Goal: Communication & Community: Answer question/provide support

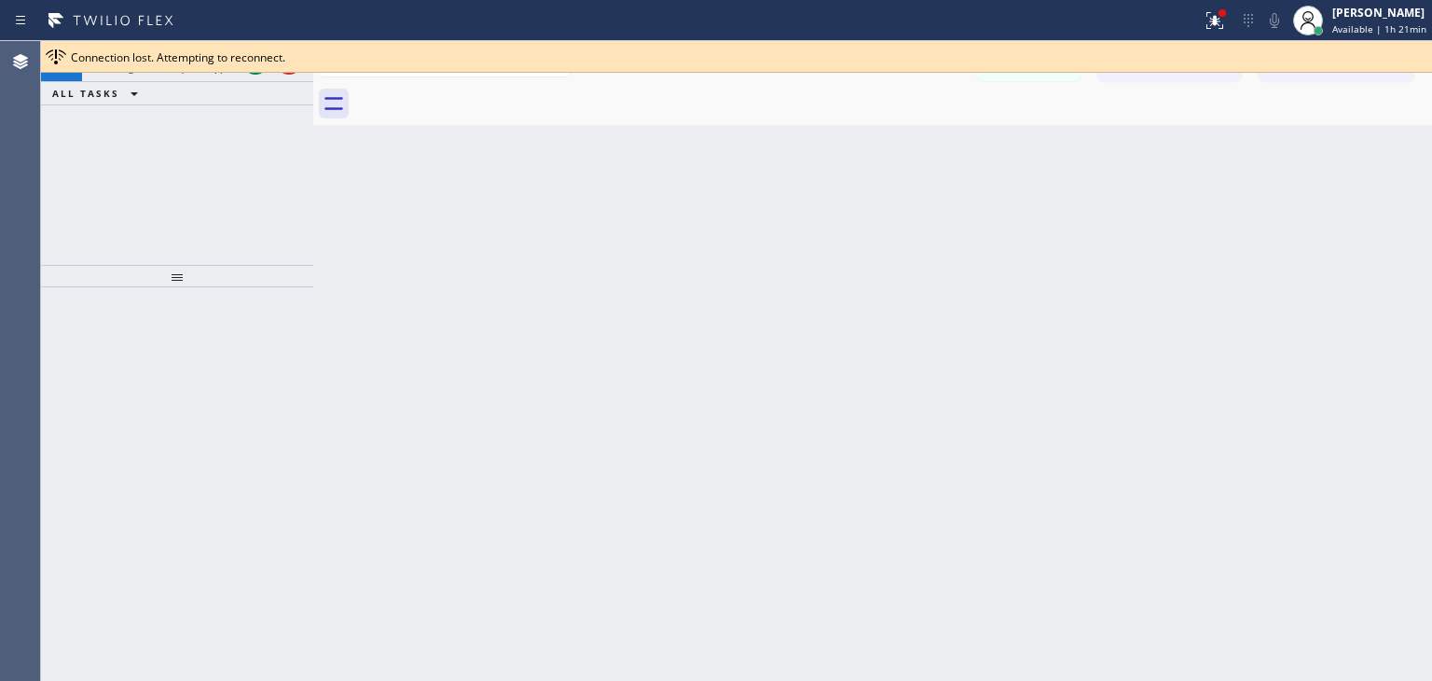
scroll to position [278, 0]
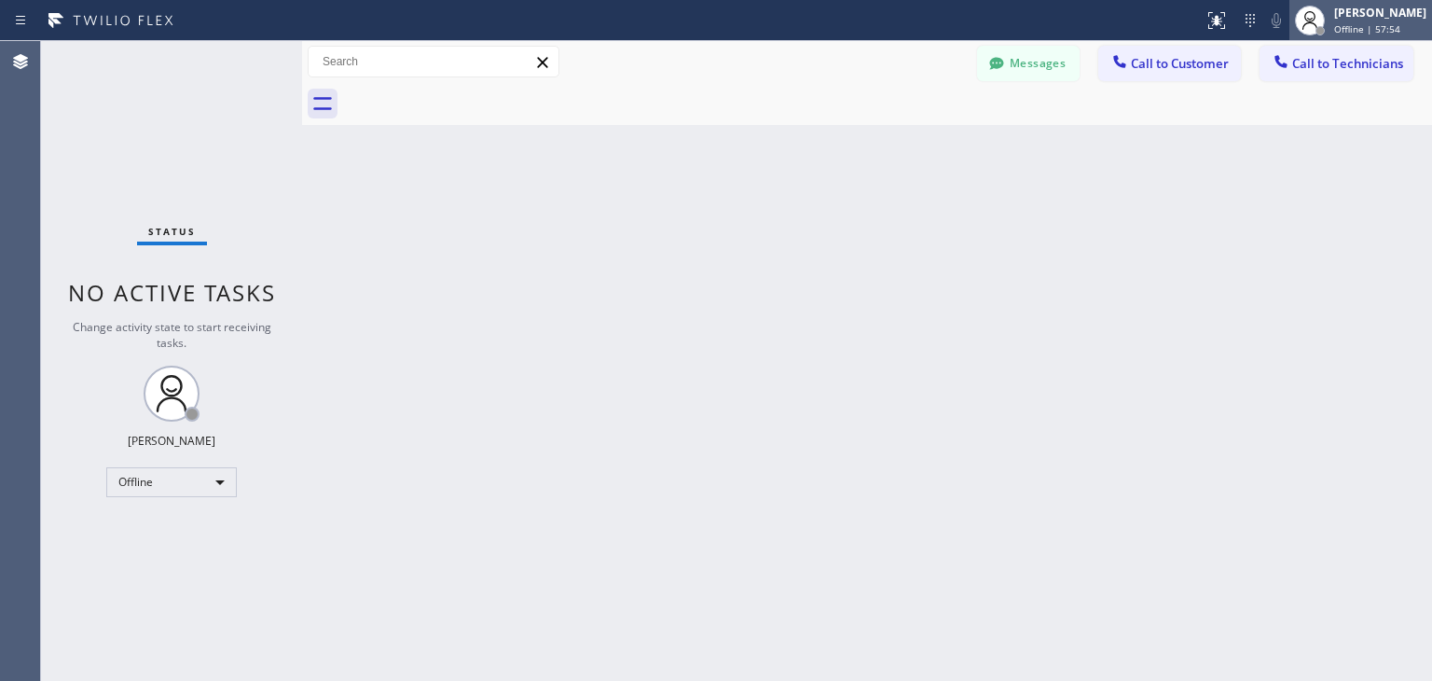
click at [1366, 35] on span "Offline | 57:54" at bounding box center [1367, 28] width 66 height 13
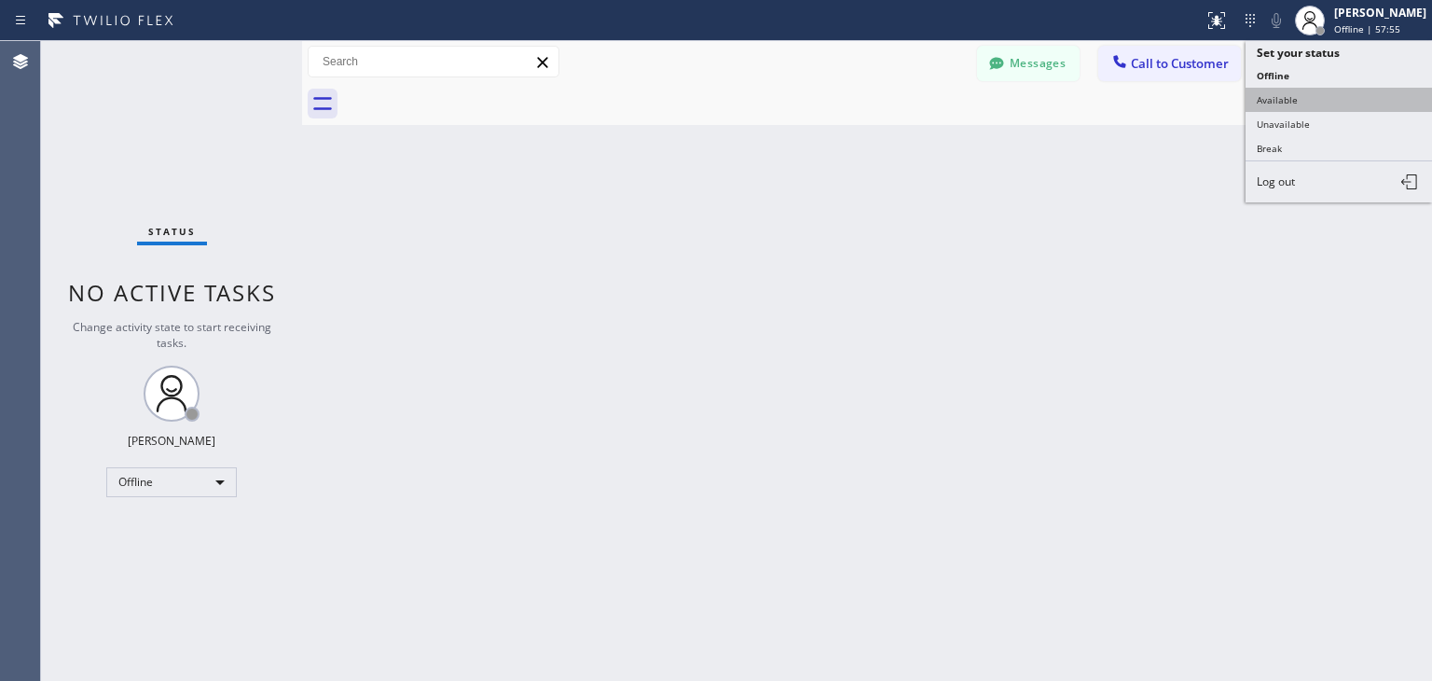
click at [1342, 101] on button "Available" at bounding box center [1339, 100] width 187 height 24
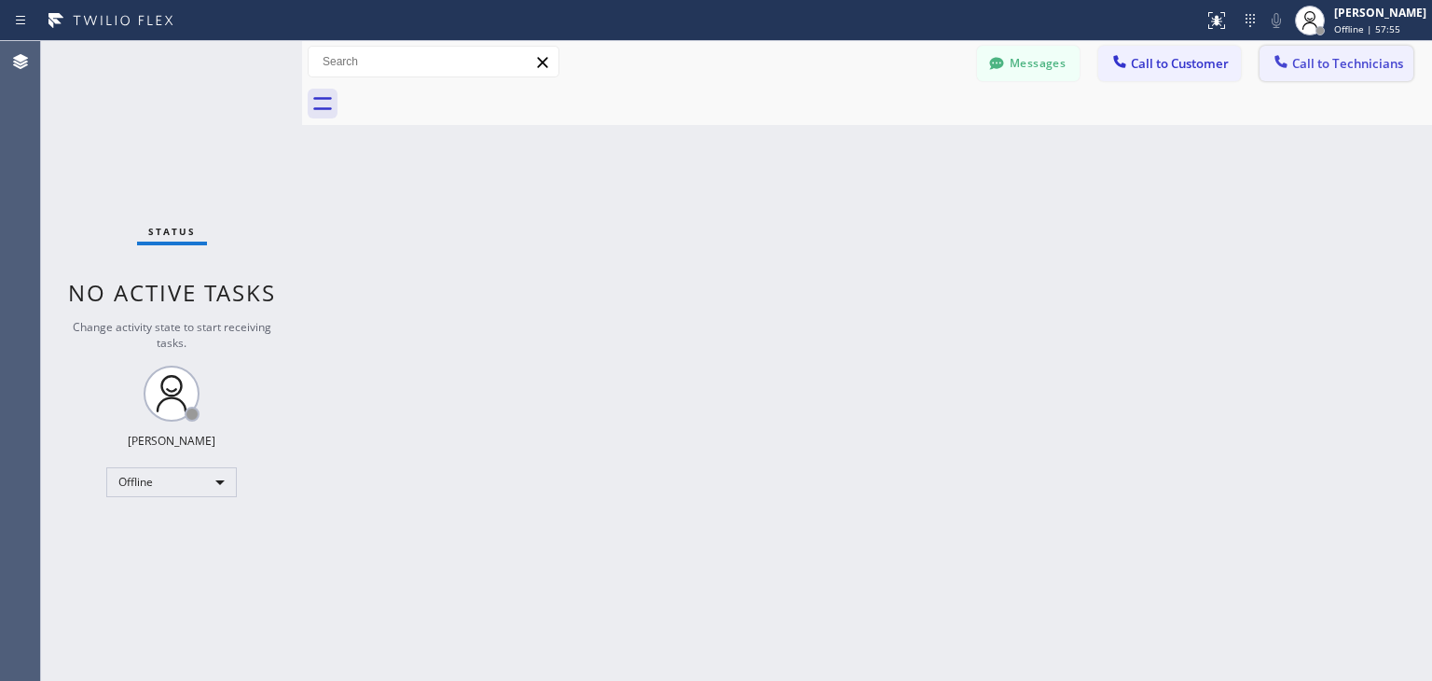
drag, startPoint x: 1354, startPoint y: 83, endPoint x: 1384, endPoint y: 53, distance: 42.2
click at [1384, 53] on div "Messages Call to Customer Call to Technicians Outbound call Location Search loc…" at bounding box center [867, 83] width 1130 height 84
click at [1384, 53] on button "Call to Technicians" at bounding box center [1337, 63] width 154 height 35
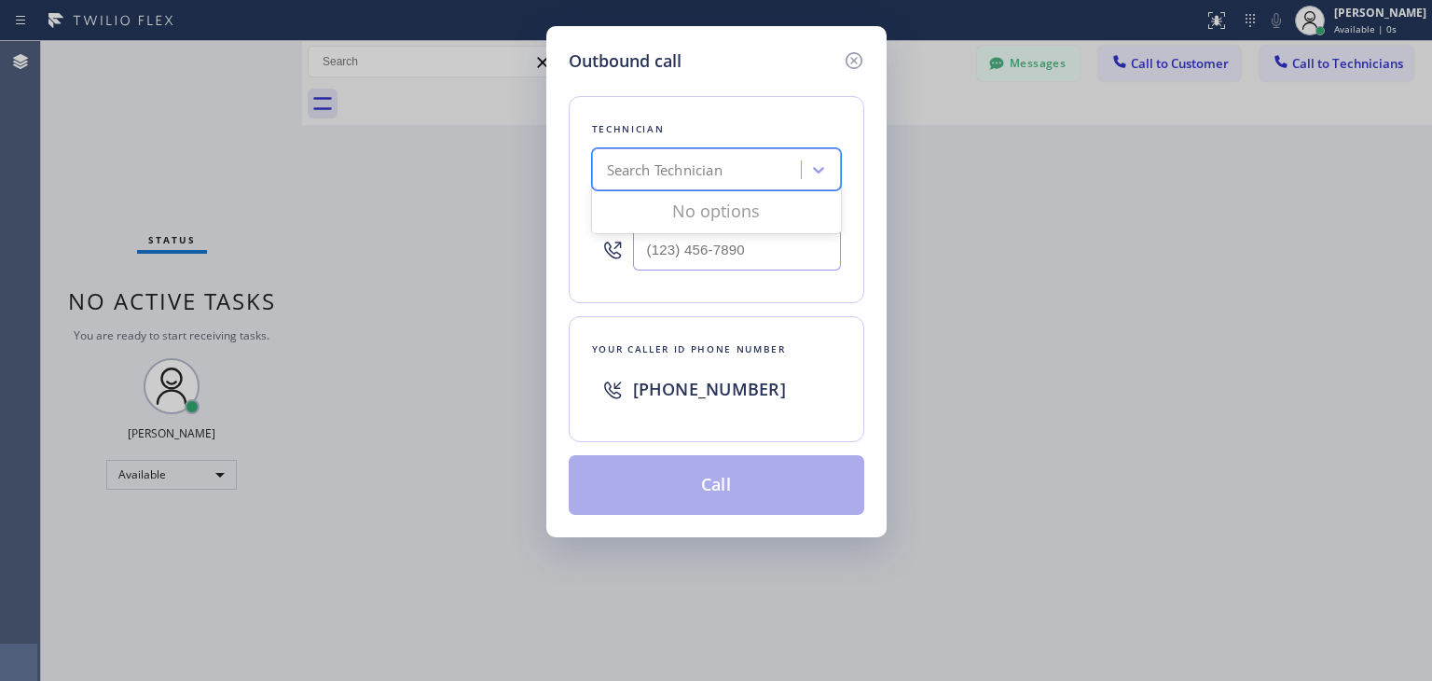
click at [665, 173] on div "Search Technician" at bounding box center [665, 169] width 116 height 21
type input "[PERSON_NAME]"
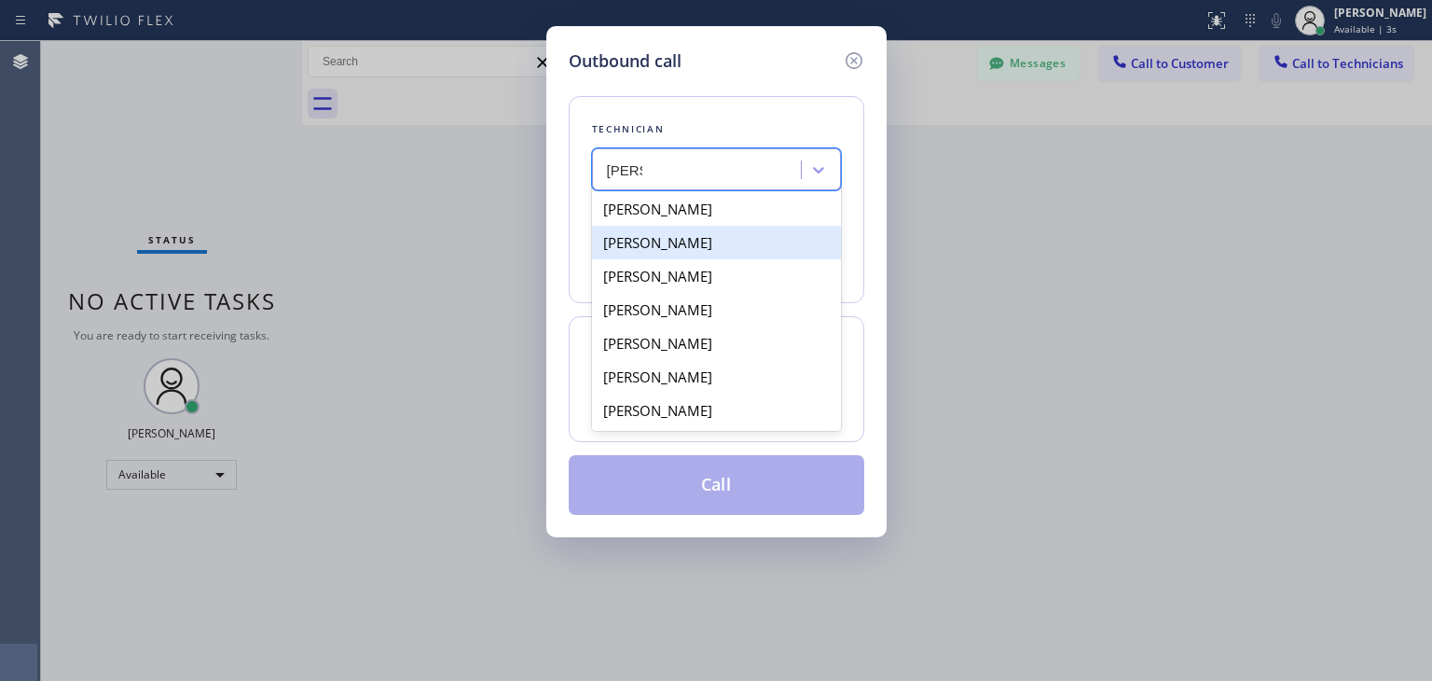
click at [746, 228] on div "[PERSON_NAME]" at bounding box center [716, 243] width 249 height 34
type input "[PHONE_NUMBER]"
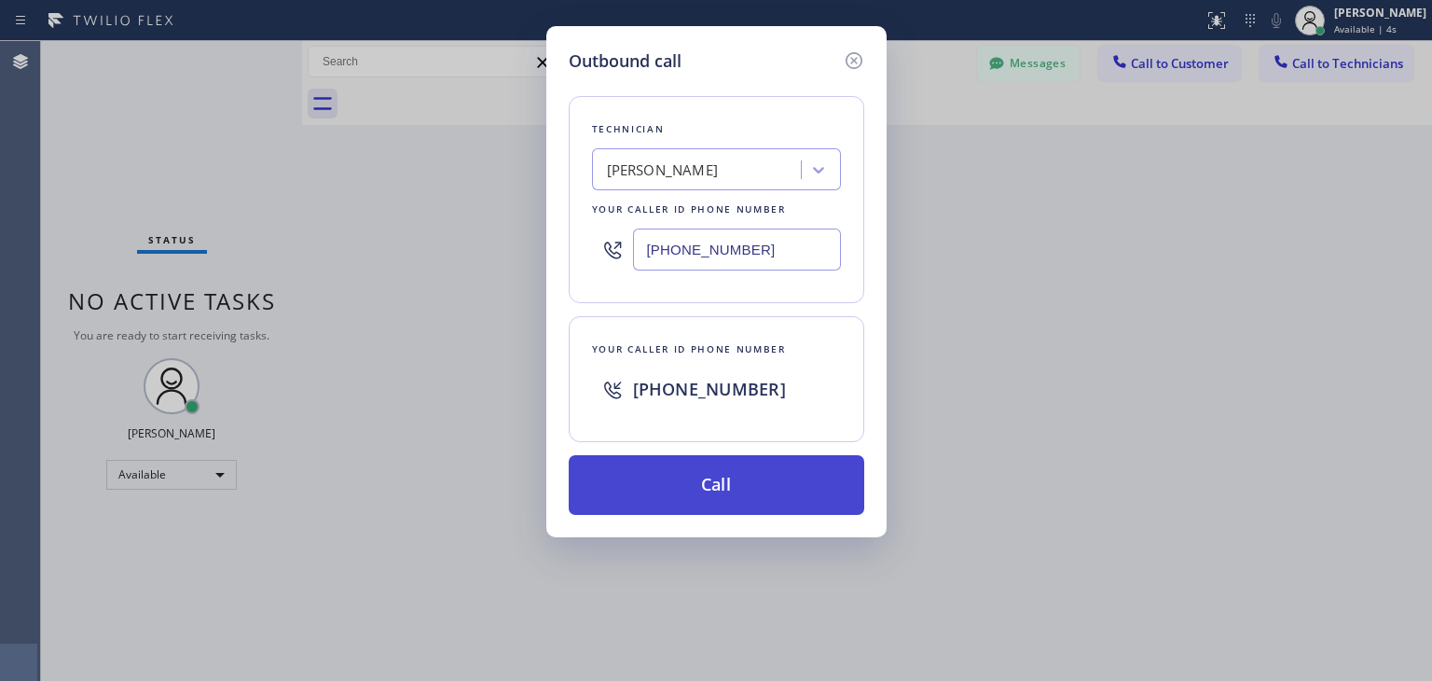
click at [724, 460] on button "Call" at bounding box center [717, 485] width 296 height 60
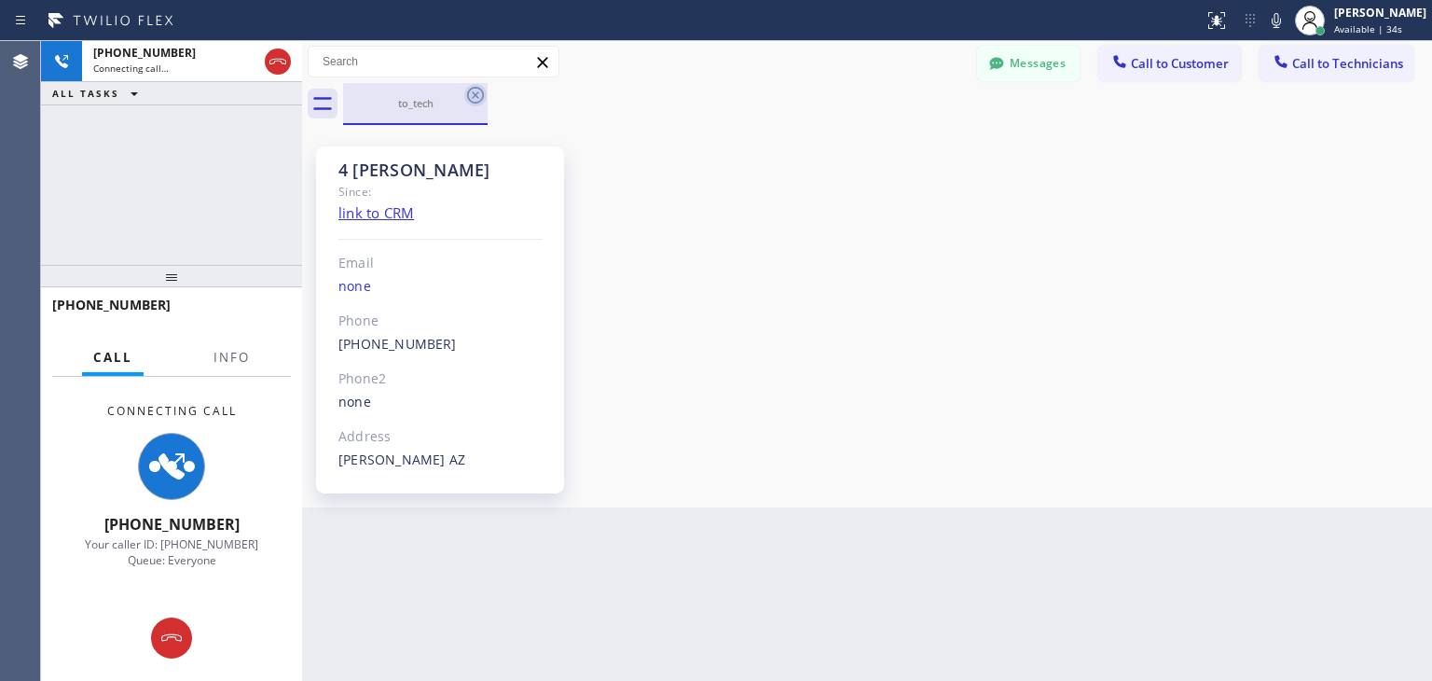
click at [477, 88] on icon at bounding box center [475, 95] width 17 height 17
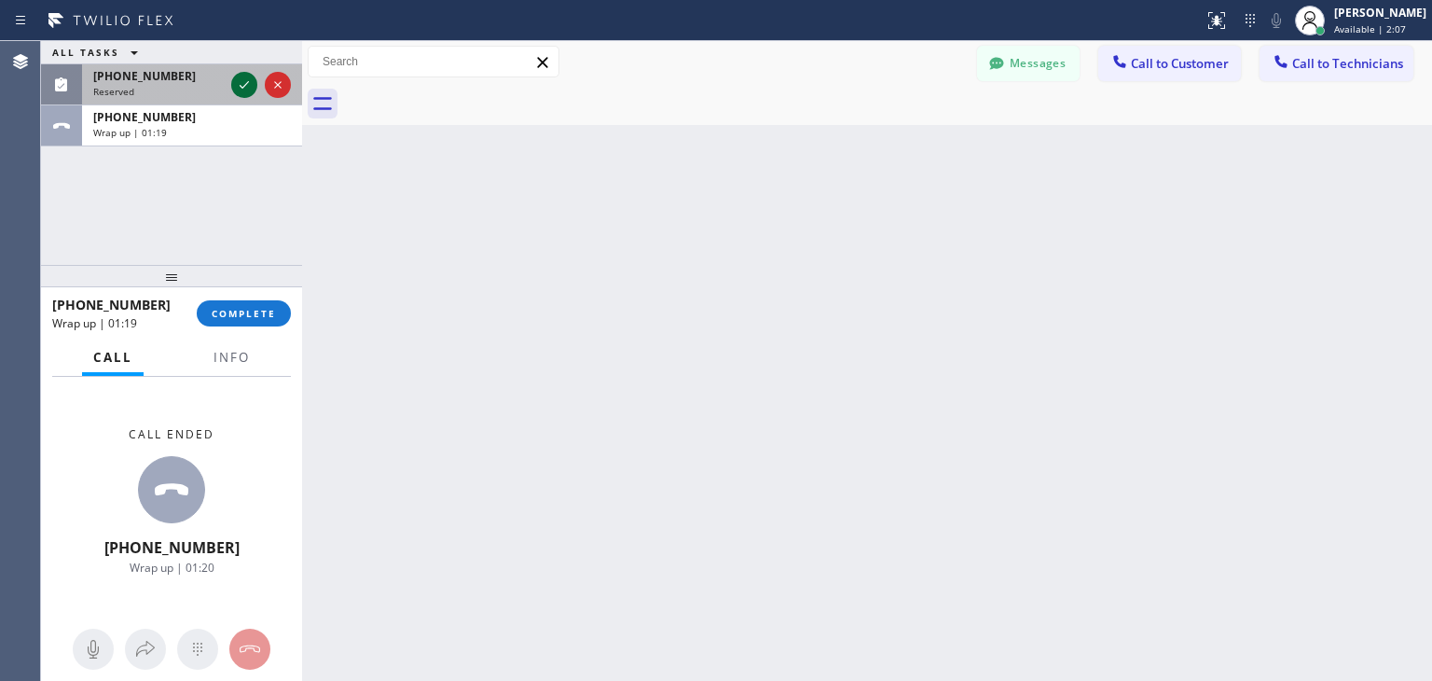
click at [242, 86] on icon at bounding box center [244, 85] width 22 height 22
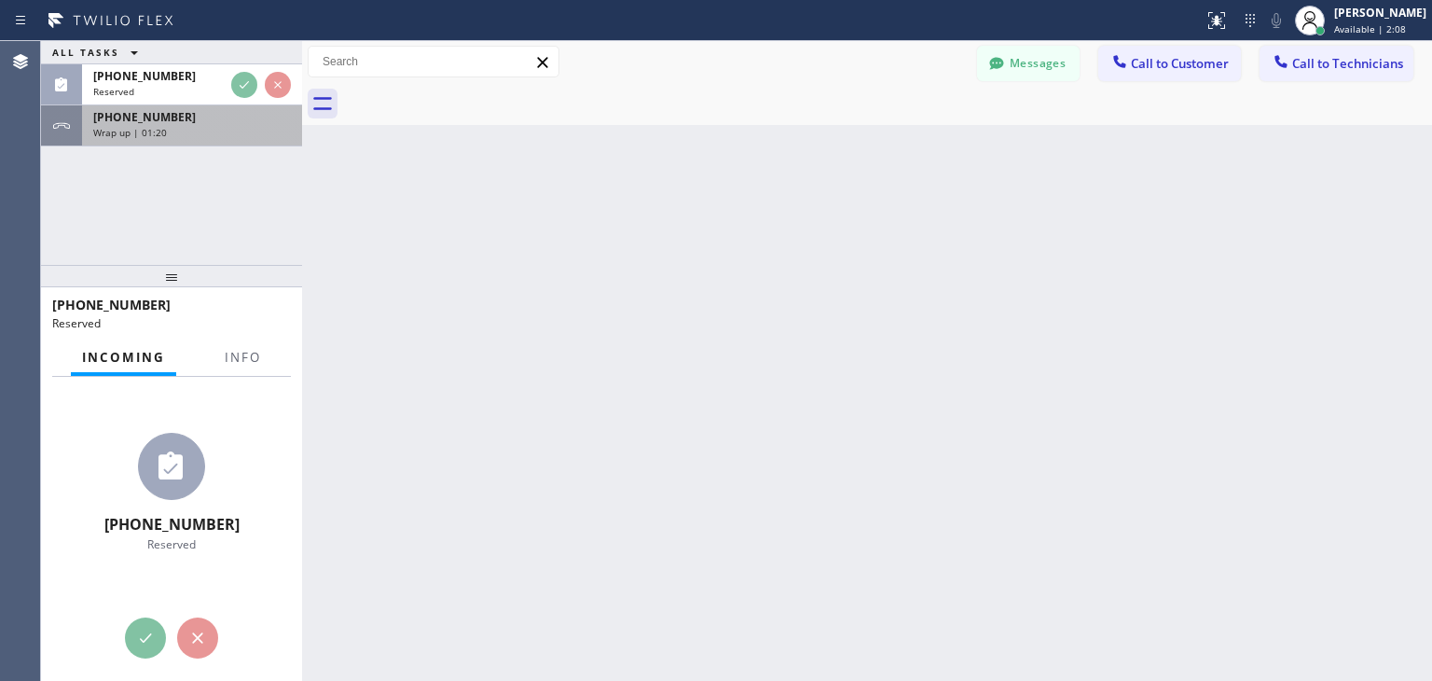
click at [224, 110] on div "[PHONE_NUMBER]" at bounding box center [192, 117] width 198 height 16
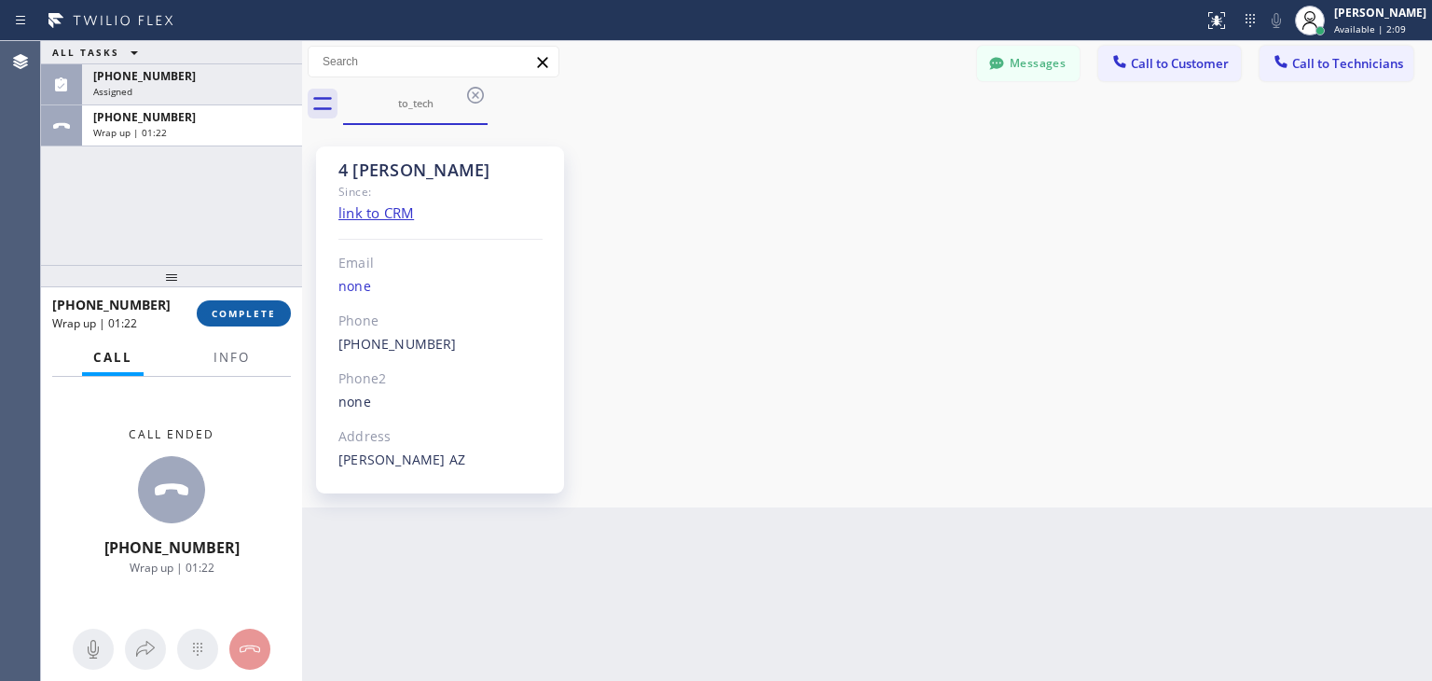
click at [224, 315] on span "COMPLETE" at bounding box center [244, 313] width 64 height 13
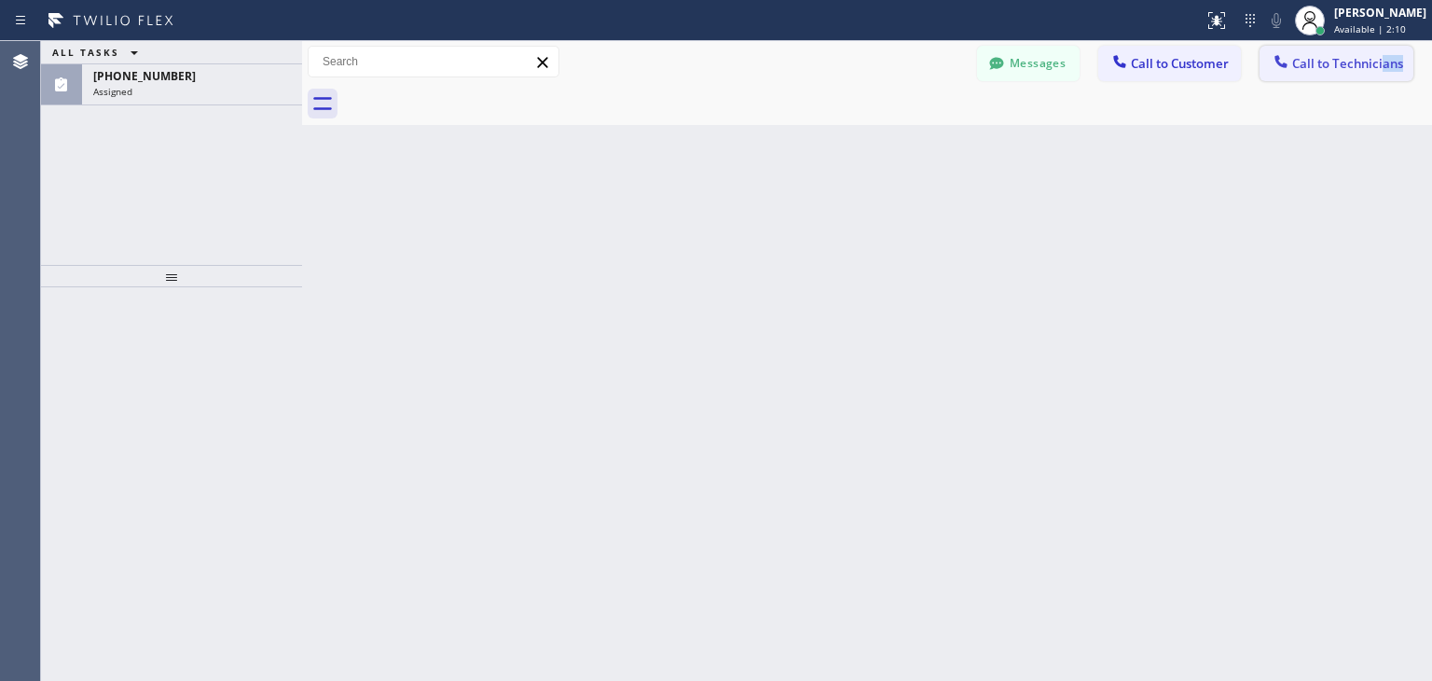
drag, startPoint x: 1382, startPoint y: 85, endPoint x: 1384, endPoint y: 68, distance: 16.9
click at [1384, 68] on div "Messages Call to Customer Call to Technicians Outbound call Location Search loc…" at bounding box center [867, 83] width 1130 height 84
click at [1384, 68] on span "Call to Technicians" at bounding box center [1348, 63] width 111 height 17
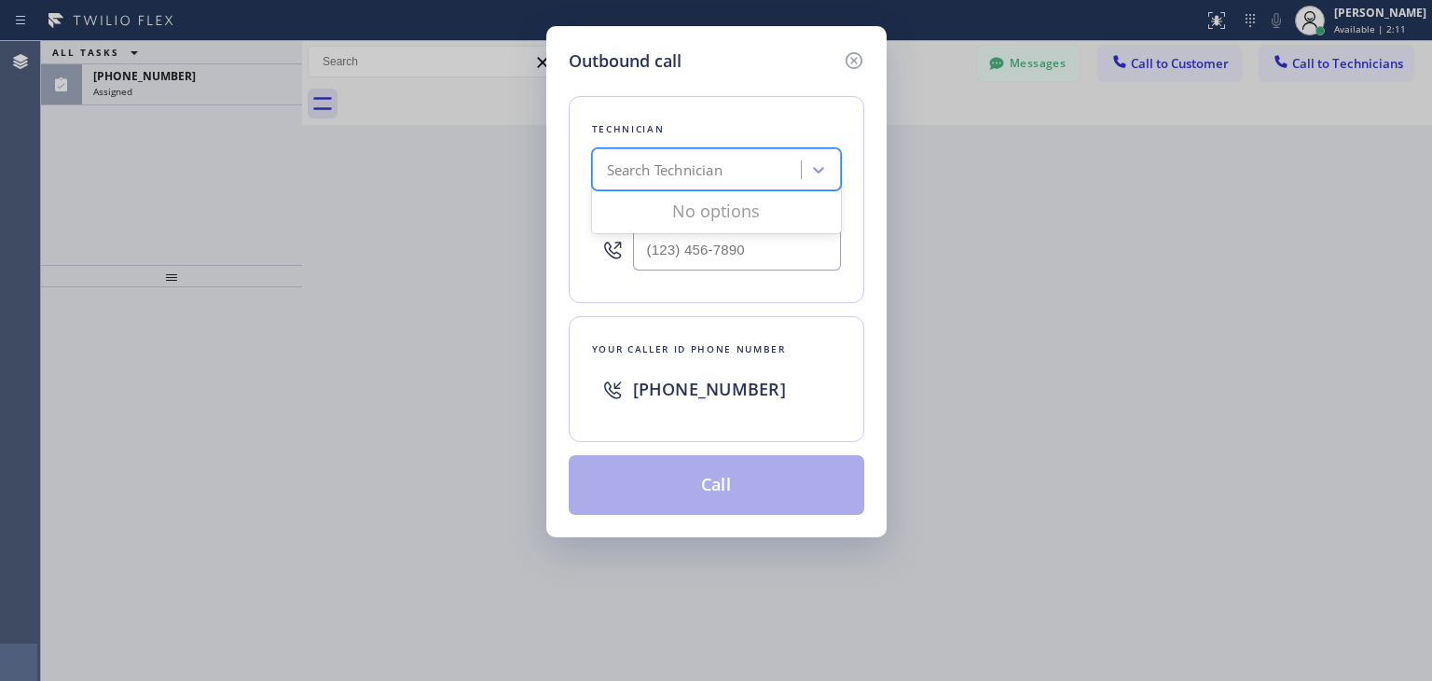
click at [662, 184] on div "Search Technician" at bounding box center [699, 170] width 203 height 33
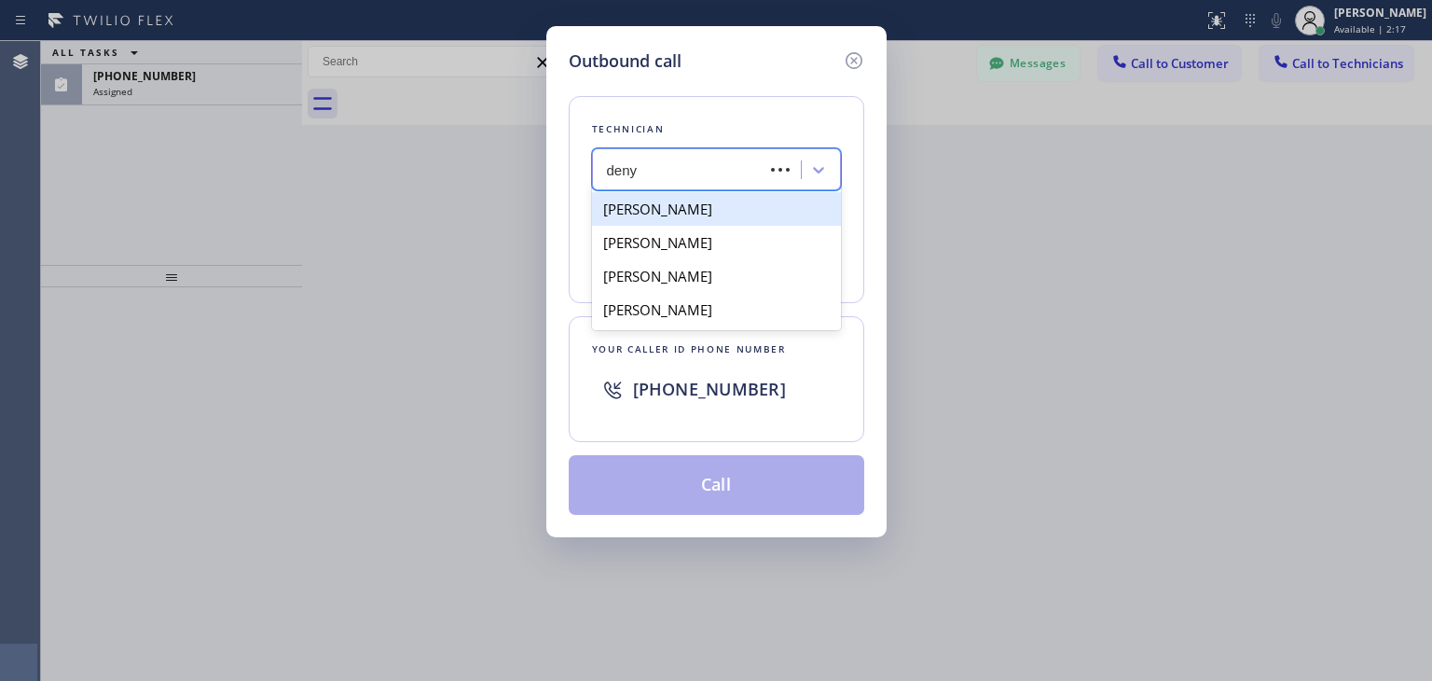
type input "denys"
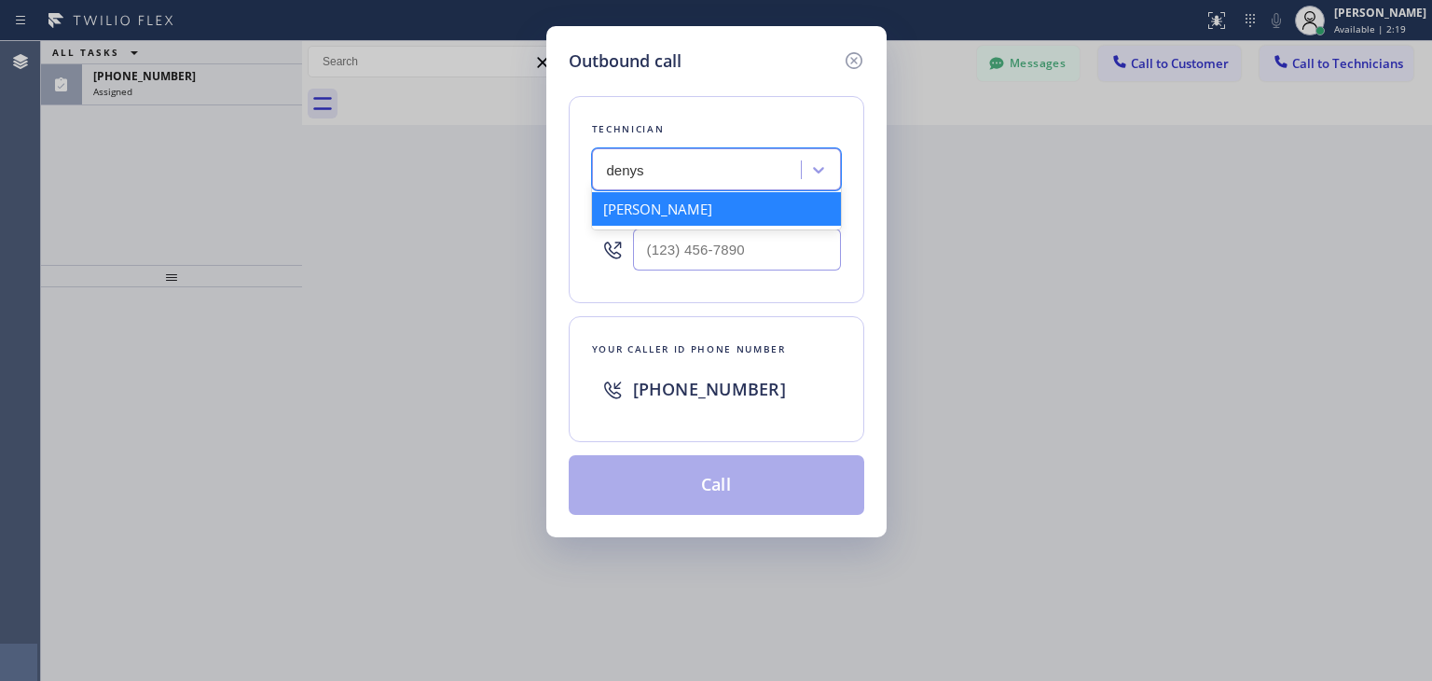
click at [735, 221] on div "[PERSON_NAME]" at bounding box center [716, 209] width 249 height 34
type input "[PHONE_NUMBER]"
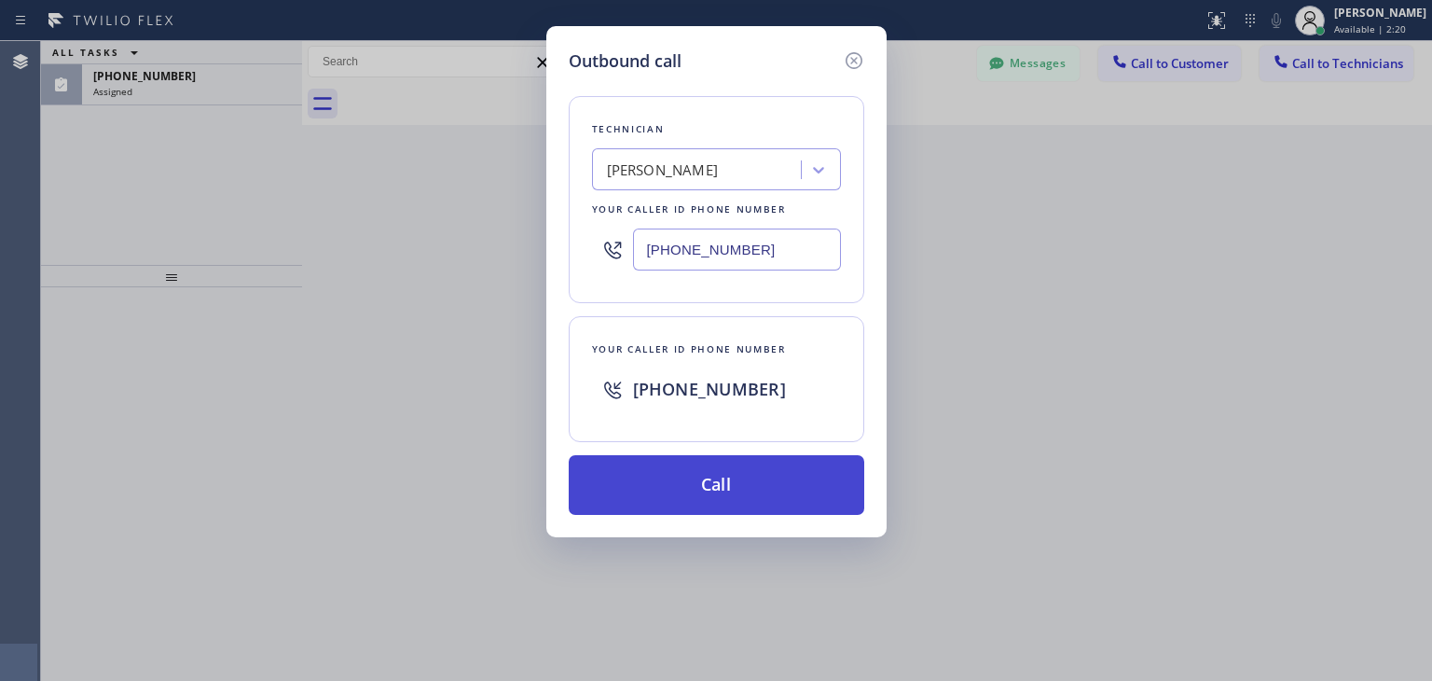
click at [677, 498] on button "Call" at bounding box center [717, 485] width 296 height 60
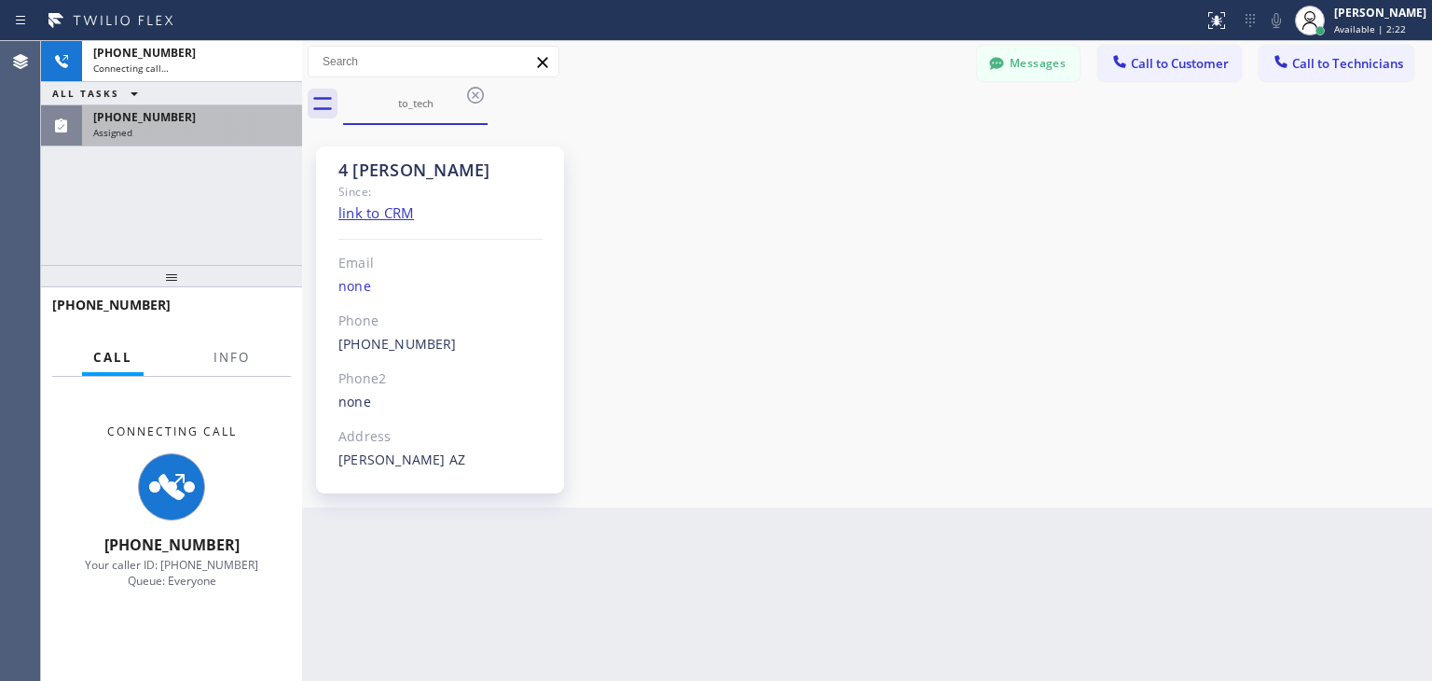
click at [203, 141] on div "[PHONE_NUMBER] Assigned" at bounding box center [188, 125] width 213 height 41
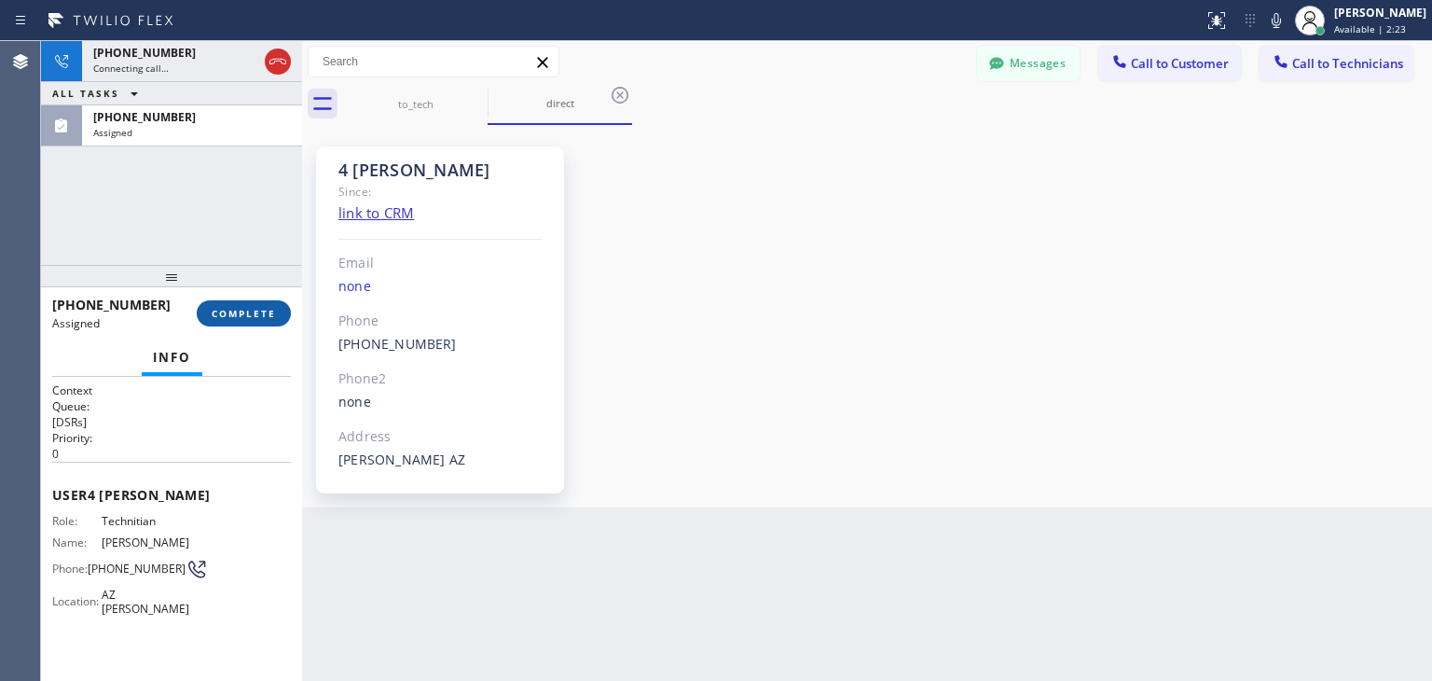
click at [276, 315] on button "COMPLETE" at bounding box center [244, 313] width 94 height 26
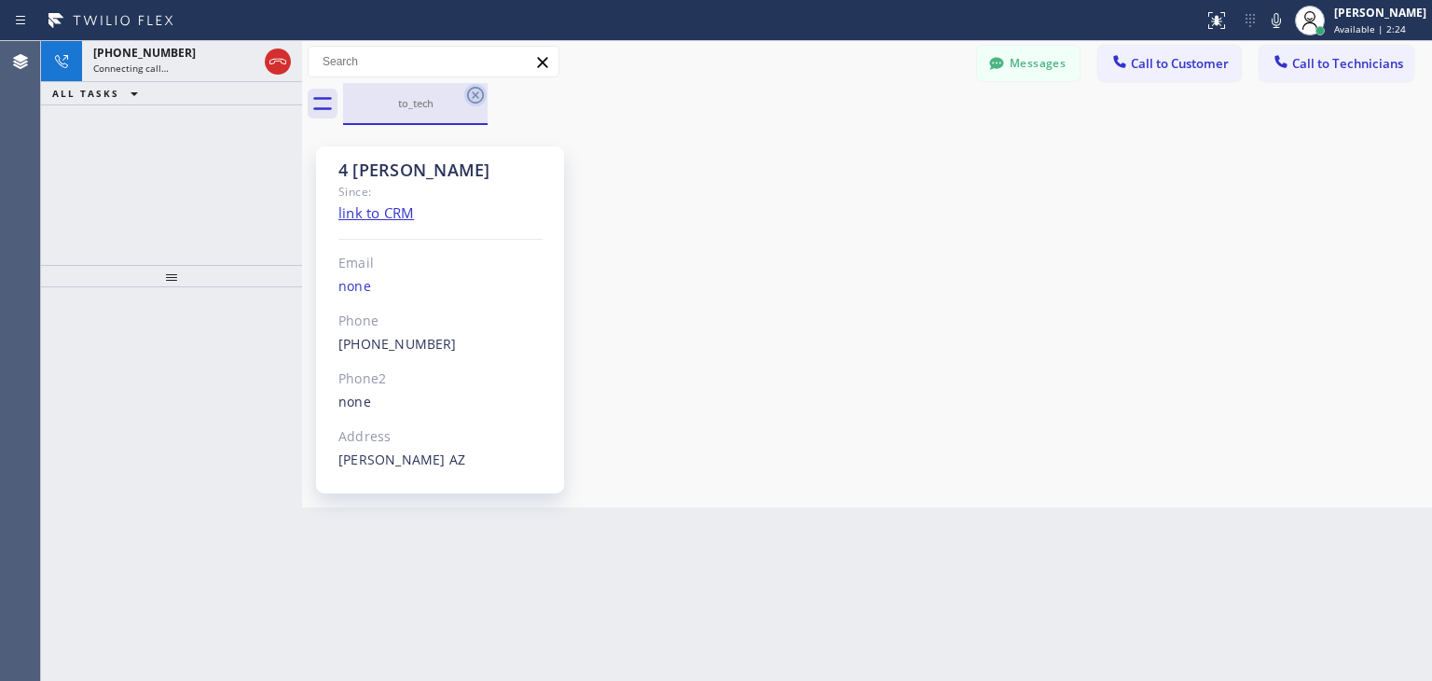
click at [472, 104] on icon at bounding box center [475, 95] width 22 height 22
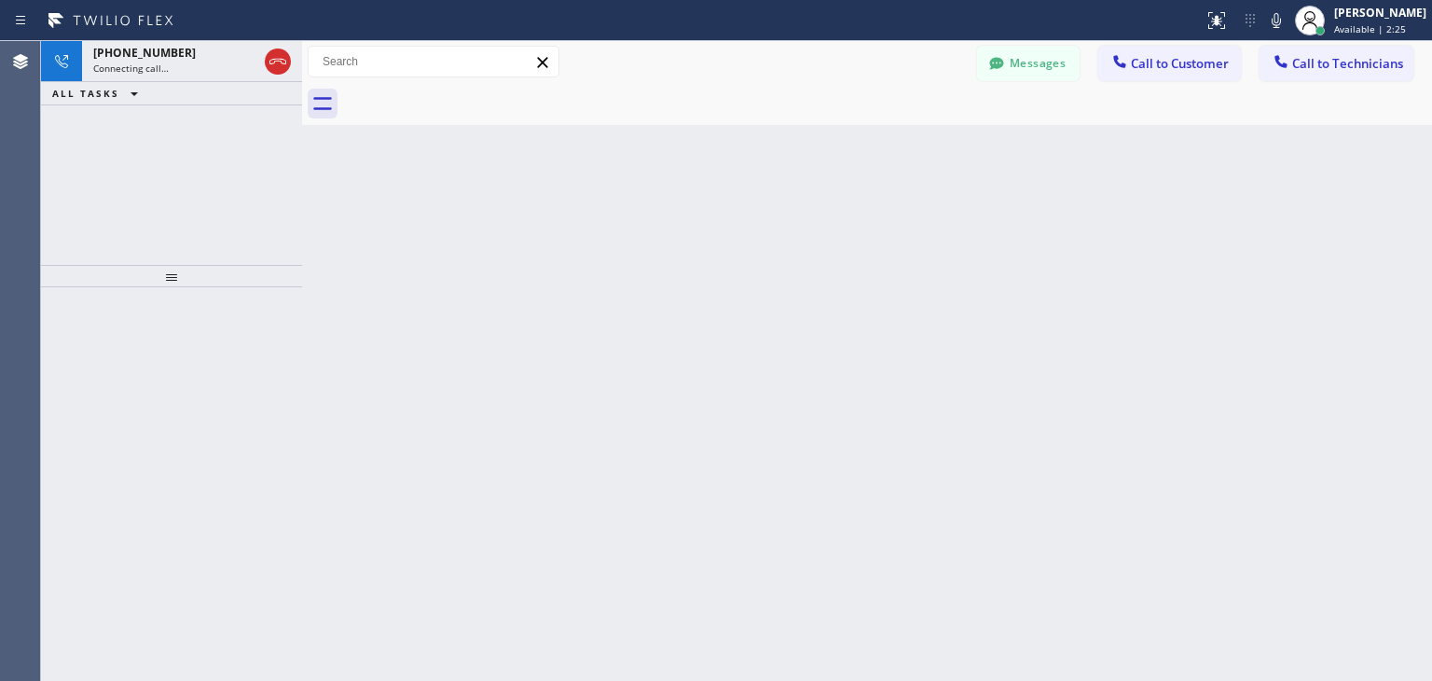
click at [472, 104] on div at bounding box center [887, 104] width 1089 height 42
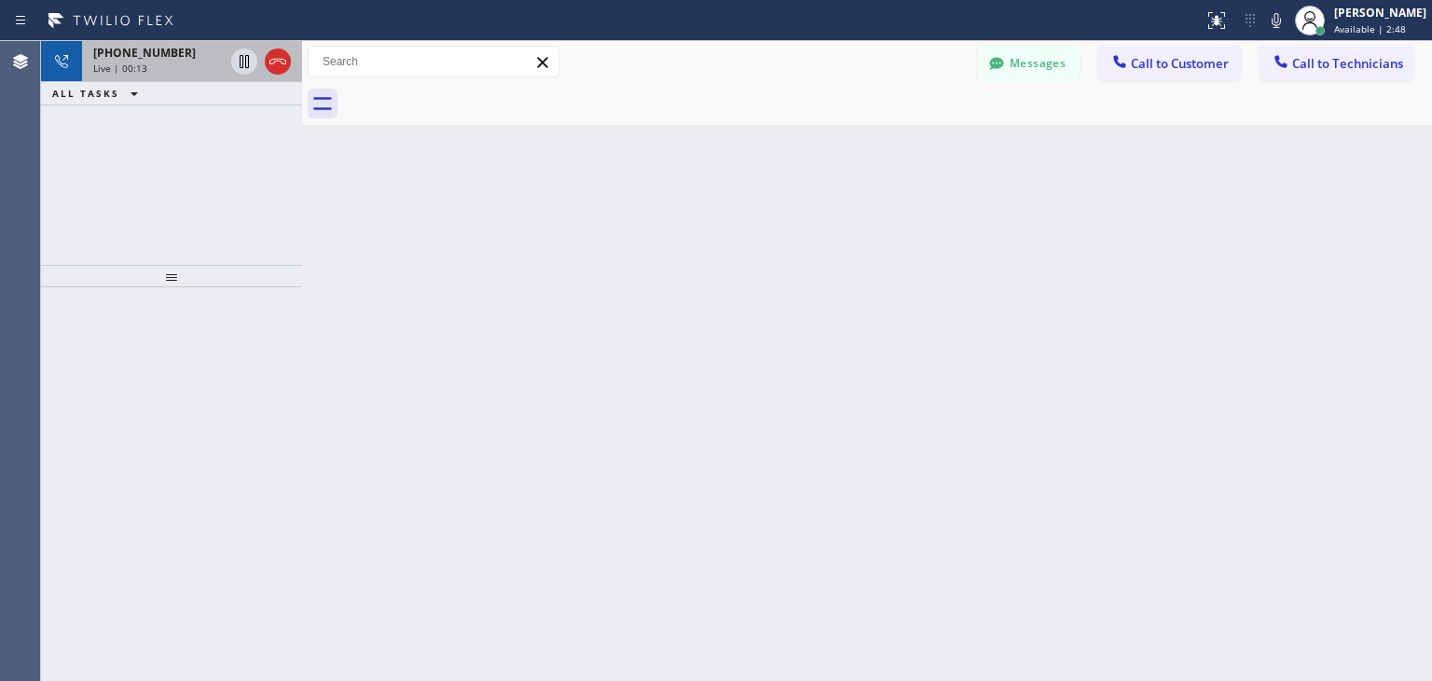
click at [183, 49] on div "[PHONE_NUMBER]" at bounding box center [158, 53] width 131 height 16
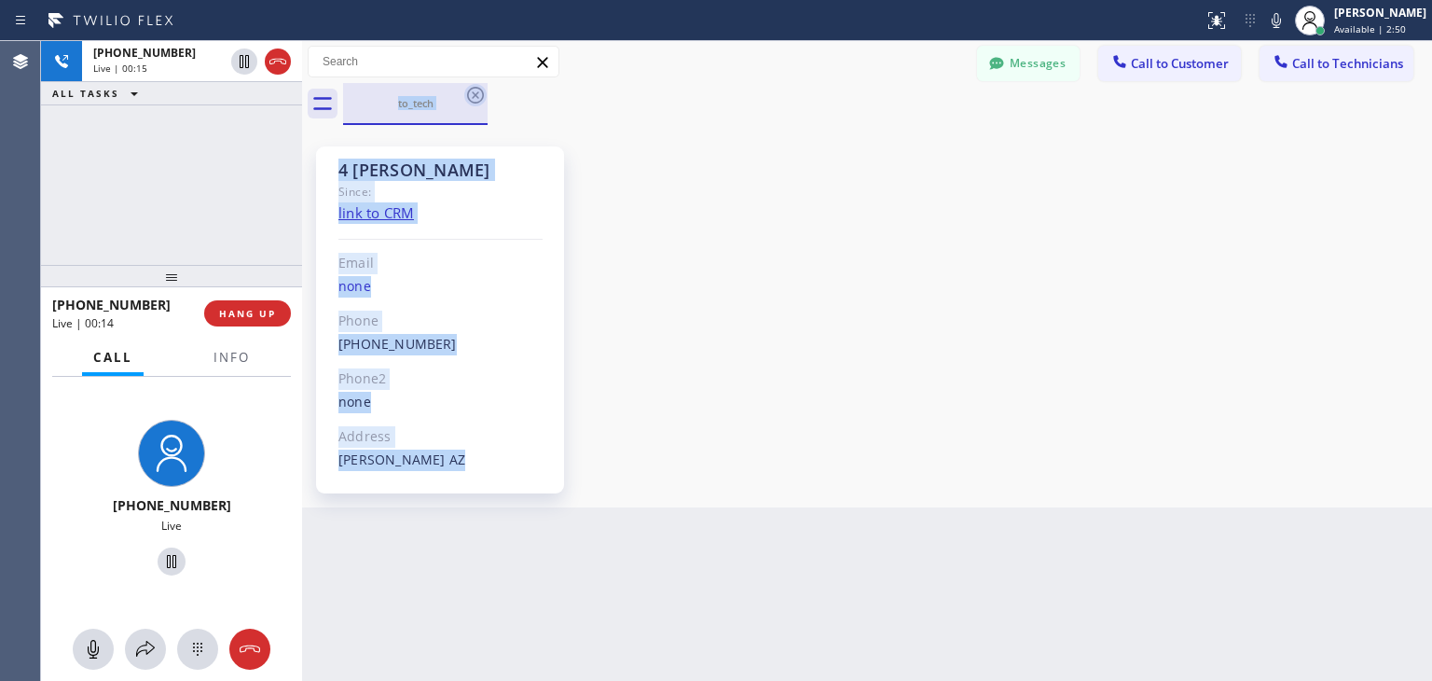
click at [473, 97] on icon at bounding box center [475, 95] width 17 height 17
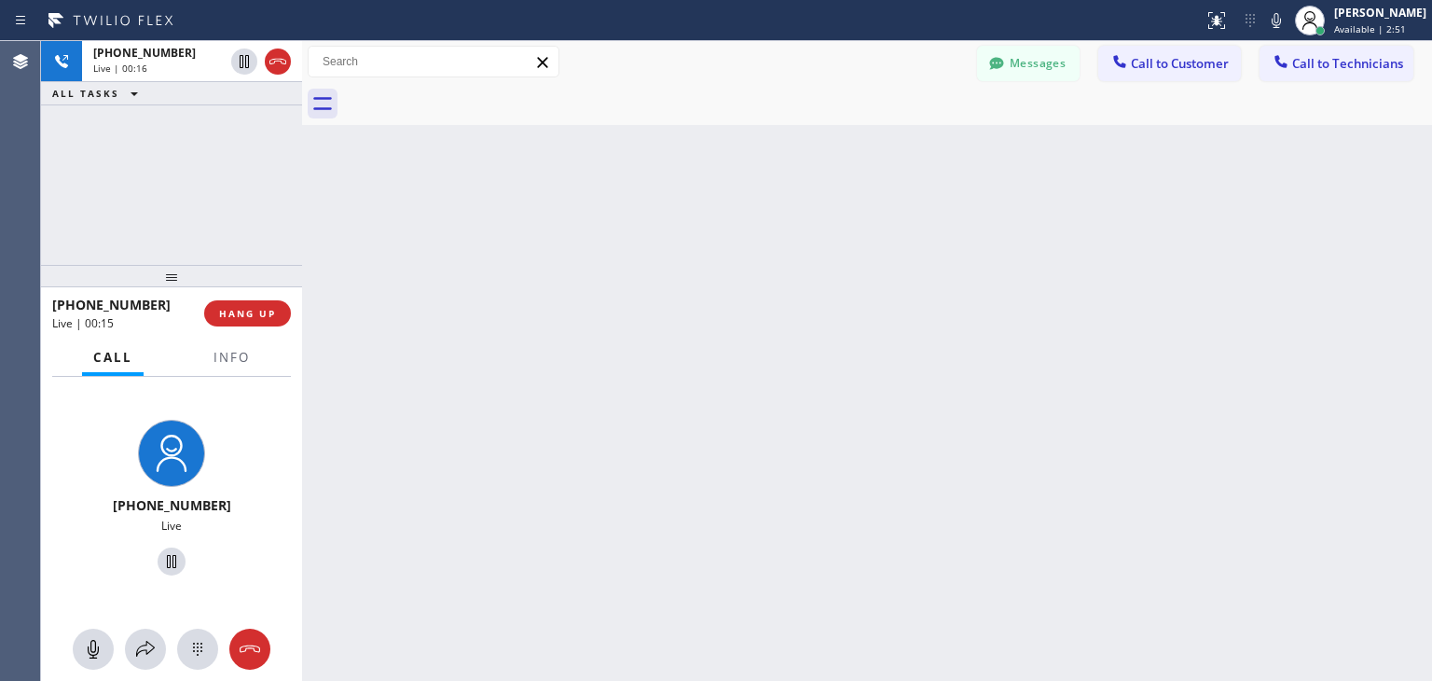
click at [477, 134] on div "Back to Dashboard Change Sender ID Customers Technicians CR [PERSON_NAME] [DATE…" at bounding box center [867, 361] width 1130 height 640
click at [259, 305] on button "HANG UP" at bounding box center [247, 313] width 87 height 26
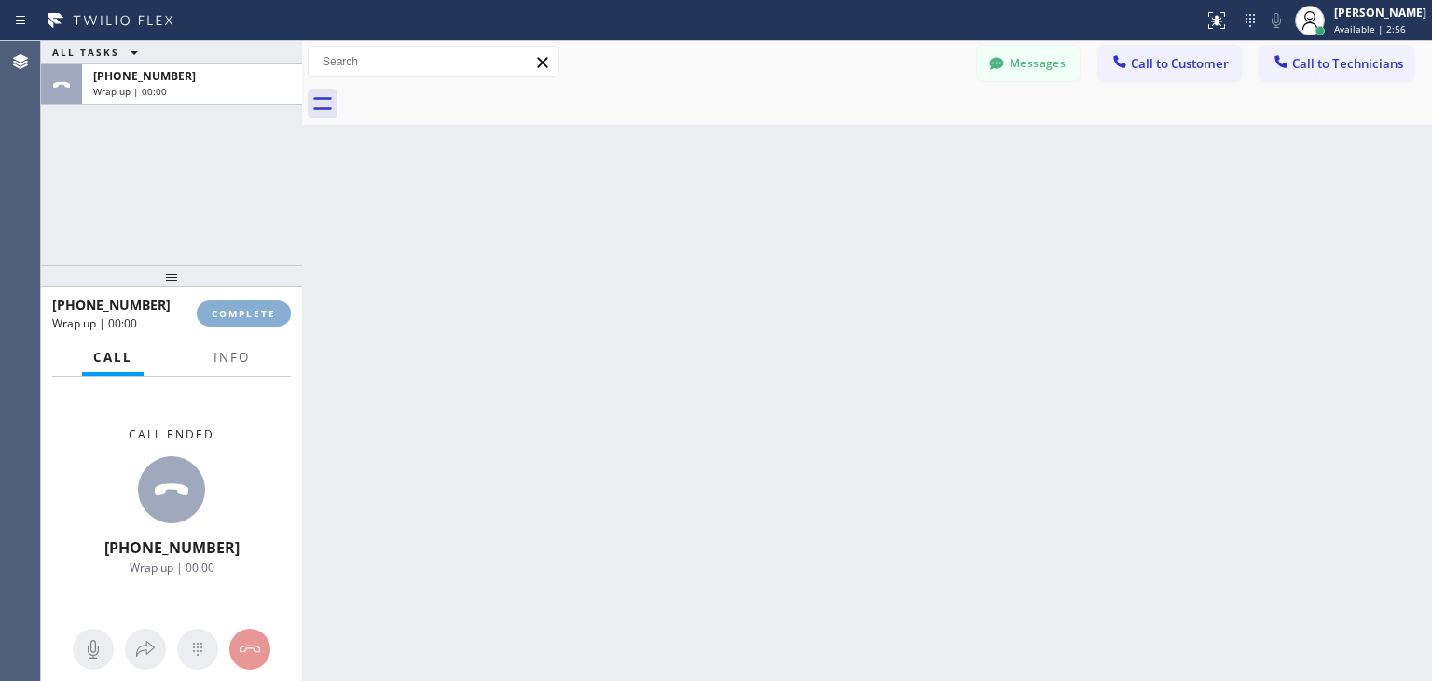
click at [259, 305] on button "COMPLETE" at bounding box center [244, 313] width 94 height 26
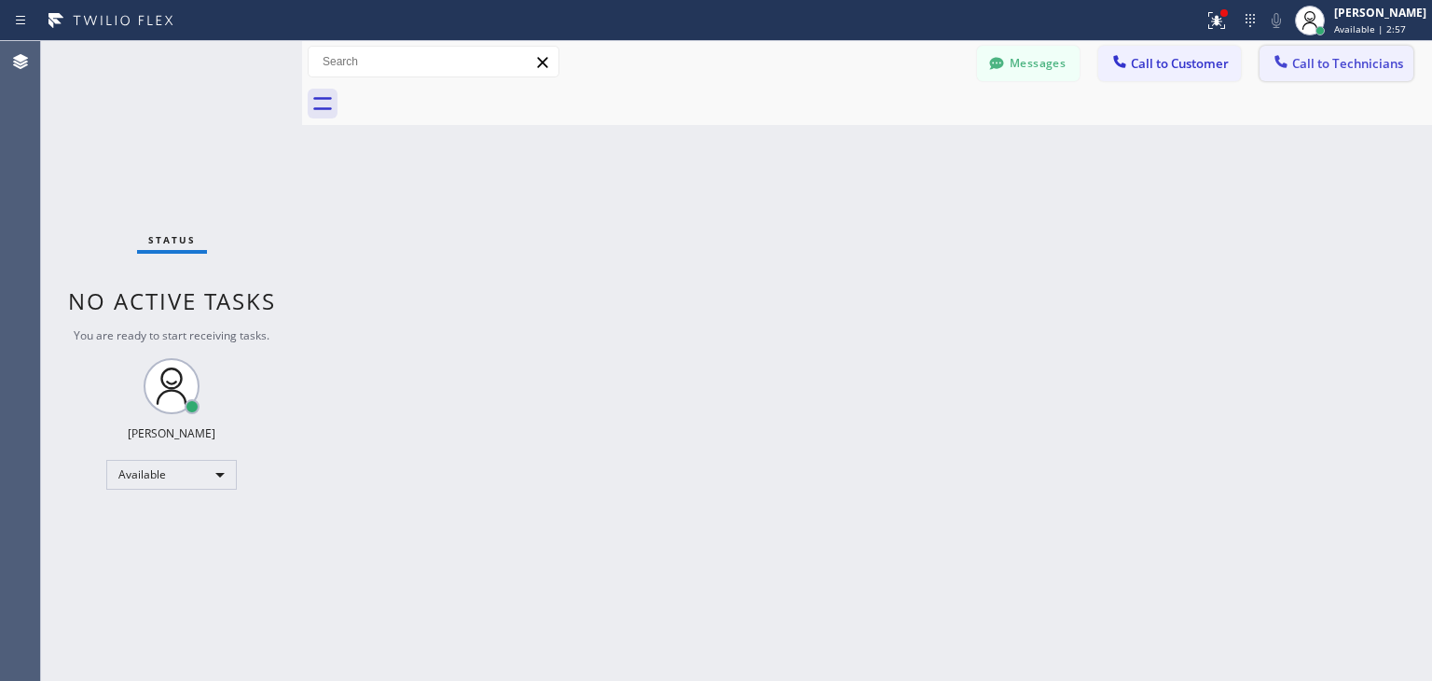
click at [1320, 66] on span "Call to Technicians" at bounding box center [1348, 63] width 111 height 17
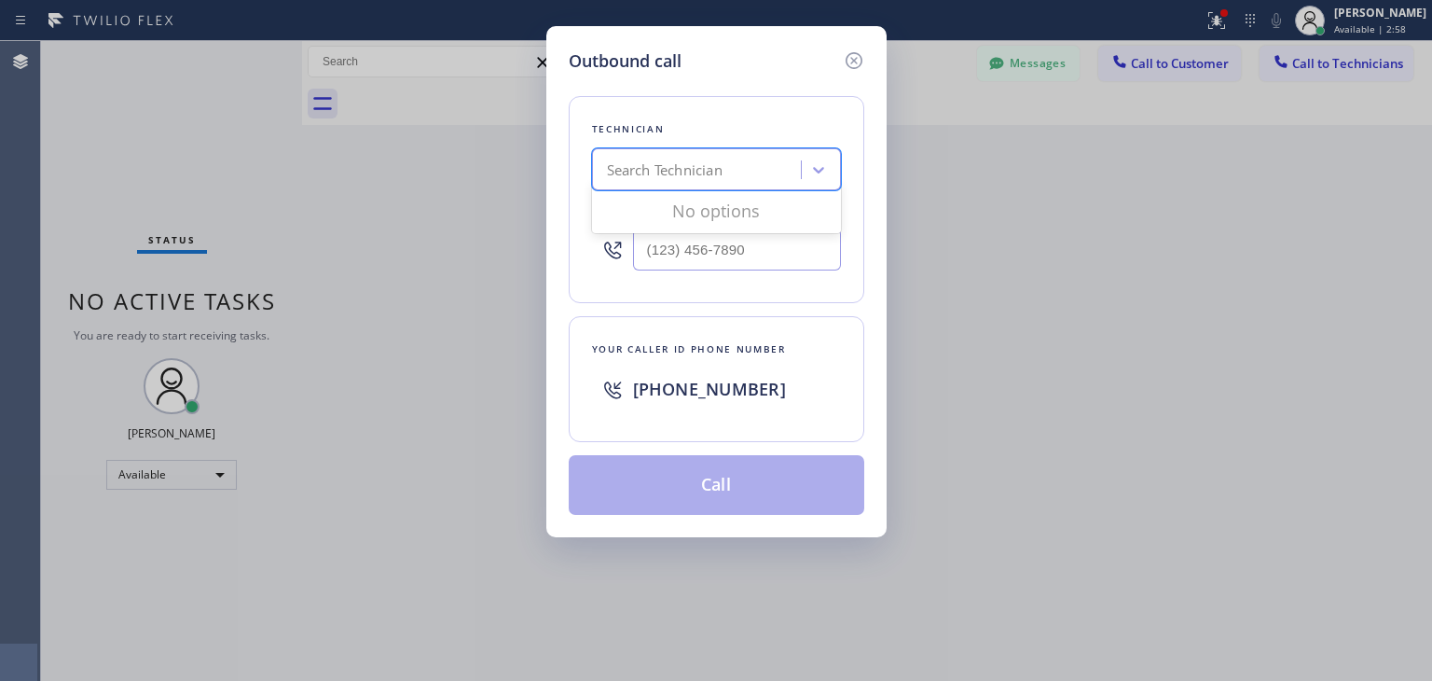
click at [688, 160] on div "Search Technician" at bounding box center [665, 169] width 116 height 21
type input "denys"
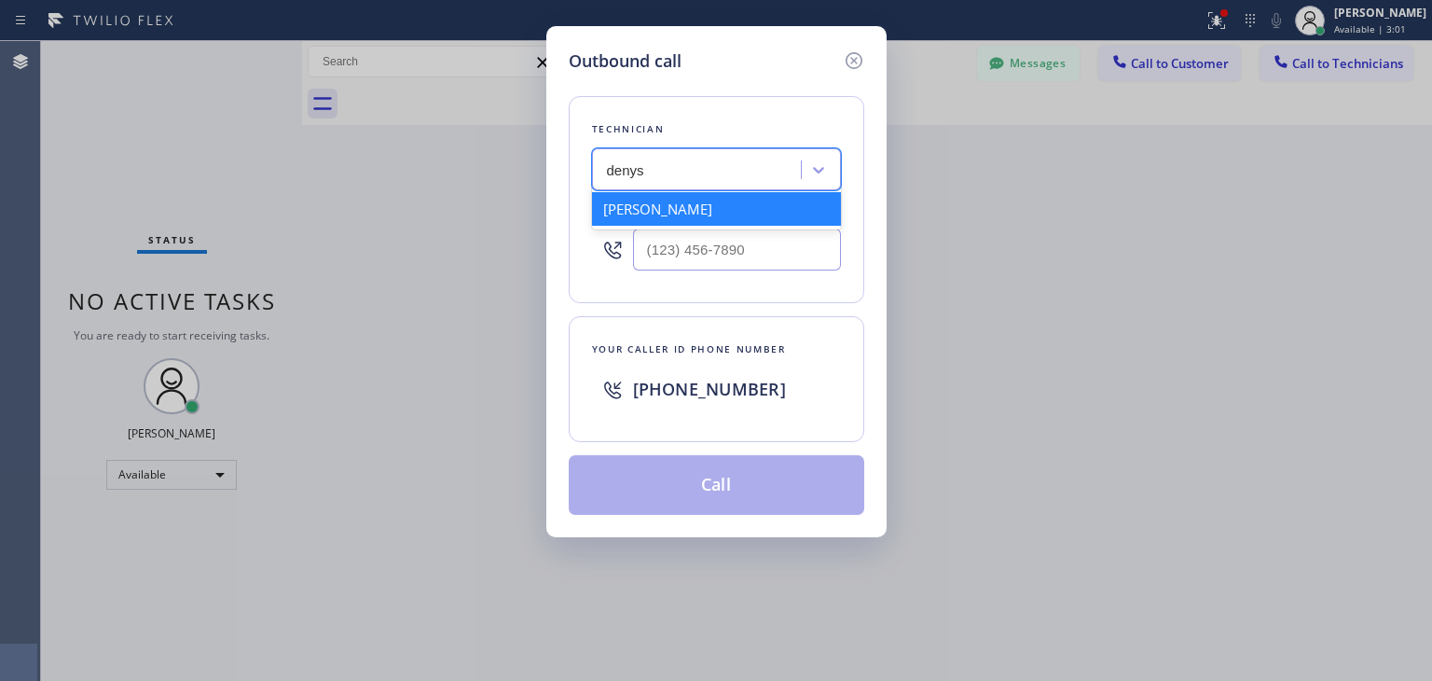
click at [679, 210] on div "[PERSON_NAME]" at bounding box center [716, 209] width 249 height 34
type input "[PHONE_NUMBER]"
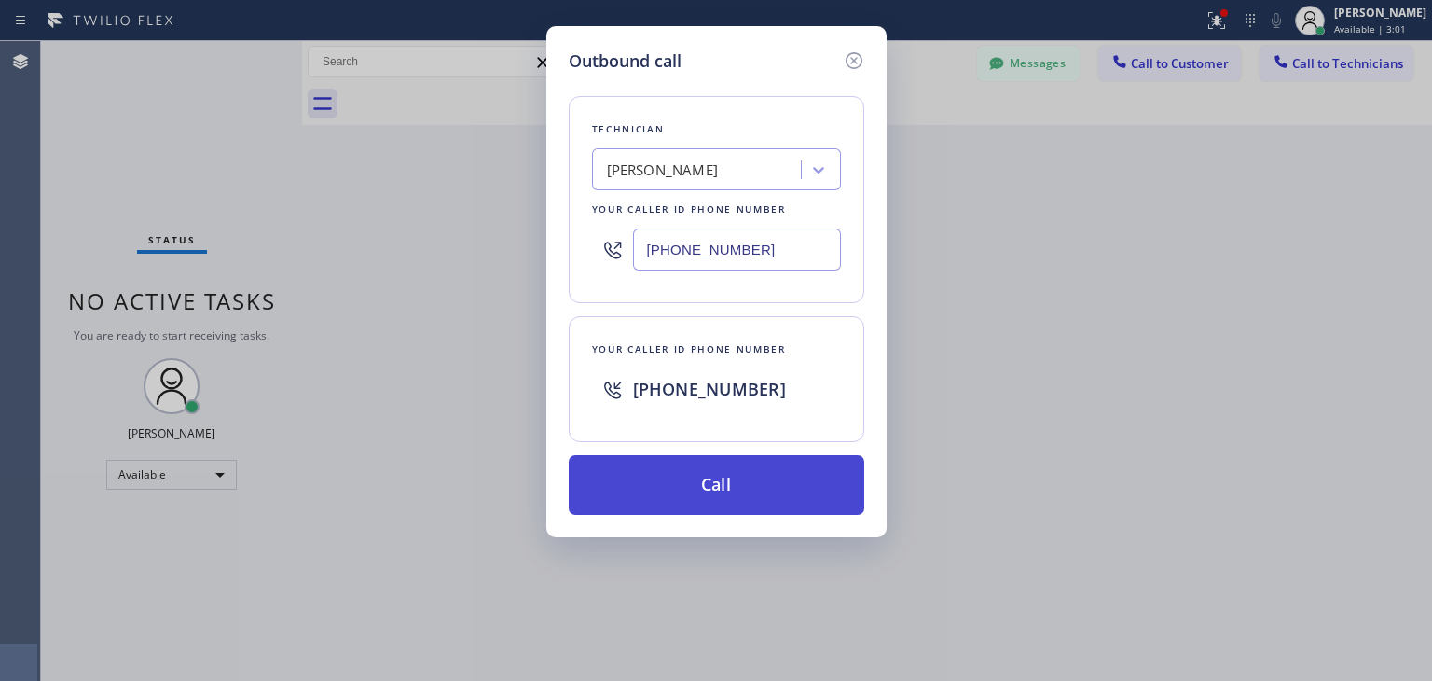
click at [720, 476] on button "Call" at bounding box center [717, 485] width 296 height 60
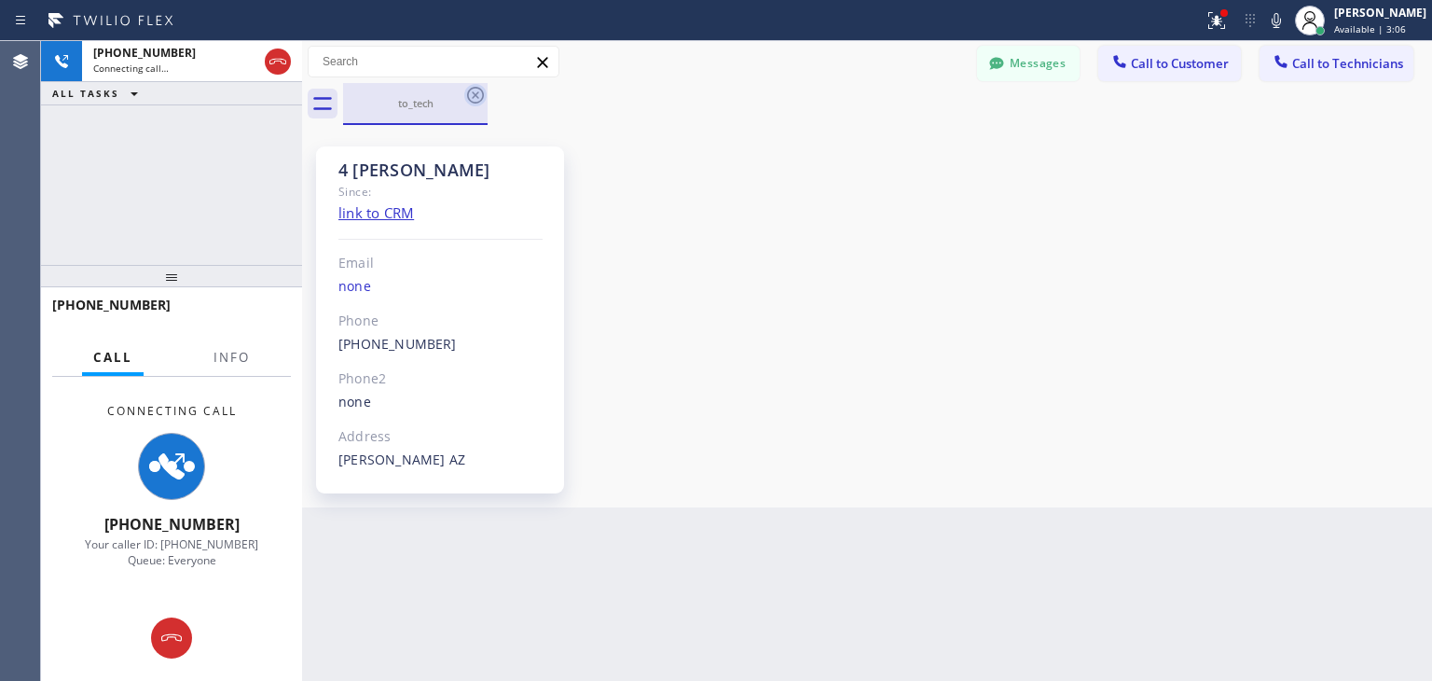
click at [478, 103] on icon at bounding box center [475, 95] width 22 height 22
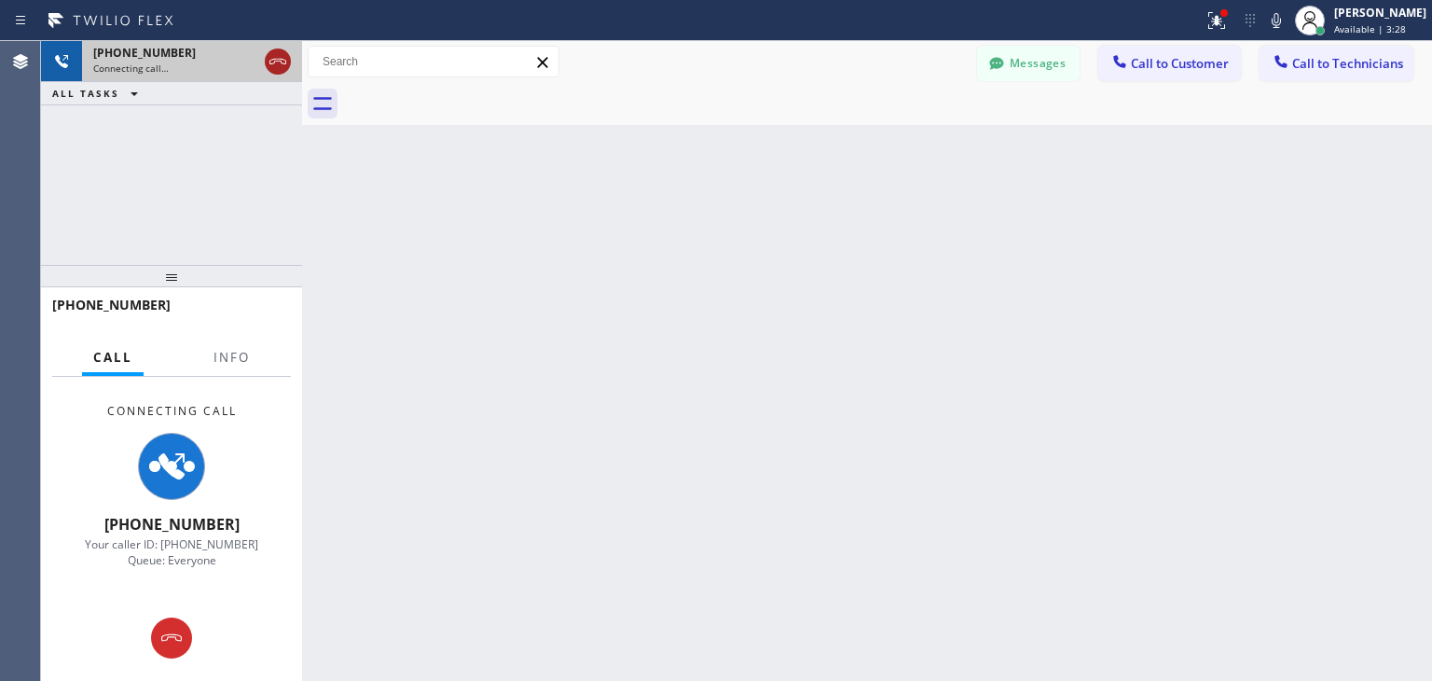
click at [278, 64] on icon at bounding box center [278, 61] width 22 height 22
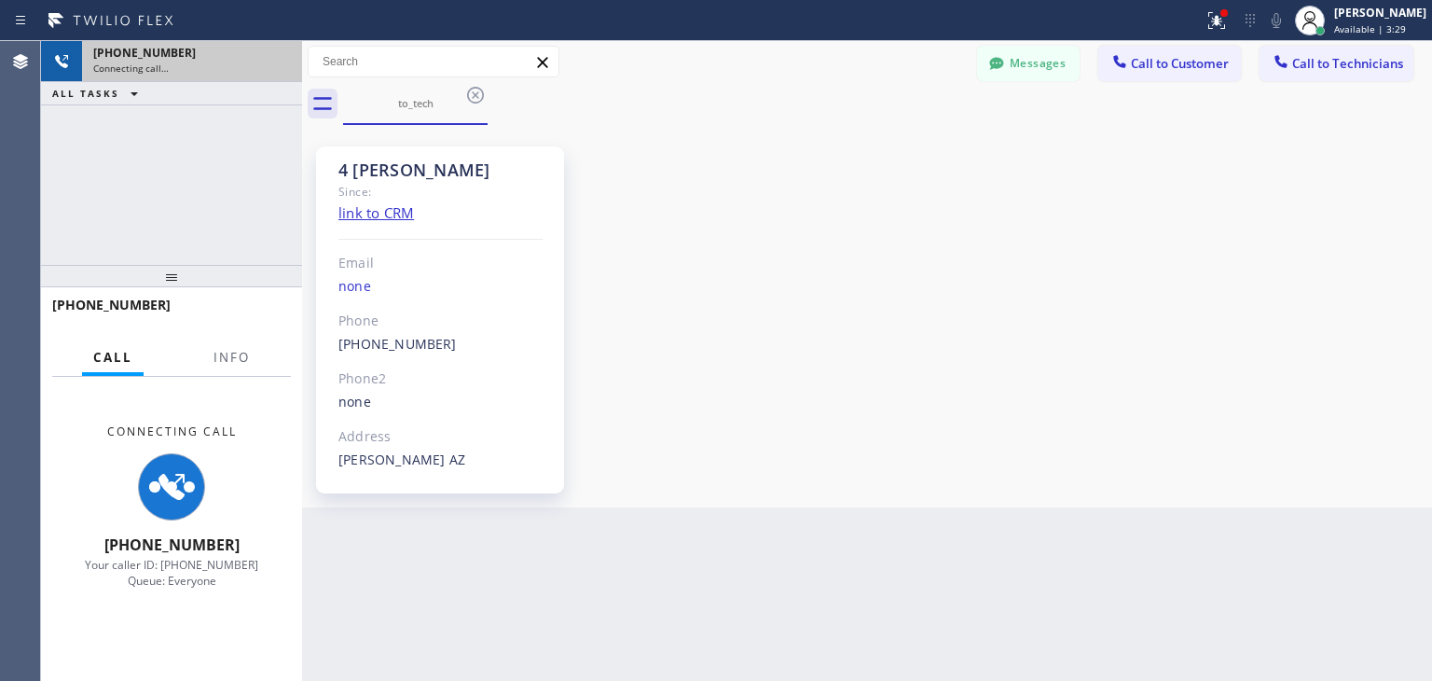
click at [278, 64] on div "Connecting call…" at bounding box center [192, 68] width 198 height 13
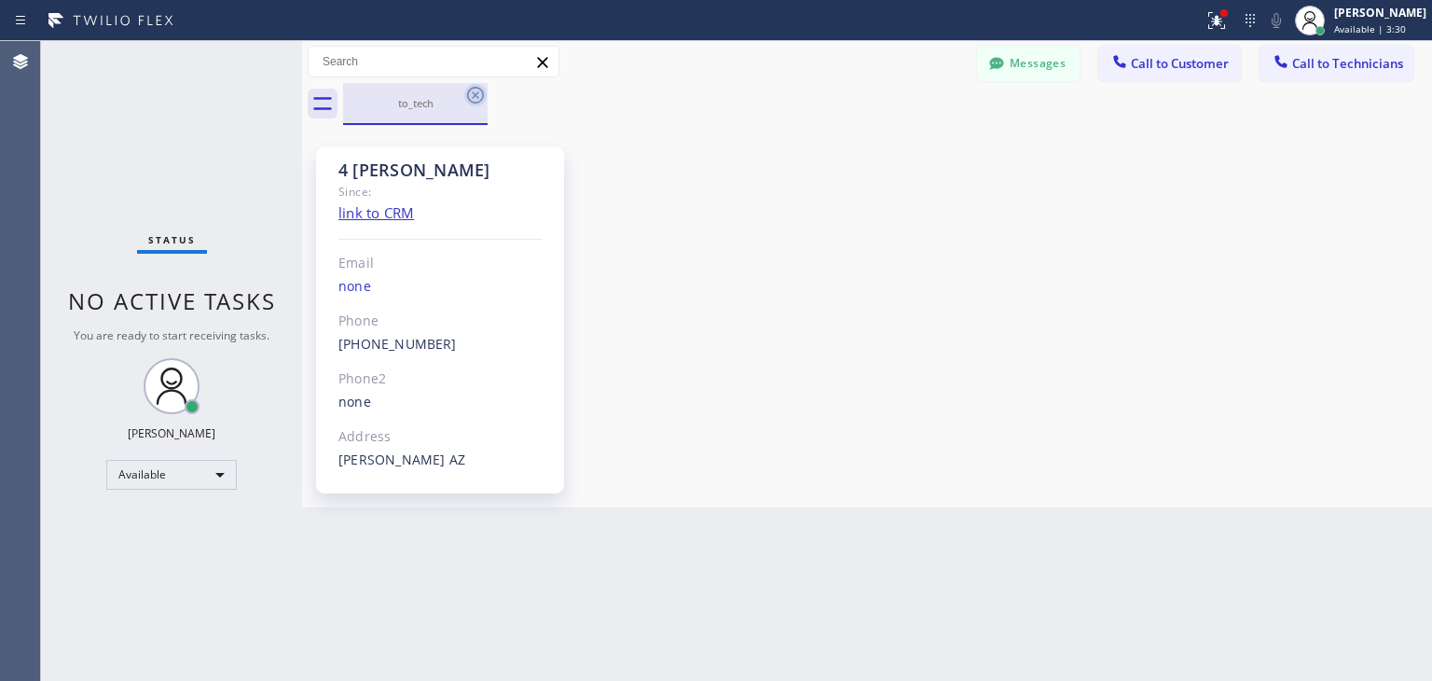
drag, startPoint x: 278, startPoint y: 64, endPoint x: 479, endPoint y: 95, distance: 203.8
click at [479, 95] on icon at bounding box center [475, 95] width 22 height 22
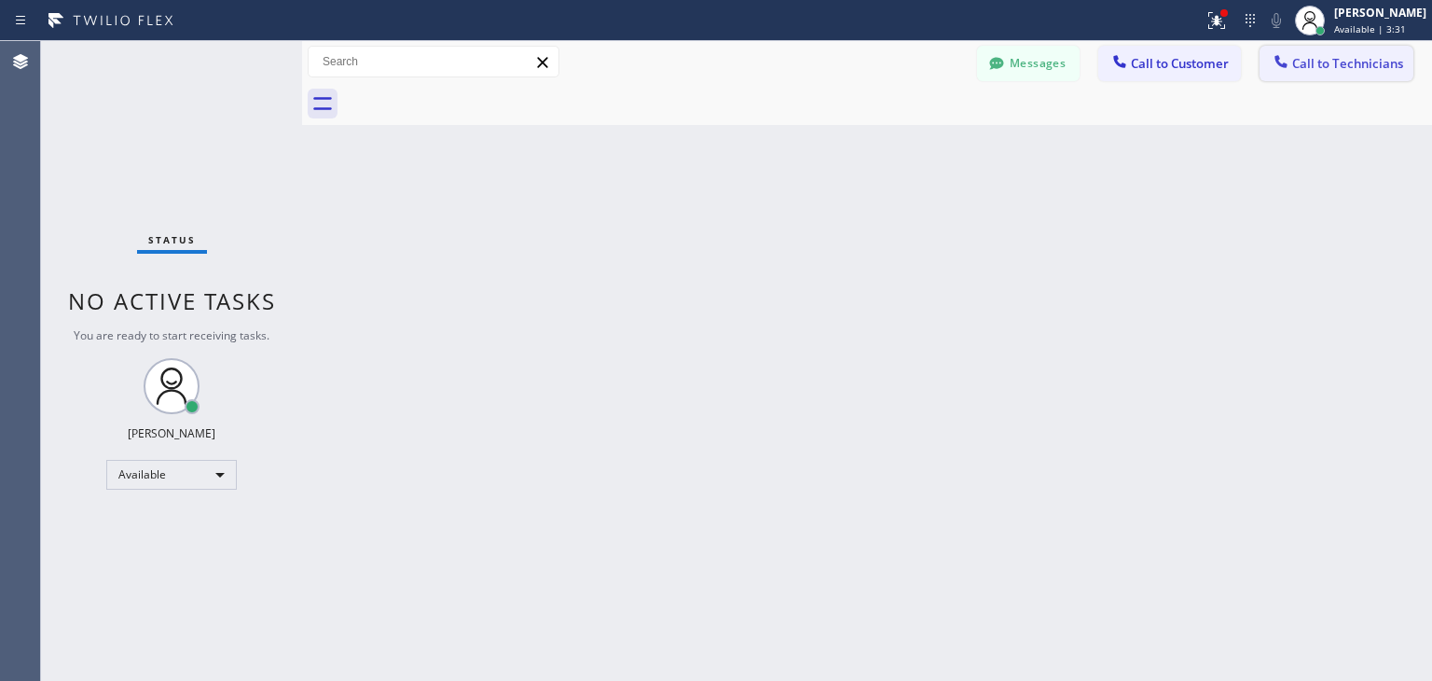
click at [1278, 50] on button "Call to Technicians" at bounding box center [1337, 63] width 154 height 35
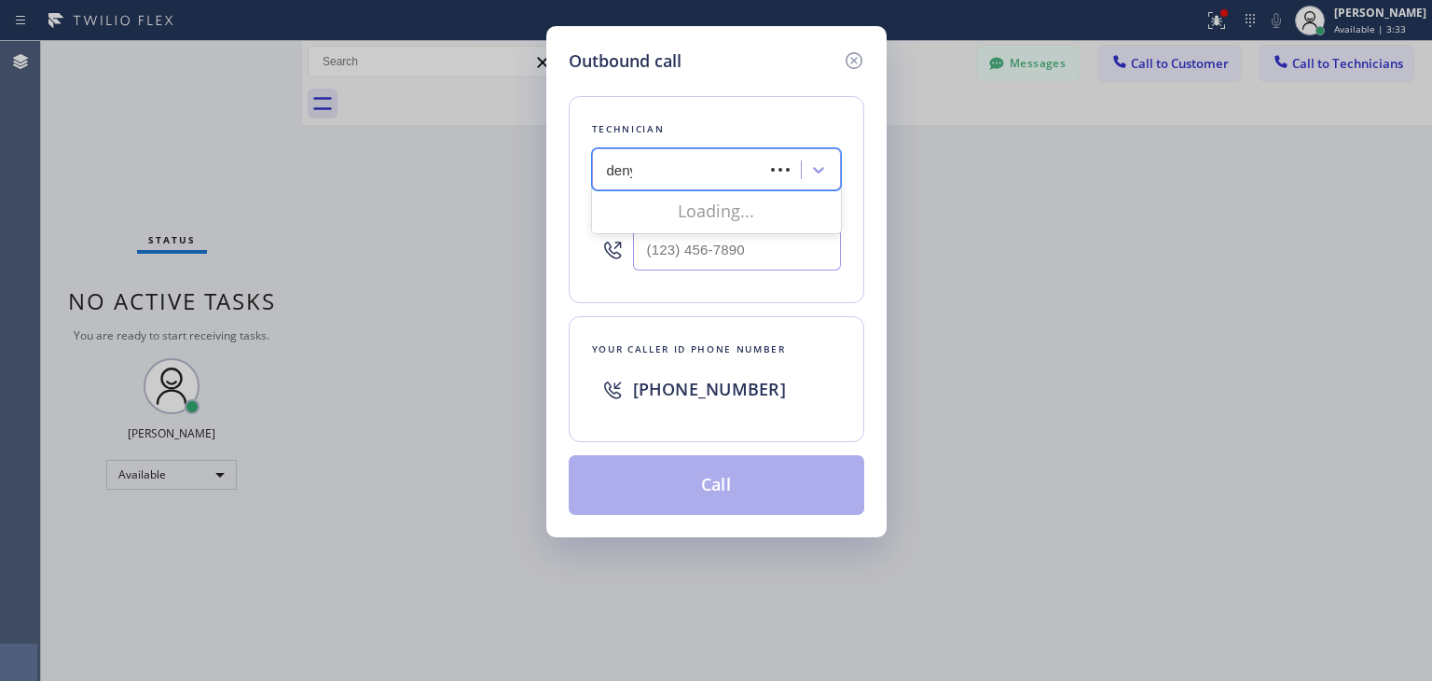
type input "denys"
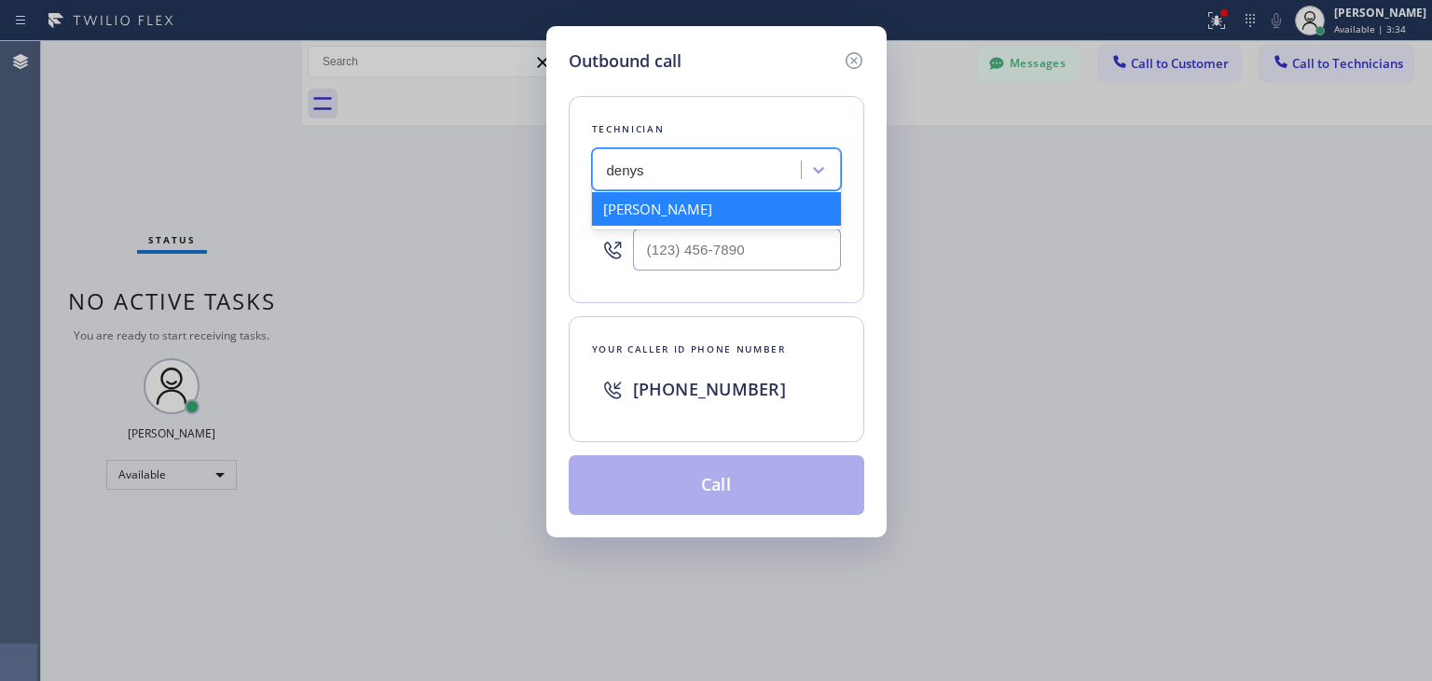
click at [718, 206] on div "[PERSON_NAME]" at bounding box center [716, 209] width 249 height 34
type input "[PHONE_NUMBER]"
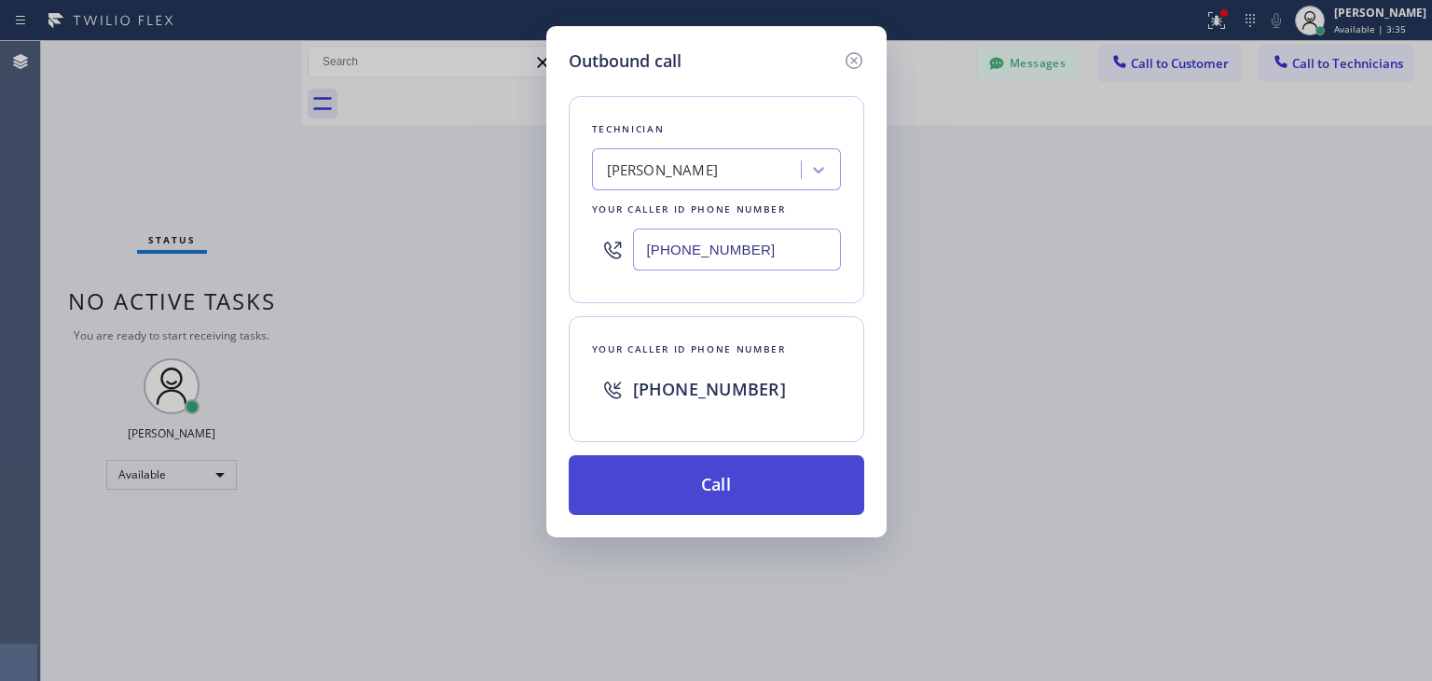
click at [710, 482] on button "Call" at bounding box center [717, 485] width 296 height 60
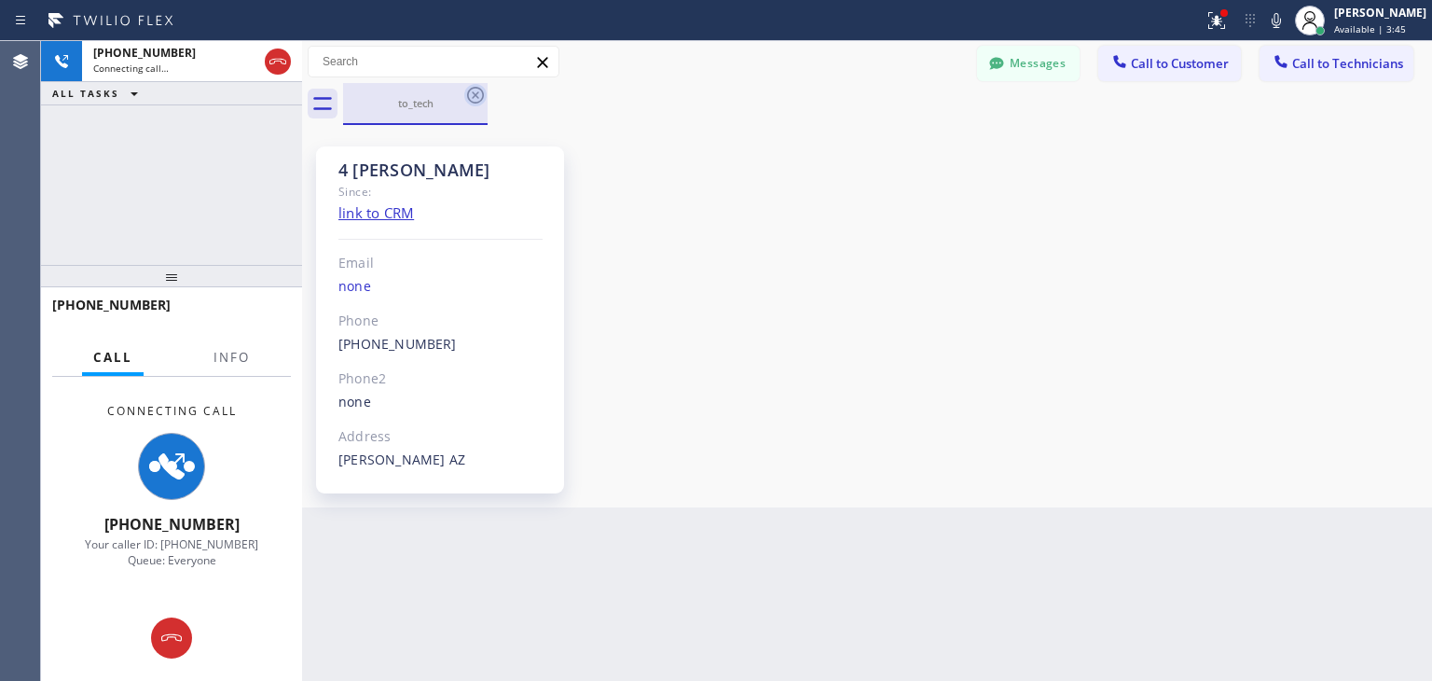
click at [477, 90] on icon at bounding box center [475, 95] width 22 height 22
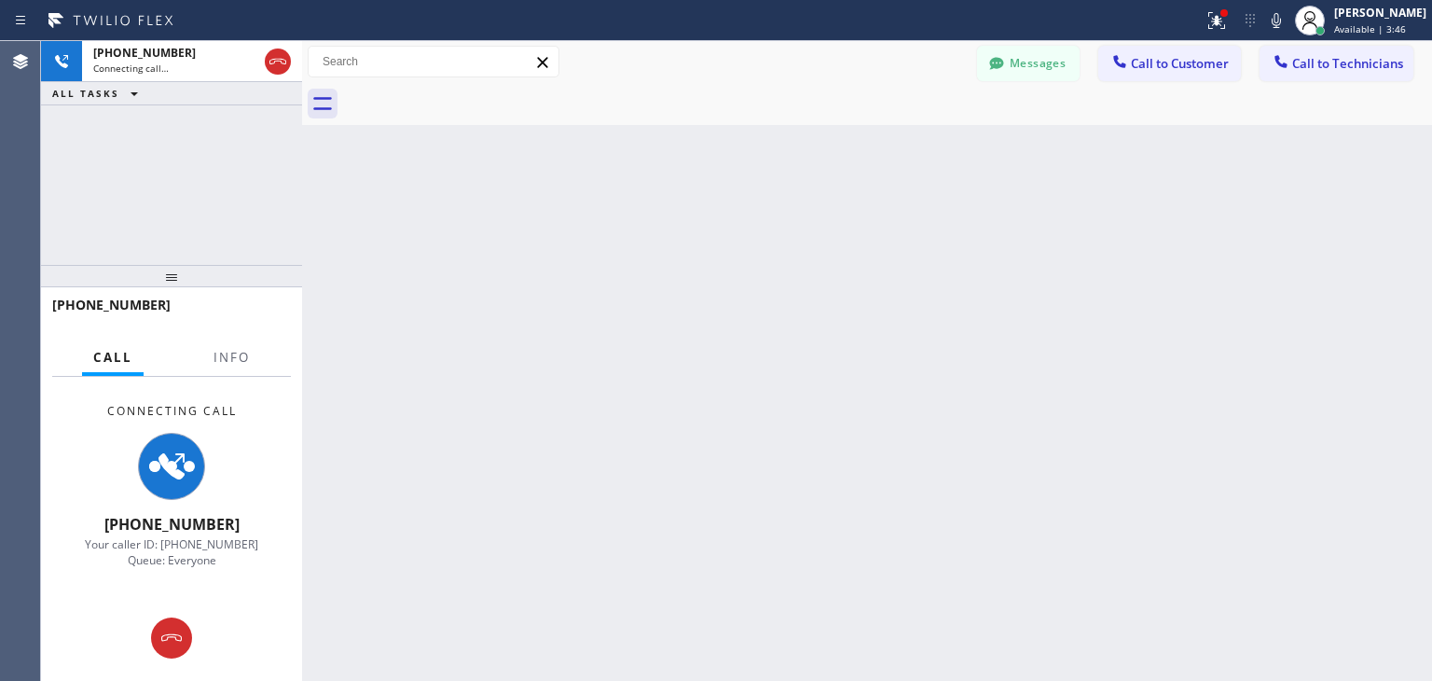
click at [477, 90] on div at bounding box center [887, 104] width 1089 height 42
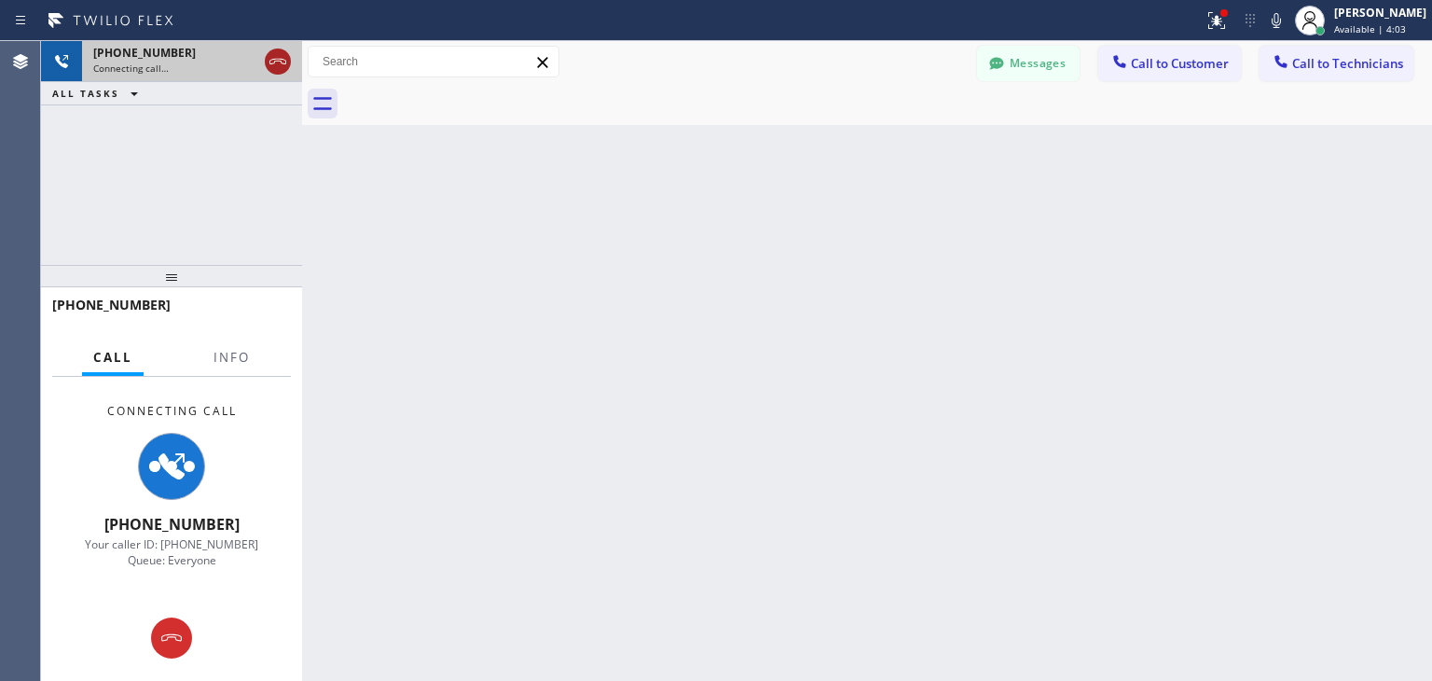
click at [282, 70] on icon at bounding box center [278, 61] width 22 height 22
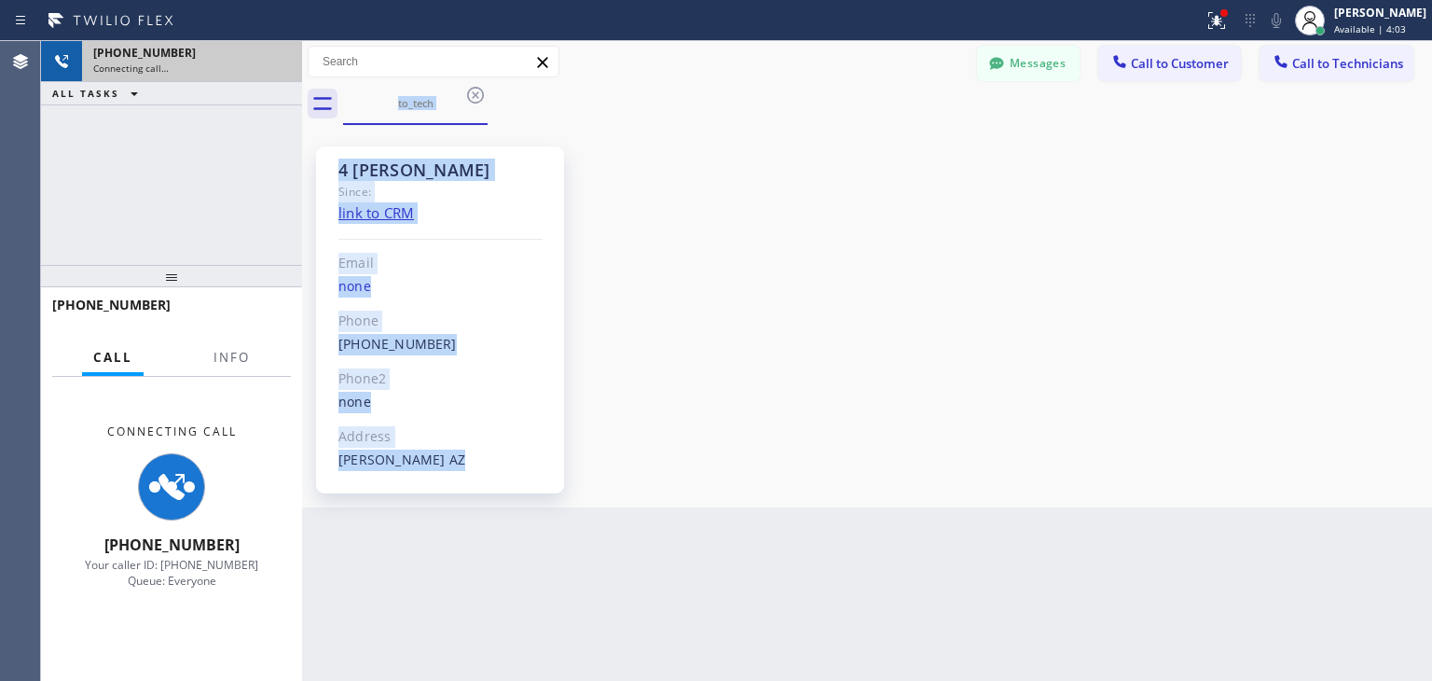
drag, startPoint x: 282, startPoint y: 70, endPoint x: 1289, endPoint y: 84, distance: 1007.3
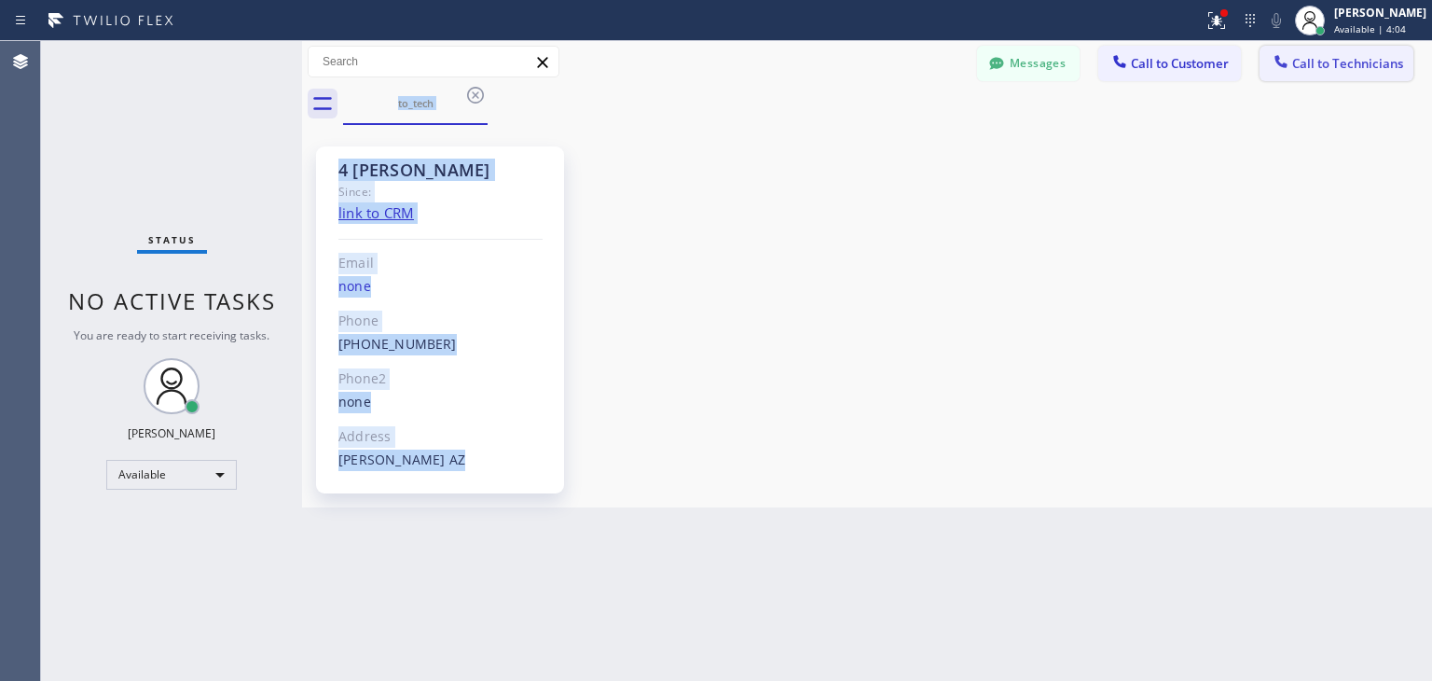
click at [1334, 71] on span "Call to Technicians" at bounding box center [1348, 63] width 111 height 17
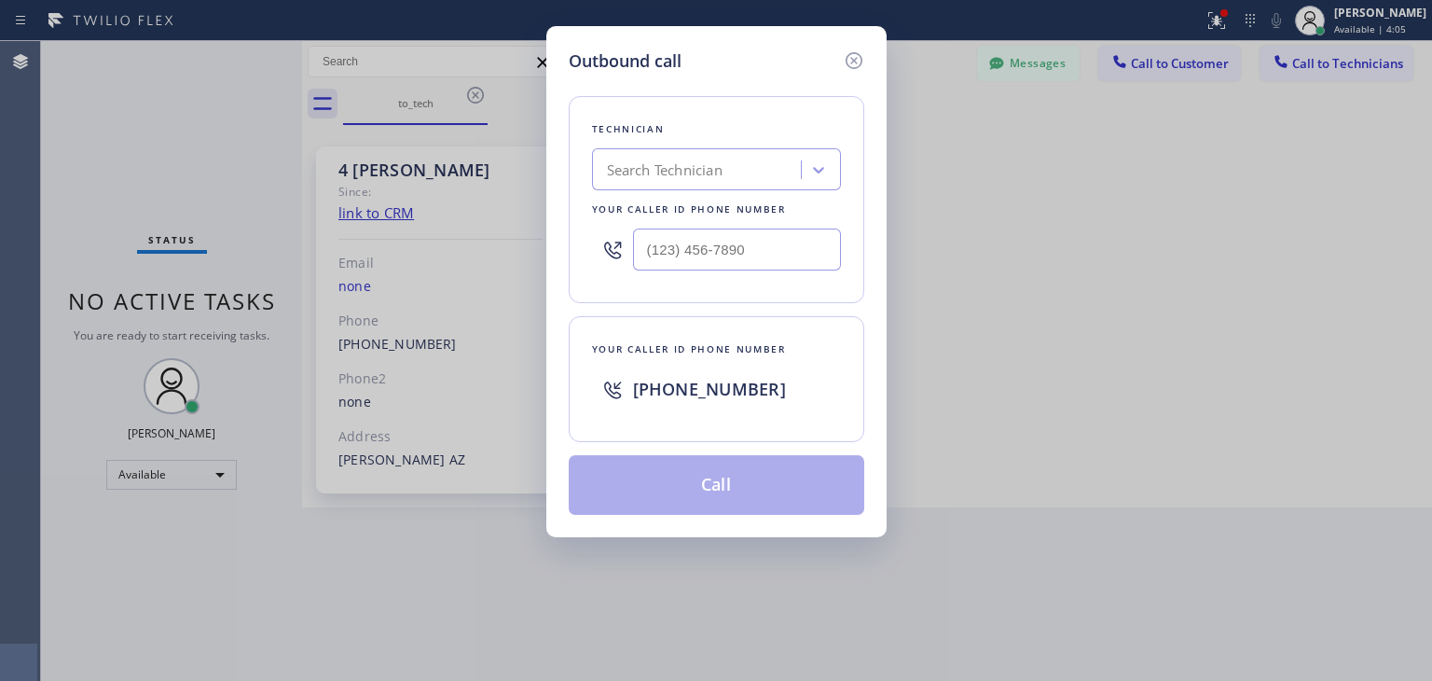
click at [705, 378] on span "[PHONE_NUMBER]" at bounding box center [709, 389] width 153 height 22
copy span "12135102748"
click at [850, 53] on icon at bounding box center [853, 60] width 17 height 17
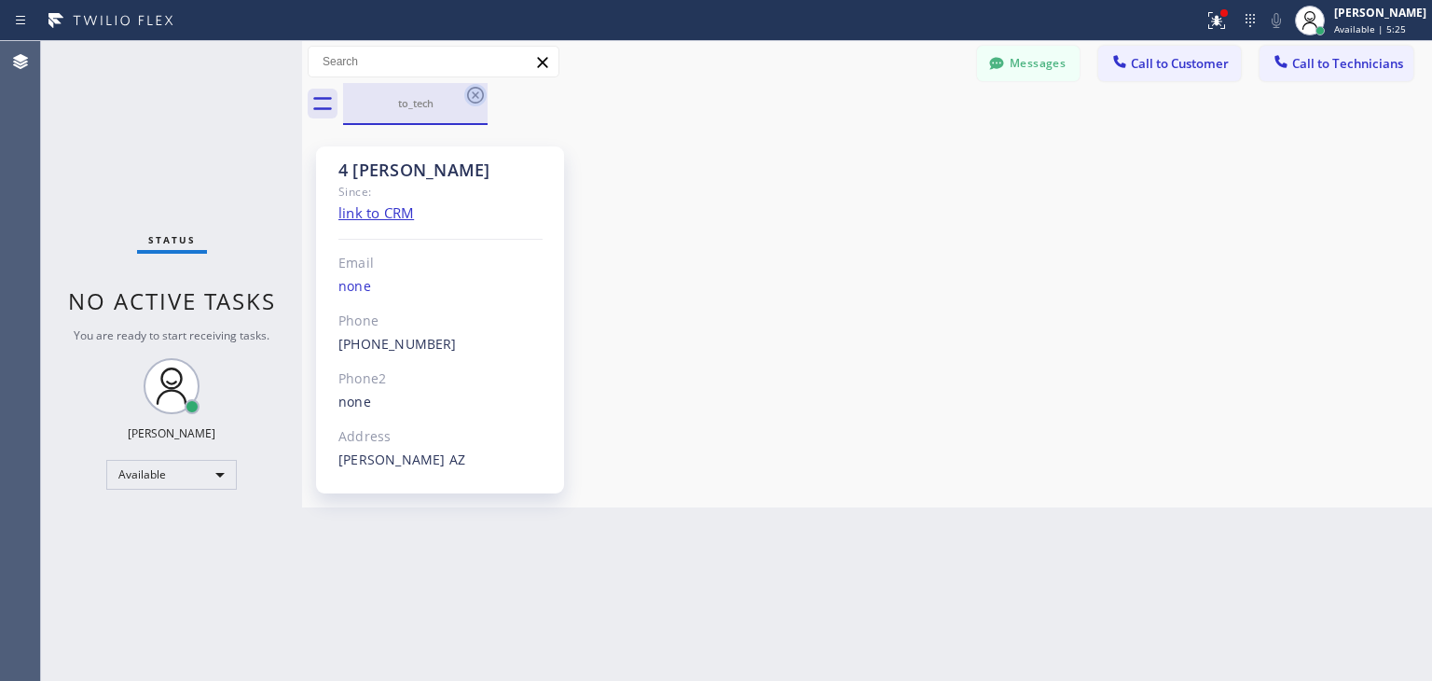
click at [470, 100] on icon at bounding box center [475, 95] width 17 height 17
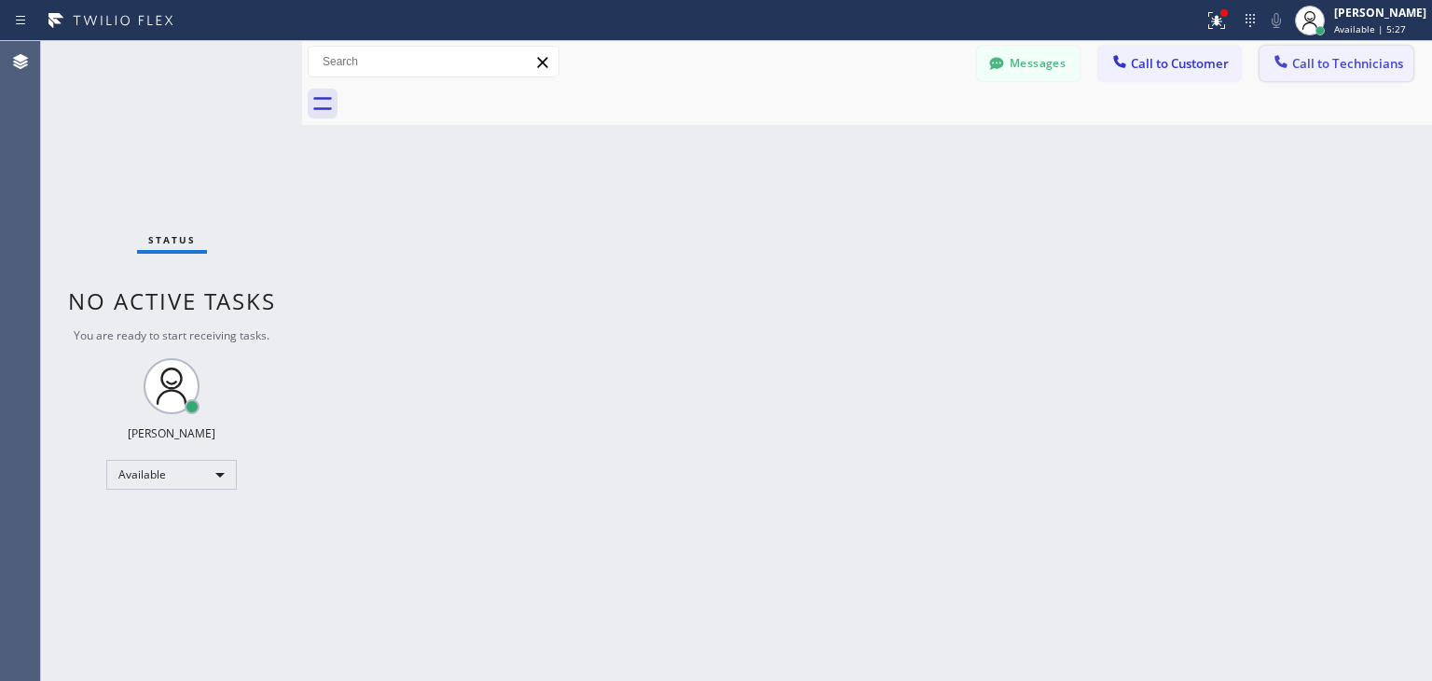
drag, startPoint x: 1307, startPoint y: 38, endPoint x: 1304, endPoint y: 57, distance: 18.9
click at [1304, 57] on div "Status report Issues detected These issues could affect your workflow. Please c…" at bounding box center [716, 340] width 1432 height 681
click at [1304, 57] on span "Call to Technicians" at bounding box center [1348, 63] width 111 height 17
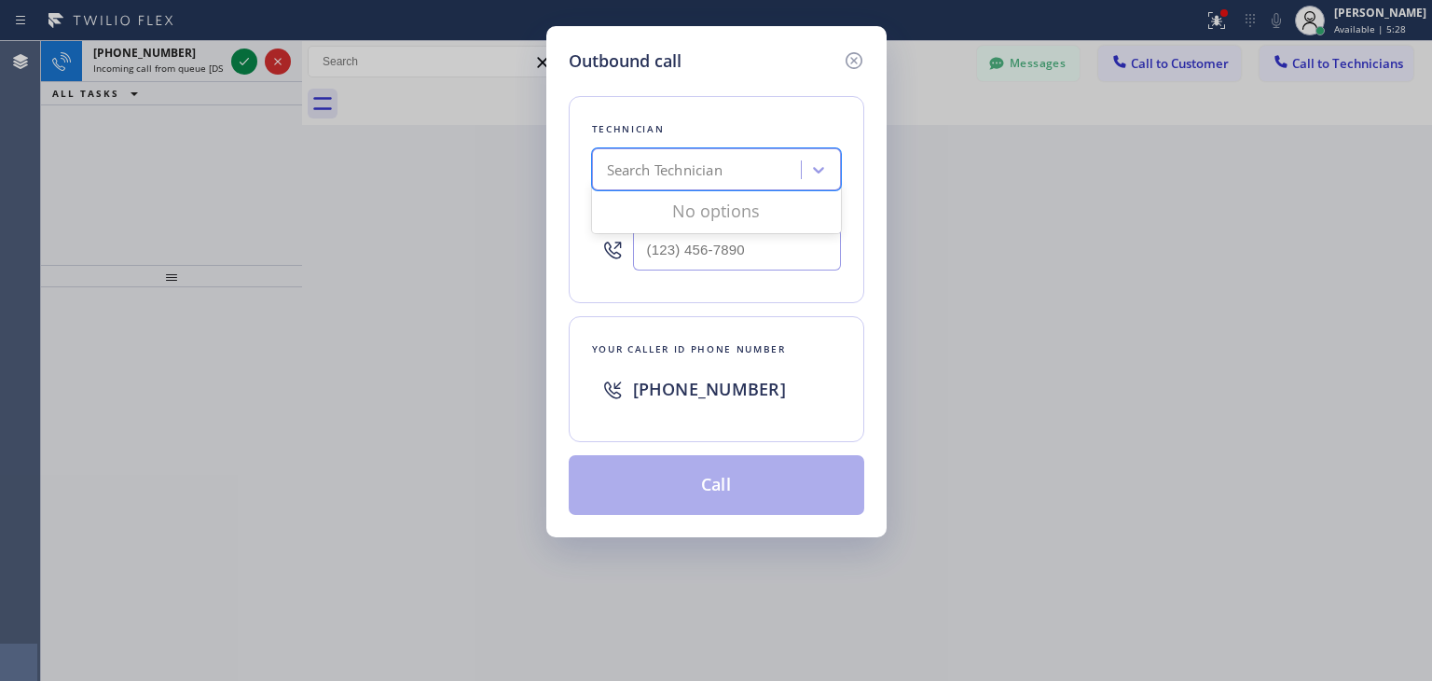
drag, startPoint x: 623, startPoint y: 147, endPoint x: 406, endPoint y: 136, distance: 217.6
click at [406, 136] on div "Outbound call Technician option [PERSON_NAME], selected. 0 results available. U…" at bounding box center [716, 340] width 1432 height 681
click at [406, 136] on div "Outbound call Technician Search Technician Your caller id phone number Your cal…" at bounding box center [716, 340] width 1432 height 681
click at [853, 49] on icon at bounding box center [854, 60] width 22 height 22
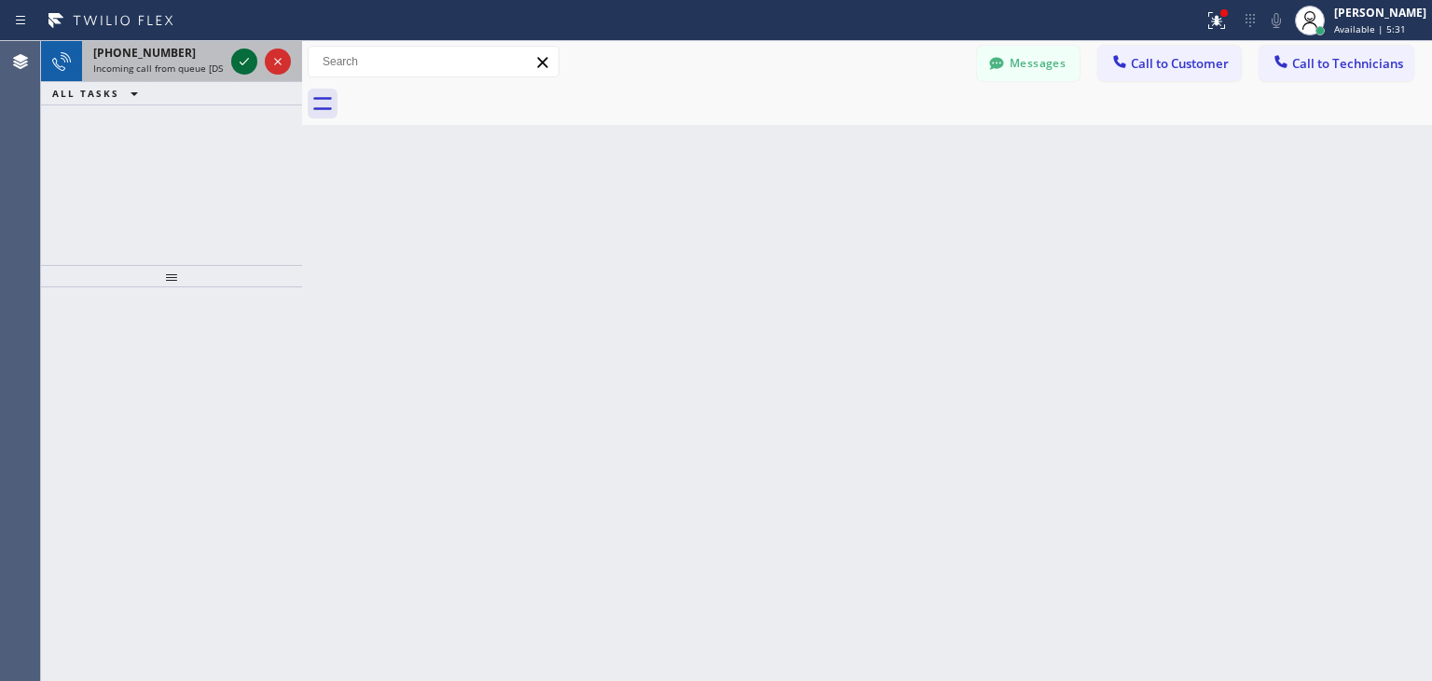
click at [247, 63] on icon at bounding box center [244, 61] width 22 height 22
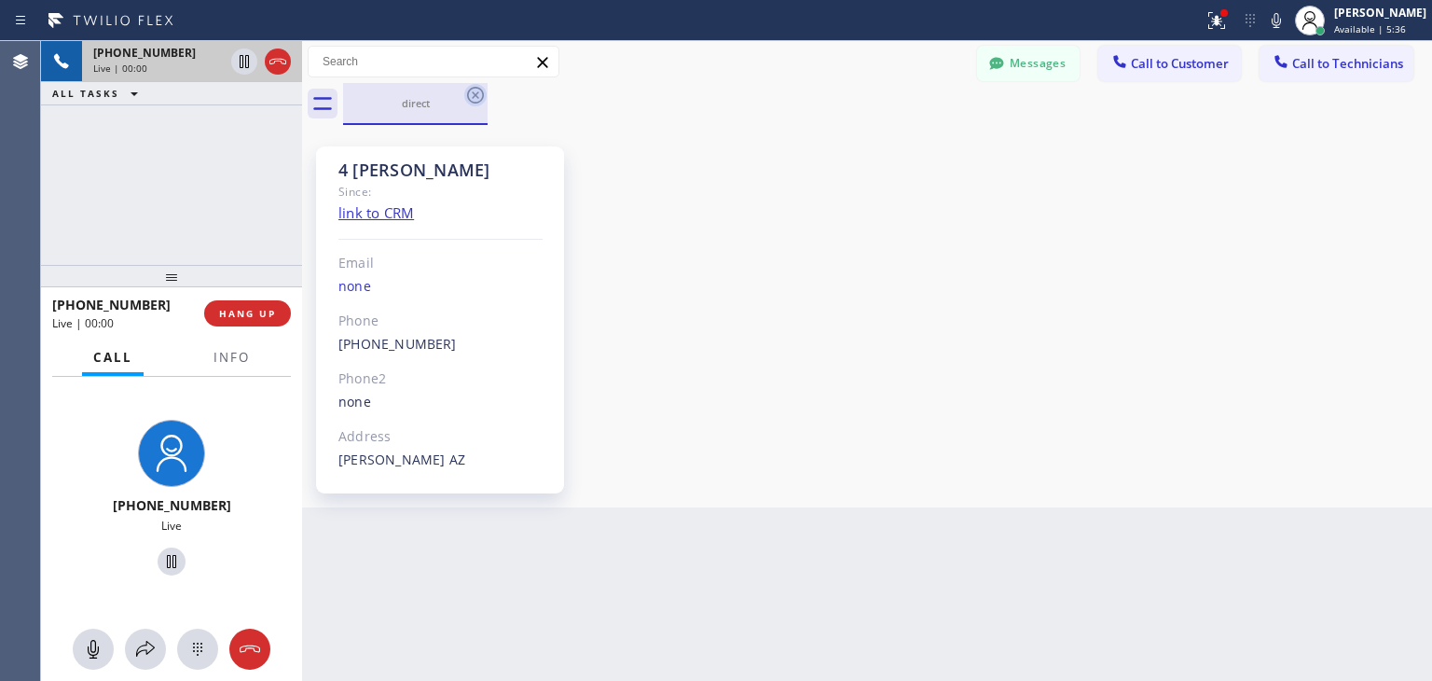
click at [474, 90] on icon at bounding box center [475, 95] width 22 height 22
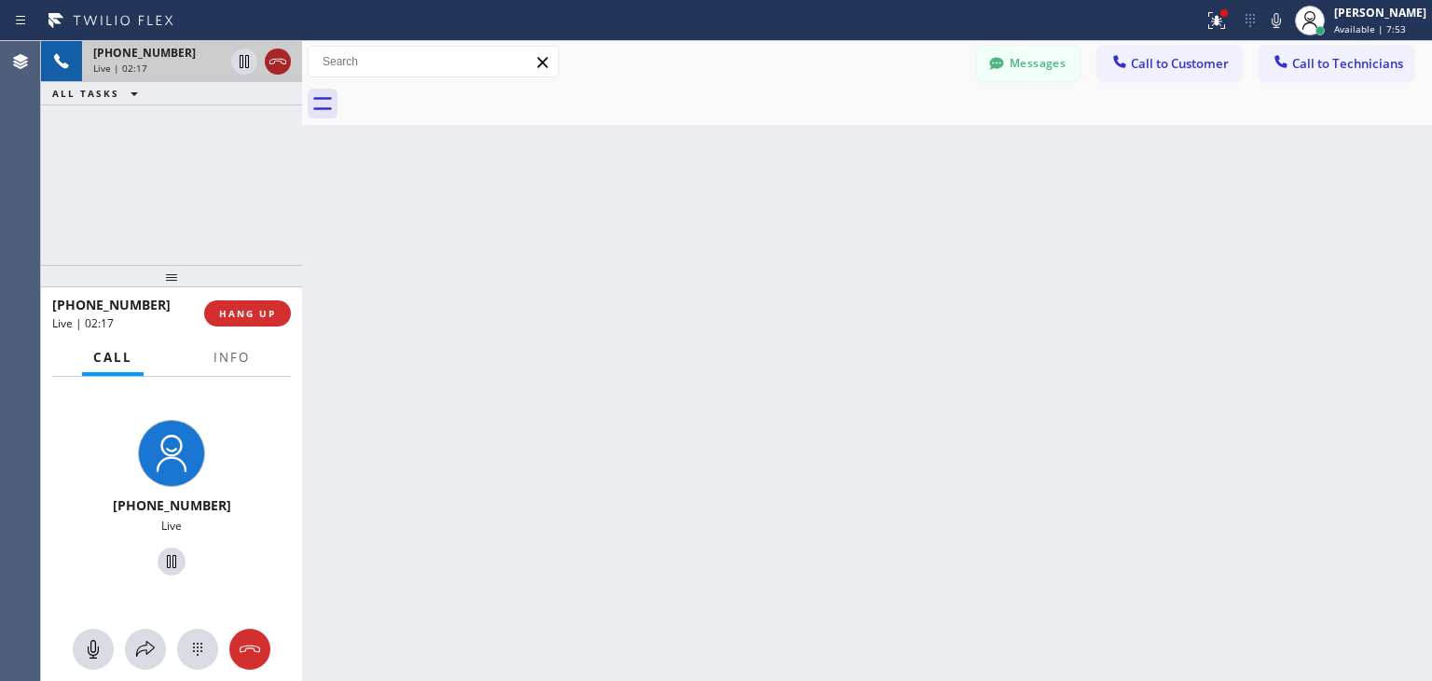
click at [280, 55] on icon at bounding box center [278, 61] width 22 height 22
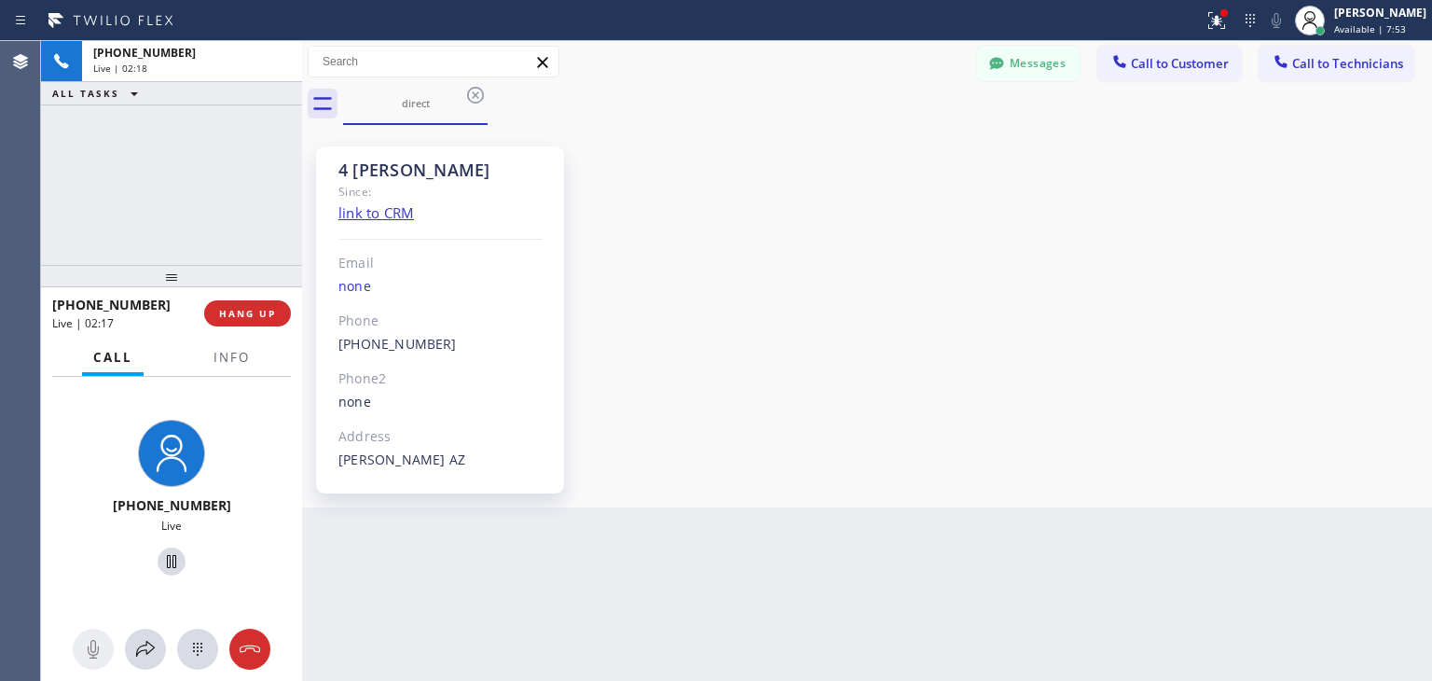
drag, startPoint x: 280, startPoint y: 55, endPoint x: 261, endPoint y: 359, distance: 304.6
click at [261, 359] on div "[PHONE_NUMBER] Live | 02:18 ALL TASKS ALL TASKS ACTIVE TASKS TASKS IN WRAP UP […" at bounding box center [171, 361] width 261 height 640
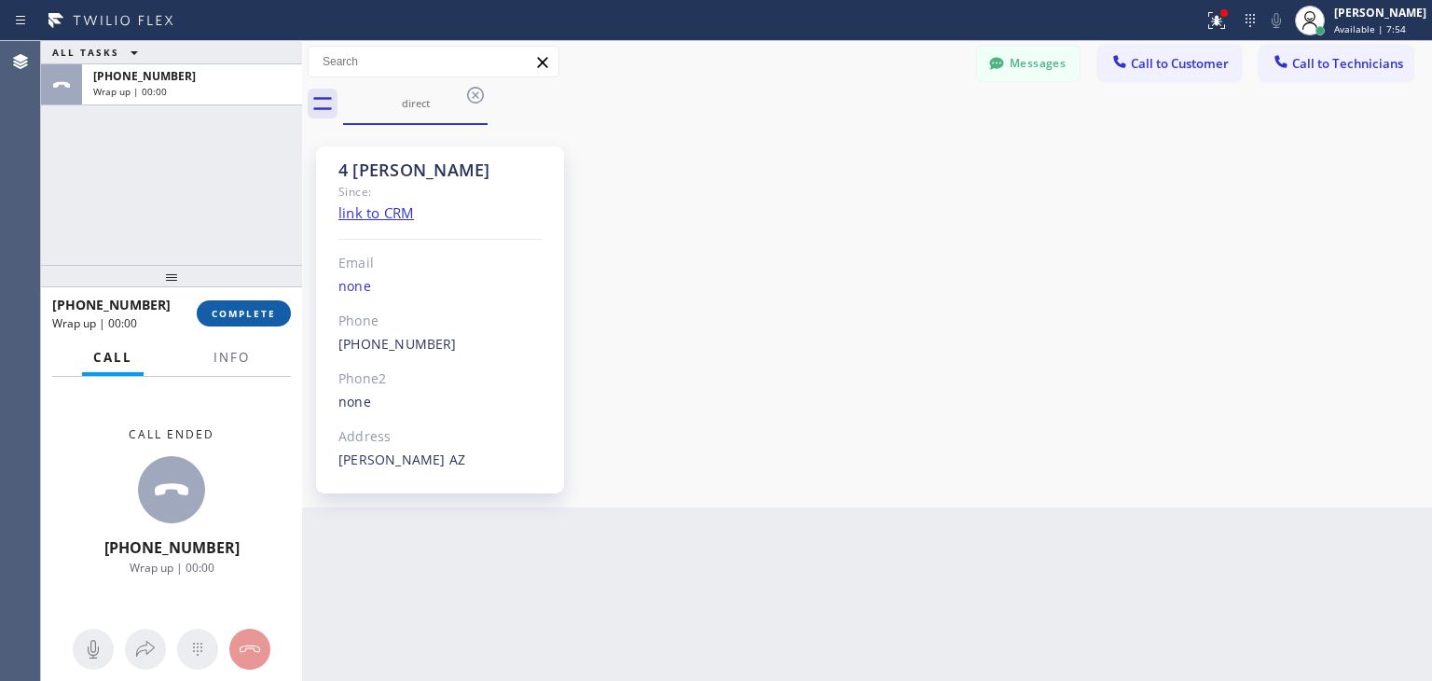
click at [257, 316] on span "COMPLETE" at bounding box center [244, 313] width 64 height 13
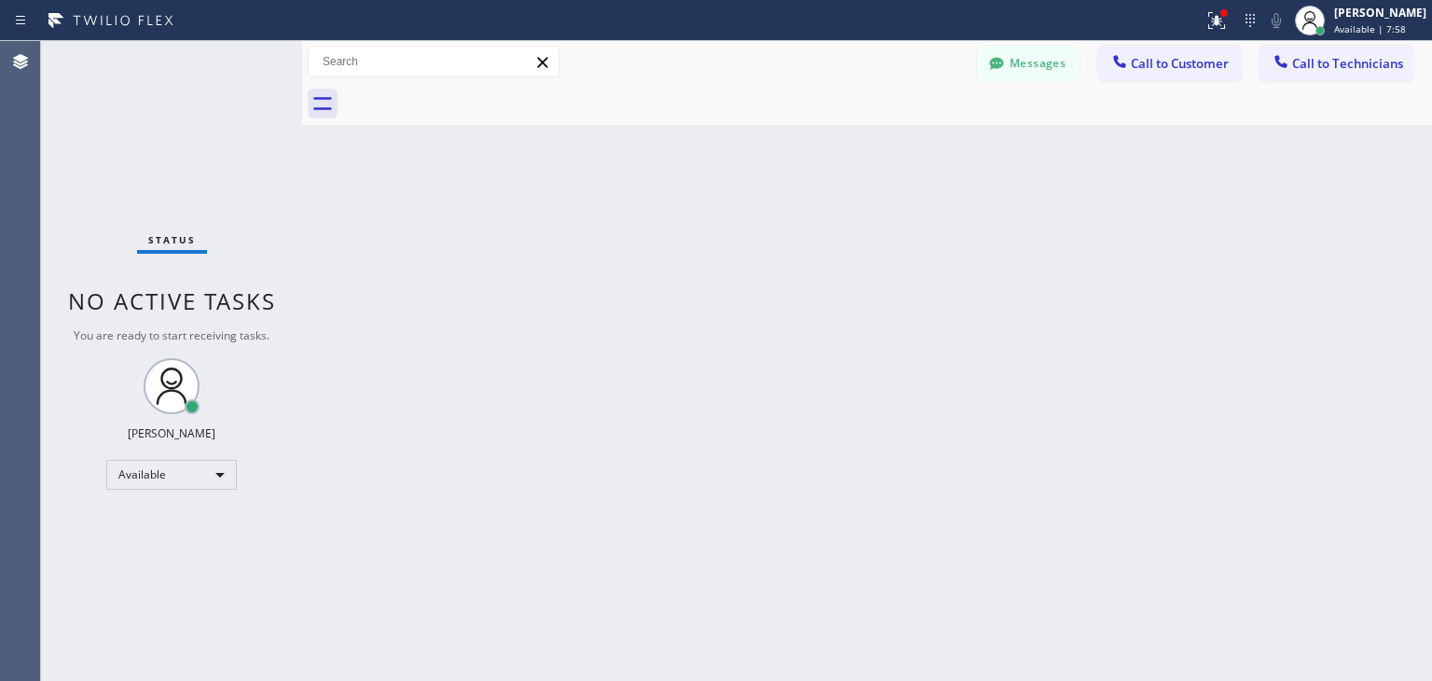
click at [1055, 43] on div "Messages Call to Customer Call to Technicians Outbound call Location Search loc…" at bounding box center [867, 62] width 1130 height 42
click at [1038, 72] on button "Messages" at bounding box center [1028, 63] width 103 height 35
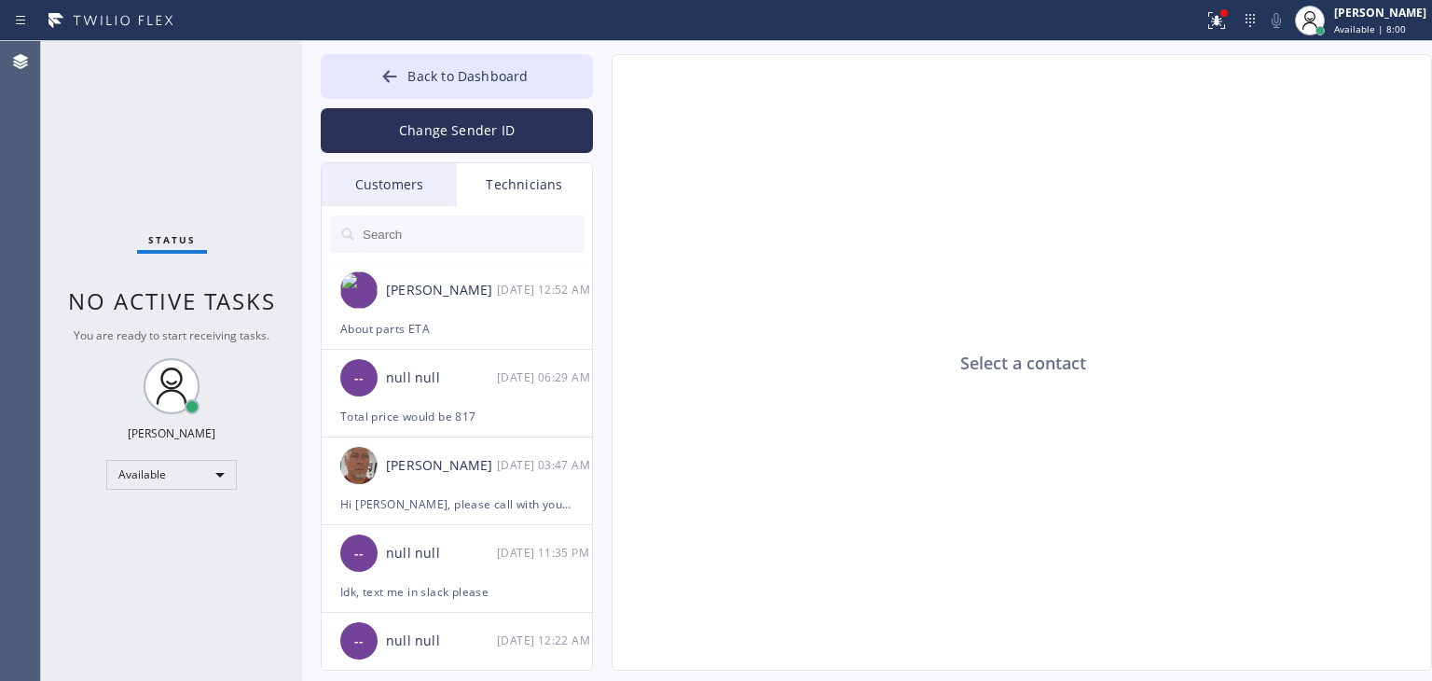
click at [407, 186] on div "Customers" at bounding box center [389, 184] width 135 height 43
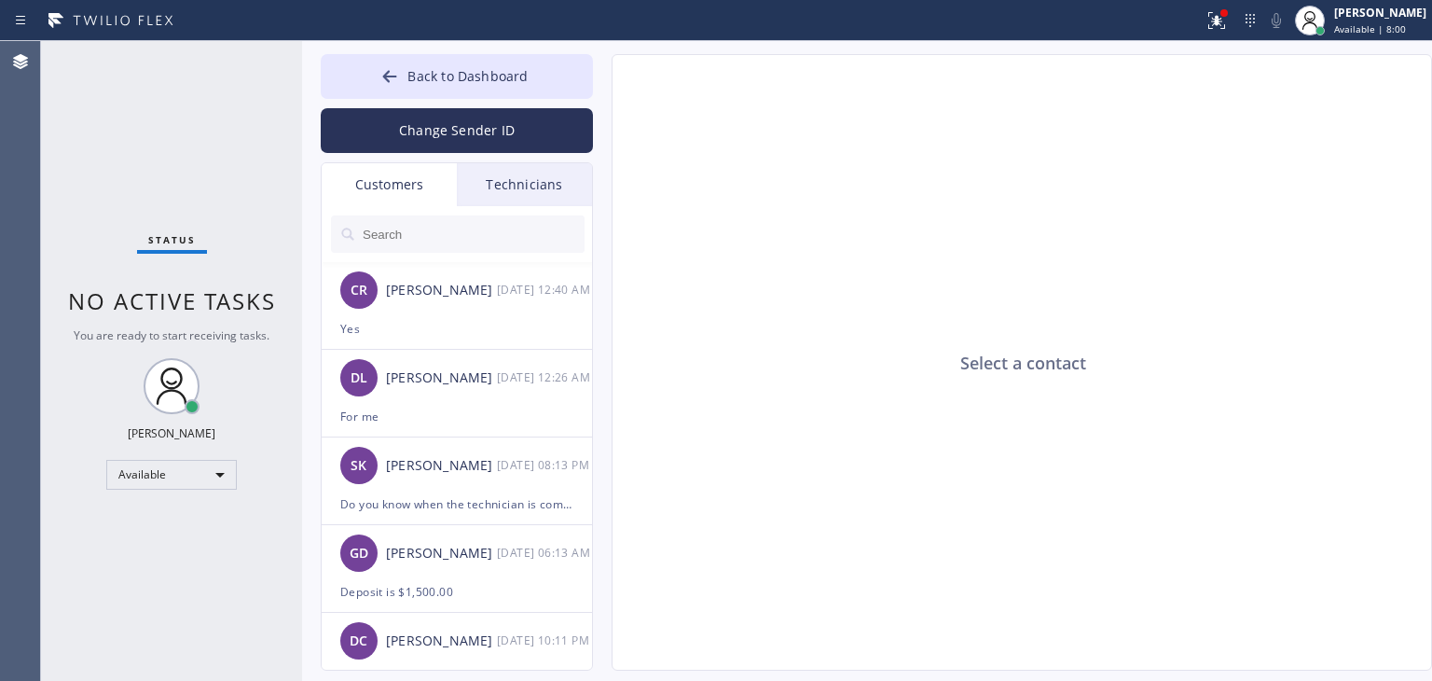
click at [458, 228] on input "text" at bounding box center [473, 233] width 224 height 37
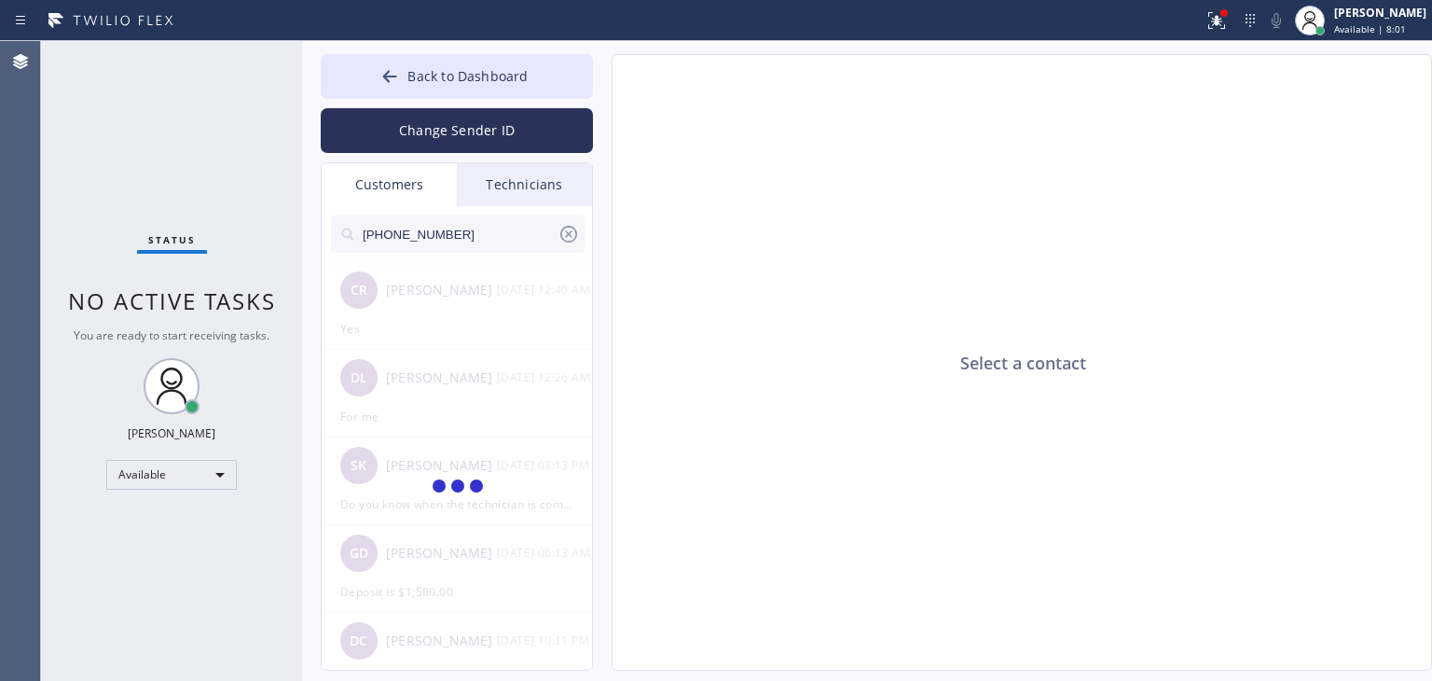
click at [458, 228] on input "[PHONE_NUMBER]" at bounding box center [459, 233] width 197 height 37
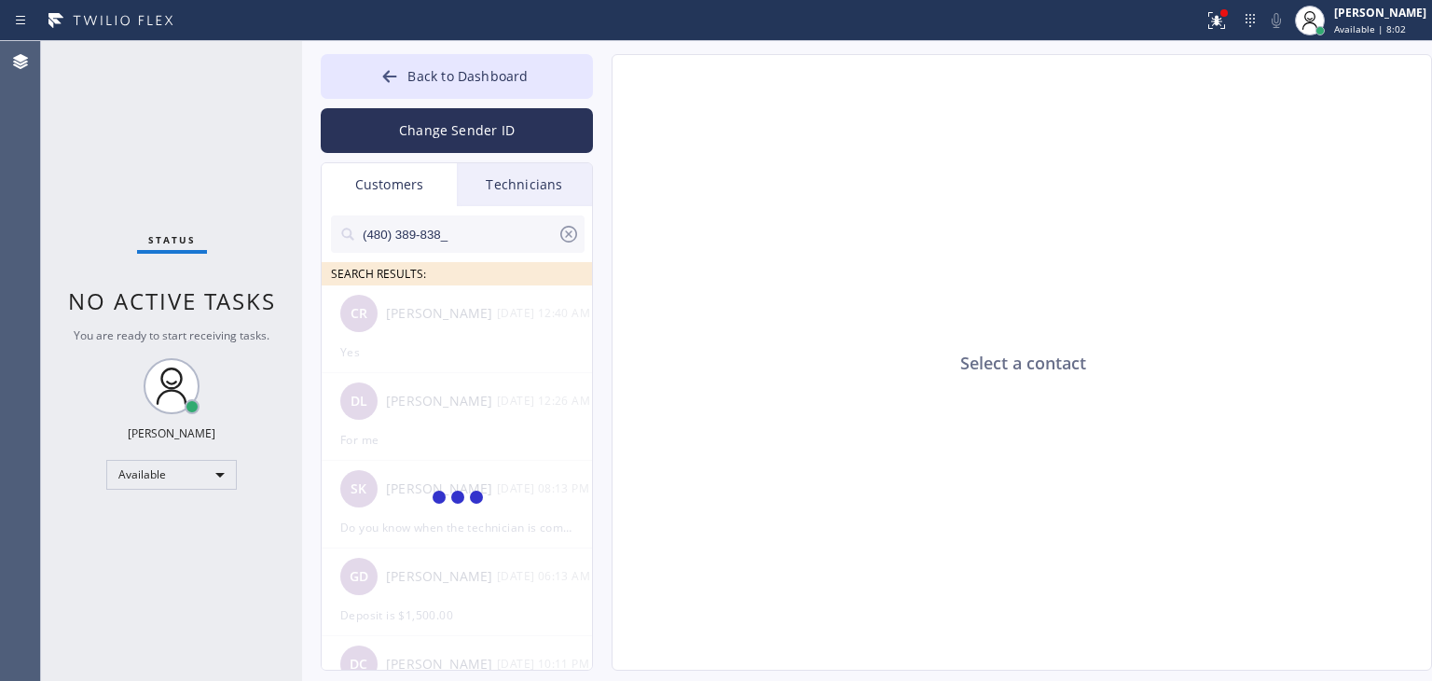
click at [458, 228] on input "(480) 389-838_" at bounding box center [459, 233] width 197 height 37
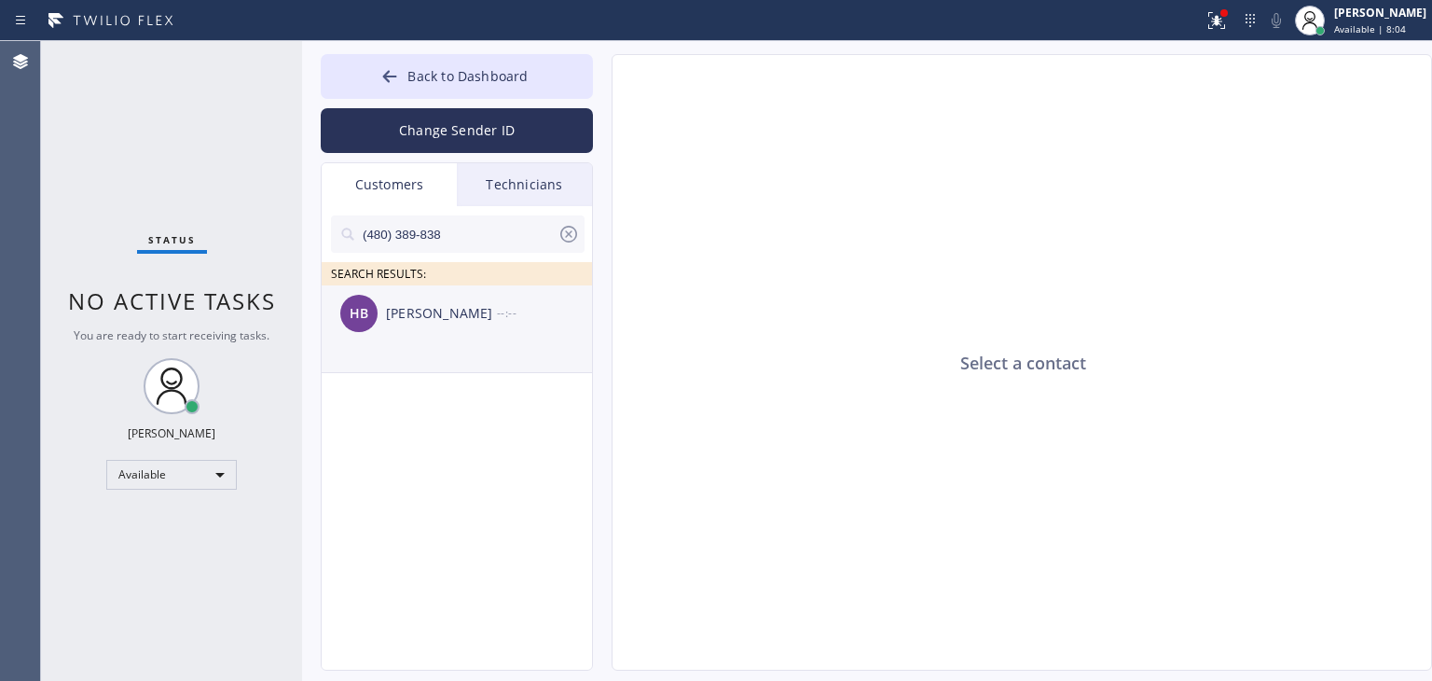
type input "(480) 389-838"
click at [421, 310] on ul "HB [PERSON_NAME] --:--" at bounding box center [458, 350] width 272 height 130
click at [475, 335] on div "HB [PERSON_NAME] --:--" at bounding box center [458, 313] width 272 height 56
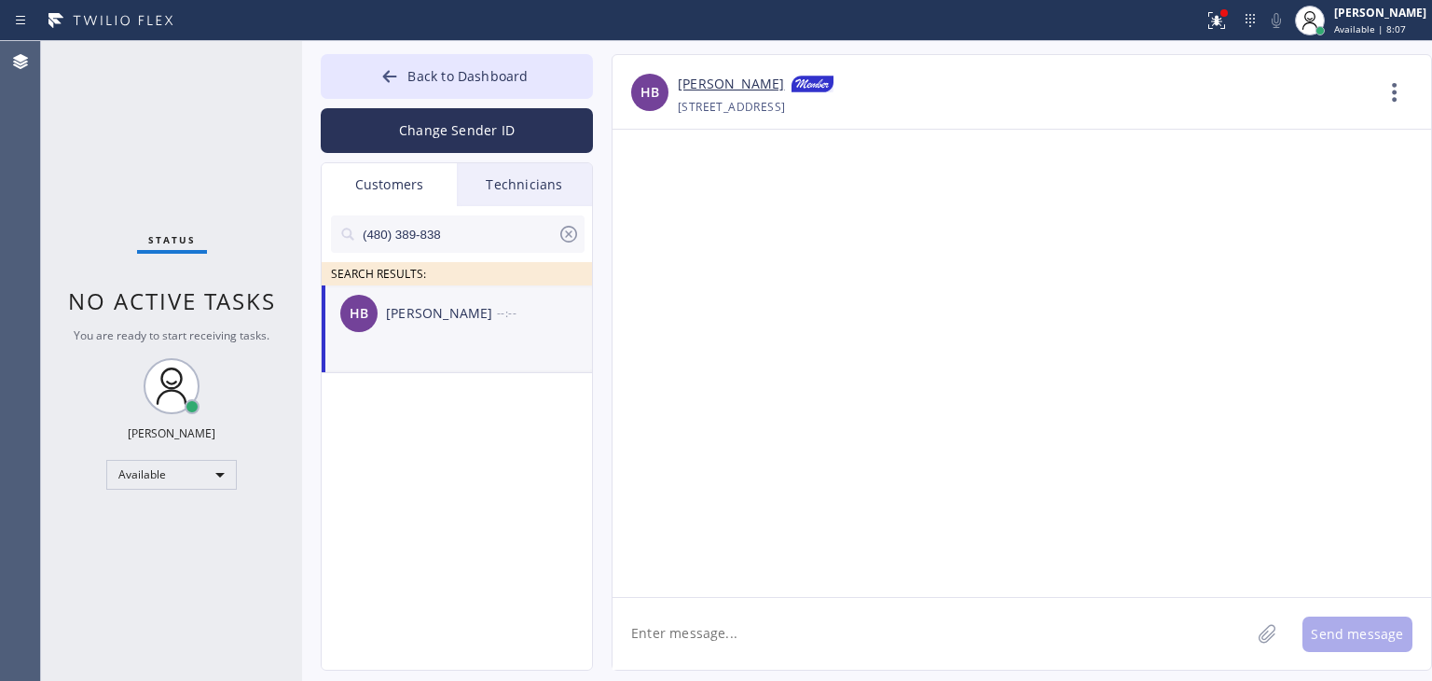
click at [744, 598] on textarea at bounding box center [932, 634] width 638 height 72
paste textarea "[DOMAIN_NAME]"
click at [742, 637] on textarea "Hello [PERSON_NAME], It's [DOMAIN_NAME]" at bounding box center [948, 634] width 671 height 72
click at [888, 631] on textarea "Hello [PERSON_NAME], It's [DOMAIN_NAME]" at bounding box center [948, 634] width 671 height 72
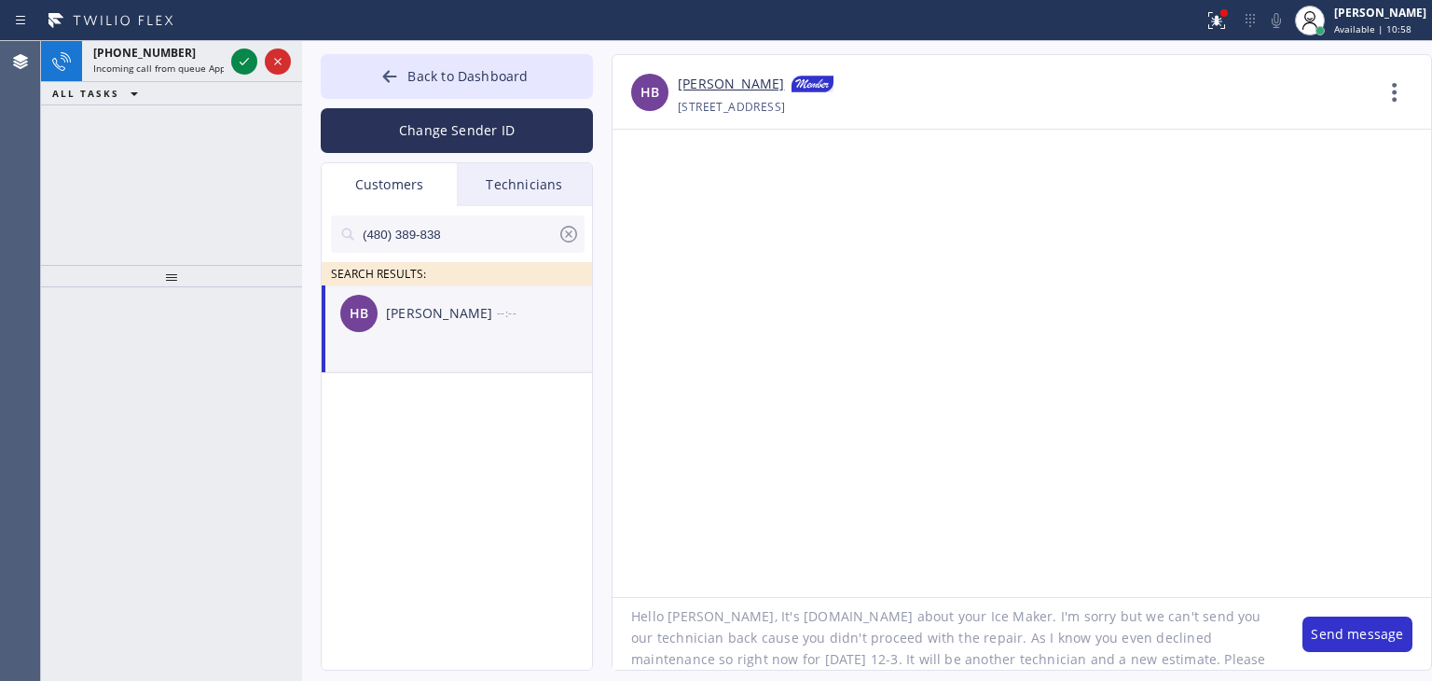
scroll to position [37, 0]
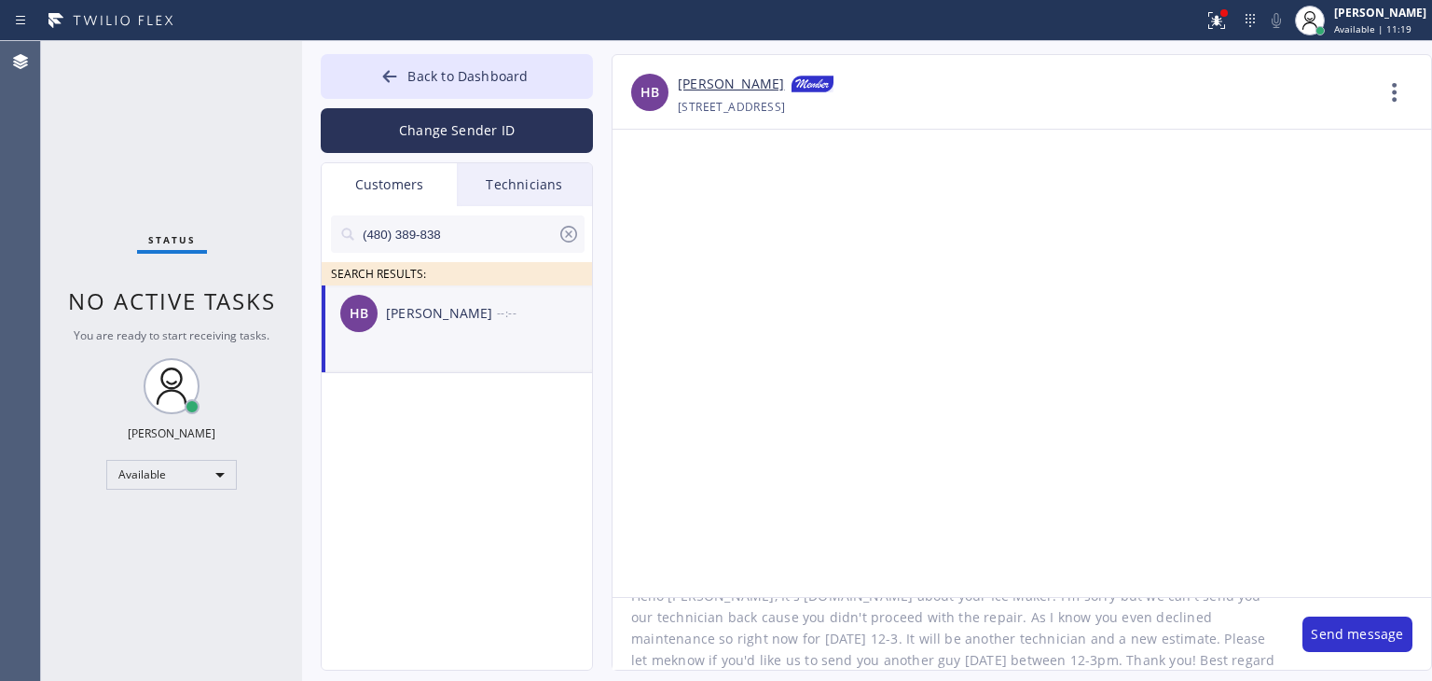
type textarea "Hello [PERSON_NAME], It's [DOMAIN_NAME] about your Ice Maker. I'm sorry but we …"
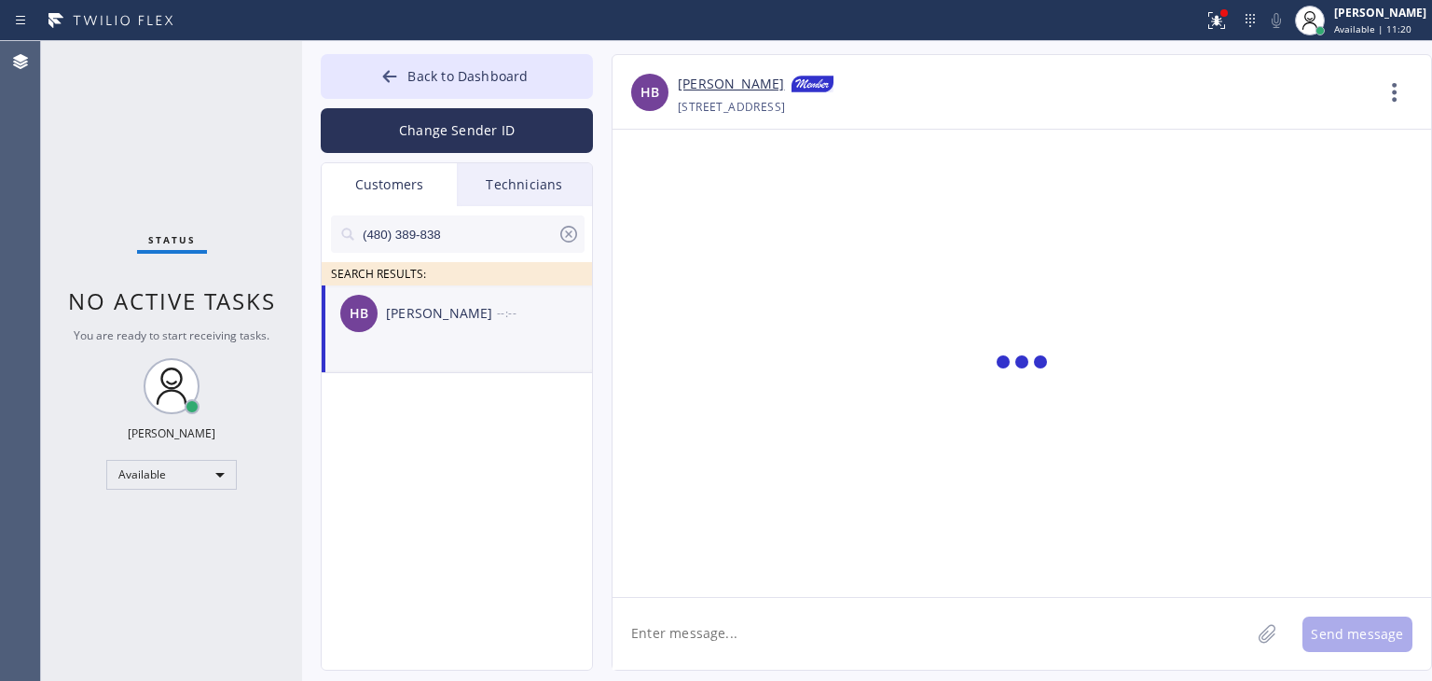
scroll to position [0, 0]
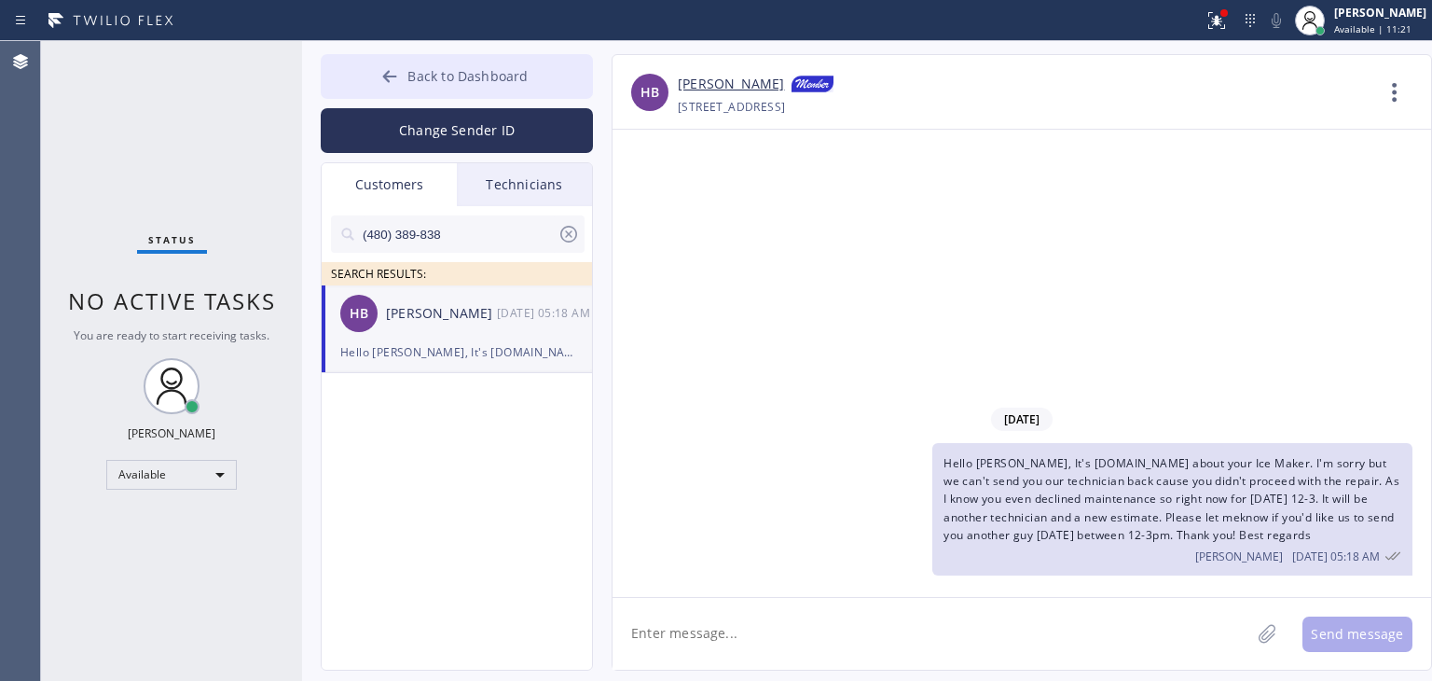
click at [492, 74] on span "Back to Dashboard" at bounding box center [468, 76] width 120 height 18
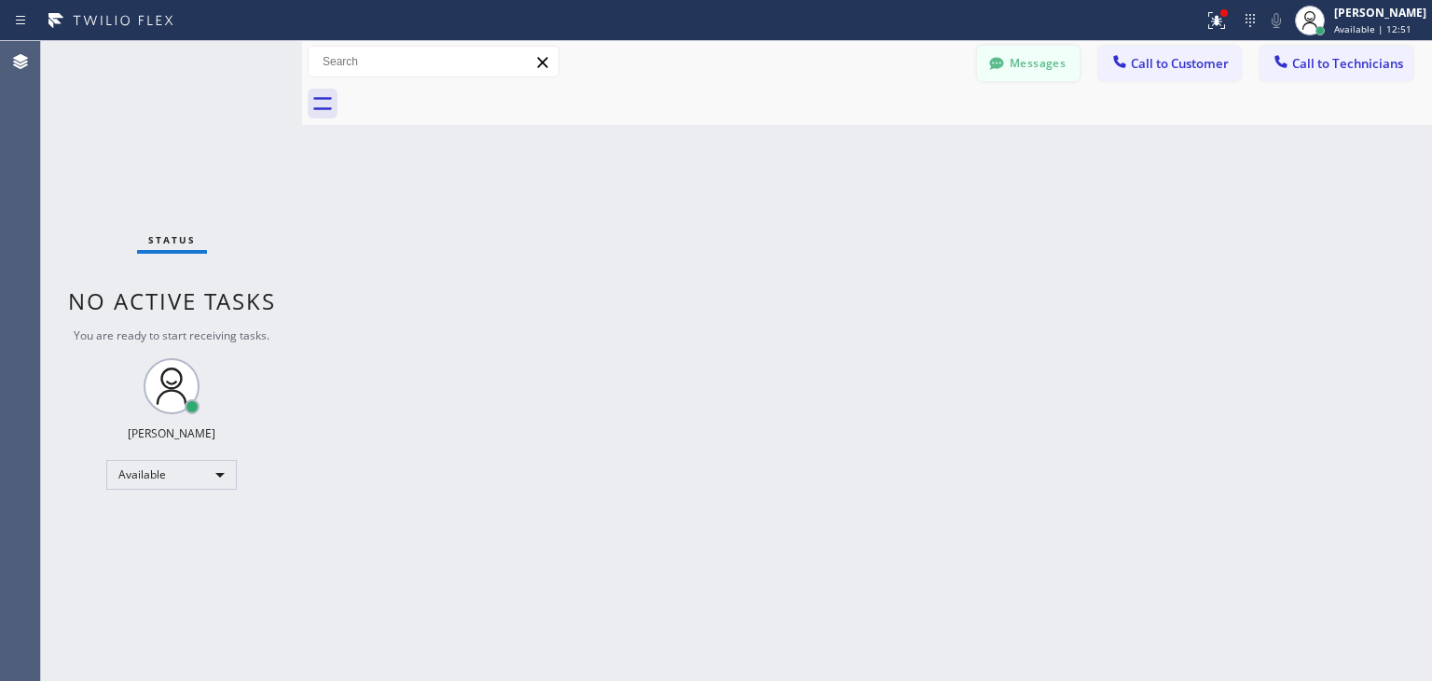
drag, startPoint x: 1016, startPoint y: 45, endPoint x: 1016, endPoint y: 55, distance: 10.3
click at [1016, 55] on div "Messages Call to Customer Call to Technicians Outbound call Location Search loc…" at bounding box center [867, 62] width 1130 height 42
click at [1016, 55] on button "Messages" at bounding box center [1028, 63] width 103 height 35
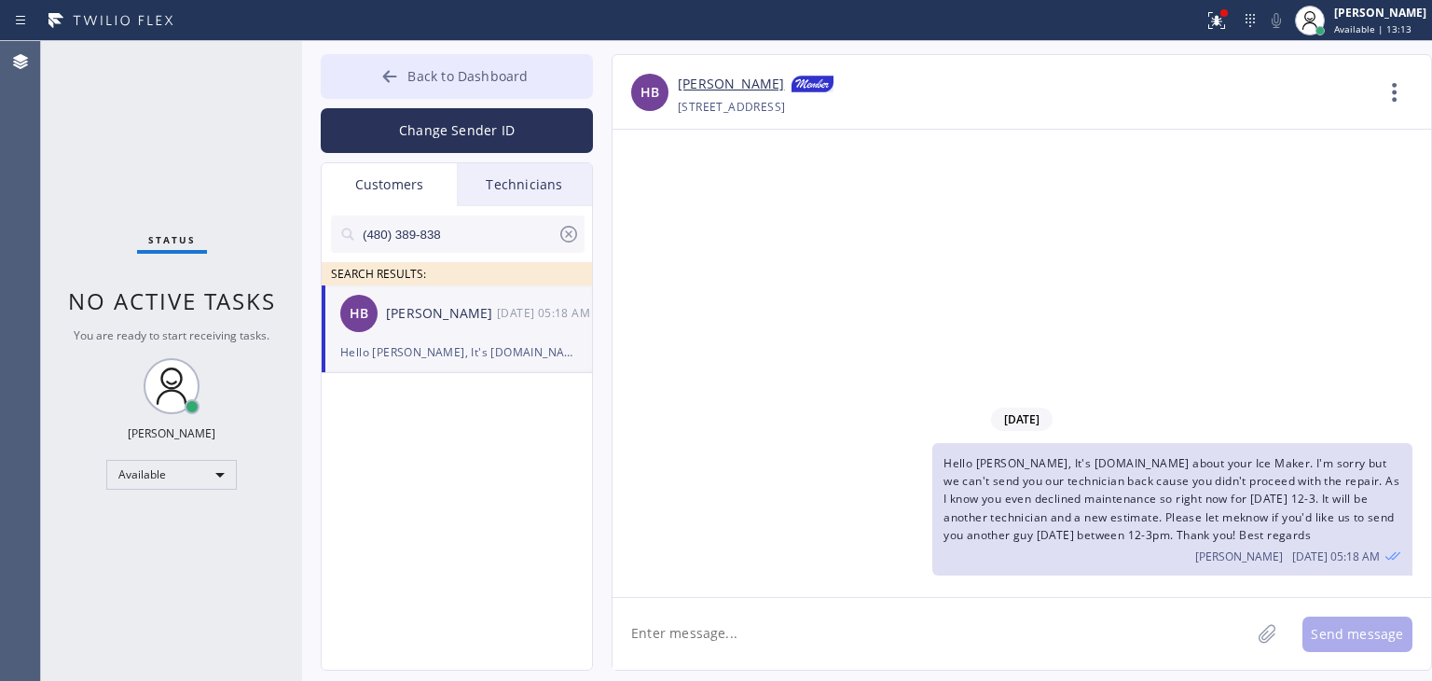
click at [518, 73] on span "Back to Dashboard" at bounding box center [468, 76] width 120 height 18
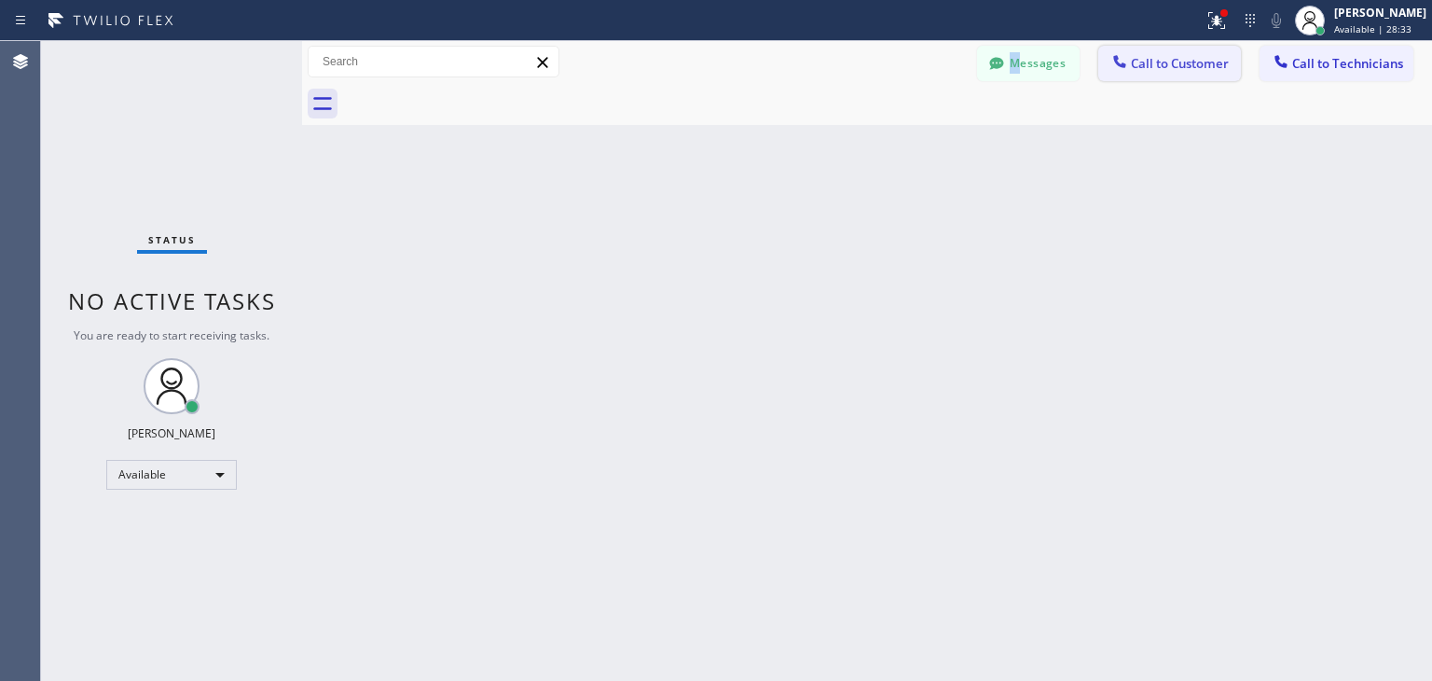
click at [1153, 69] on span "Call to Customer" at bounding box center [1180, 63] width 98 height 17
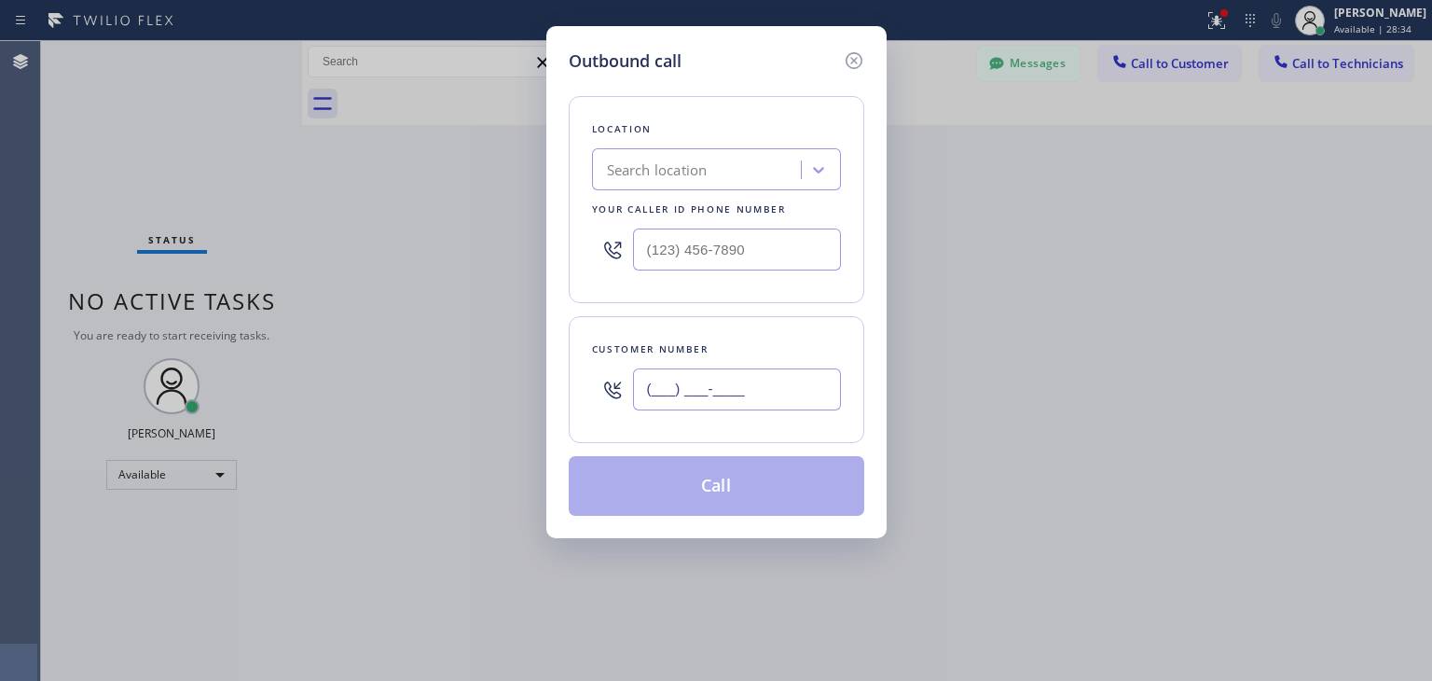
click at [739, 405] on input "(___) ___-____" at bounding box center [737, 389] width 208 height 42
paste input "415) 587-8915"
type input "[PHONE_NUMBER]"
paste input "5 Star Appliance Repair"
click at [667, 154] on div "Search location" at bounding box center [699, 170] width 203 height 33
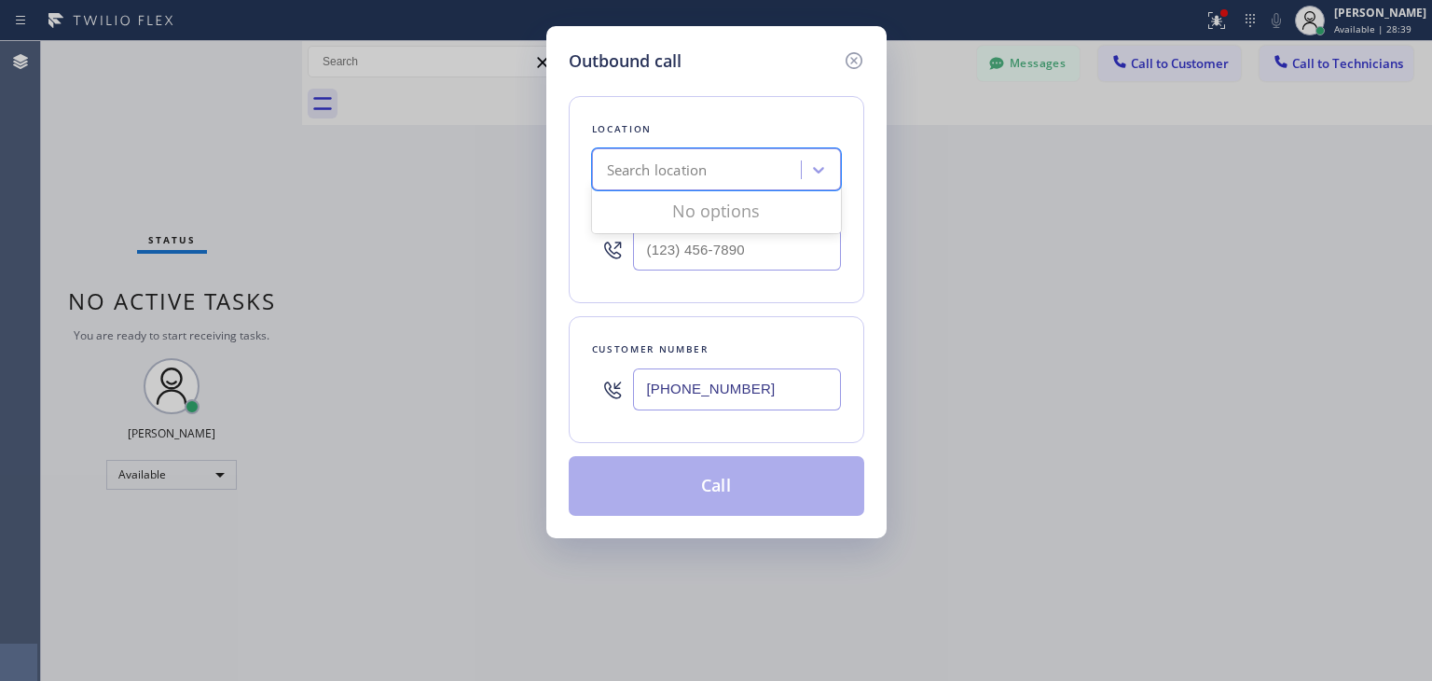
type input "5 Star Appliance Repair"
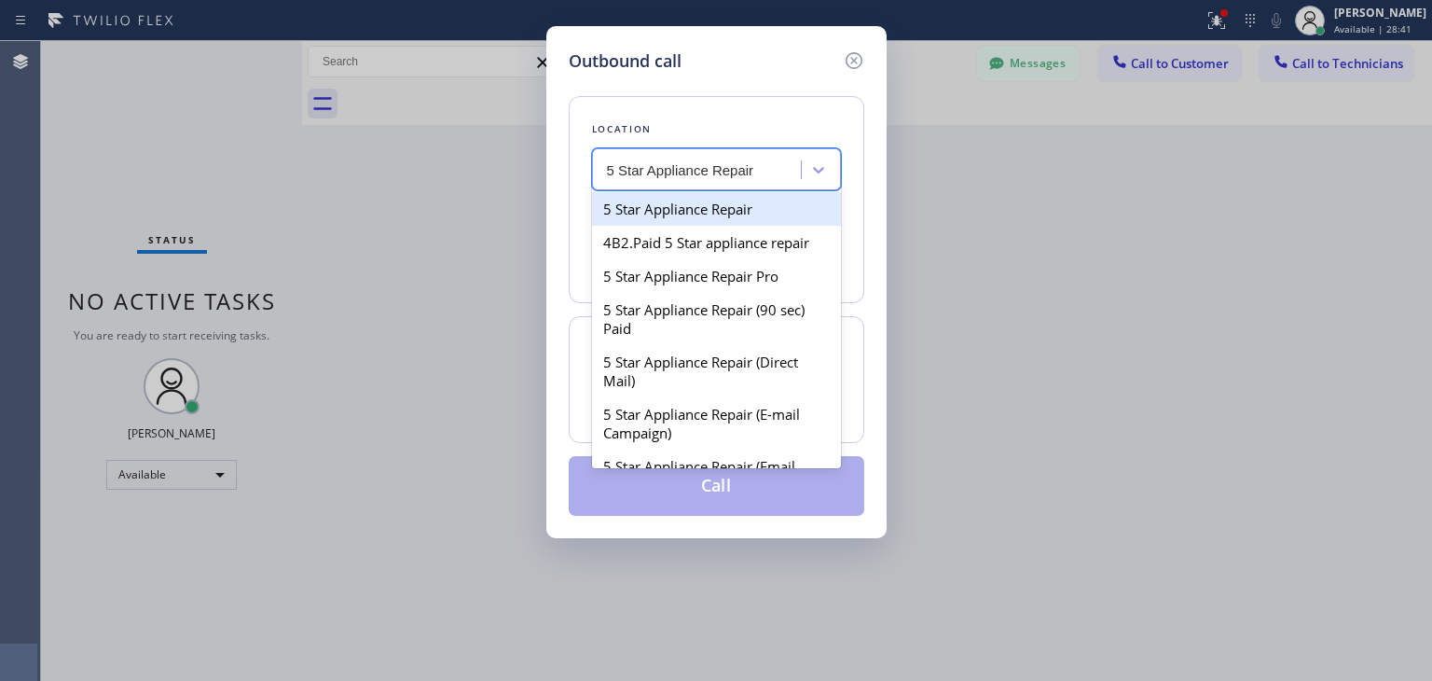
click at [744, 210] on div "5 Star Appliance Repair" at bounding box center [716, 209] width 249 height 34
type input "[PHONE_NUMBER]"
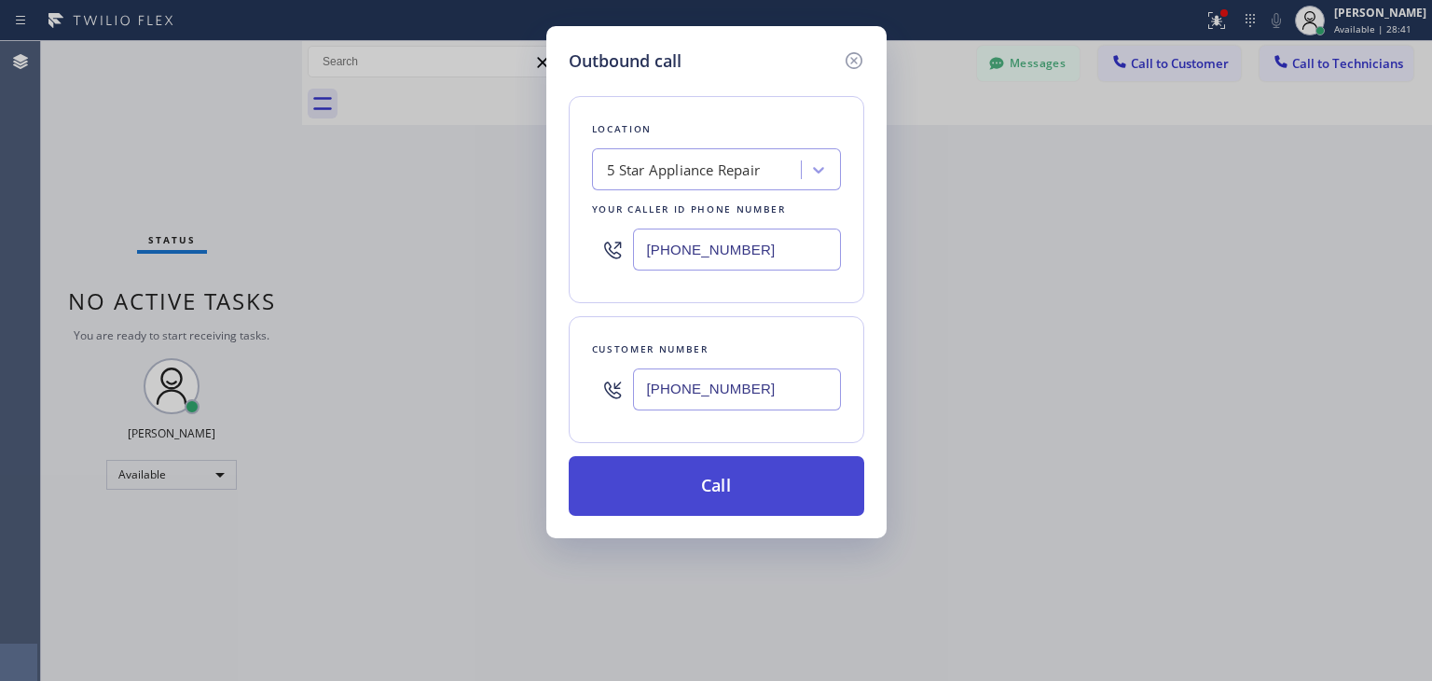
click at [732, 468] on button "Call" at bounding box center [717, 486] width 296 height 60
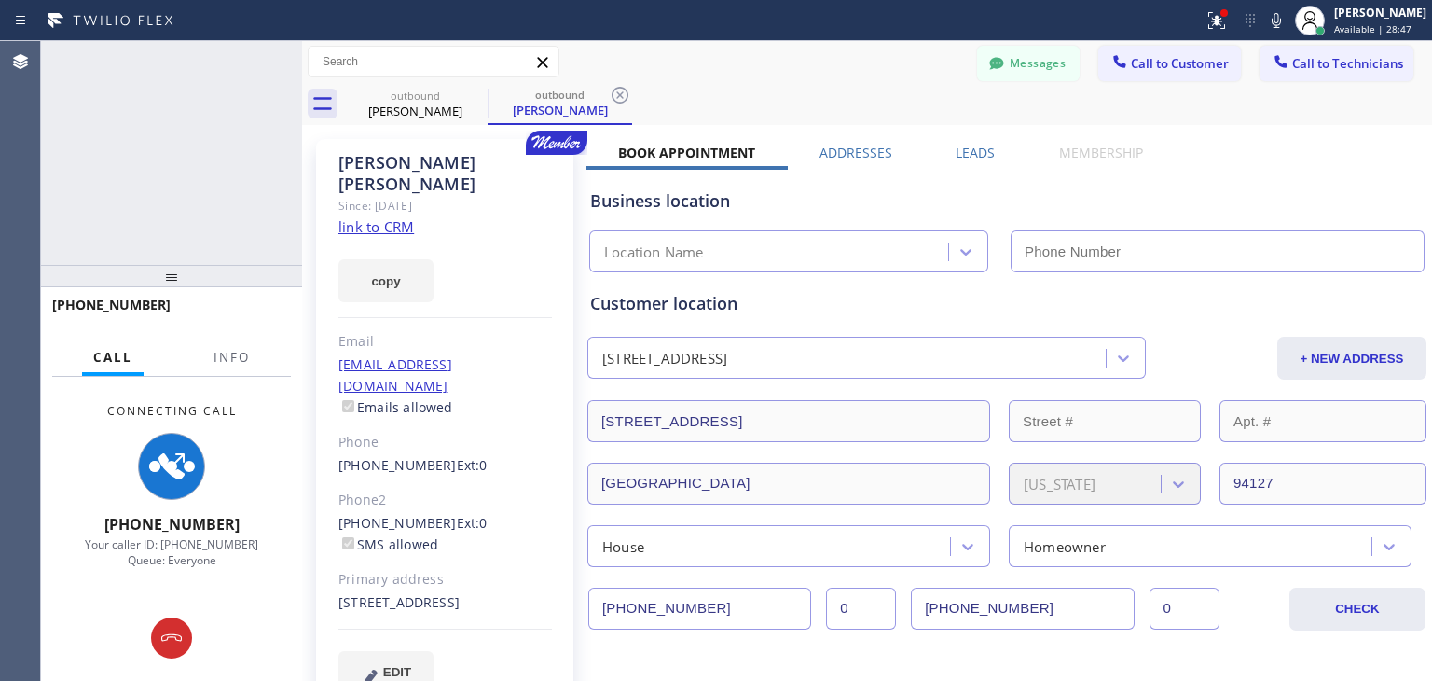
type input "[PHONE_NUMBER]"
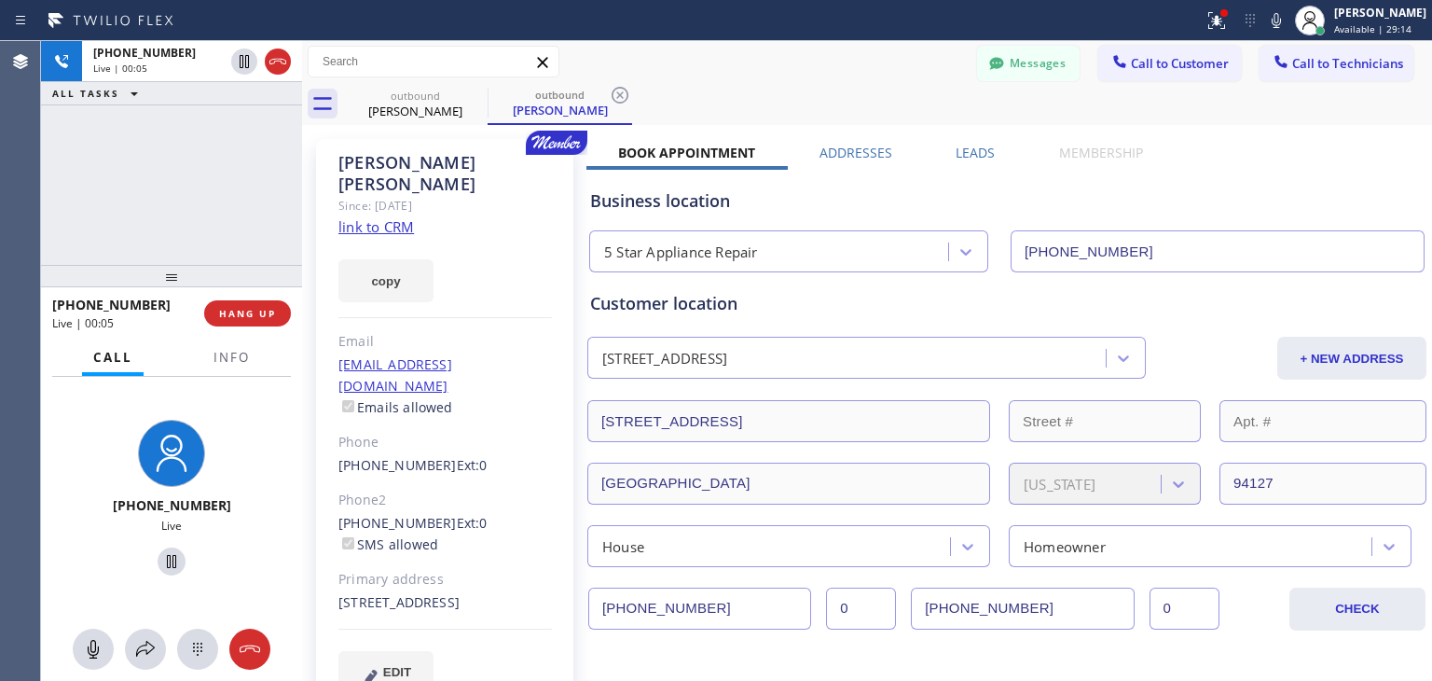
click at [245, 297] on div "[PHONE_NUMBER] Live | 00:05 HANG UP" at bounding box center [171, 313] width 239 height 48
click at [245, 299] on div "[PHONE_NUMBER] Live | 00:05 HANG UP" at bounding box center [171, 313] width 239 height 48
click at [246, 300] on div "[PHONE_NUMBER] Live | 00:06 HANG UP" at bounding box center [171, 313] width 239 height 48
click at [246, 300] on button "HANG UP" at bounding box center [247, 313] width 87 height 26
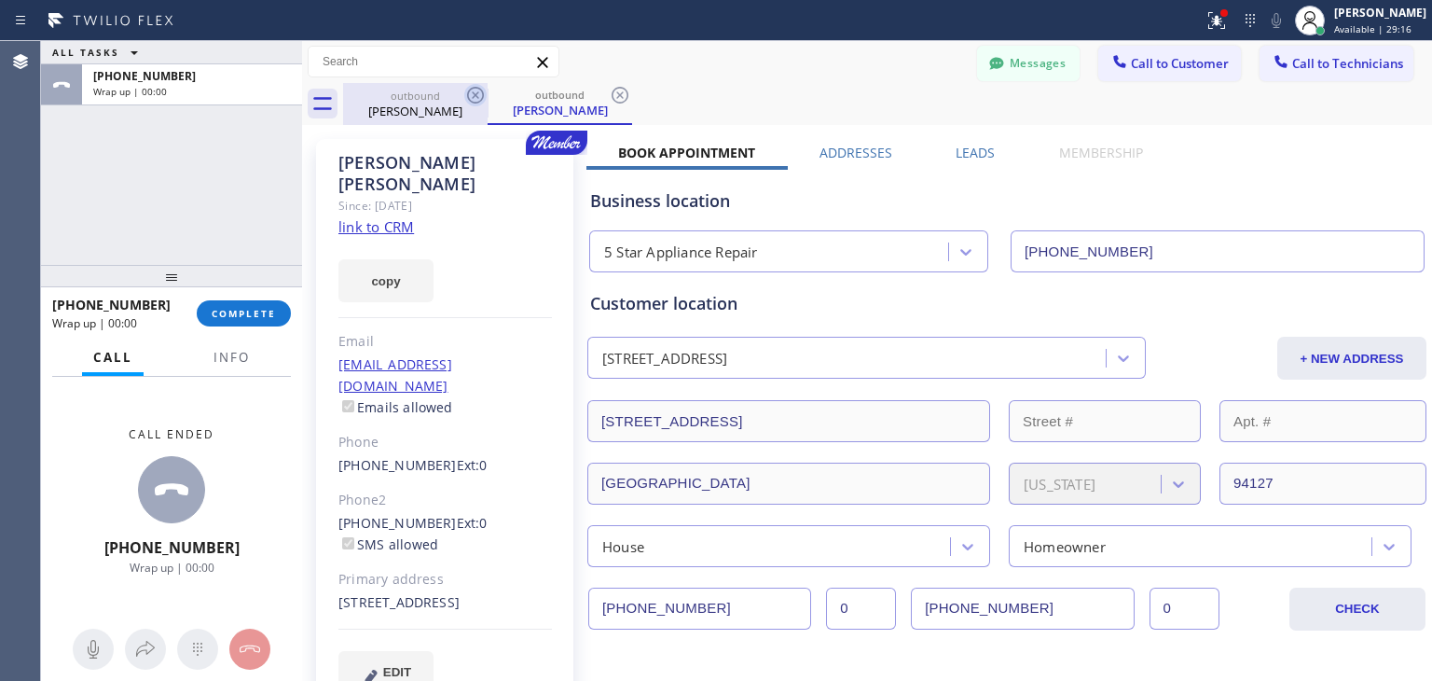
click at [484, 90] on icon at bounding box center [475, 95] width 22 height 22
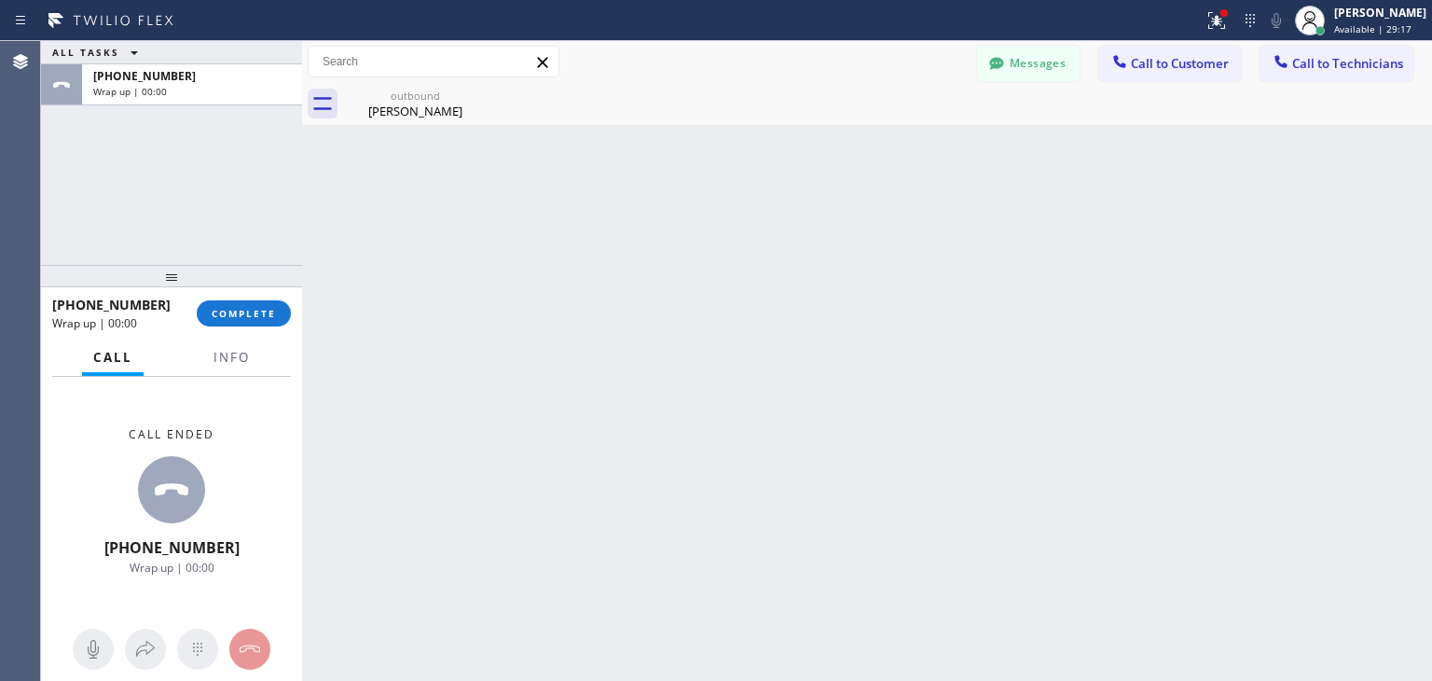
click at [0, 0] on icon at bounding box center [0, 0] width 0 height 0
click at [263, 323] on button "COMPLETE" at bounding box center [244, 313] width 94 height 26
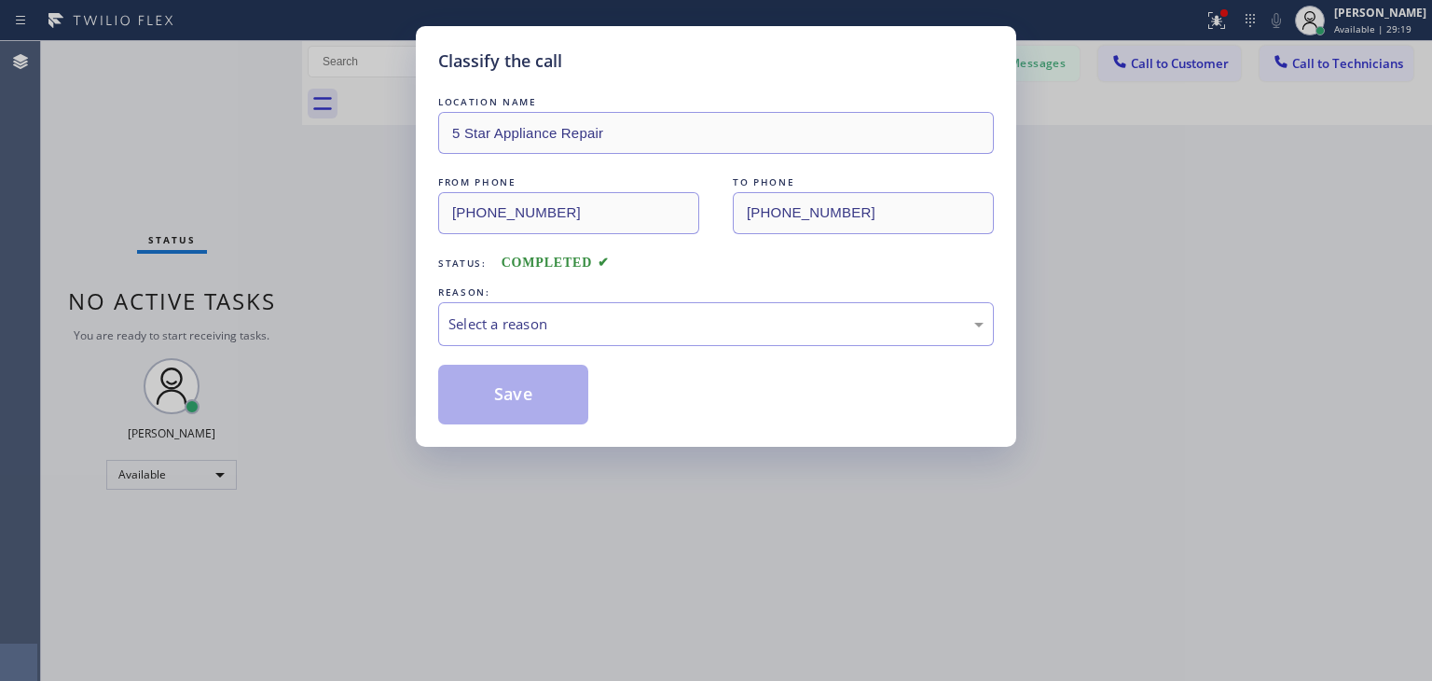
click at [471, 101] on div "LOCATION NAME" at bounding box center [716, 102] width 556 height 20
drag, startPoint x: 568, startPoint y: 358, endPoint x: 612, endPoint y: 315, distance: 61.3
click at [612, 315] on div "LOCATION NAME 5 Star Appliance Repair FROM PHONE [PHONE_NUMBER] TO PHONE [PHONE…" at bounding box center [716, 258] width 556 height 332
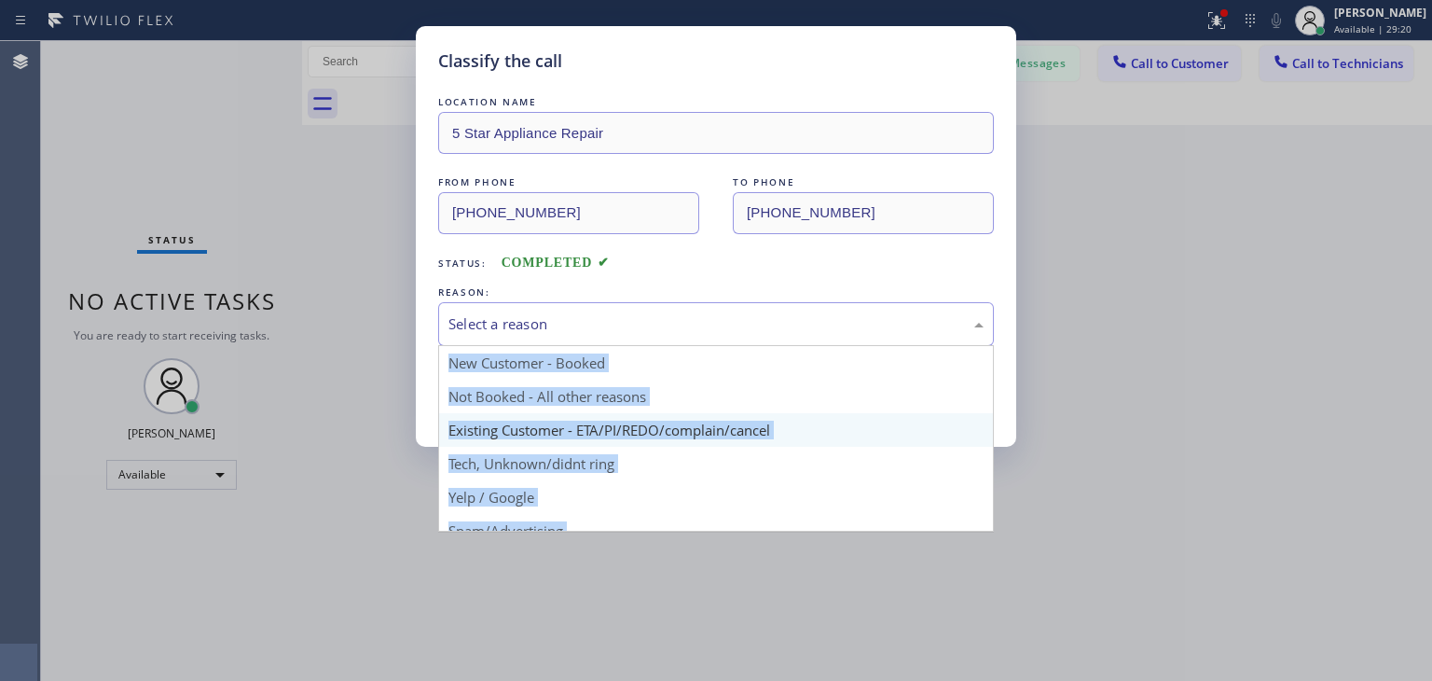
drag, startPoint x: 612, startPoint y: 315, endPoint x: 600, endPoint y: 423, distance: 108.9
click at [600, 346] on div "Select a reason New Customer - Booked Not Booked - All other reasons Existing C…" at bounding box center [716, 324] width 556 height 44
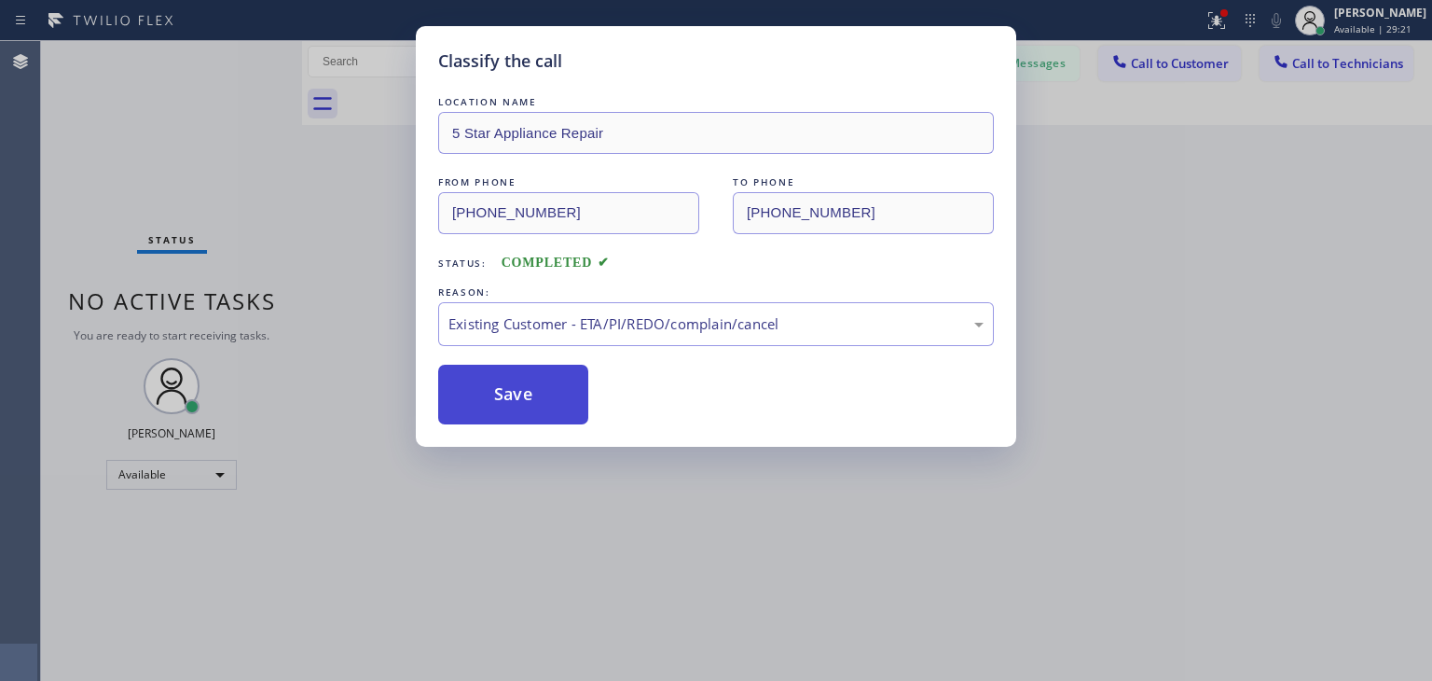
drag, startPoint x: 600, startPoint y: 423, endPoint x: 507, endPoint y: 408, distance: 93.7
click at [507, 408] on button "Save" at bounding box center [513, 395] width 150 height 60
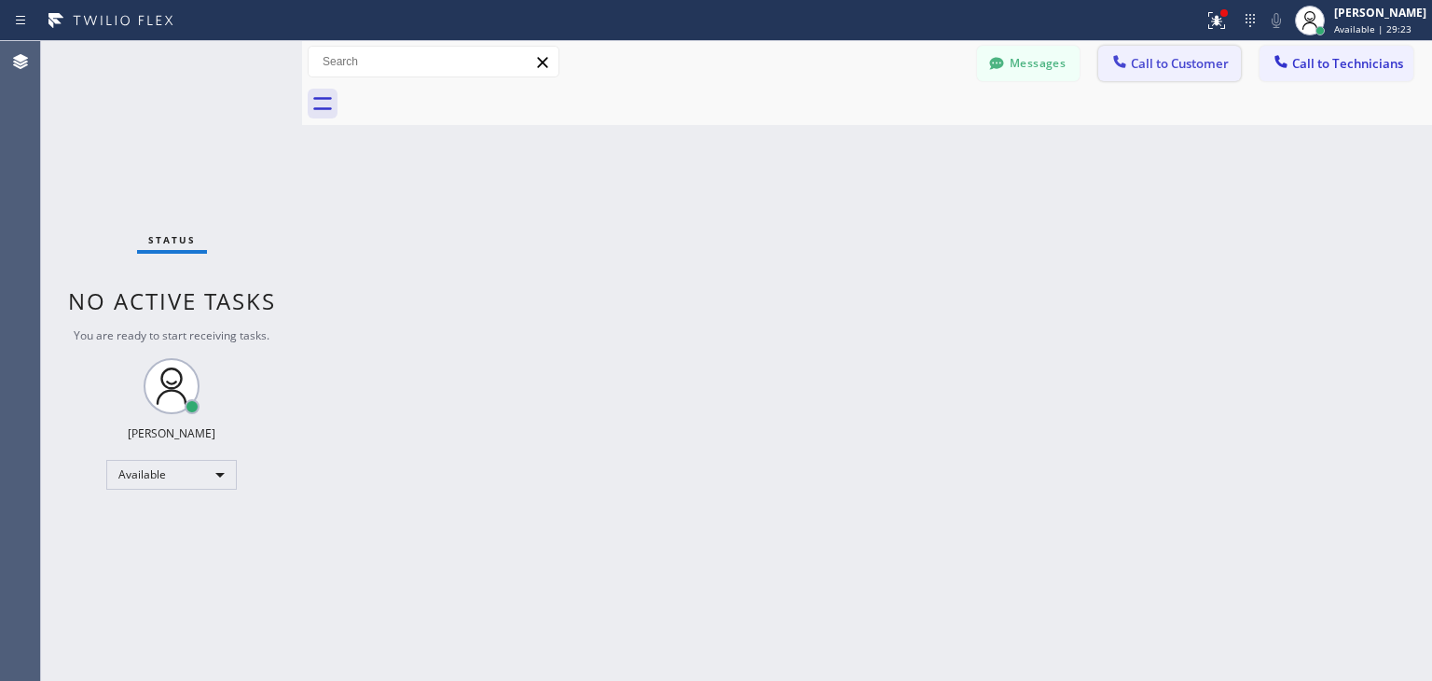
click at [1132, 69] on span "Call to Customer" at bounding box center [1180, 63] width 98 height 17
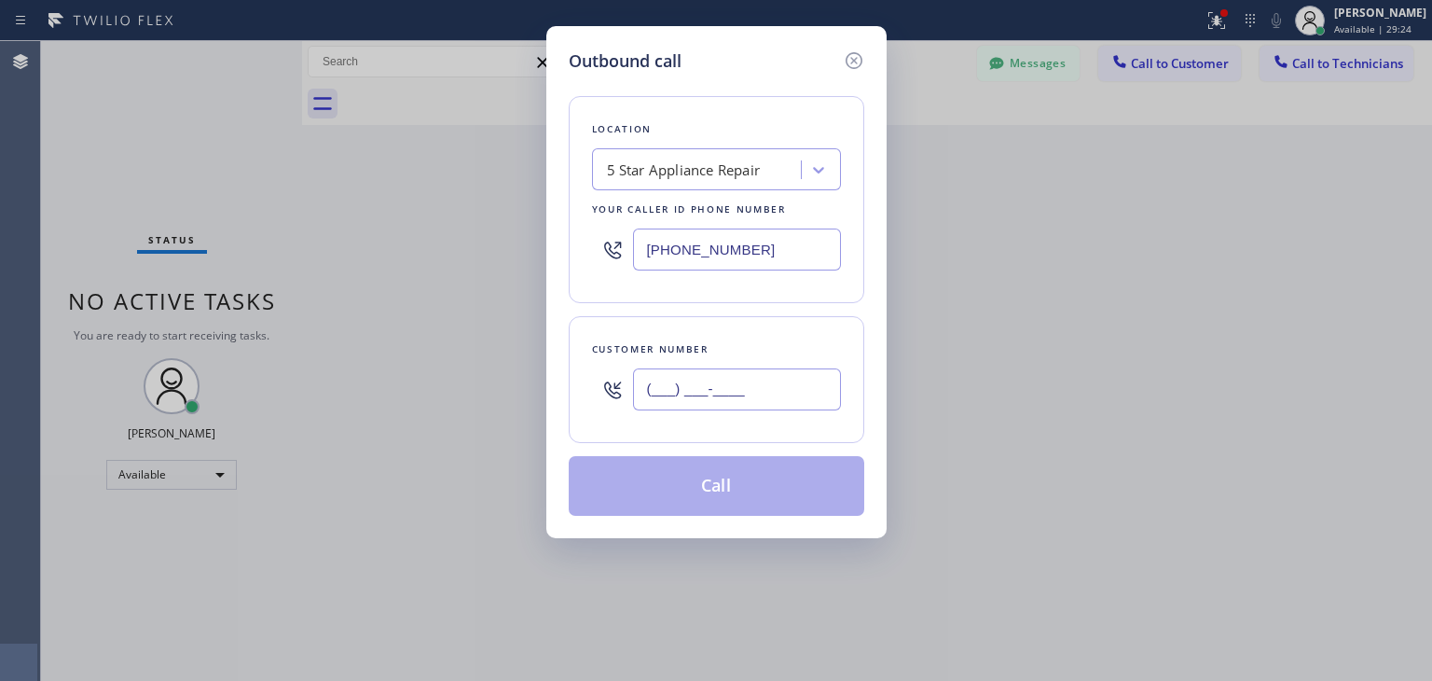
paste input "415) 505-3655"
click at [729, 372] on input "(___) ___-____" at bounding box center [737, 389] width 208 height 42
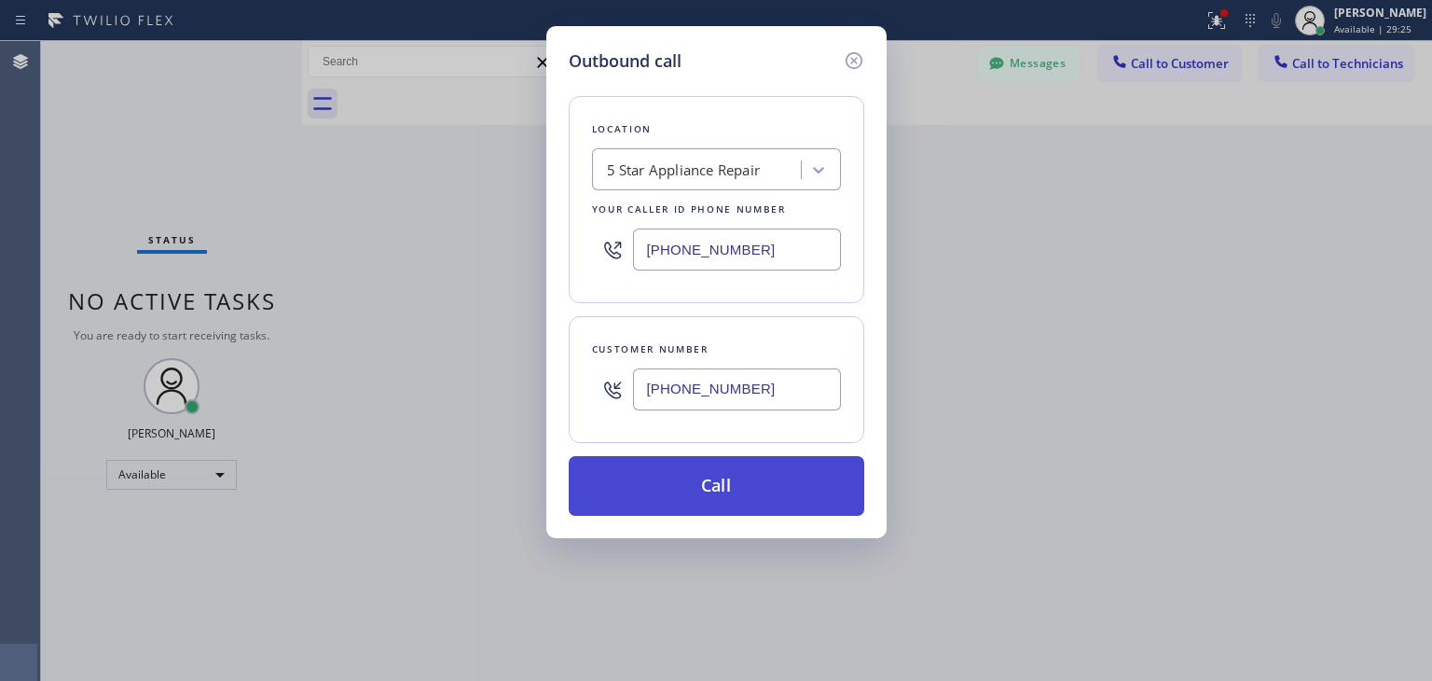
type input "[PHONE_NUMBER]"
click at [742, 462] on button "Call" at bounding box center [717, 486] width 296 height 60
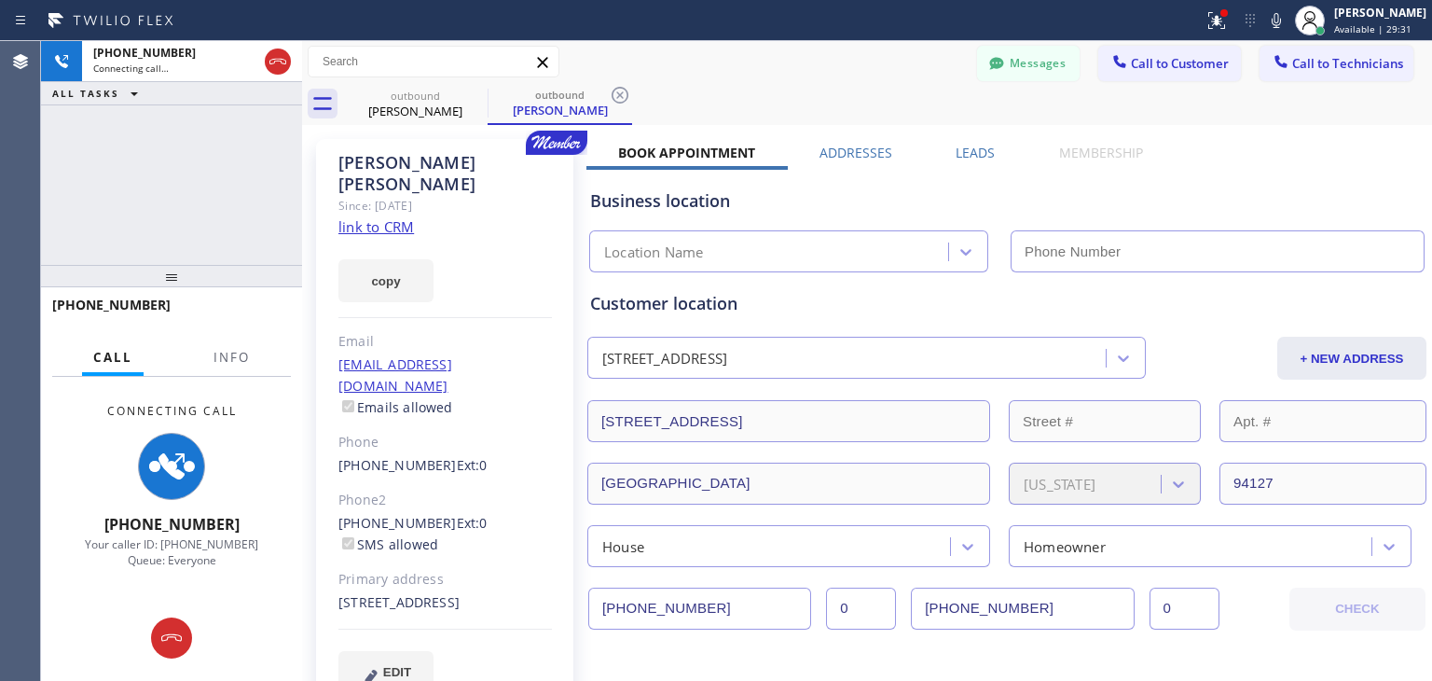
type input "[PHONE_NUMBER]"
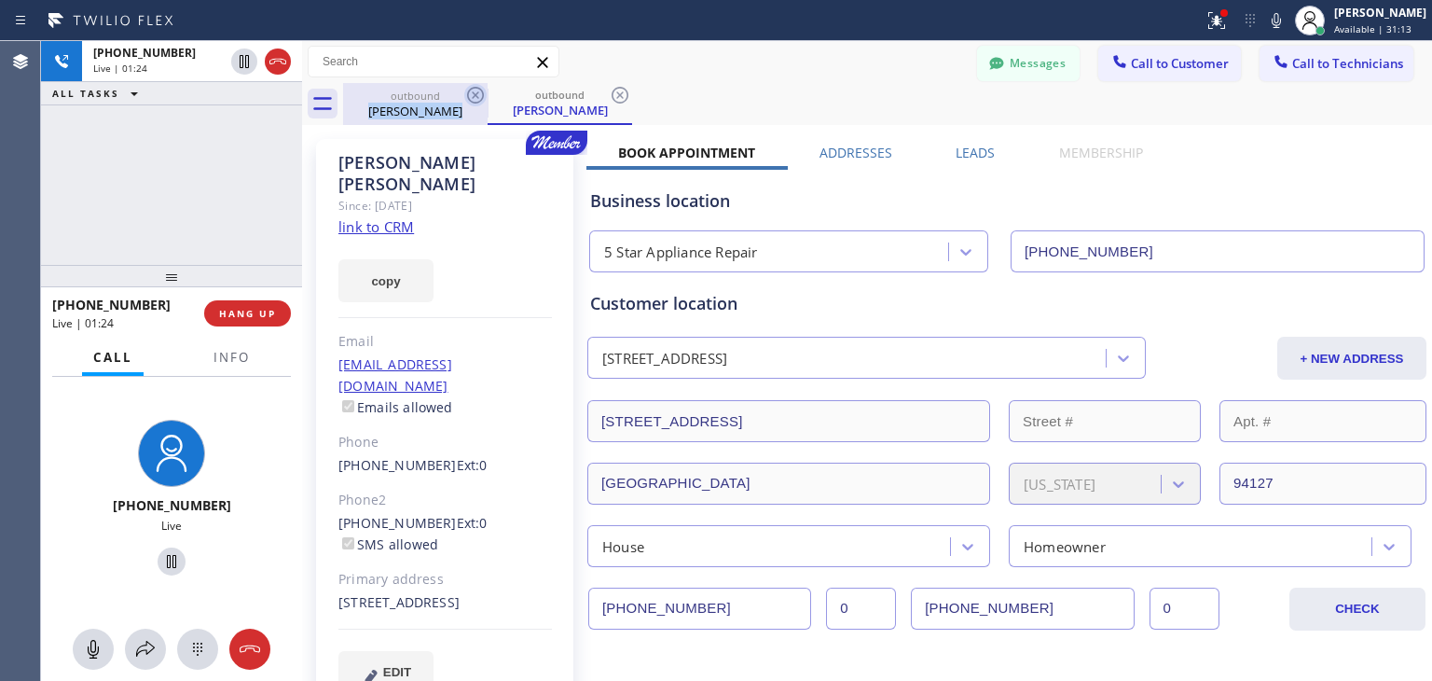
drag, startPoint x: 461, startPoint y: 102, endPoint x: 470, endPoint y: 98, distance: 10.0
click at [470, 98] on div "outbound [PERSON_NAME]" at bounding box center [415, 104] width 145 height 42
click at [470, 98] on icon at bounding box center [475, 95] width 22 height 22
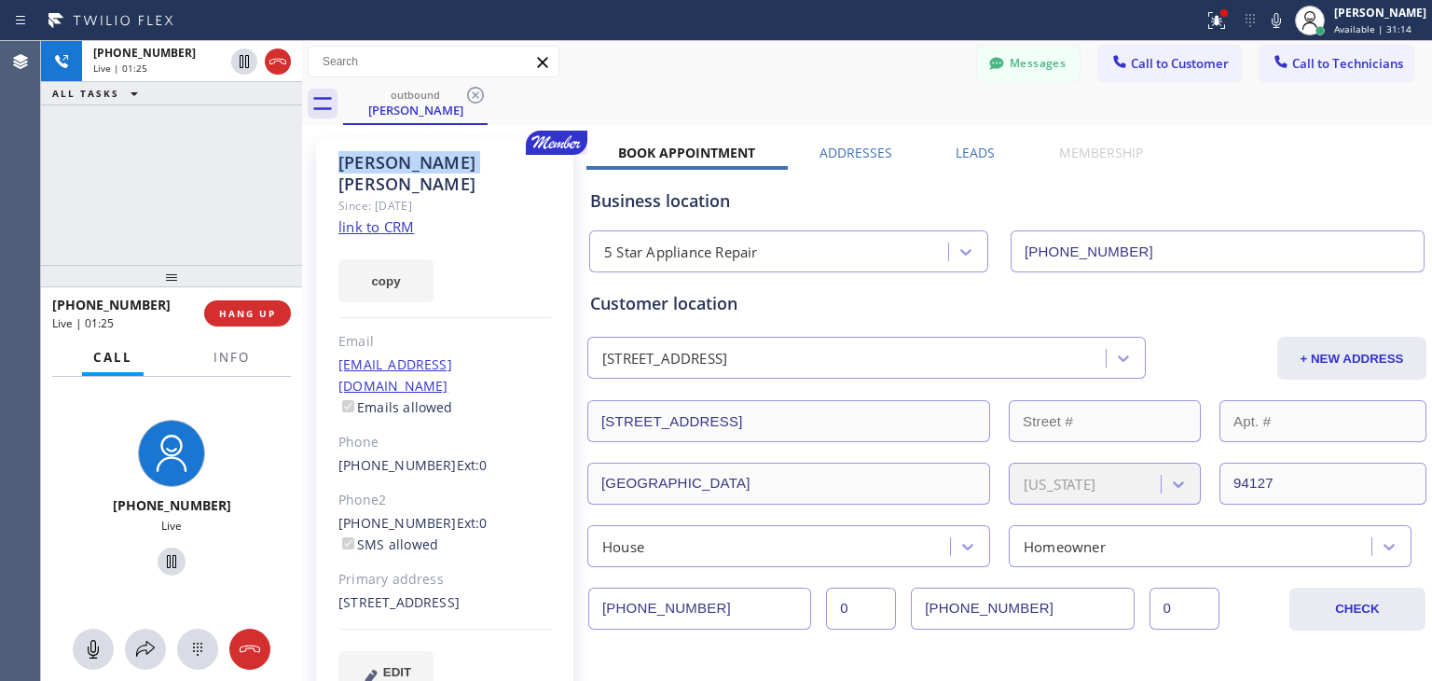
click at [470, 98] on icon at bounding box center [475, 95] width 22 height 22
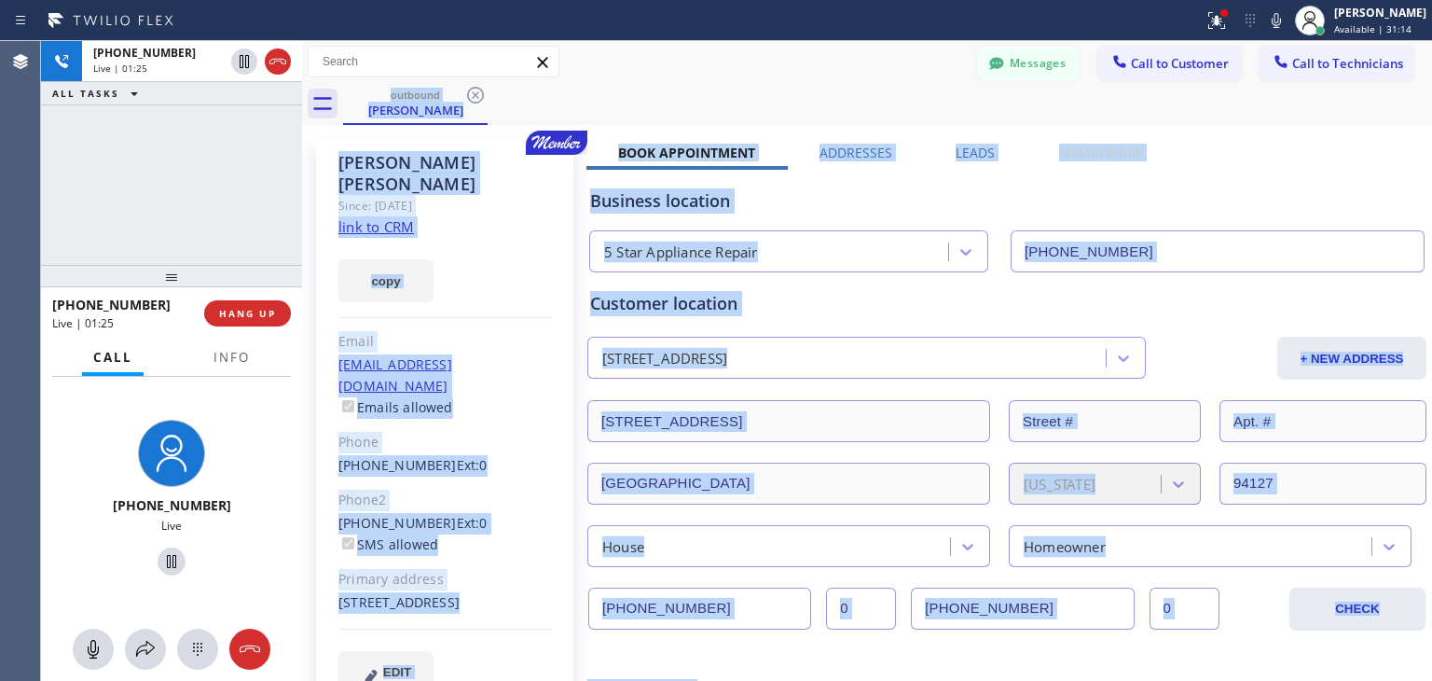
click at [470, 98] on div "outbound [PERSON_NAME]" at bounding box center [887, 104] width 1089 height 42
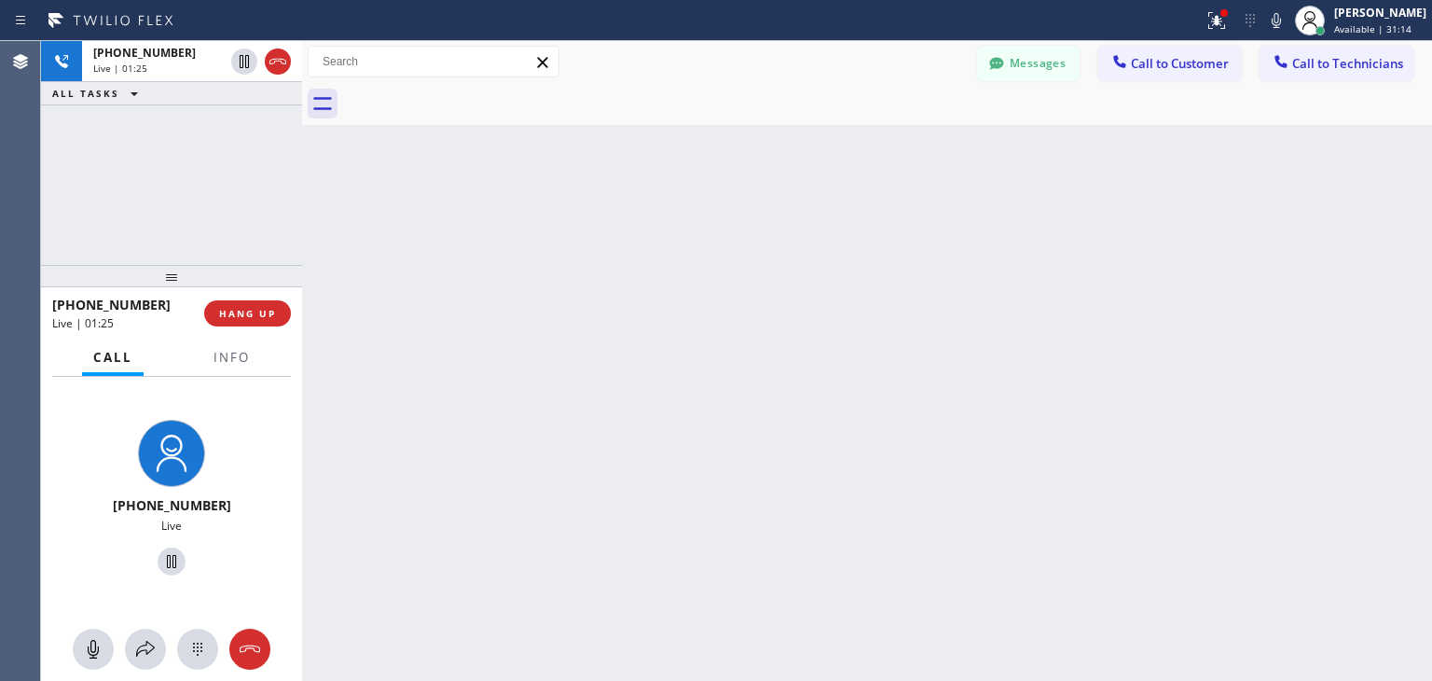
click at [470, 98] on div at bounding box center [887, 104] width 1089 height 42
click at [446, 170] on div "Back to Dashboard Change Sender ID Customers Technicians (480) 389-838 SEARCH R…" at bounding box center [867, 361] width 1130 height 640
click at [370, 245] on div "Back to Dashboard Change Sender ID Customers Technicians (480) 389-838 SEARCH R…" at bounding box center [867, 361] width 1130 height 640
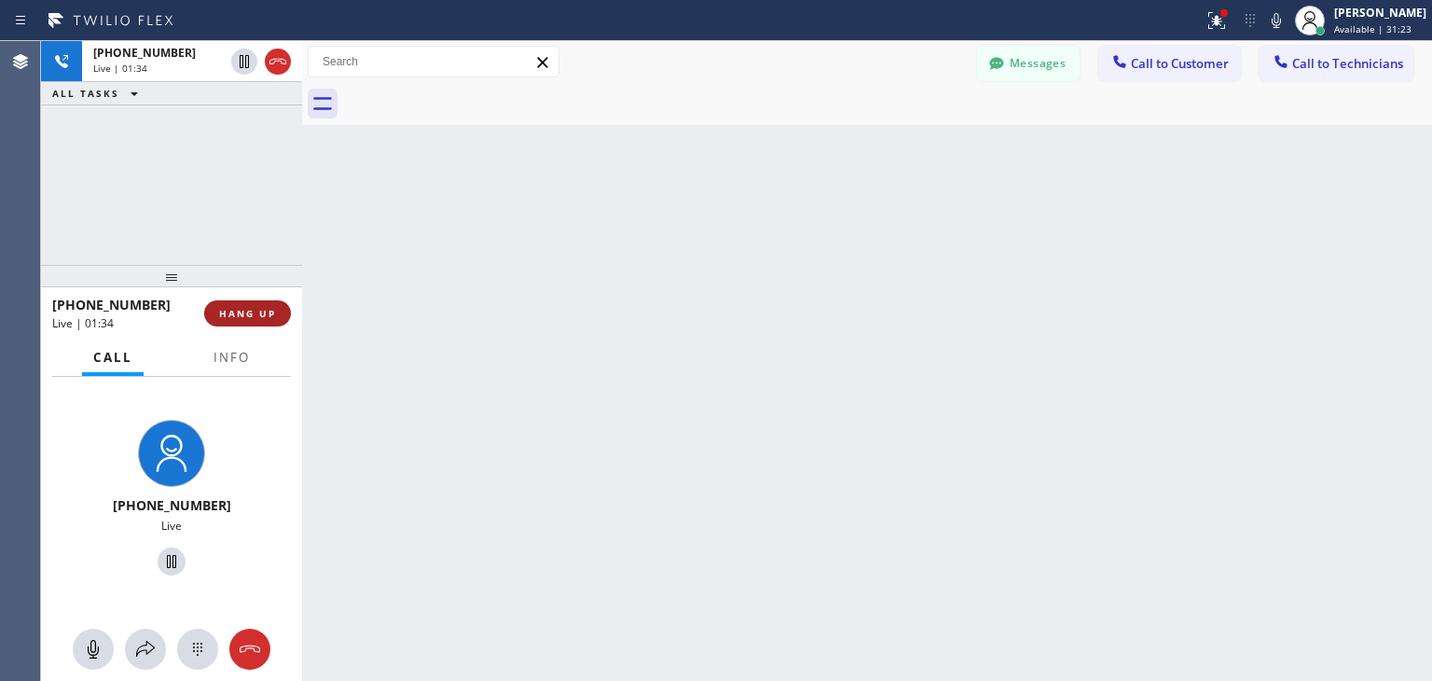
click at [252, 325] on button "HANG UP" at bounding box center [247, 313] width 87 height 26
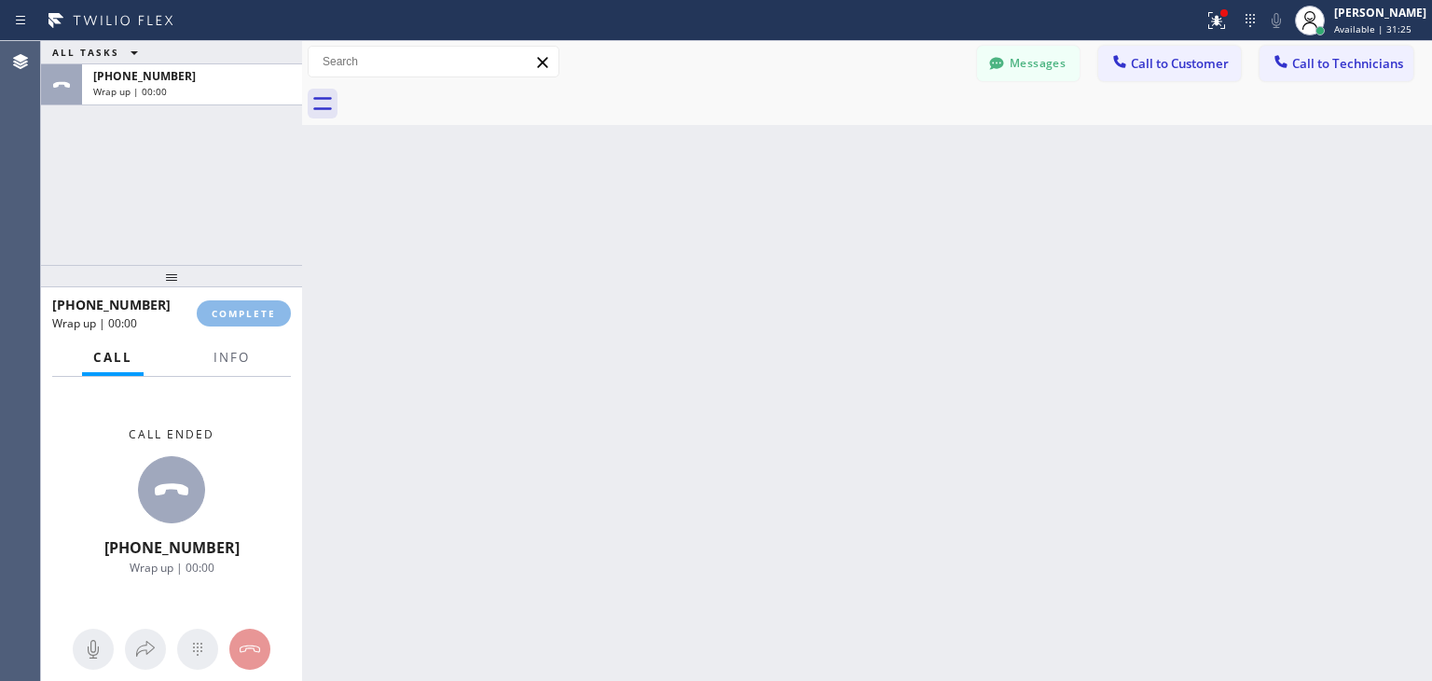
click at [1332, 98] on div "ALL TASKS ALL TASKS ACTIVE TASKS TASKS IN WRAP UP [PHONE_NUMBER] Wrap up | 00:0…" at bounding box center [736, 361] width 1391 height 640
click at [1362, 65] on span "Call to Technicians" at bounding box center [1348, 63] width 111 height 17
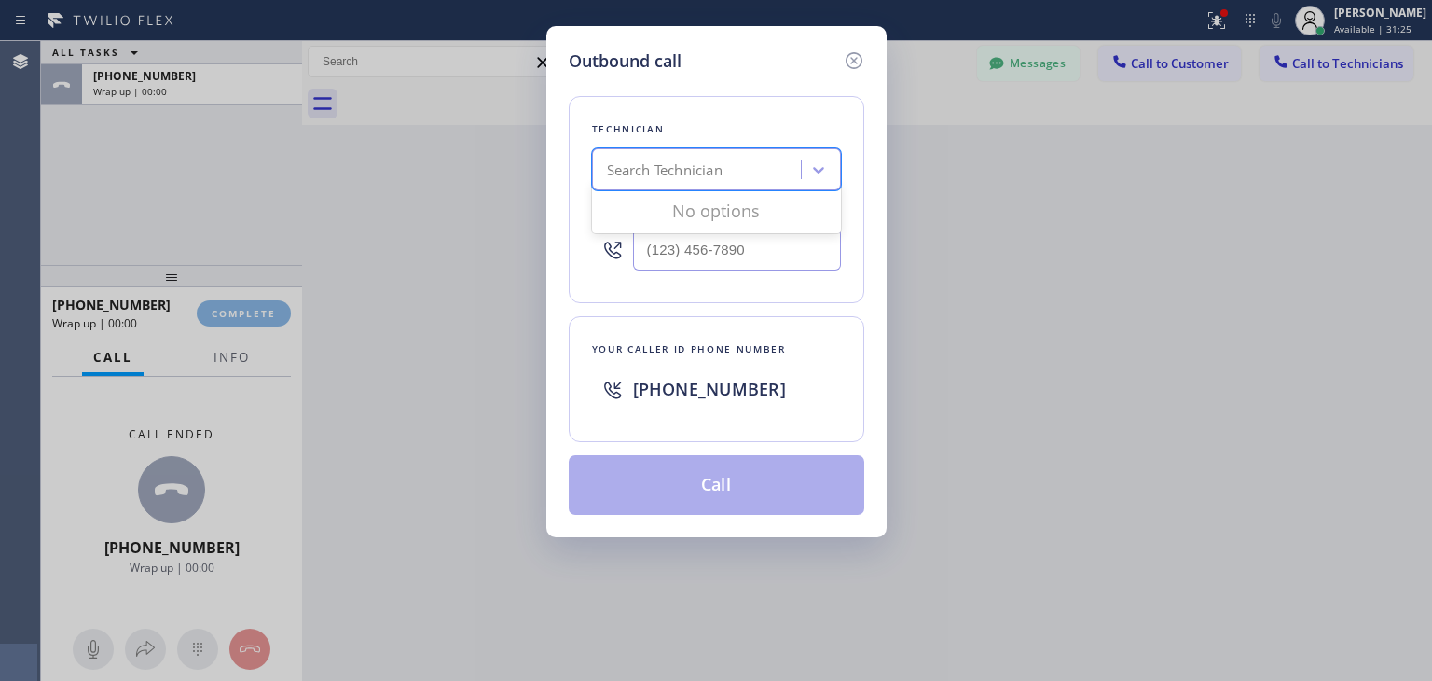
click at [694, 180] on div "Search Technician" at bounding box center [699, 170] width 203 height 33
type input "[PERSON_NAME]"
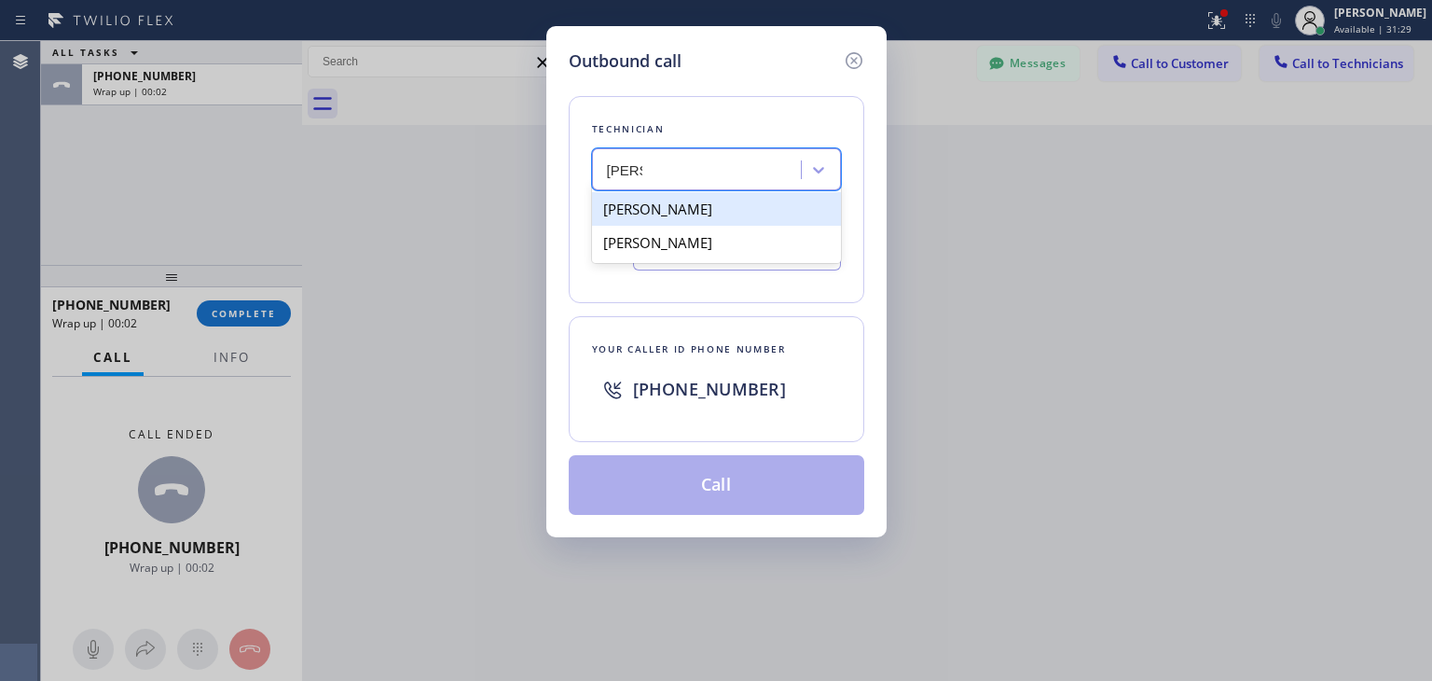
click at [729, 217] on div "[PERSON_NAME]" at bounding box center [716, 209] width 249 height 34
type input "[PHONE_NUMBER]"
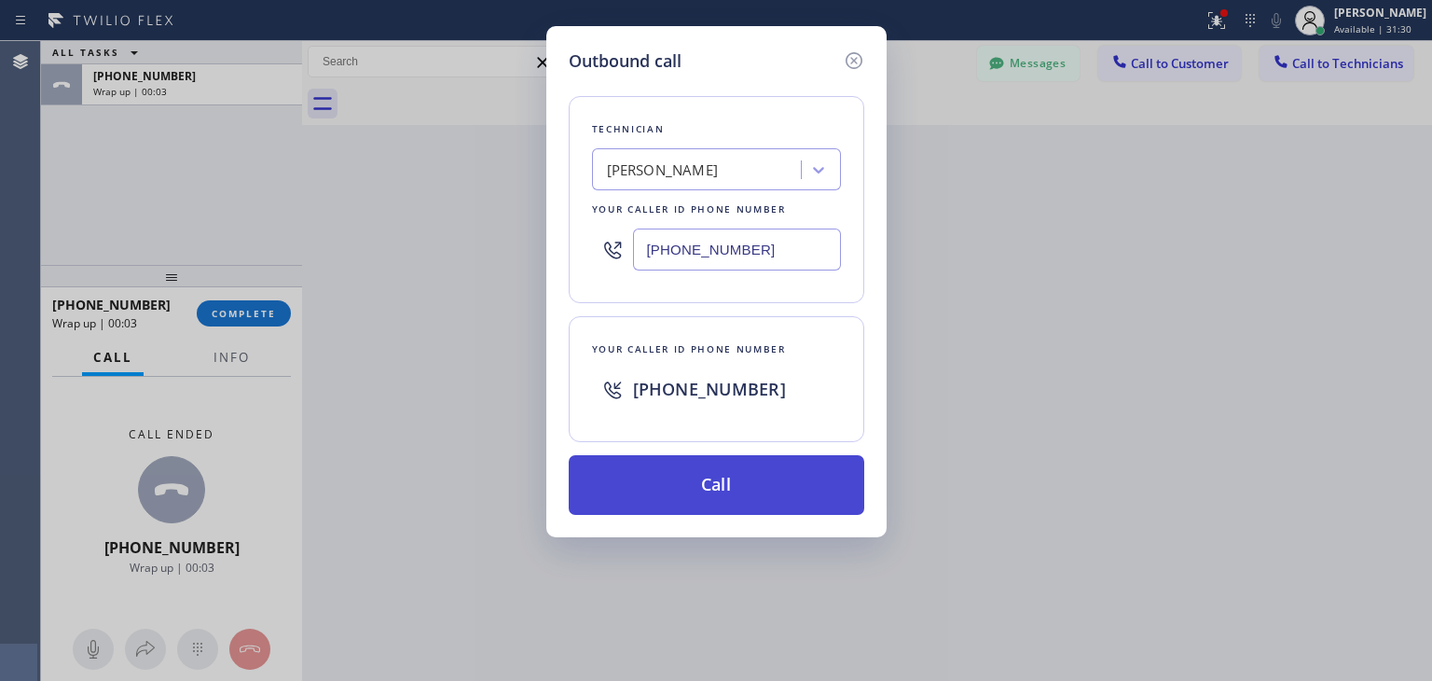
click at [697, 491] on button "Call" at bounding box center [717, 485] width 296 height 60
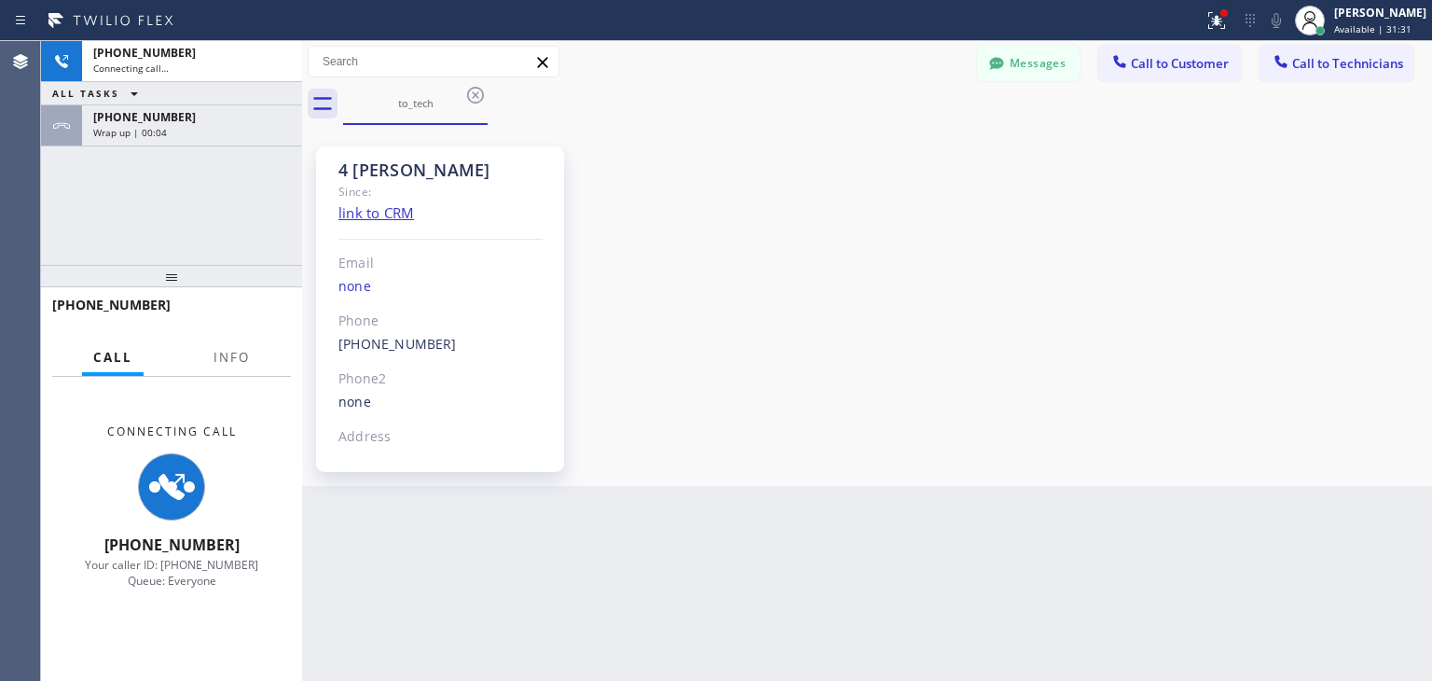
scroll to position [250, 0]
drag, startPoint x: 178, startPoint y: 158, endPoint x: 210, endPoint y: 124, distance: 46.2
click at [210, 124] on div "[PHONE_NUMBER] Connecting call… ALL TASKS ALL TASKS ACTIVE TASKS TASKS IN WRAP …" at bounding box center [171, 153] width 261 height 224
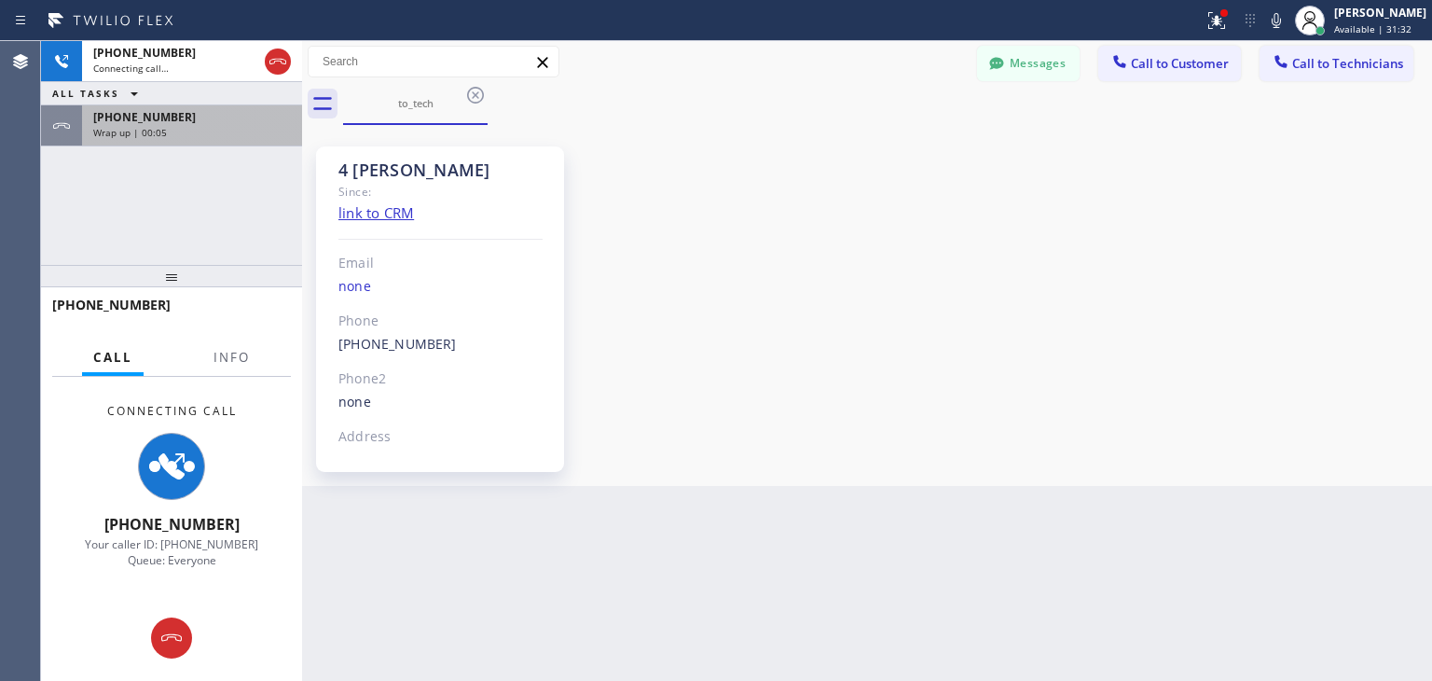
click at [210, 124] on div "[PHONE_NUMBER] Wrap up | 00:05" at bounding box center [188, 125] width 213 height 41
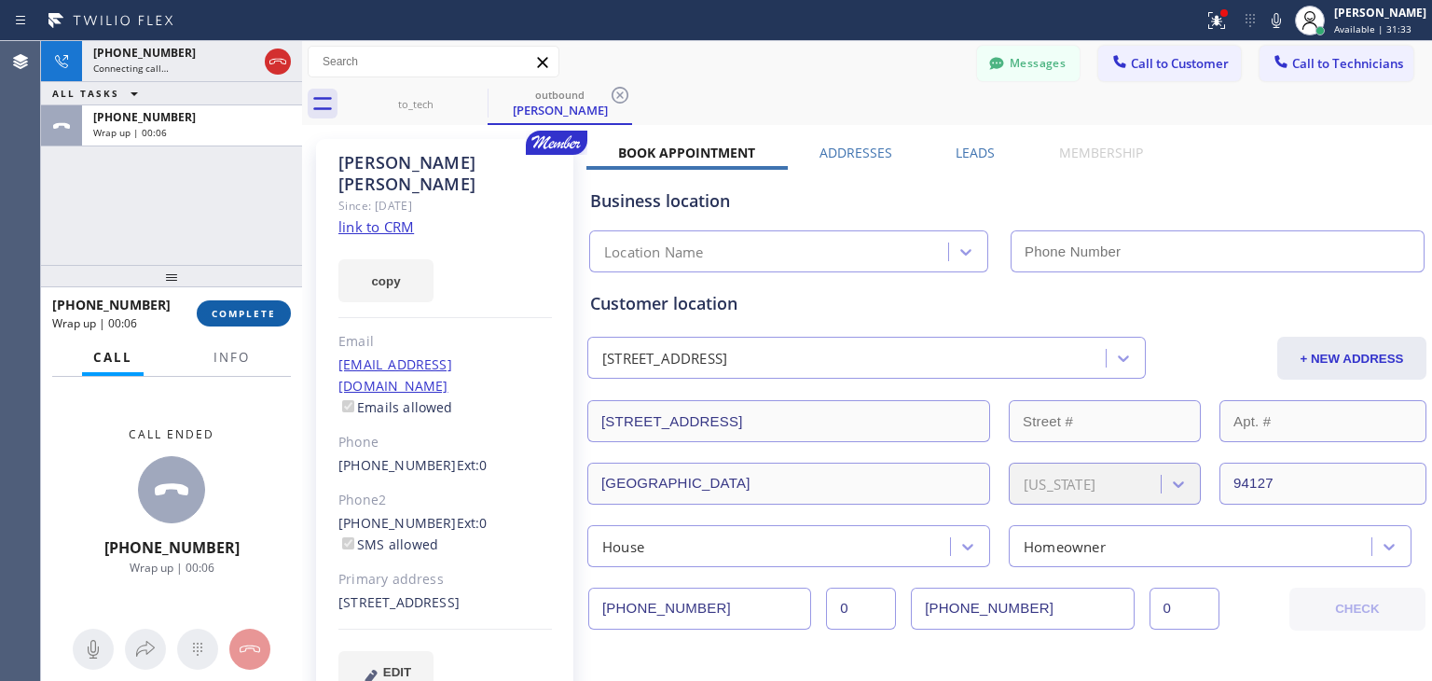
click at [270, 314] on span "COMPLETE" at bounding box center [244, 313] width 64 height 13
type input "[PHONE_NUMBER]"
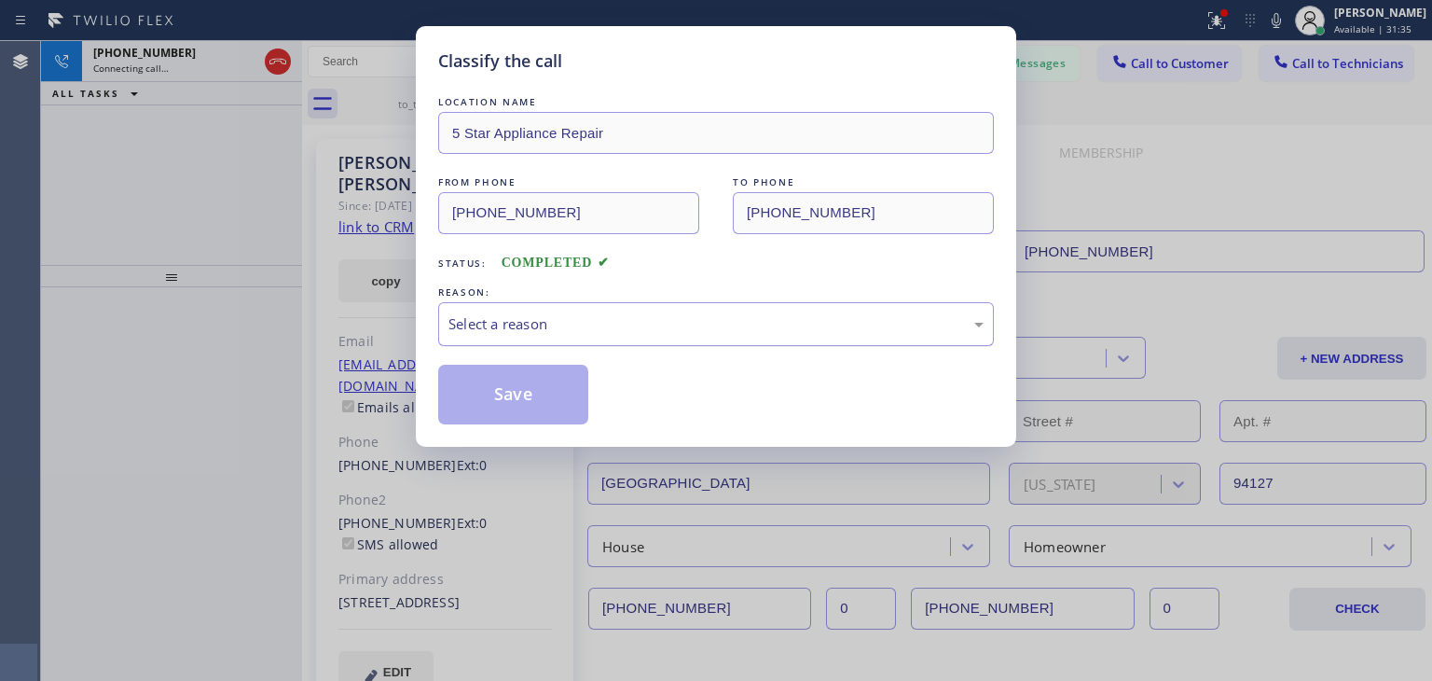
click at [489, 322] on div "Select a reason" at bounding box center [716, 323] width 535 height 21
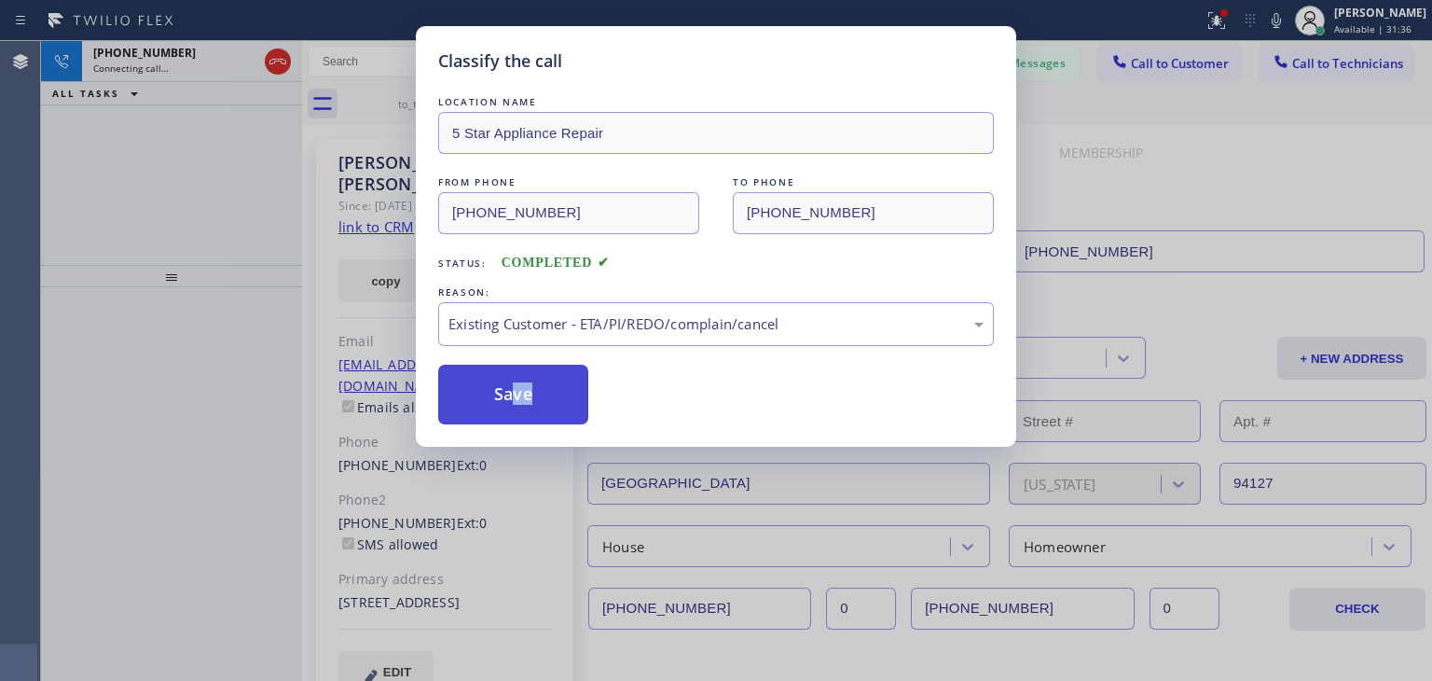
drag, startPoint x: 555, startPoint y: 415, endPoint x: 509, endPoint y: 395, distance: 49.7
click at [509, 395] on button "Save" at bounding box center [513, 395] width 150 height 60
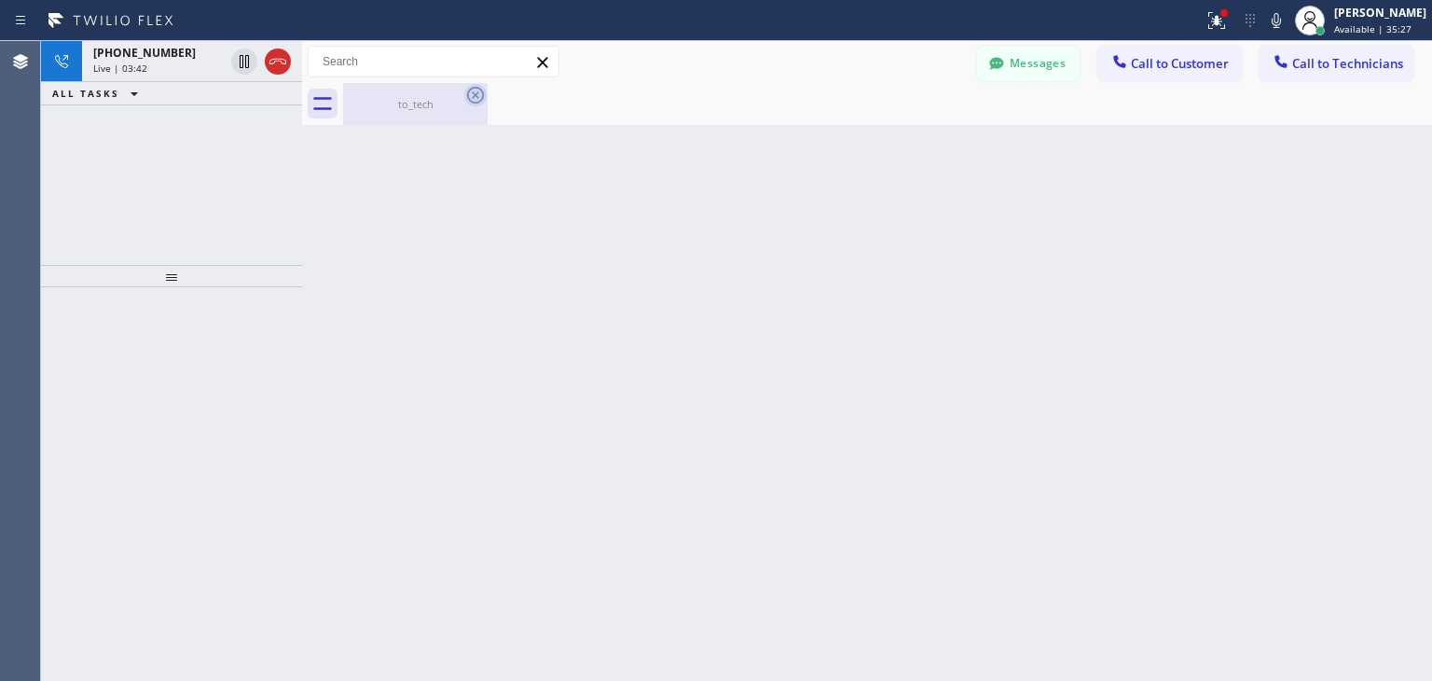
click at [483, 98] on icon at bounding box center [475, 95] width 17 height 17
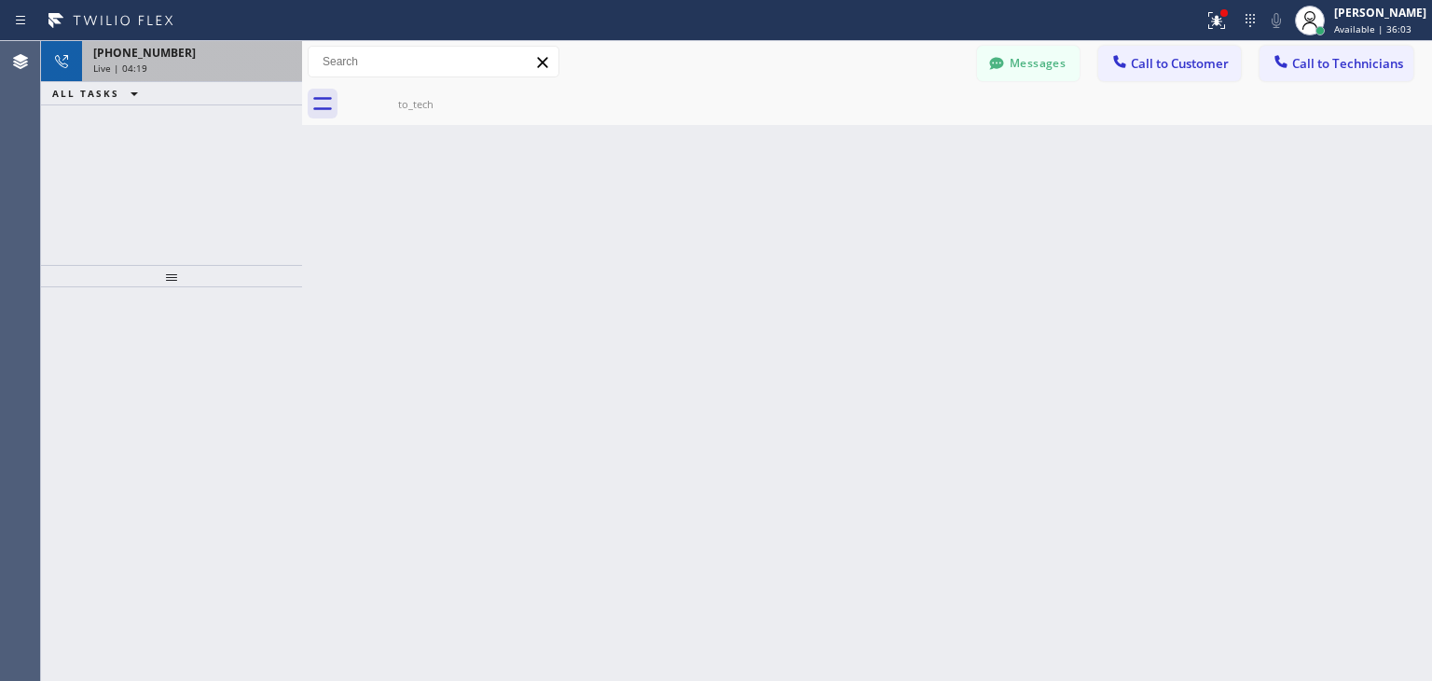
click at [272, 68] on div "Live | 04:19" at bounding box center [192, 68] width 198 height 13
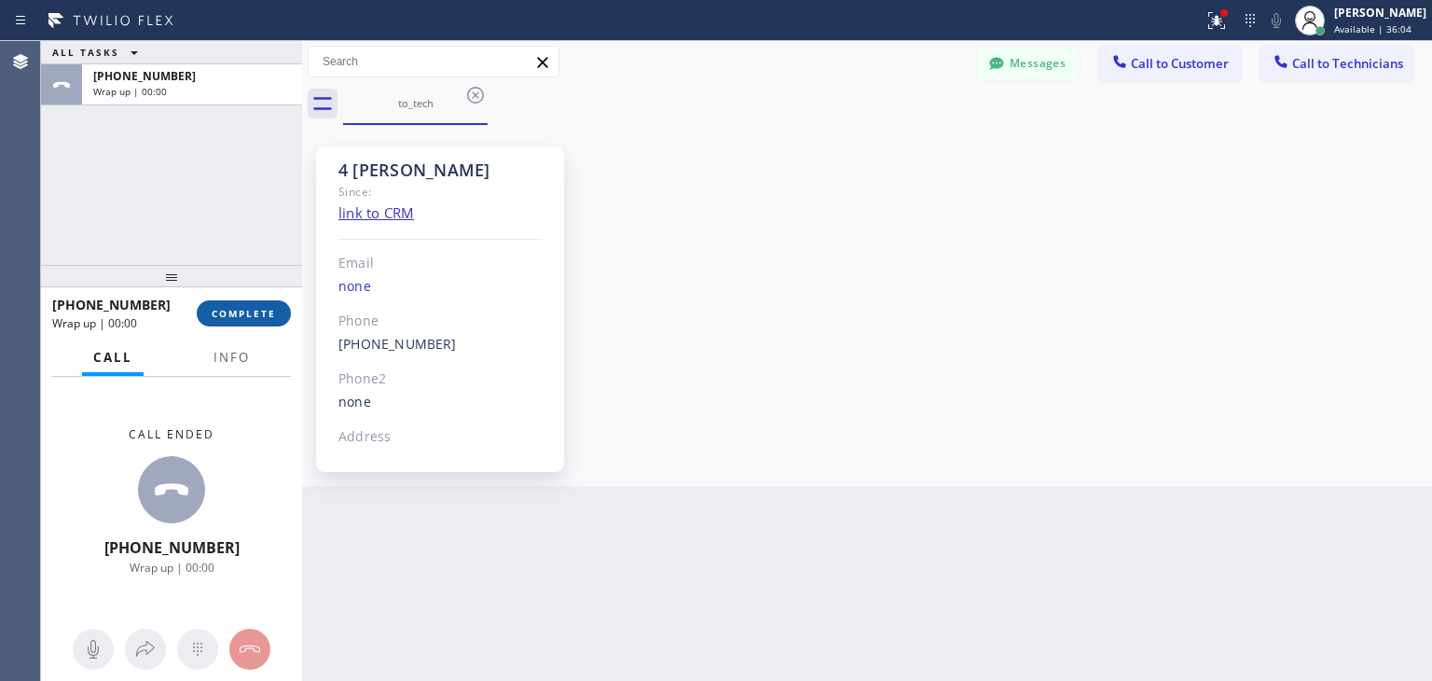
drag, startPoint x: 272, startPoint y: 68, endPoint x: 239, endPoint y: 314, distance: 248.5
click at [239, 314] on span "COMPLETE" at bounding box center [244, 313] width 64 height 13
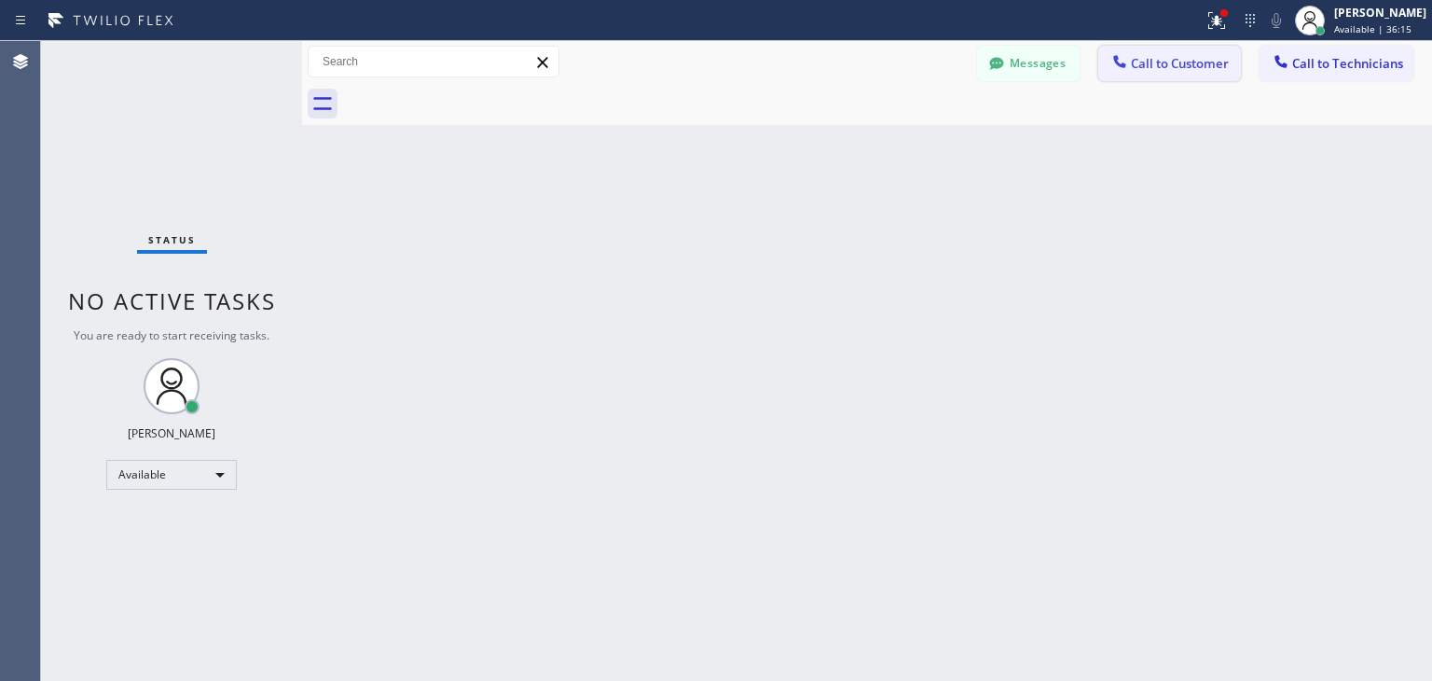
click at [1196, 72] on button "Call to Customer" at bounding box center [1170, 63] width 143 height 35
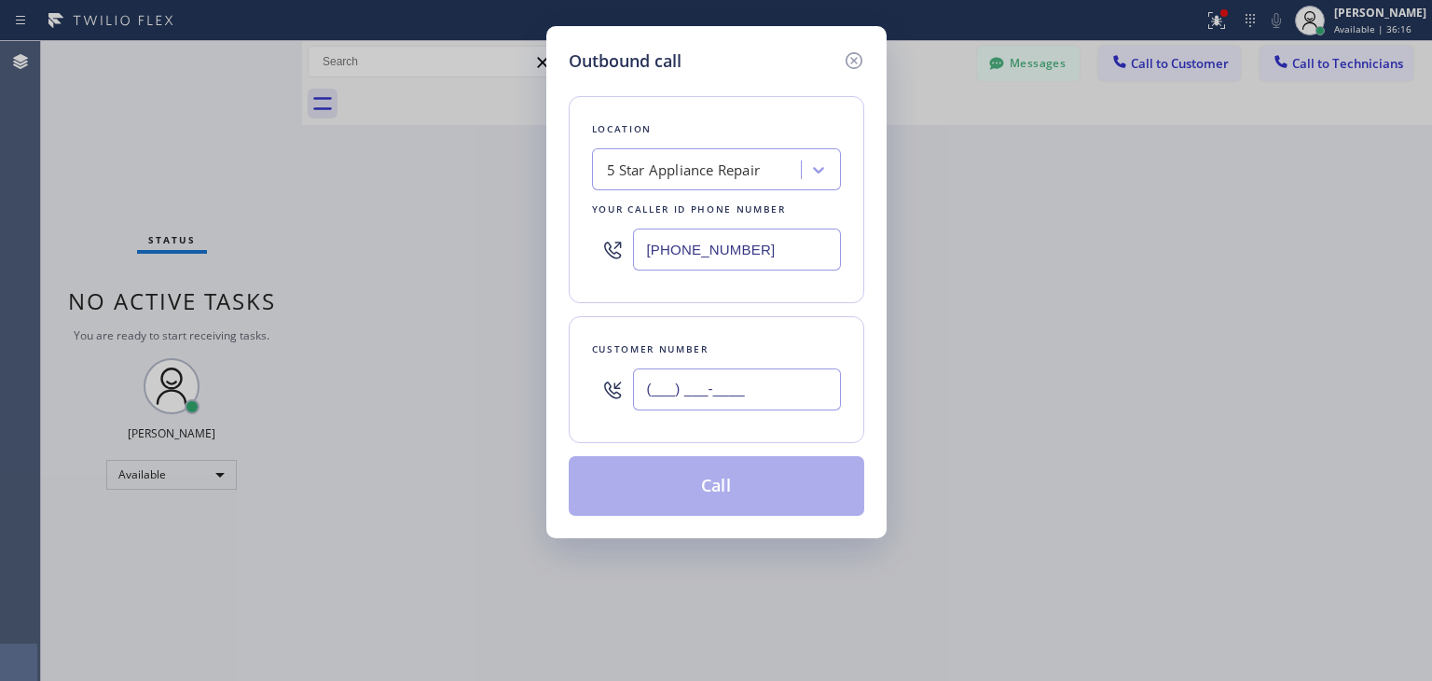
click at [781, 399] on input "(___) ___-____" at bounding box center [737, 389] width 208 height 42
paste input "415) 516-8512"
type input "[PHONE_NUMBER]"
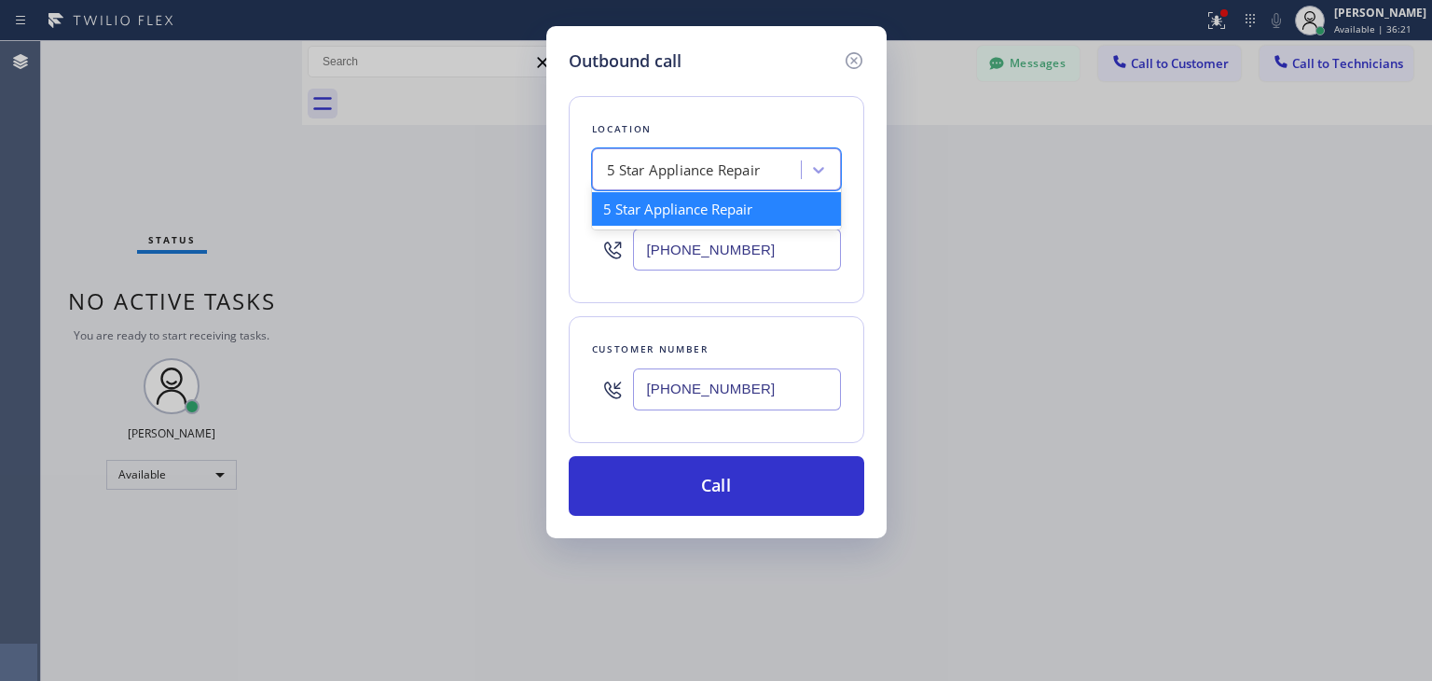
paste input "Viking Repair Service"
type input "Viking Repair Service"
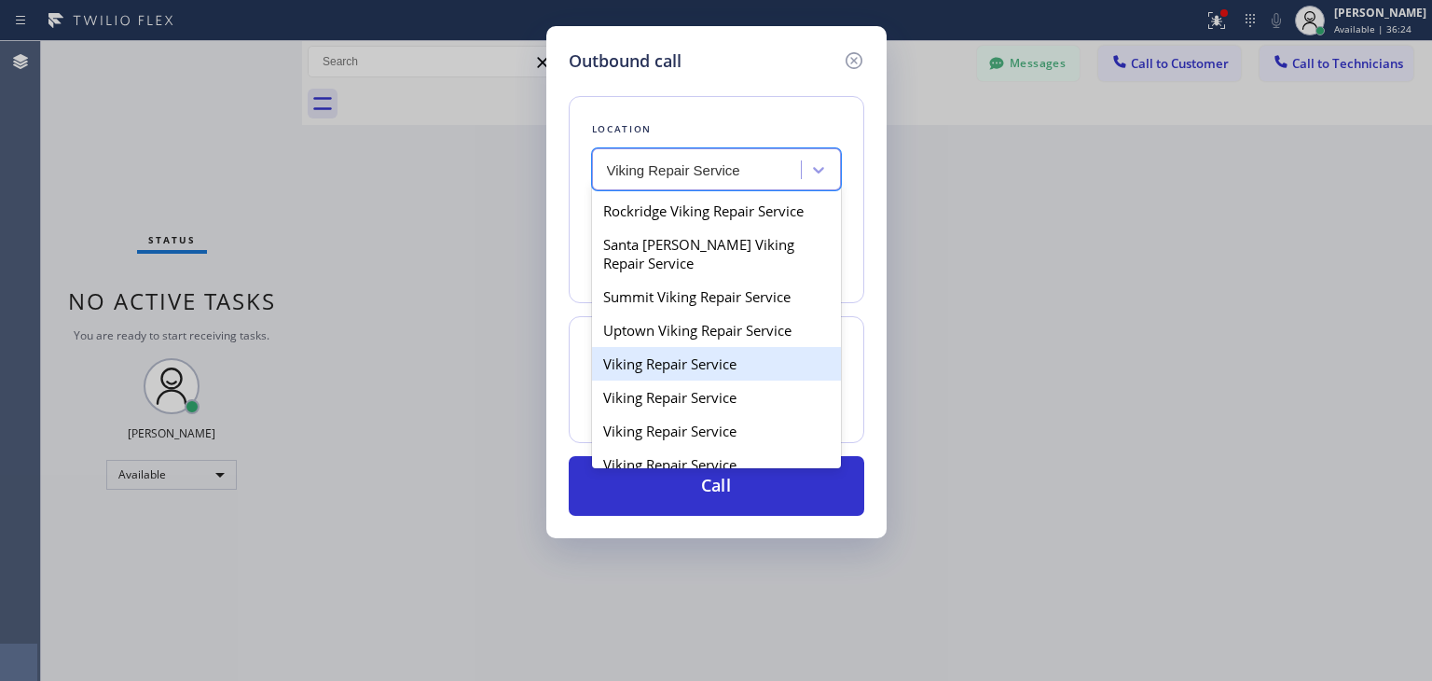
scroll to position [207, 0]
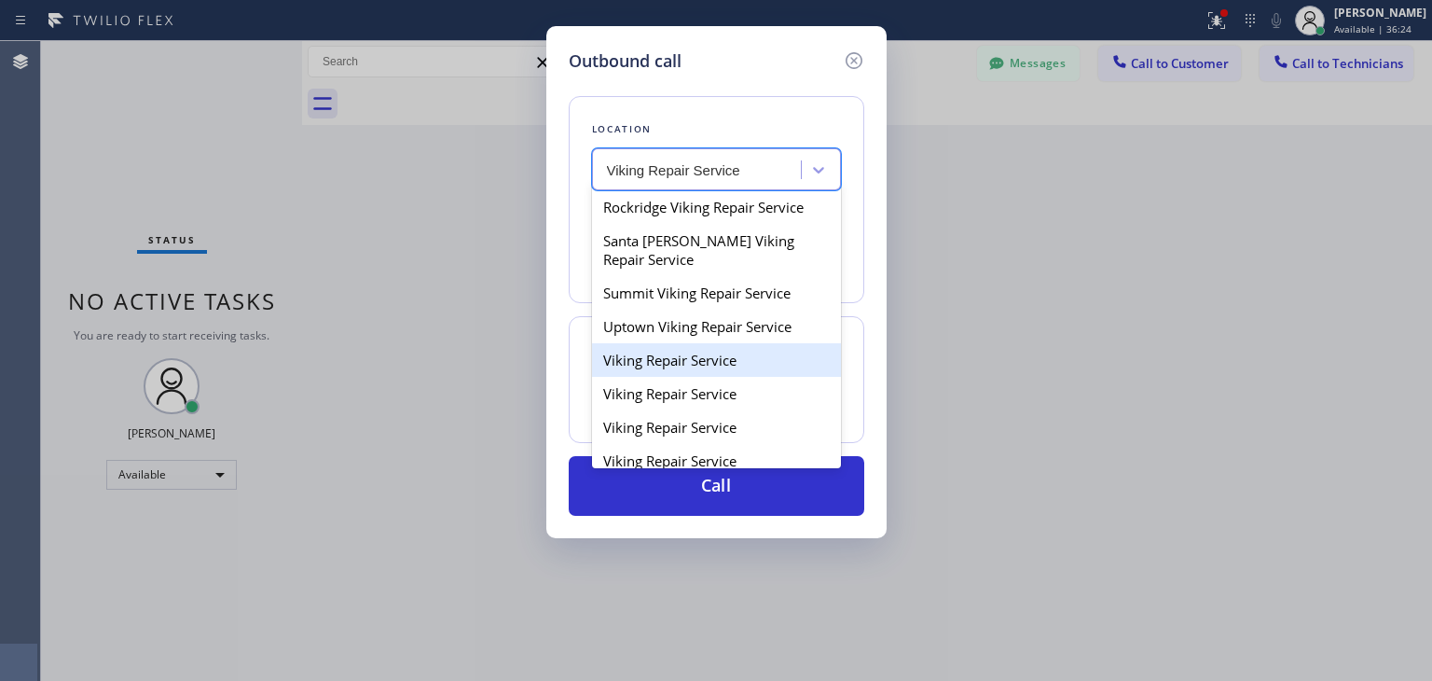
click at [708, 377] on div "Viking Repair Service" at bounding box center [716, 360] width 249 height 34
type input "[PHONE_NUMBER]"
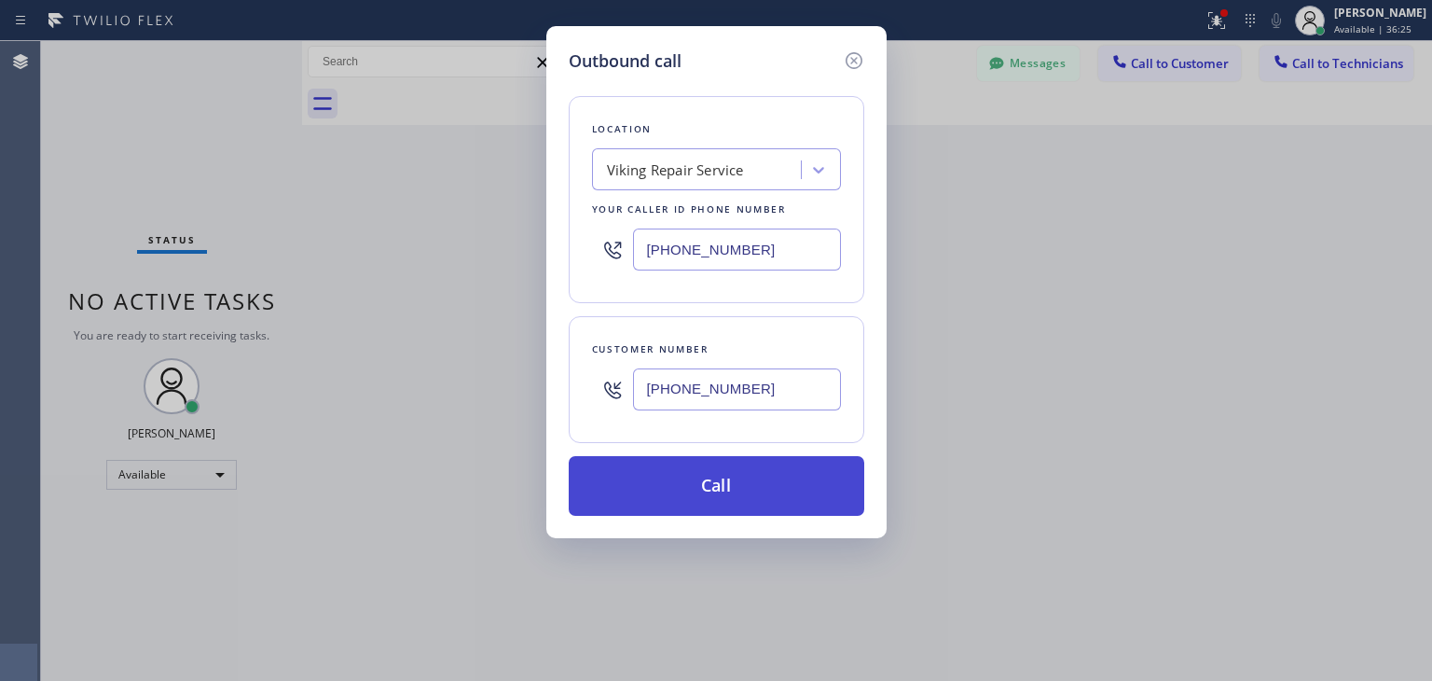
click at [717, 479] on button "Call" at bounding box center [717, 486] width 296 height 60
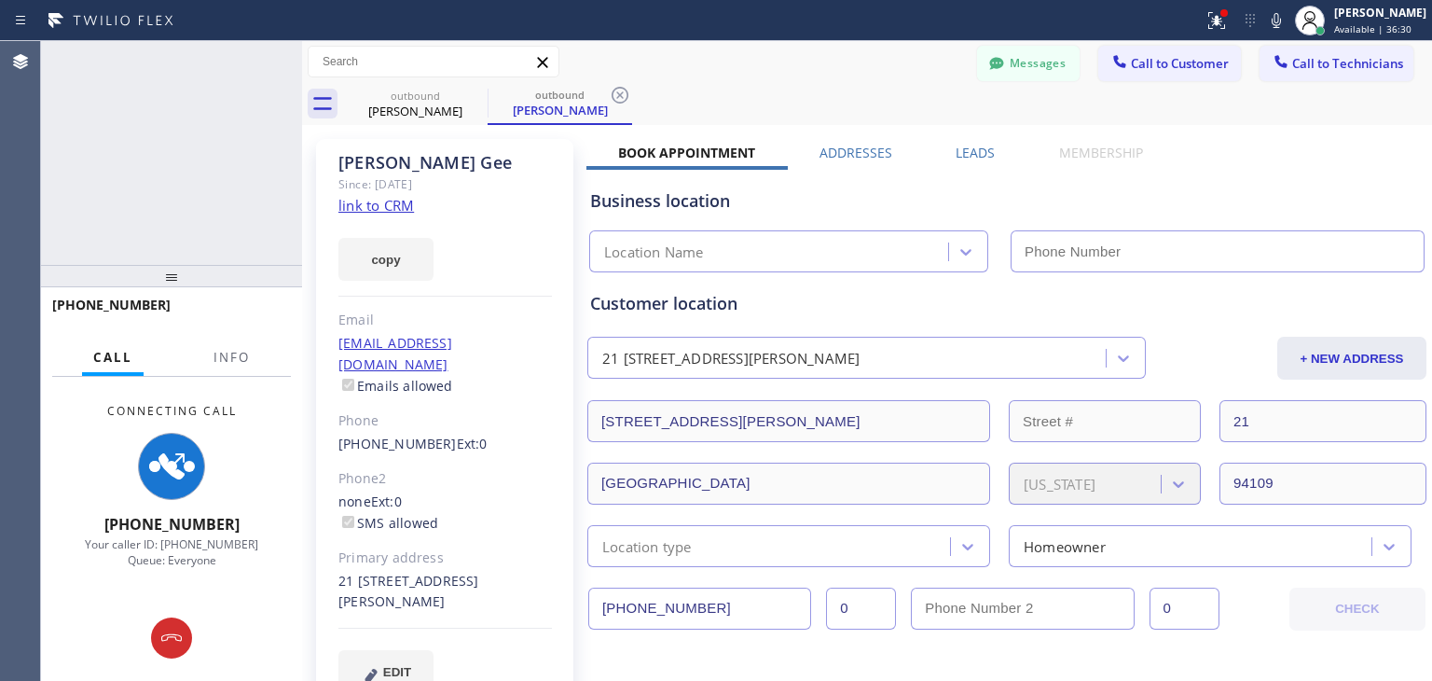
type input "[PHONE_NUMBER]"
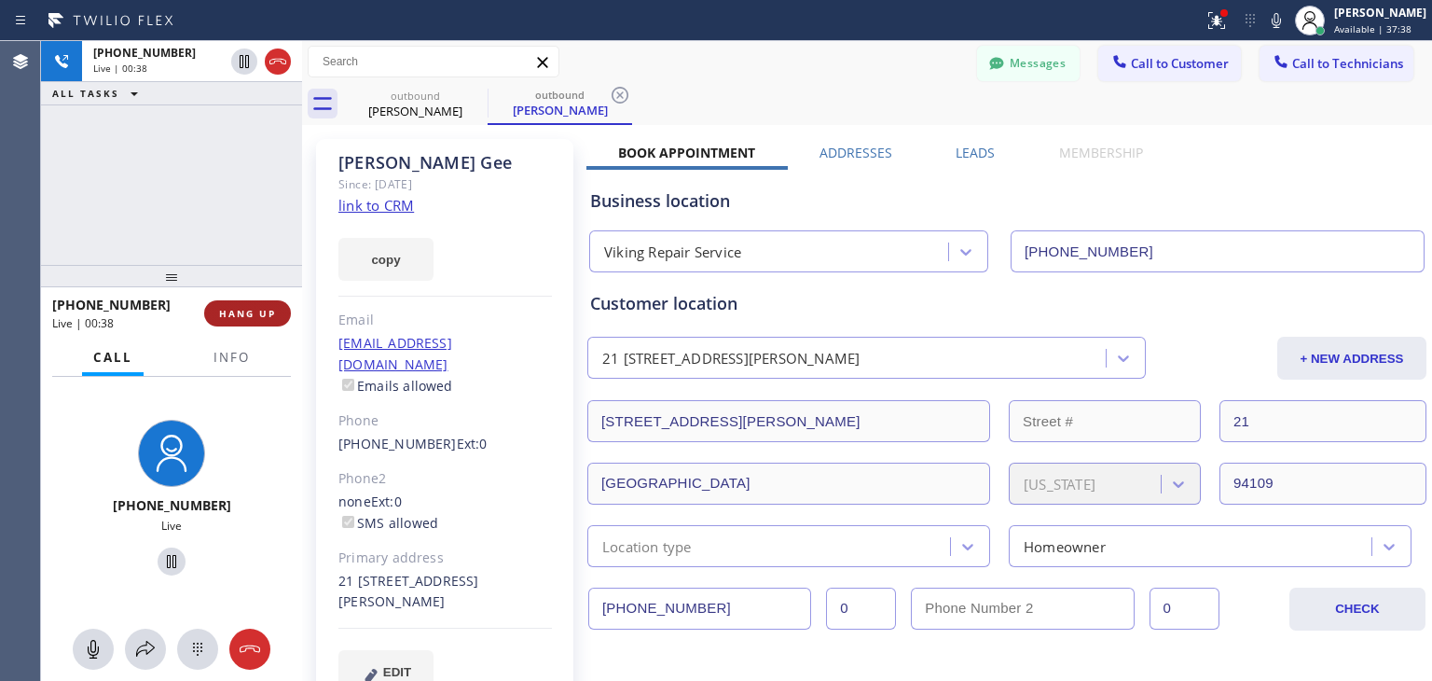
click at [223, 325] on button "HANG UP" at bounding box center [247, 313] width 87 height 26
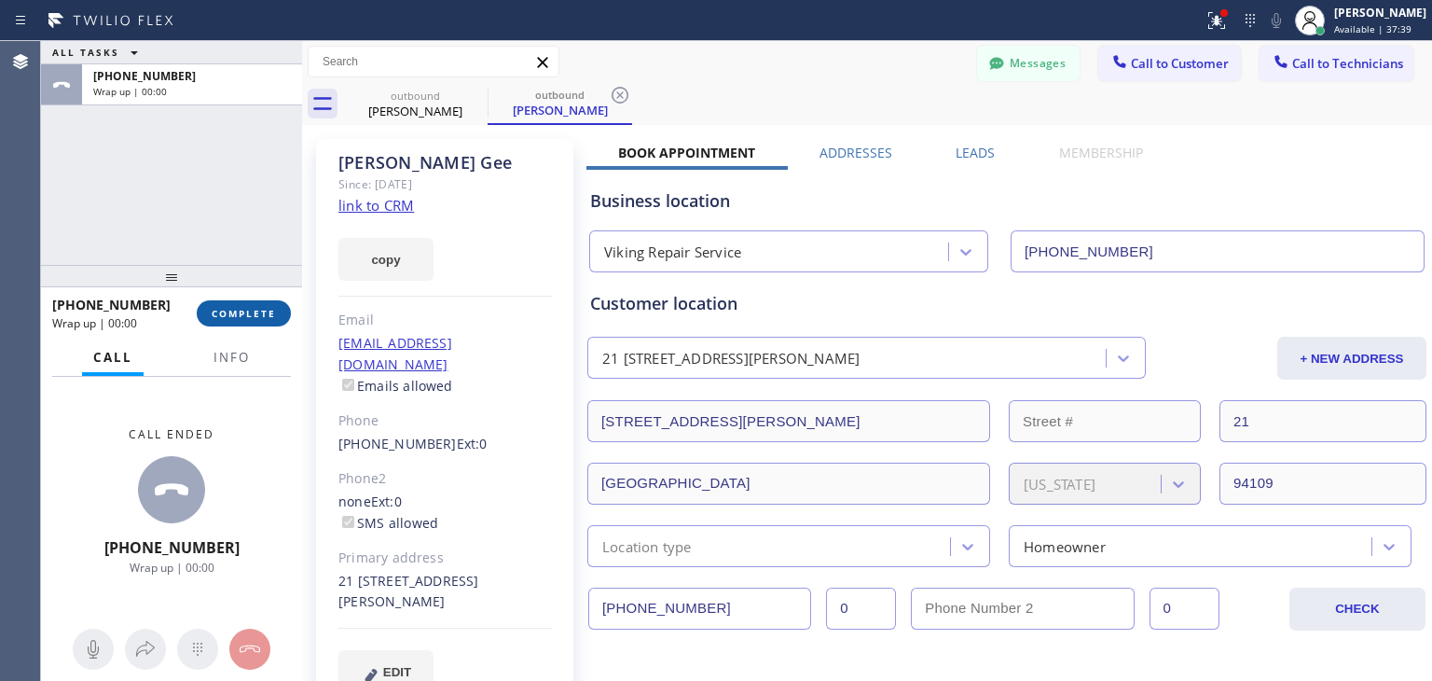
click at [223, 325] on button "COMPLETE" at bounding box center [244, 313] width 94 height 26
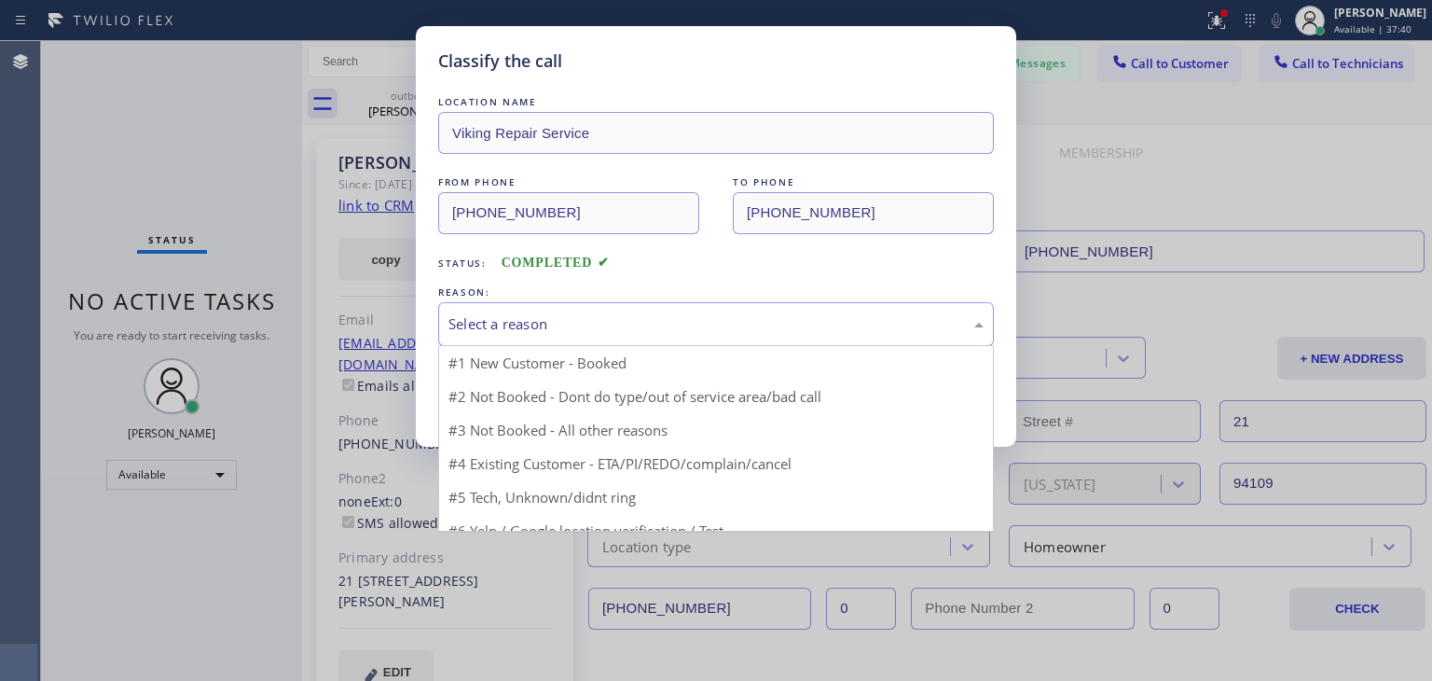
click at [605, 333] on div "Select a reason" at bounding box center [716, 323] width 535 height 21
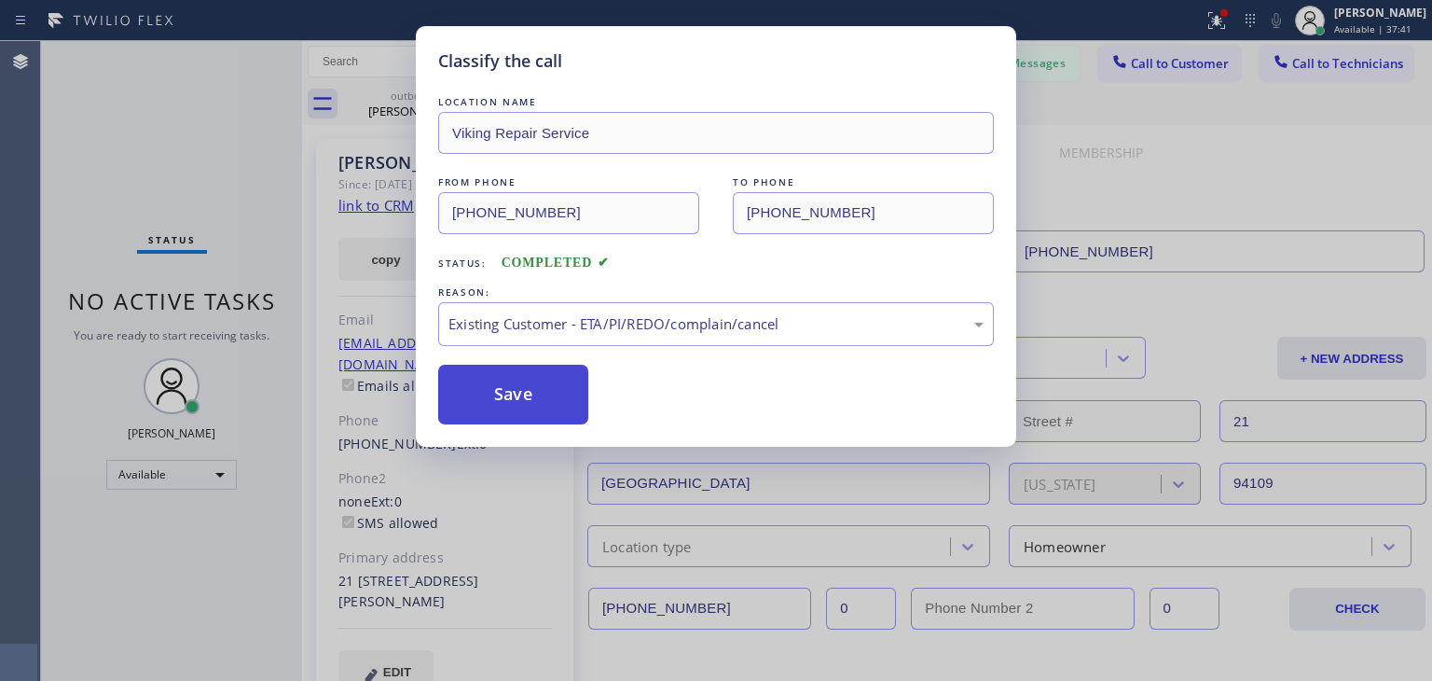
drag, startPoint x: 632, startPoint y: 437, endPoint x: 517, endPoint y: 396, distance: 122.7
click at [517, 396] on button "Save" at bounding box center [513, 395] width 150 height 60
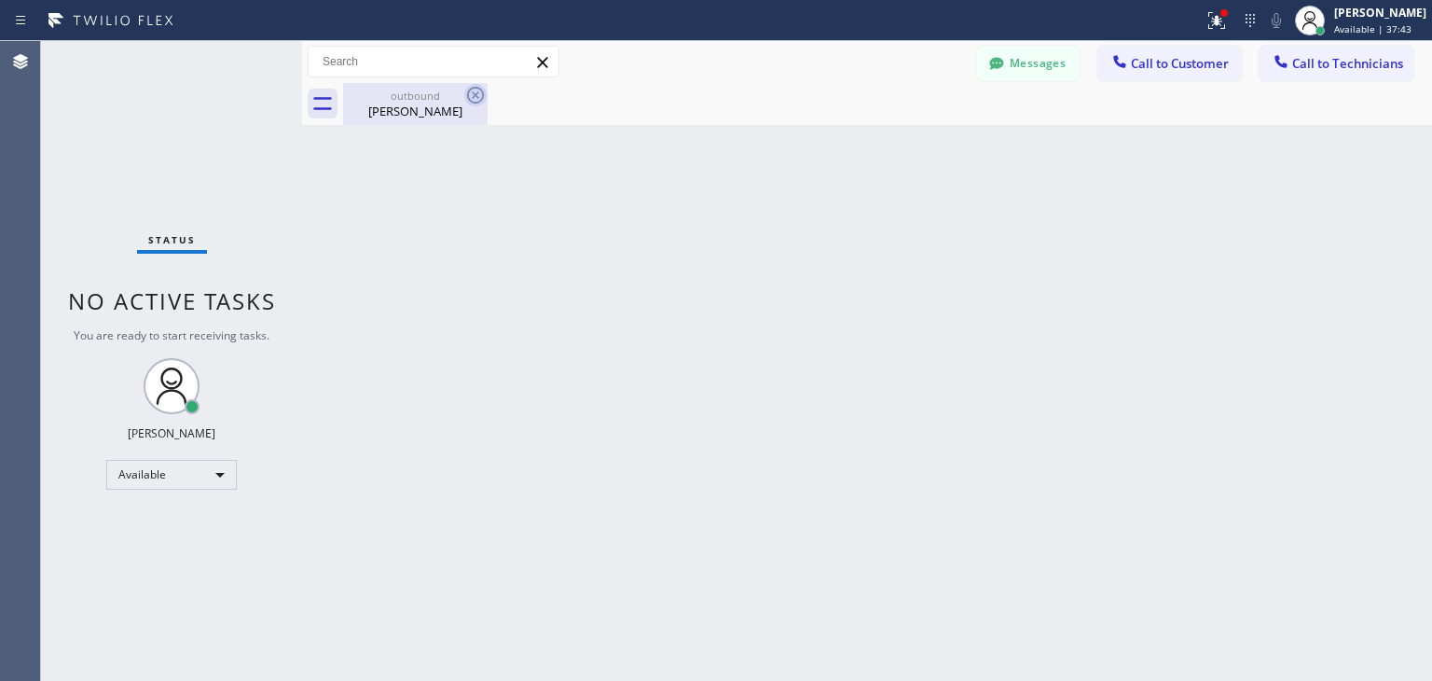
click at [466, 96] on icon at bounding box center [475, 95] width 22 height 22
click at [1182, 69] on span "Call to Customer" at bounding box center [1180, 63] width 98 height 17
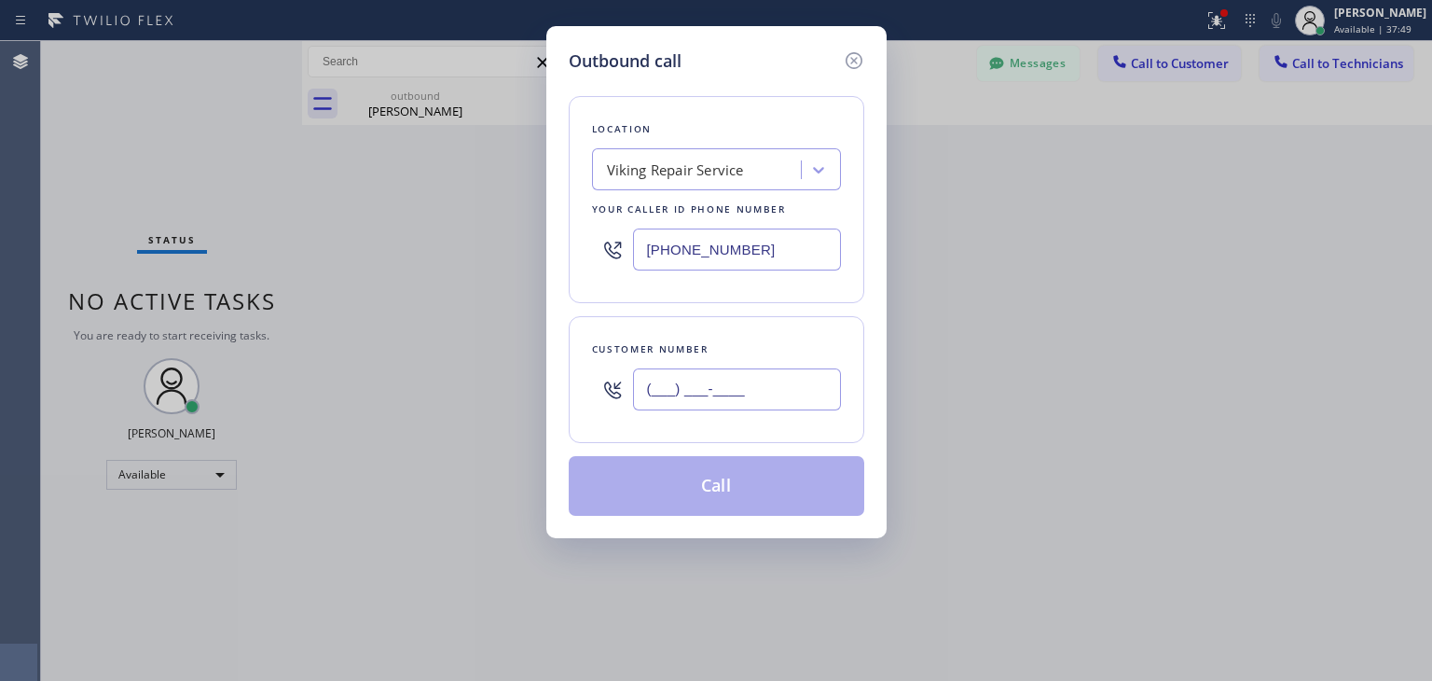
click at [690, 377] on input "(___) ___-____" at bounding box center [737, 389] width 208 height 42
paste input "415) 505-3655"
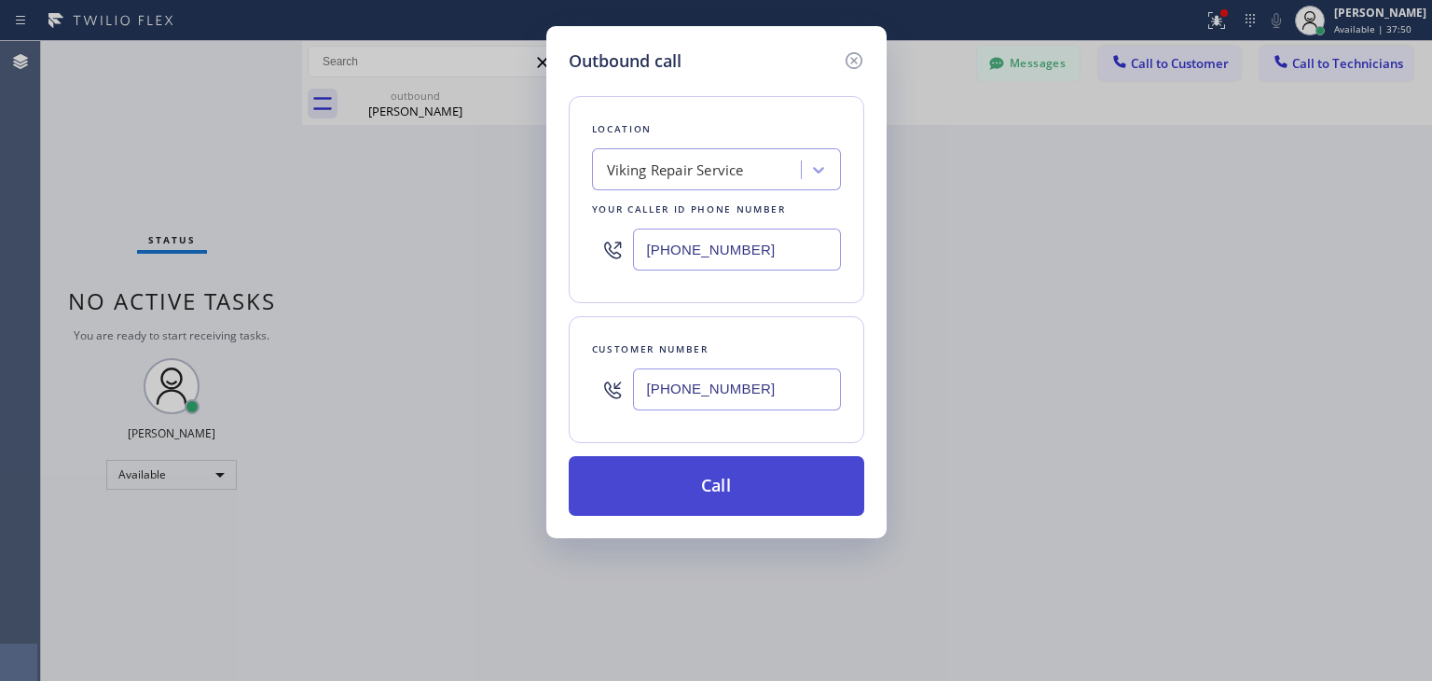
type input "[PHONE_NUMBER]"
click at [738, 486] on button "Call" at bounding box center [717, 486] width 296 height 60
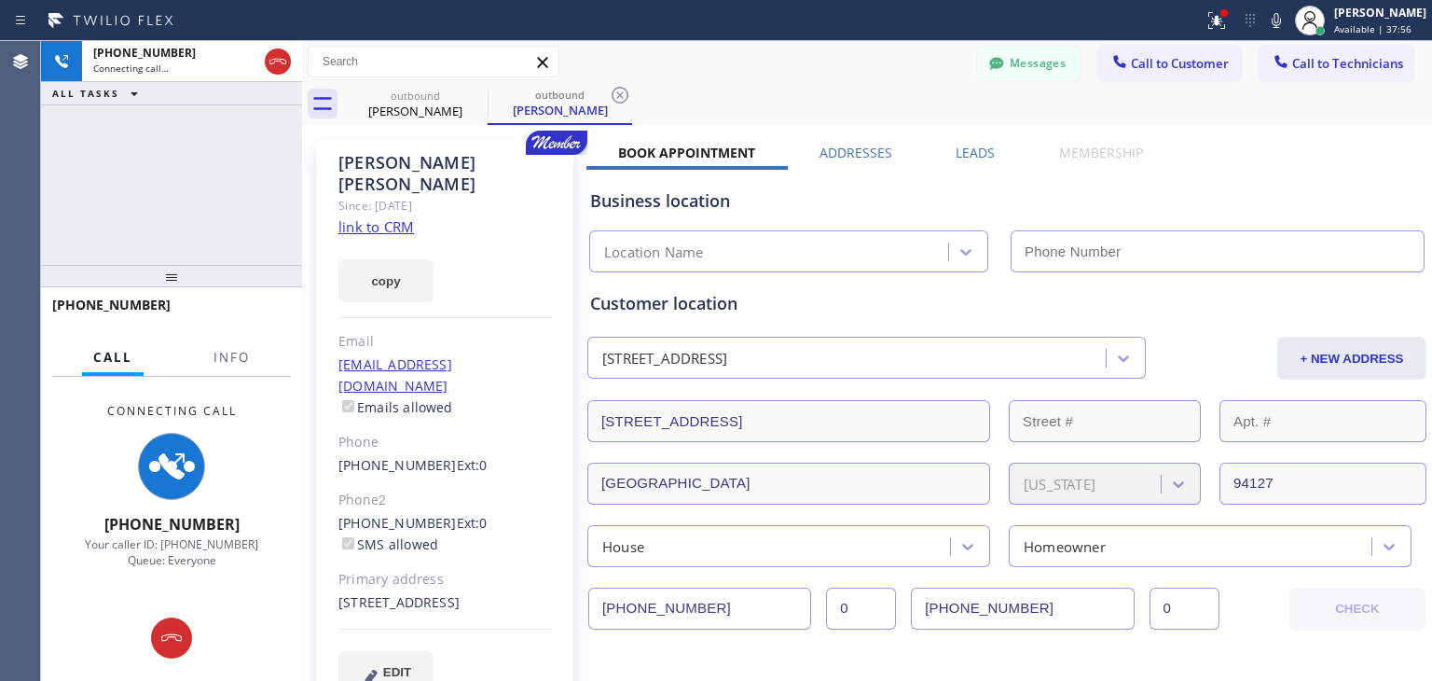
type input "[PHONE_NUMBER]"
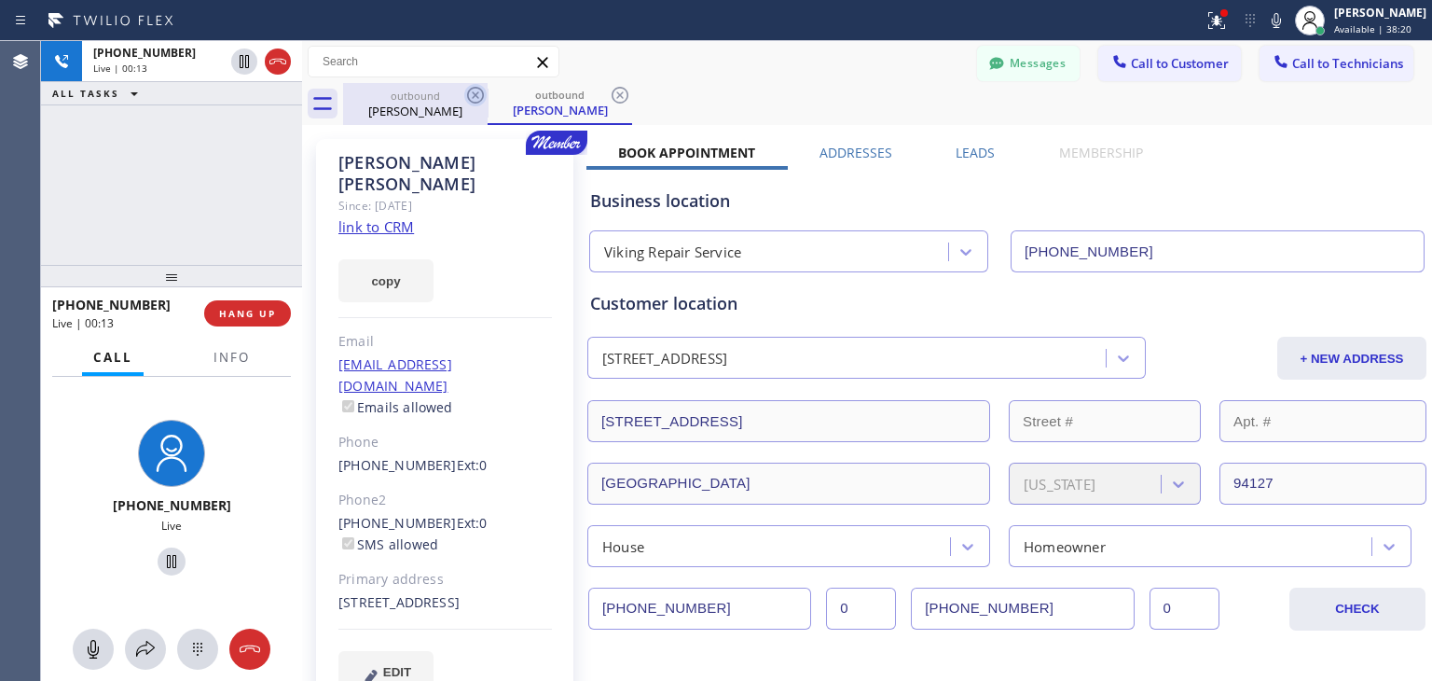
click at [473, 96] on icon at bounding box center [475, 95] width 22 height 22
click at [609, 96] on icon at bounding box center [620, 95] width 22 height 22
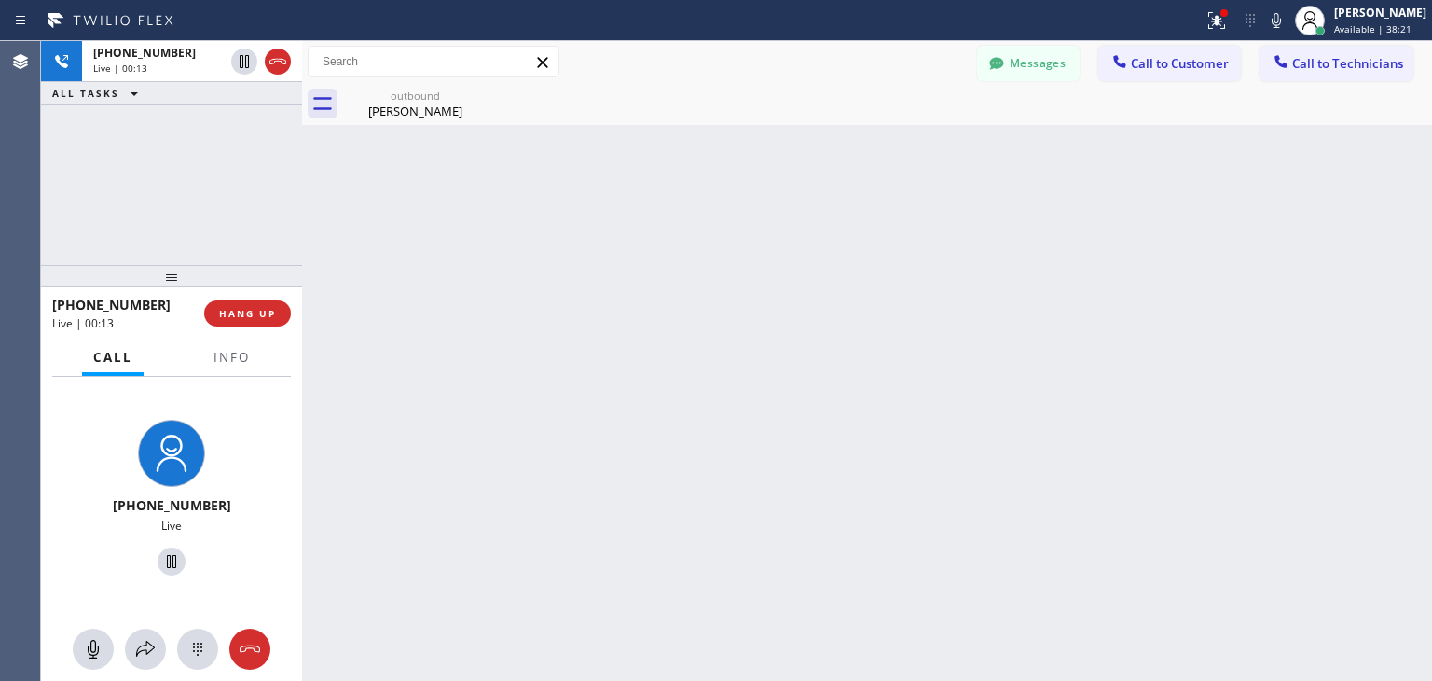
click at [0, 0] on icon at bounding box center [0, 0] width 0 height 0
click at [303, 205] on div "[PHONE_NUMBER] Live | 00:42 ALL TASKS ALL TASKS ACTIVE TASKS TASKS IN WRAP UP […" at bounding box center [736, 361] width 1391 height 640
click at [267, 322] on button "HANG UP" at bounding box center [247, 313] width 87 height 26
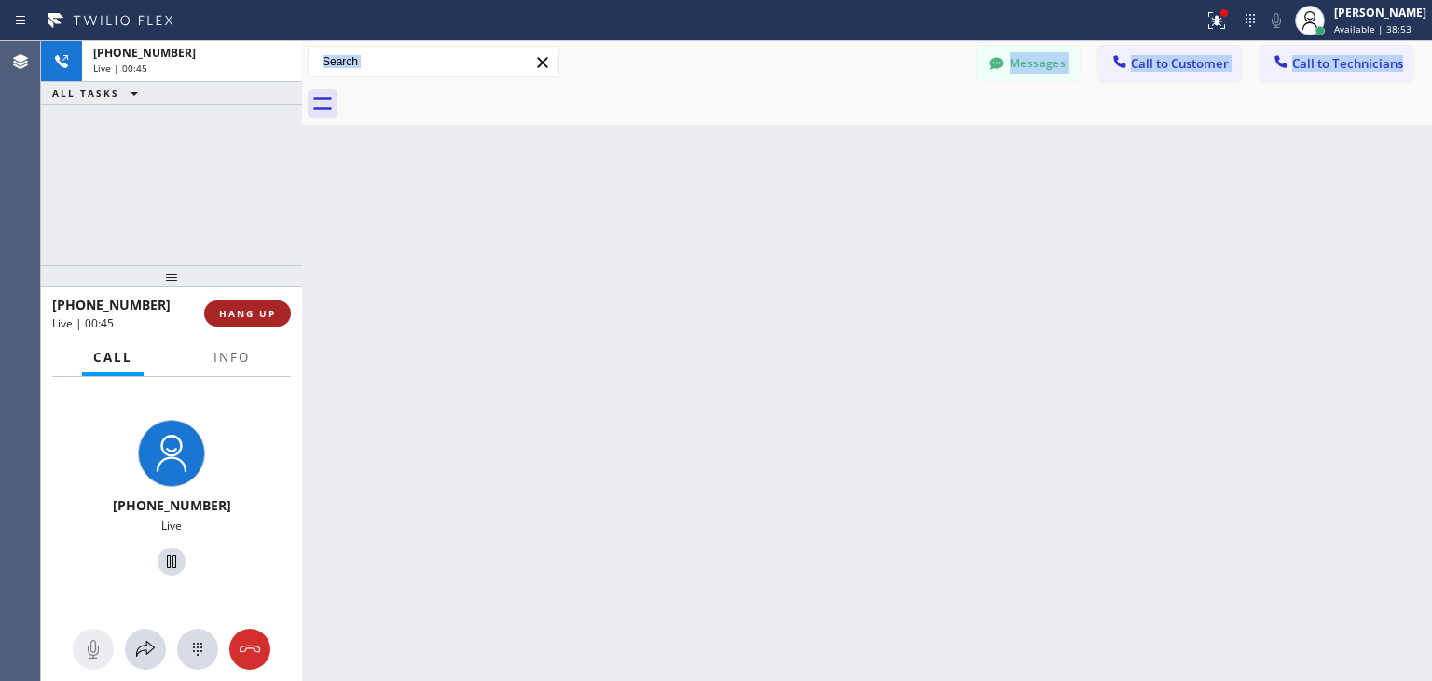
click at [267, 322] on button "HANG UP" at bounding box center [247, 313] width 87 height 26
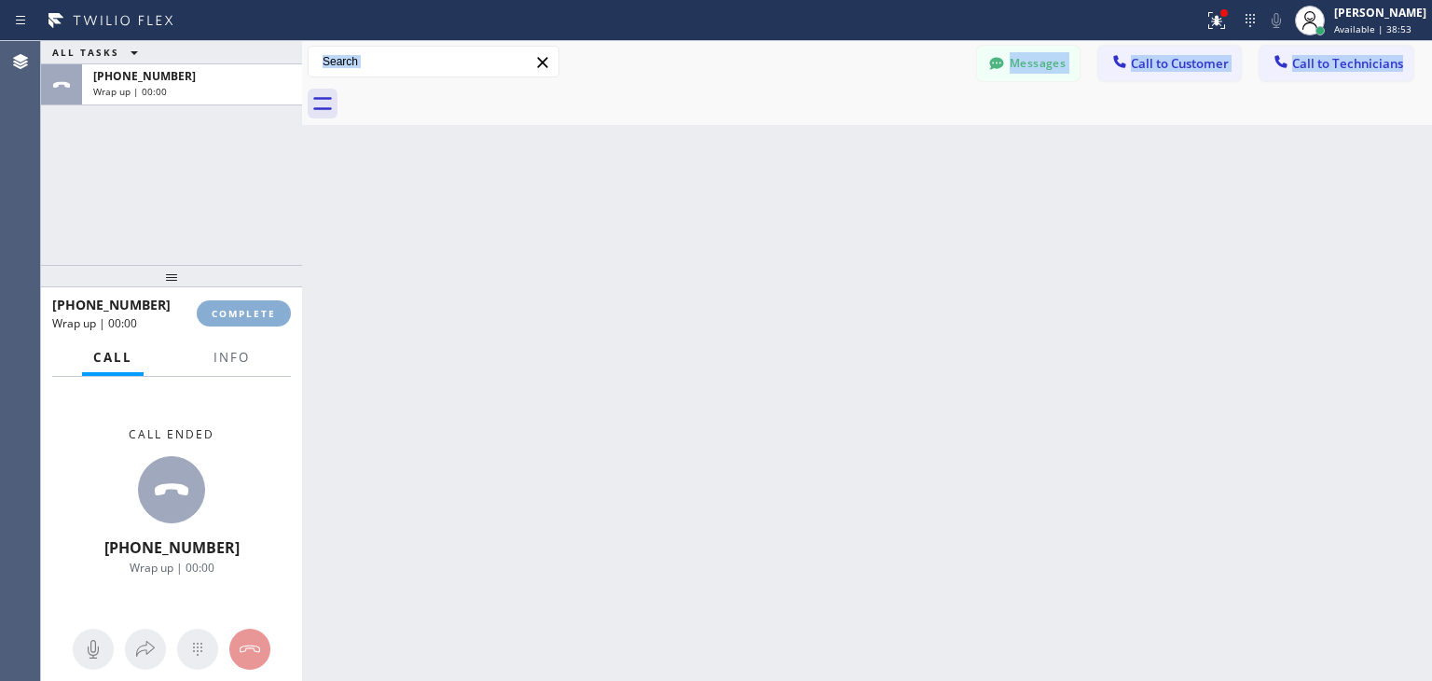
click at [267, 322] on button "COMPLETE" at bounding box center [244, 313] width 94 height 26
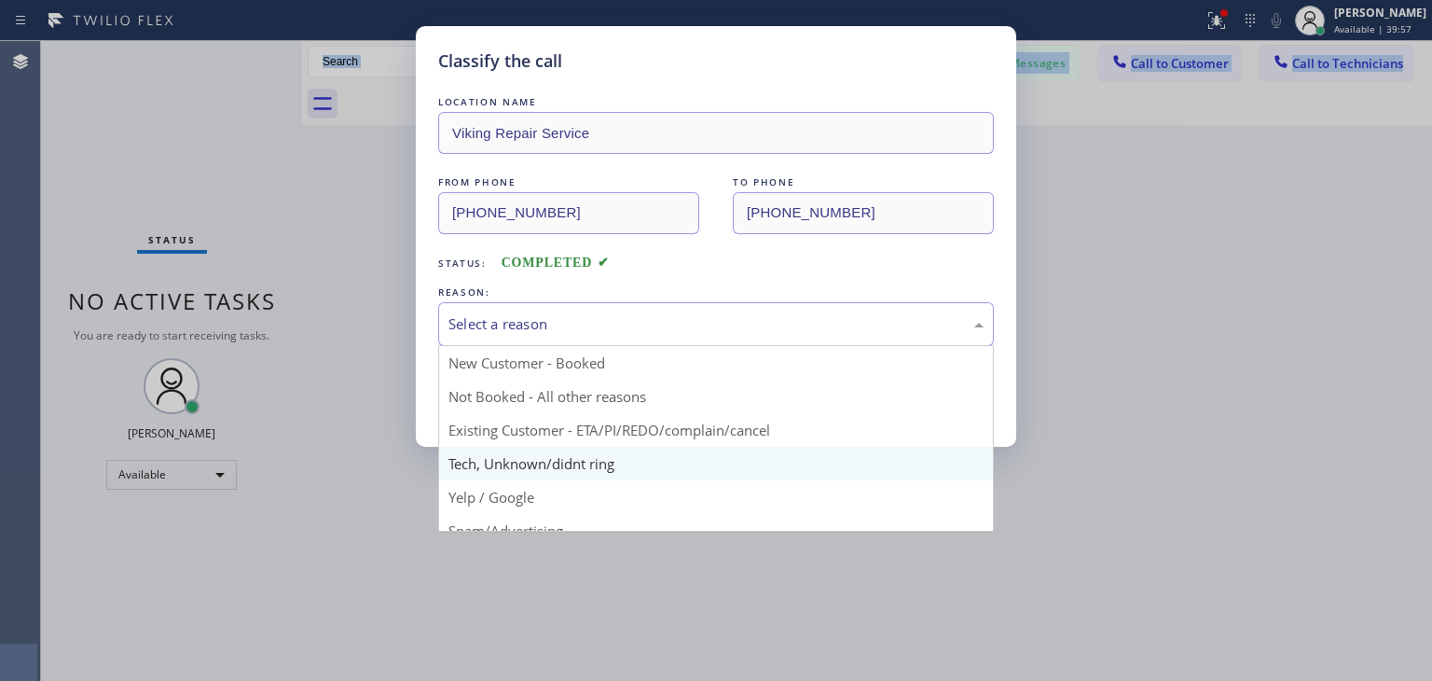
drag, startPoint x: 709, startPoint y: 337, endPoint x: 712, endPoint y: 477, distance: 139.9
click at [712, 346] on div "Select a reason New Customer - Booked Not Booked - All other reasons Existing C…" at bounding box center [716, 324] width 556 height 44
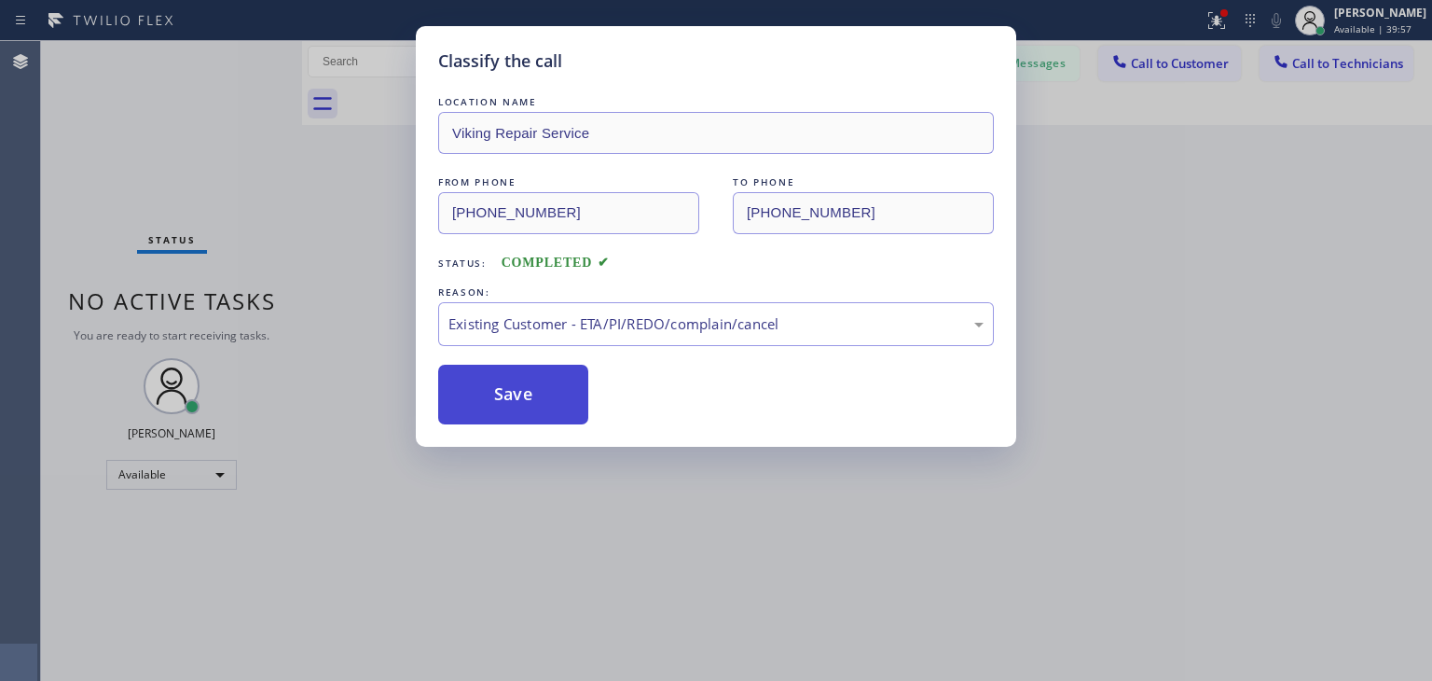
drag, startPoint x: 757, startPoint y: 432, endPoint x: 556, endPoint y: 390, distance: 205.8
click at [556, 390] on button "Save" at bounding box center [513, 395] width 150 height 60
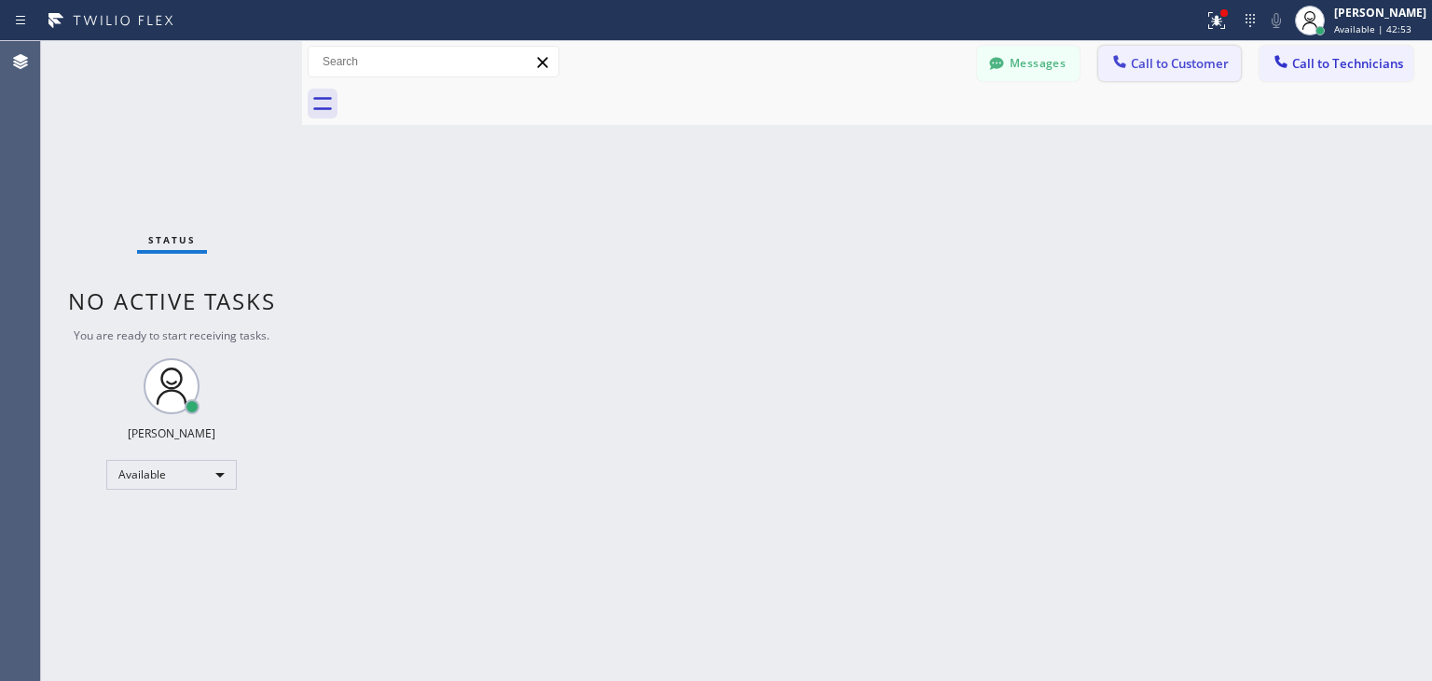
click at [1239, 62] on button "Call to Customer" at bounding box center [1170, 63] width 143 height 35
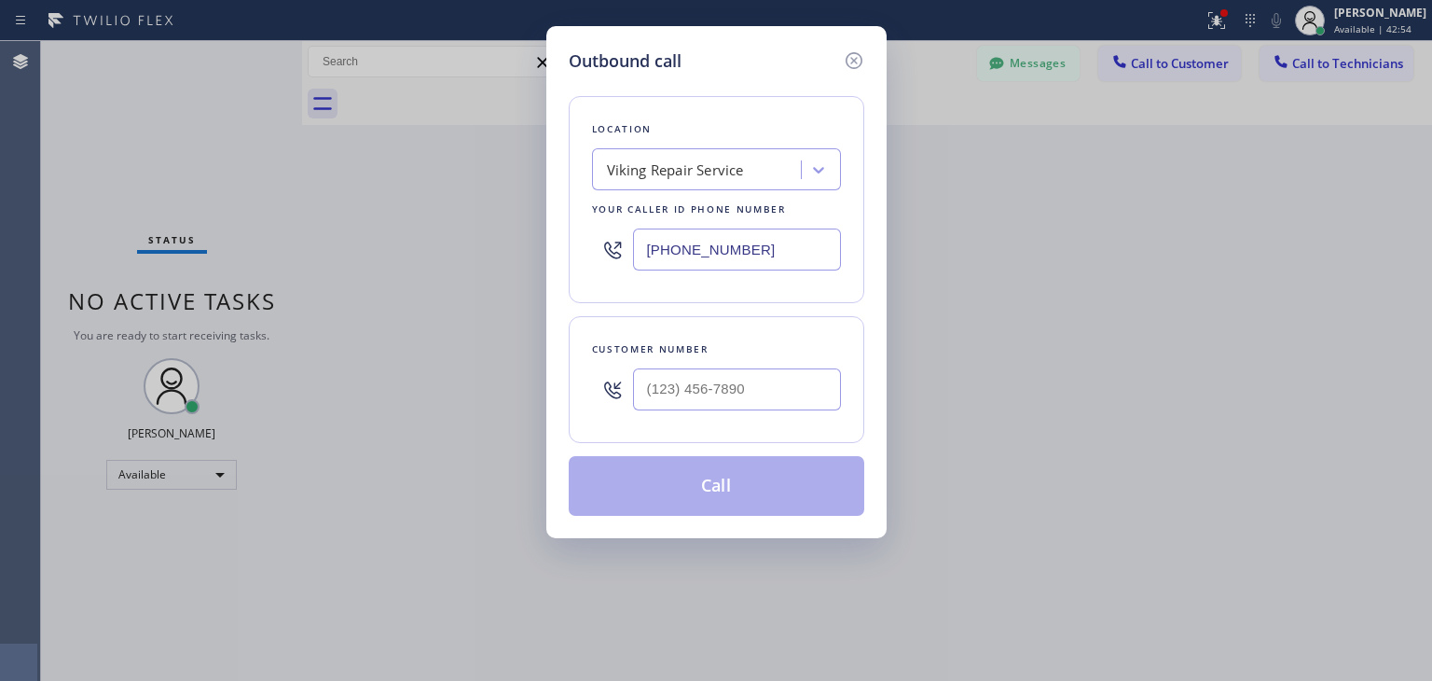
drag, startPoint x: 758, startPoint y: 410, endPoint x: 788, endPoint y: 384, distance: 39.7
click at [788, 384] on div at bounding box center [737, 389] width 208 height 61
click at [788, 384] on input "(___) ___-____" at bounding box center [737, 389] width 208 height 42
paste input "650) 218-1400"
type input "[PHONE_NUMBER]"
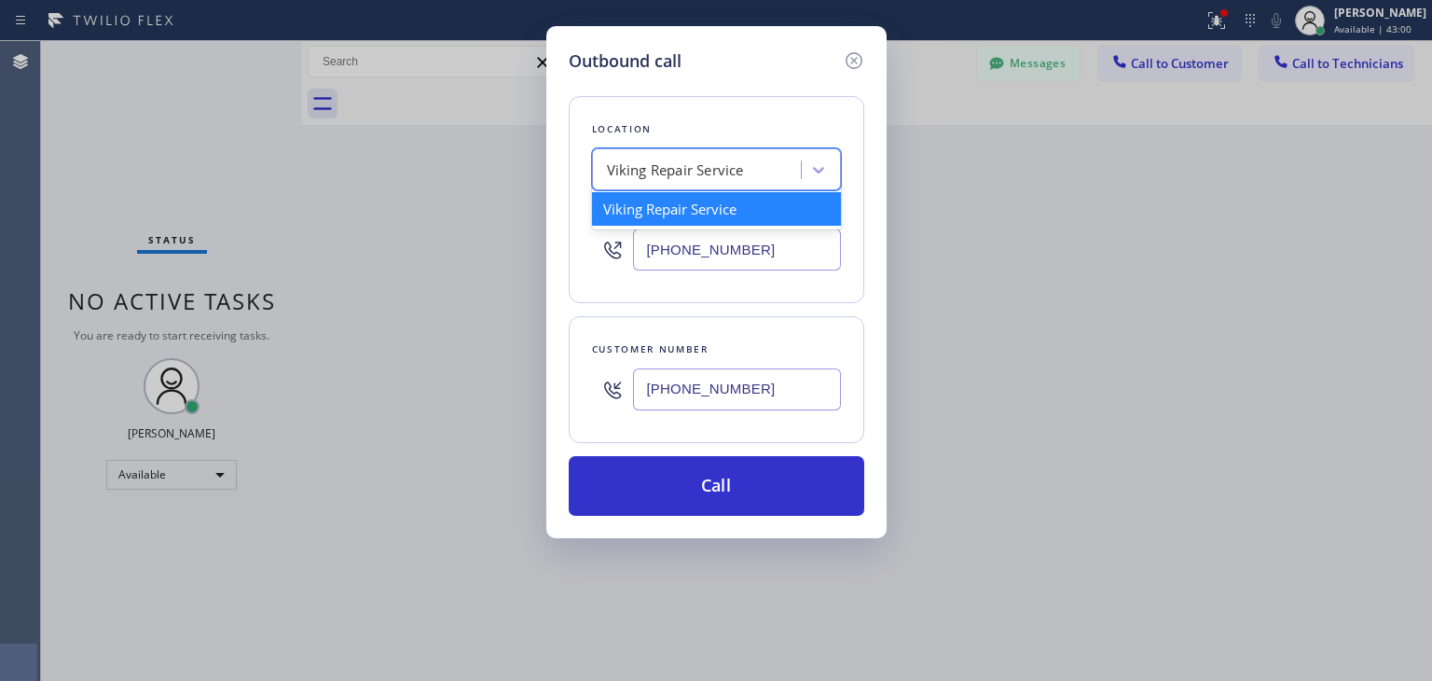
paste input "Thermador Repair Group [GEOGRAPHIC_DATA]"
type input "Thermador Repair Group [GEOGRAPHIC_DATA]"
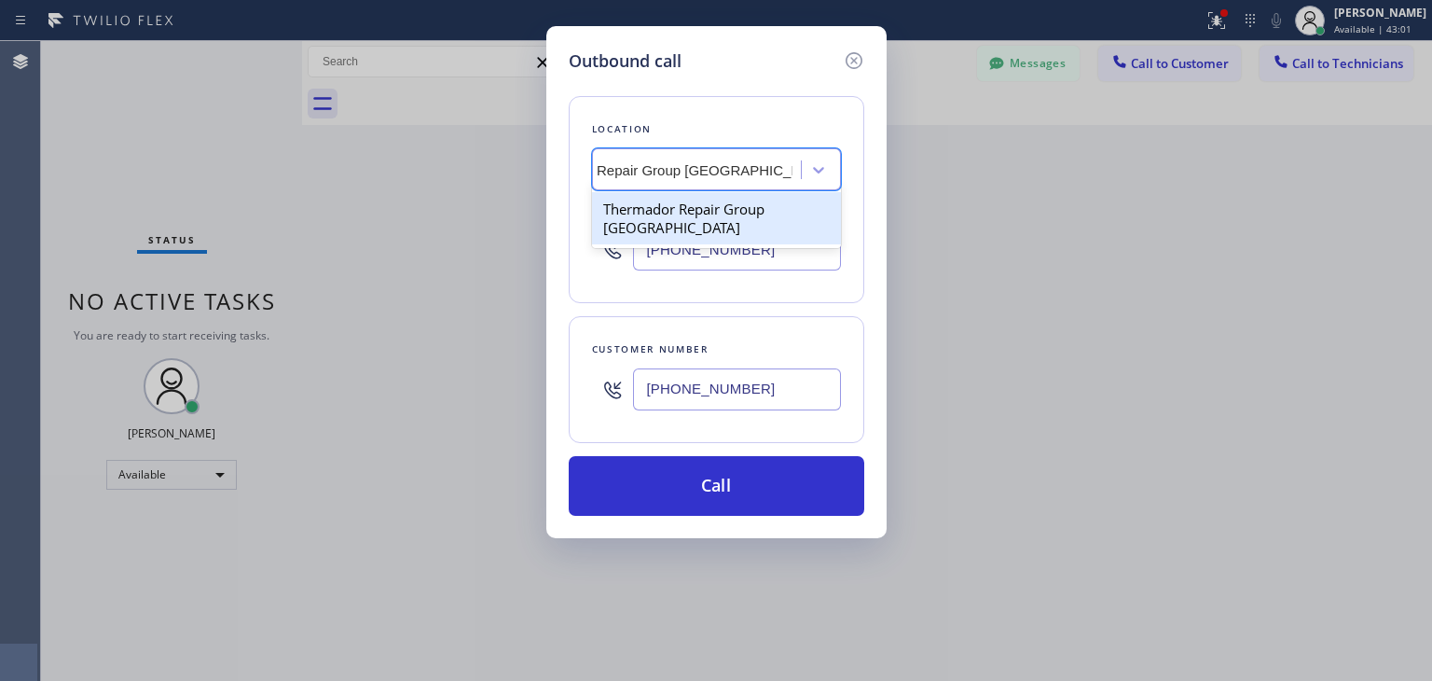
click at [784, 216] on div "Thermador Repair Group [GEOGRAPHIC_DATA]" at bounding box center [716, 218] width 249 height 52
type input "[PHONE_NUMBER]"
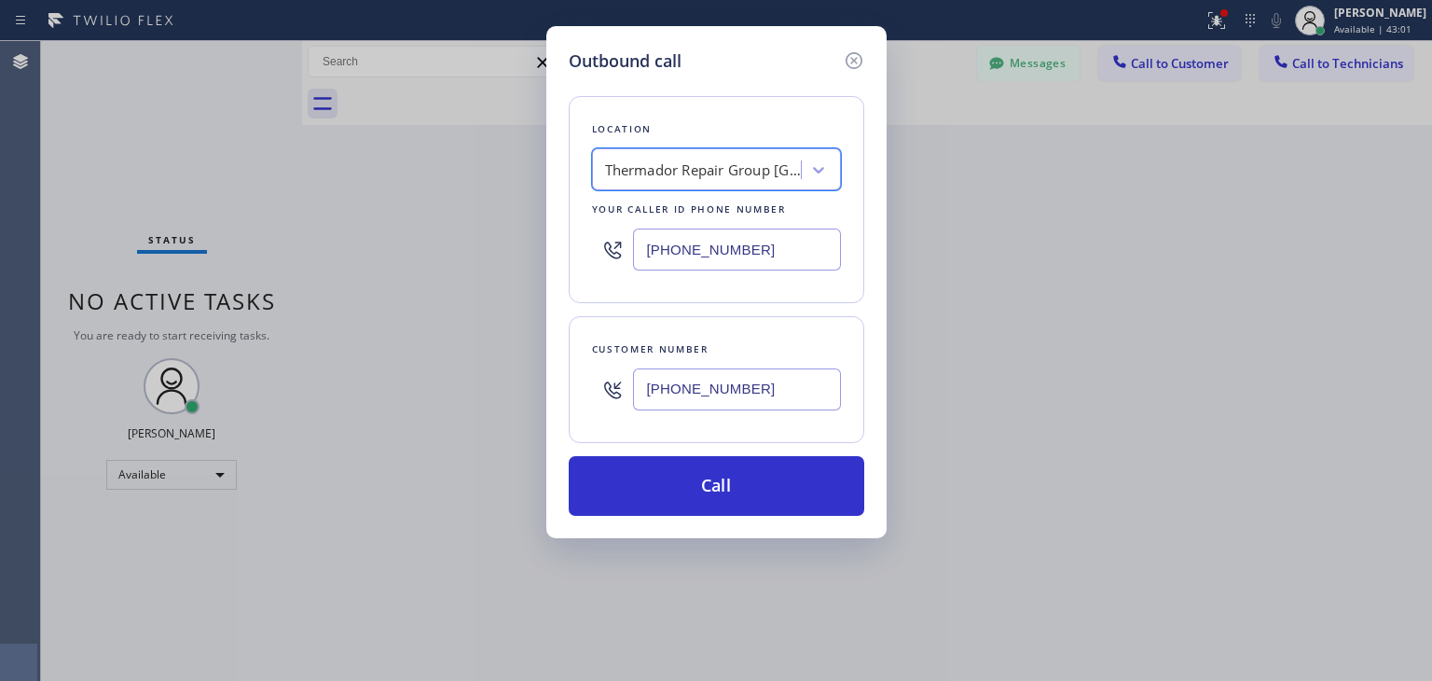
scroll to position [0, 1]
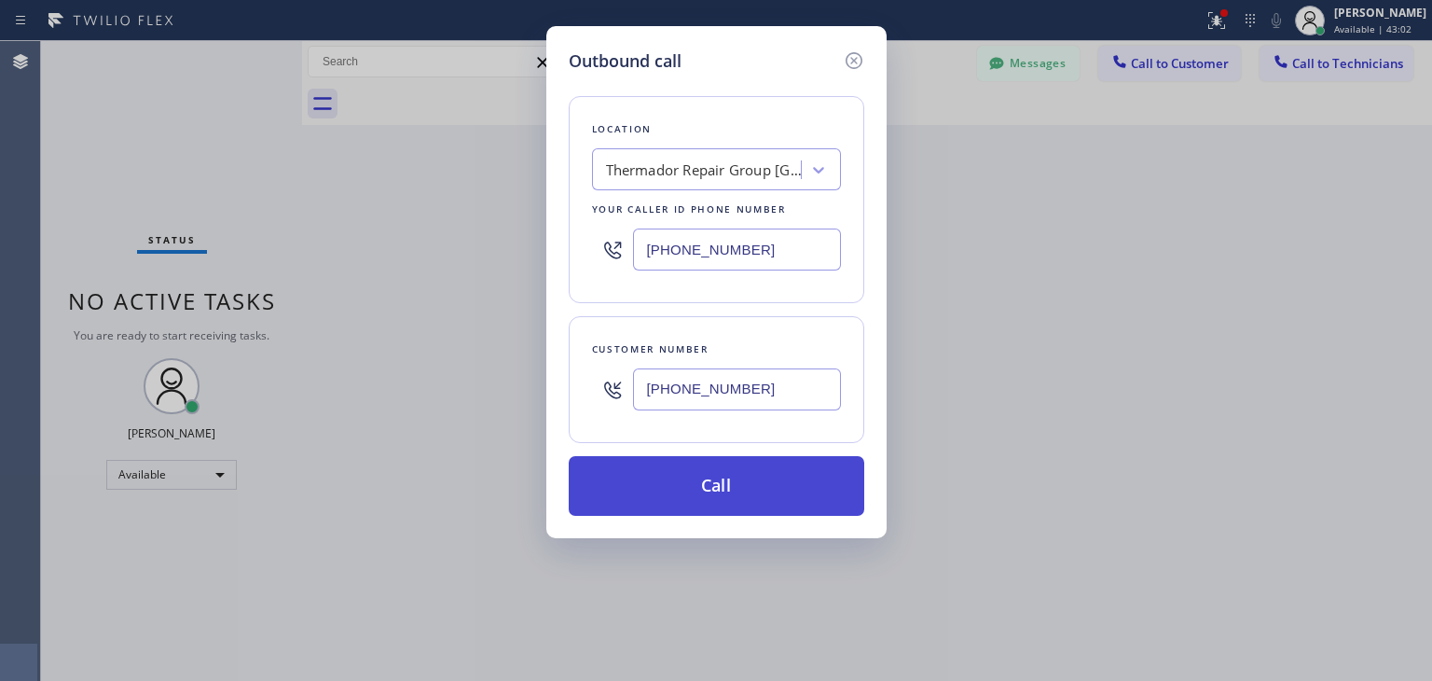
click at [737, 481] on button "Call" at bounding box center [717, 486] width 296 height 60
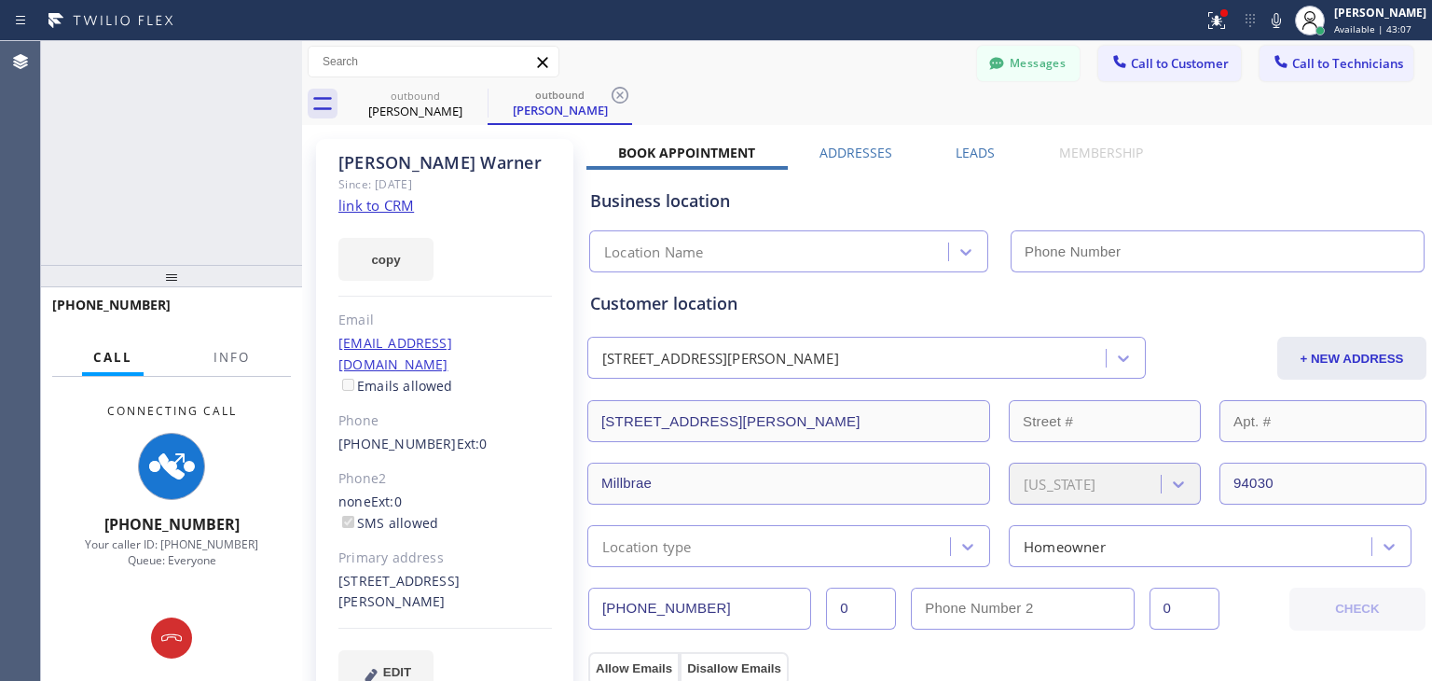
type input "[PHONE_NUMBER]"
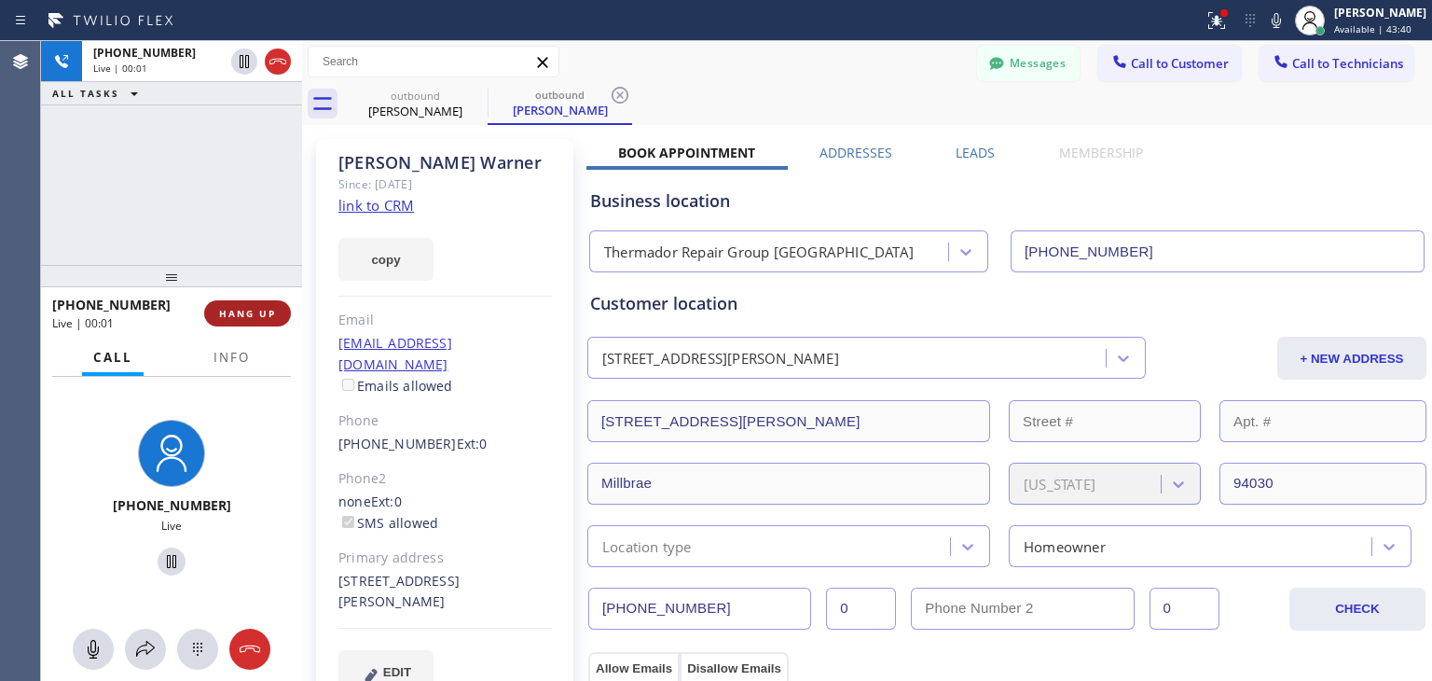
click at [251, 310] on span "HANG UP" at bounding box center [247, 313] width 57 height 13
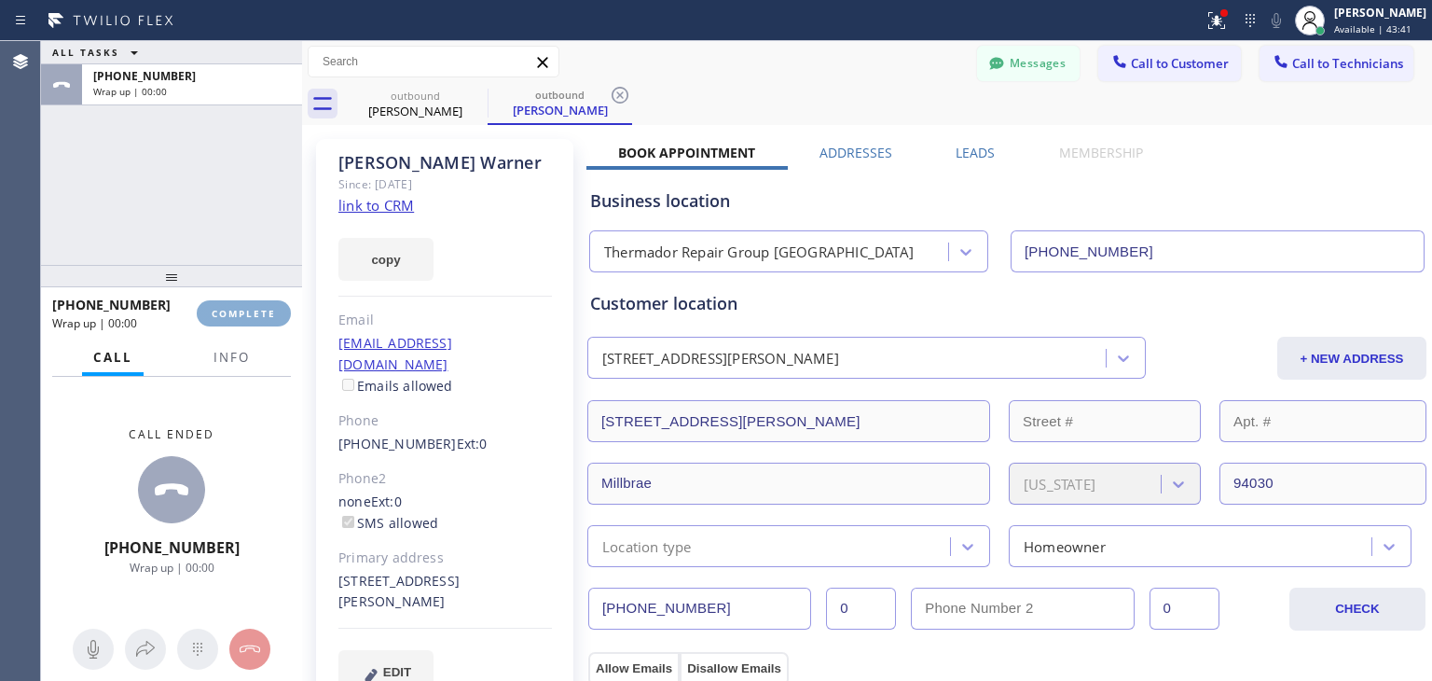
click at [251, 310] on span "COMPLETE" at bounding box center [244, 313] width 64 height 13
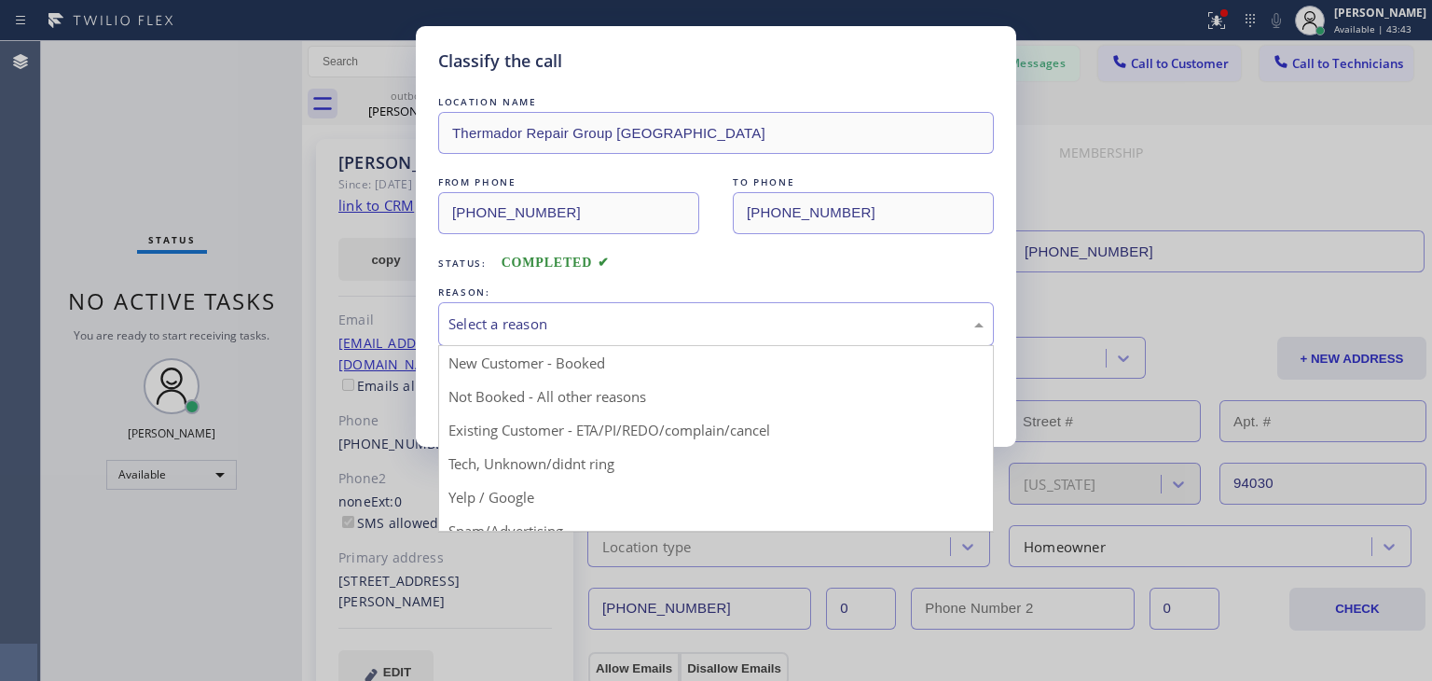
click at [560, 322] on div "Select a reason" at bounding box center [716, 323] width 535 height 21
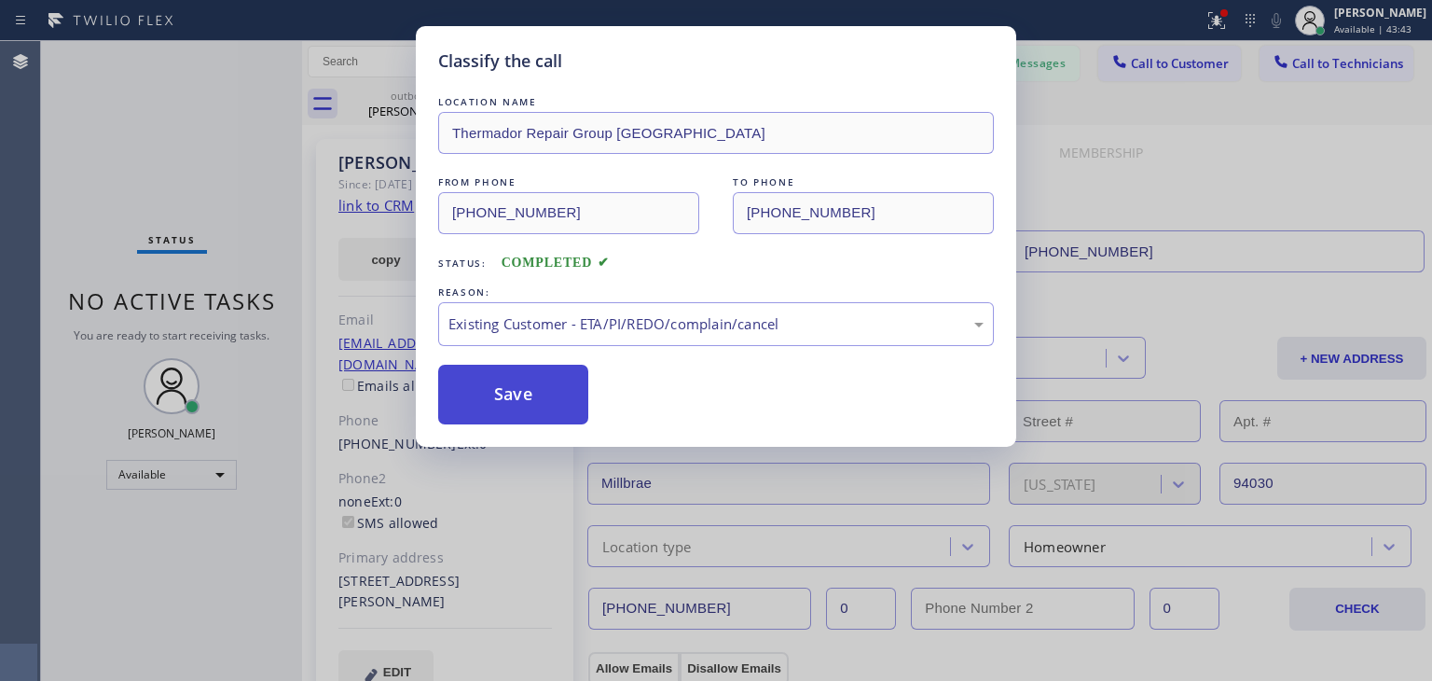
drag, startPoint x: 615, startPoint y: 426, endPoint x: 534, endPoint y: 401, distance: 84.1
click at [534, 401] on button "Save" at bounding box center [513, 395] width 150 height 60
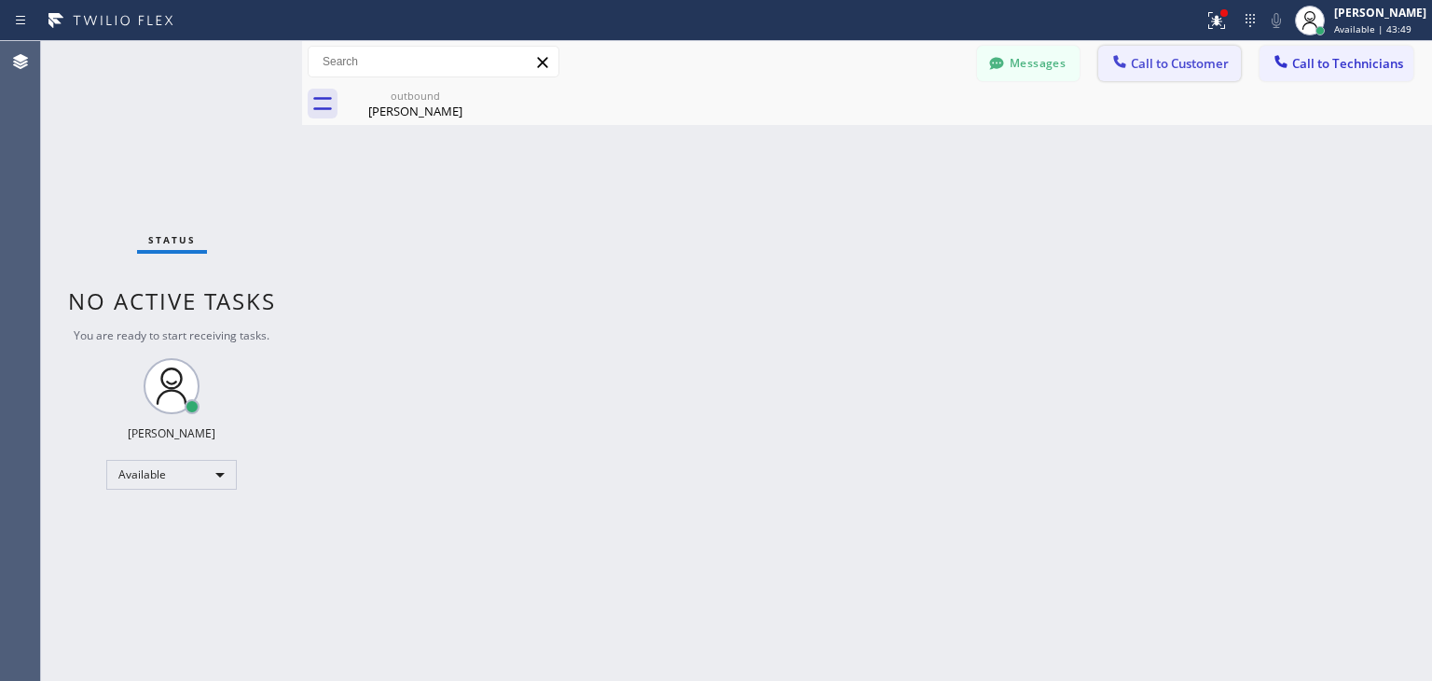
click at [1151, 52] on button "Call to Customer" at bounding box center [1170, 63] width 143 height 35
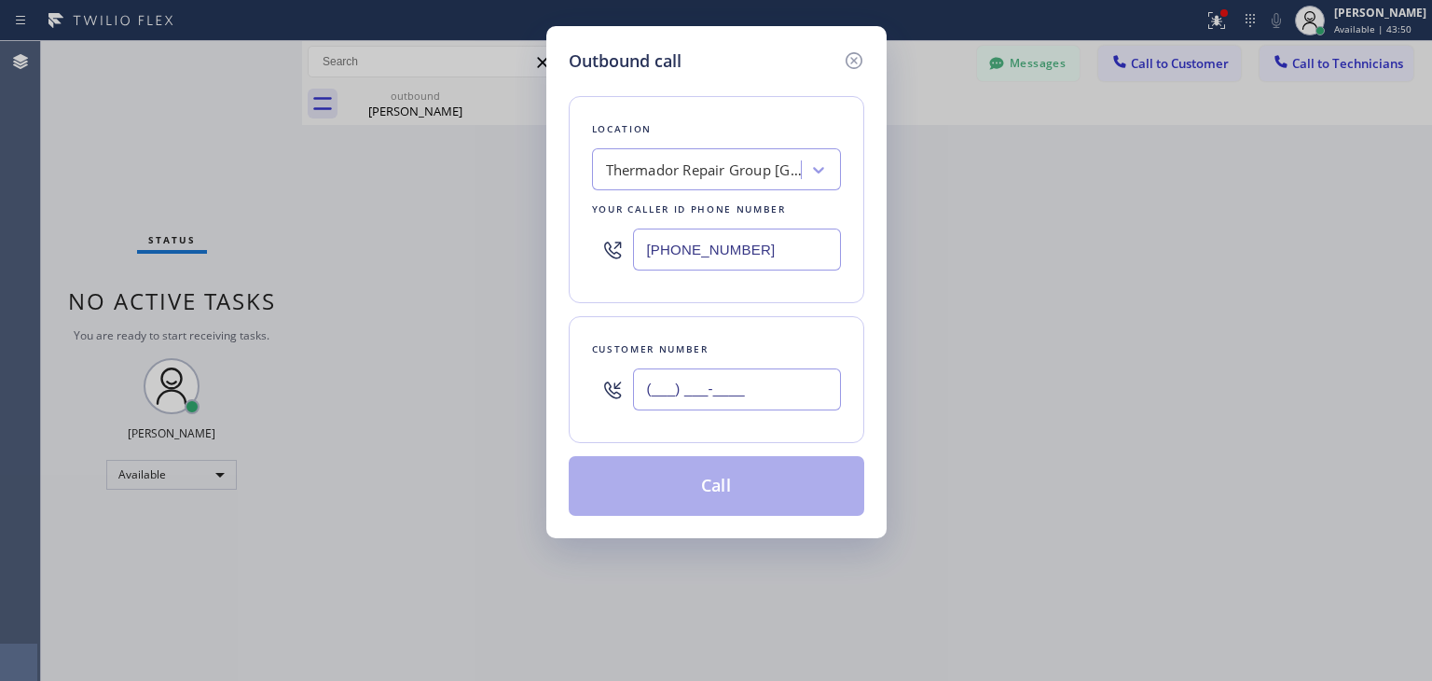
paste input "650) 218-1400"
click at [729, 397] on input "(___) ___-____" at bounding box center [737, 389] width 208 height 42
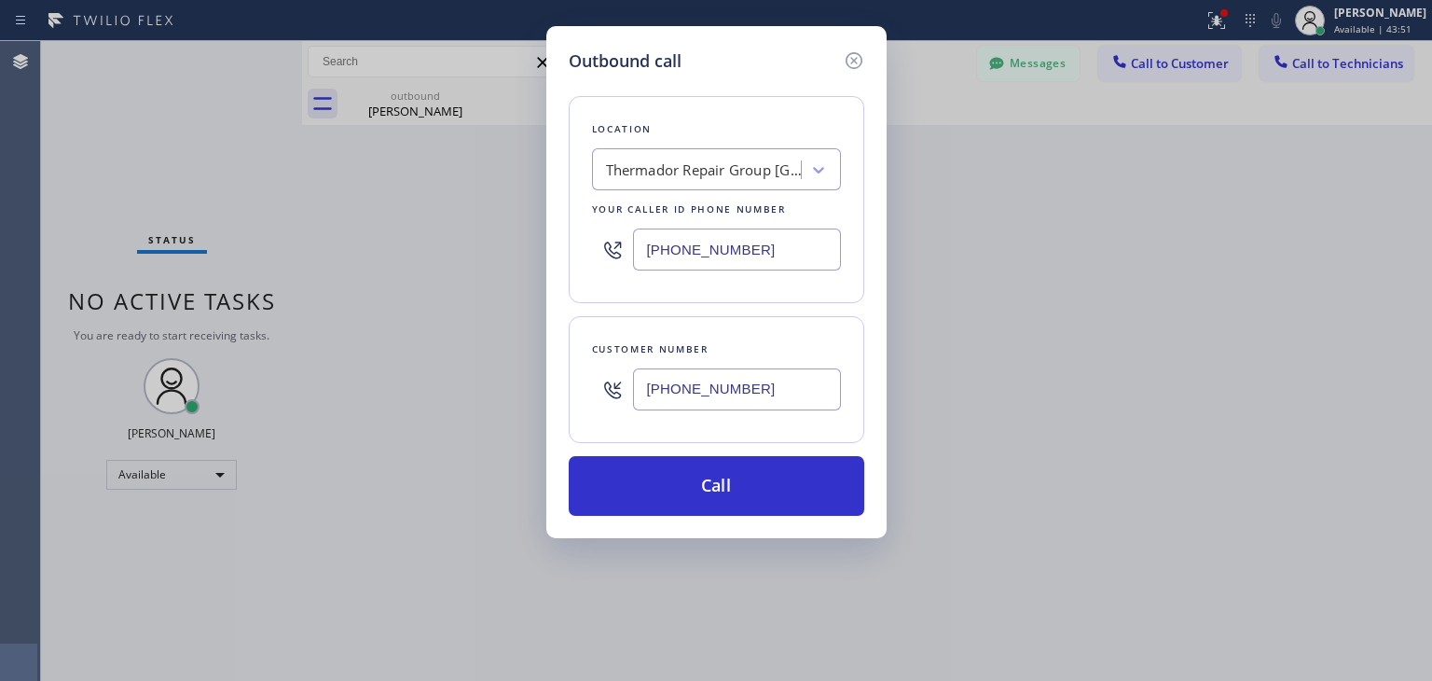
type input "[PHONE_NUMBER]"
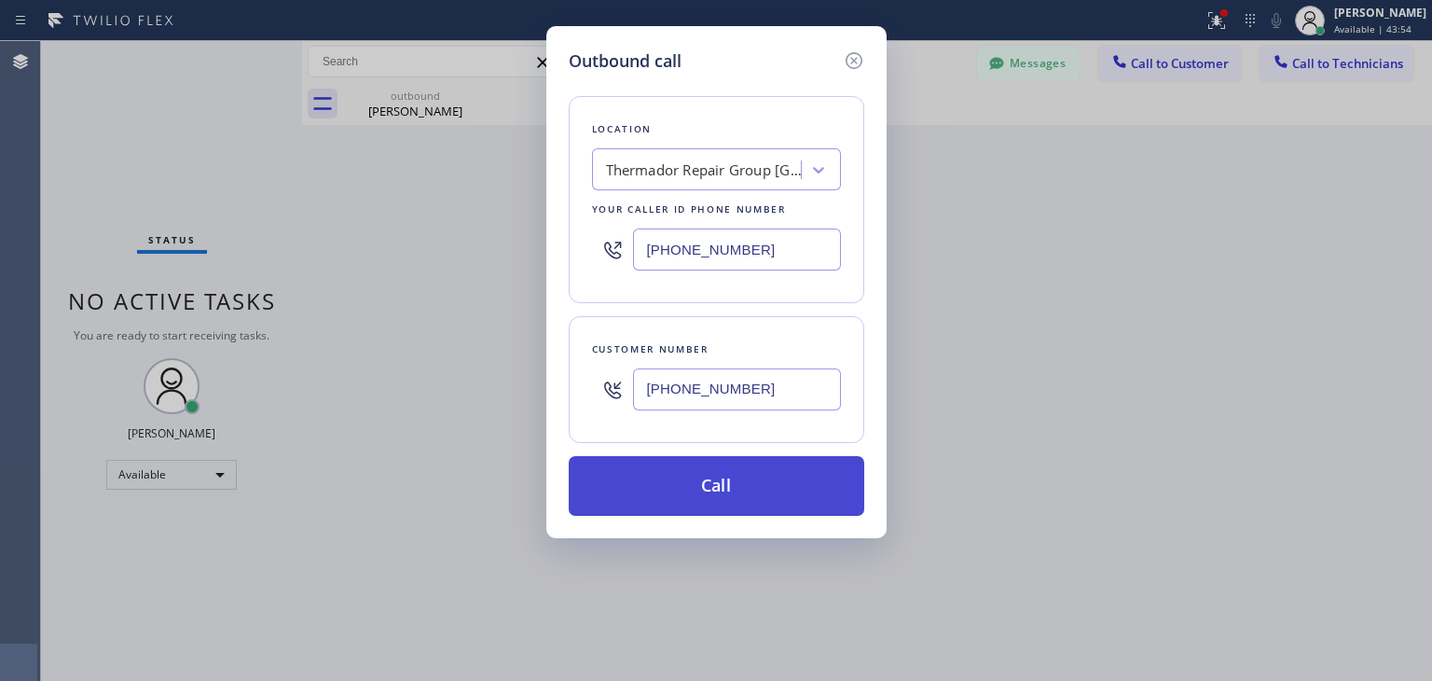
click at [739, 489] on button "Call" at bounding box center [717, 486] width 296 height 60
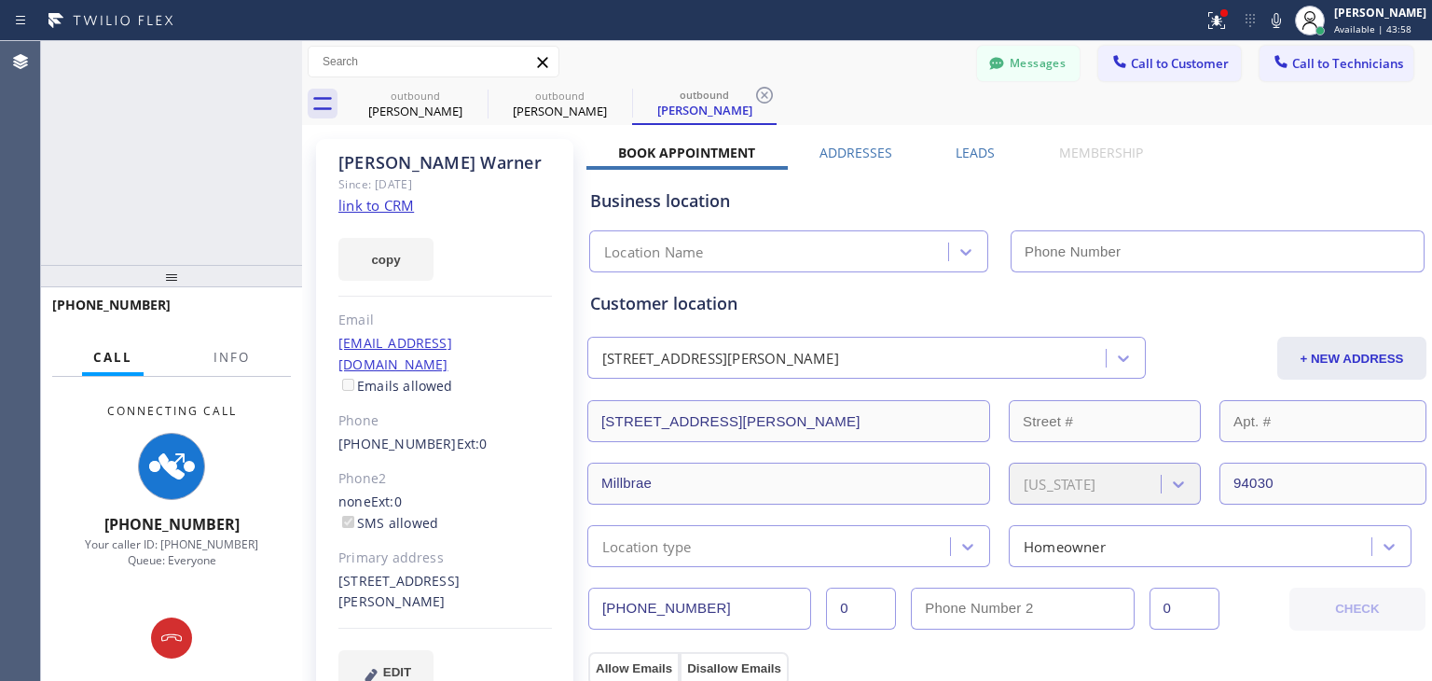
type input "[PHONE_NUMBER]"
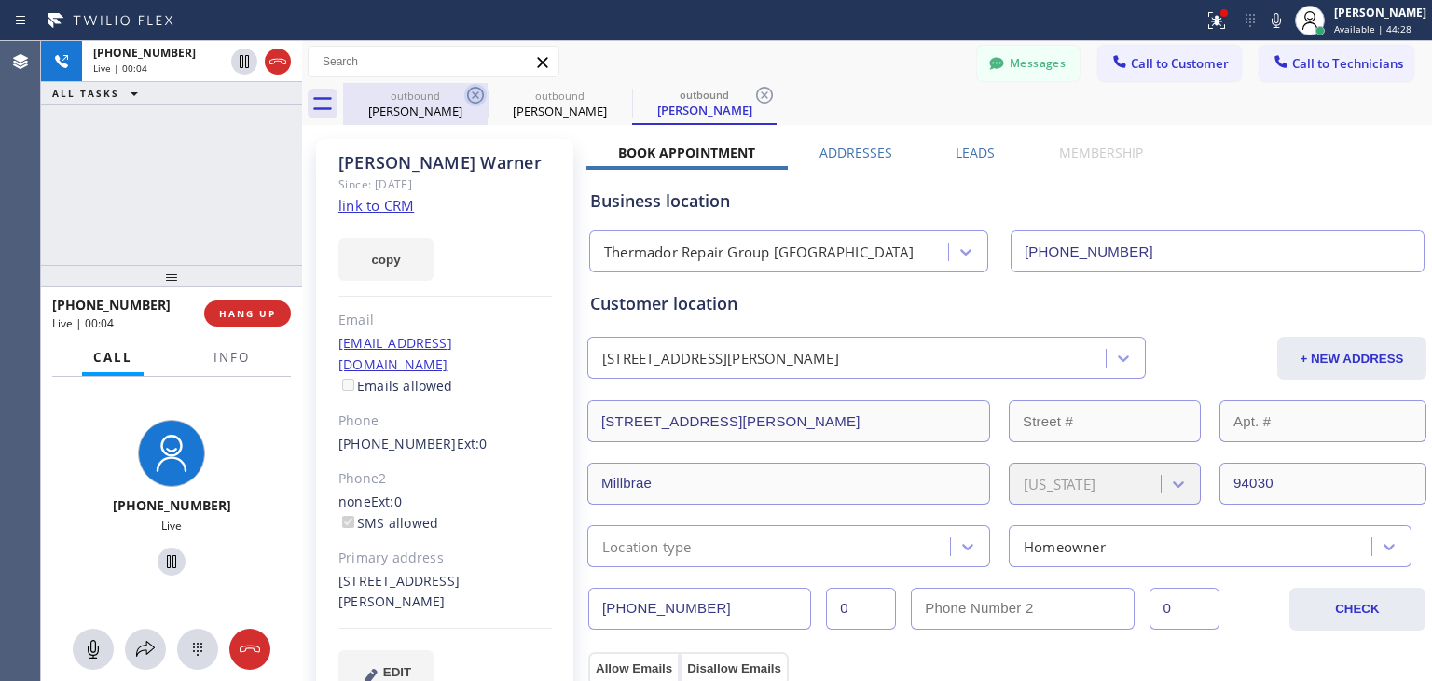
click at [476, 91] on icon at bounding box center [475, 95] width 22 height 22
click at [0, 0] on icon at bounding box center [0, 0] width 0 height 0
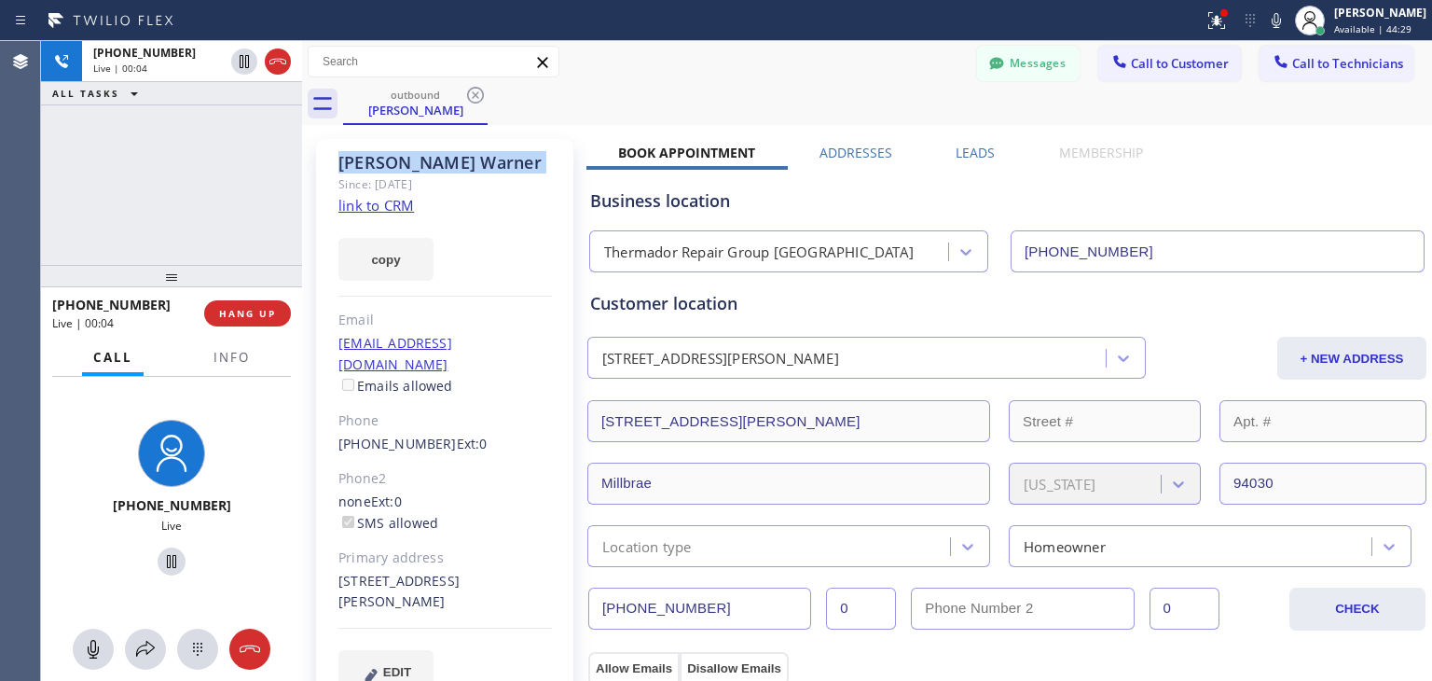
click at [476, 91] on icon at bounding box center [475, 95] width 22 height 22
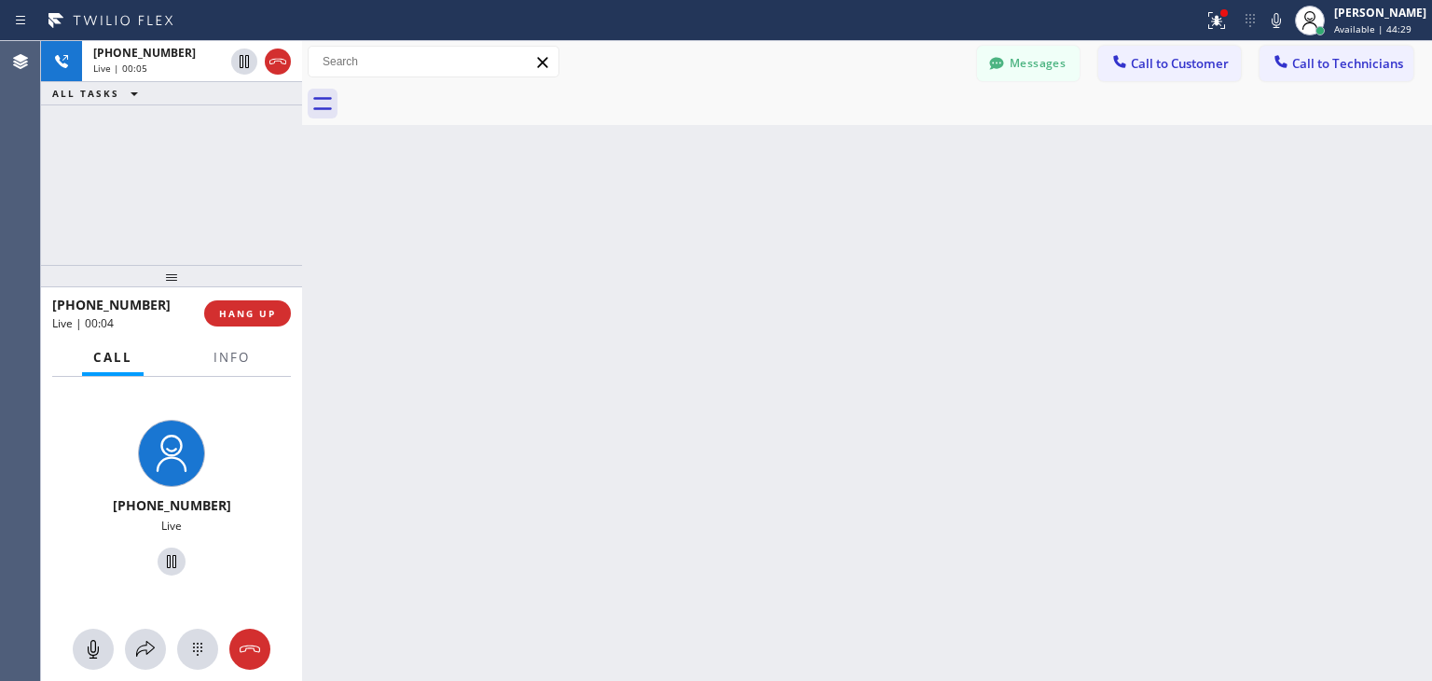
click at [476, 91] on div at bounding box center [887, 104] width 1089 height 42
click at [218, 296] on div "[PHONE_NUMBER] Live | 00:26 HANG UP" at bounding box center [171, 313] width 239 height 48
drag, startPoint x: 218, startPoint y: 296, endPoint x: 398, endPoint y: -81, distance: 417.5
click at [398, 0] on html "Status report Issues detected These issues could affect your workflow. Please c…" at bounding box center [716, 340] width 1432 height 681
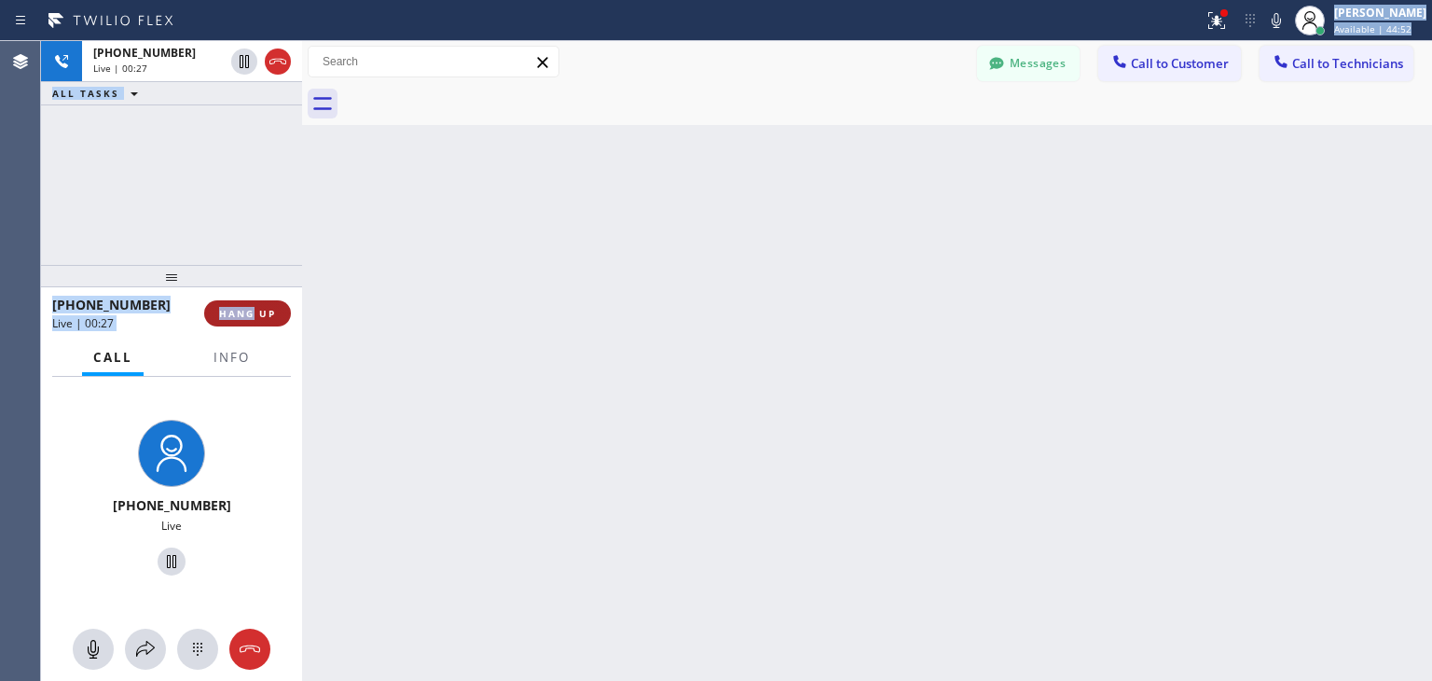
click at [269, 321] on button "HANG UP" at bounding box center [247, 313] width 87 height 26
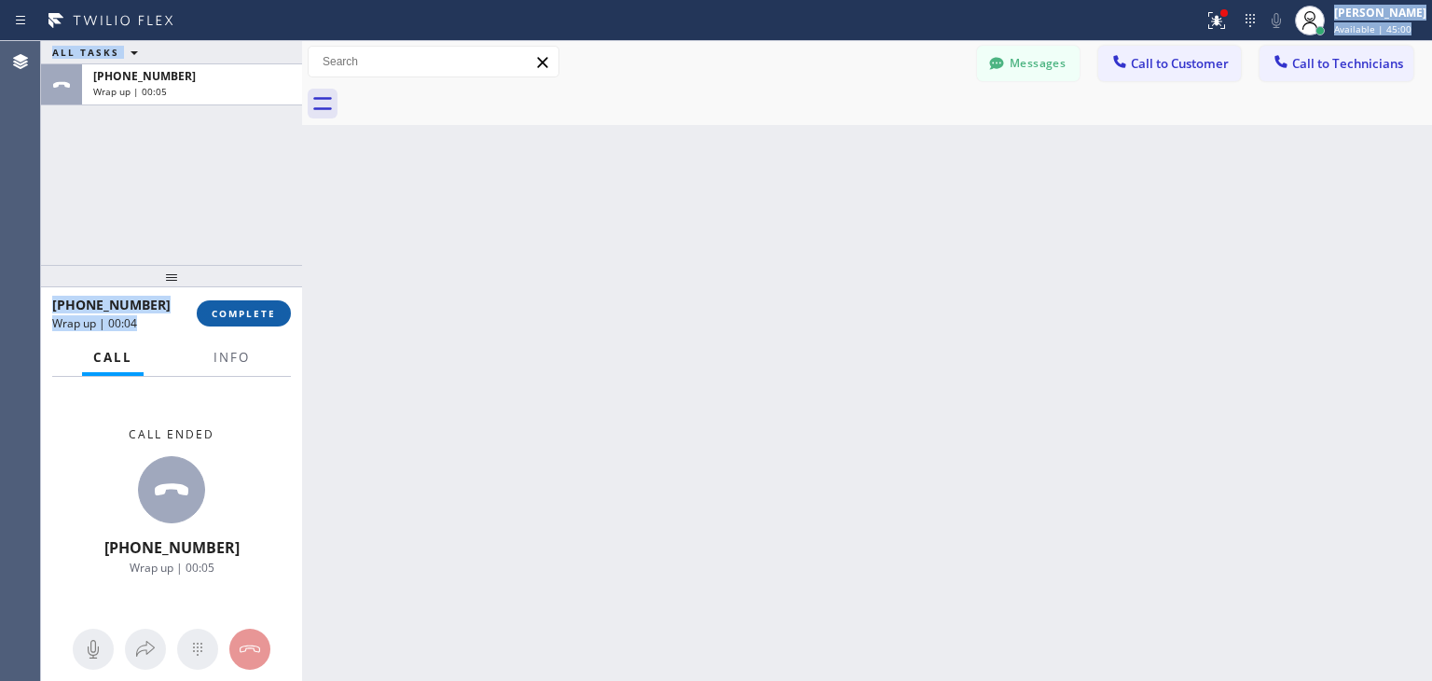
click at [236, 322] on button "COMPLETE" at bounding box center [244, 313] width 94 height 26
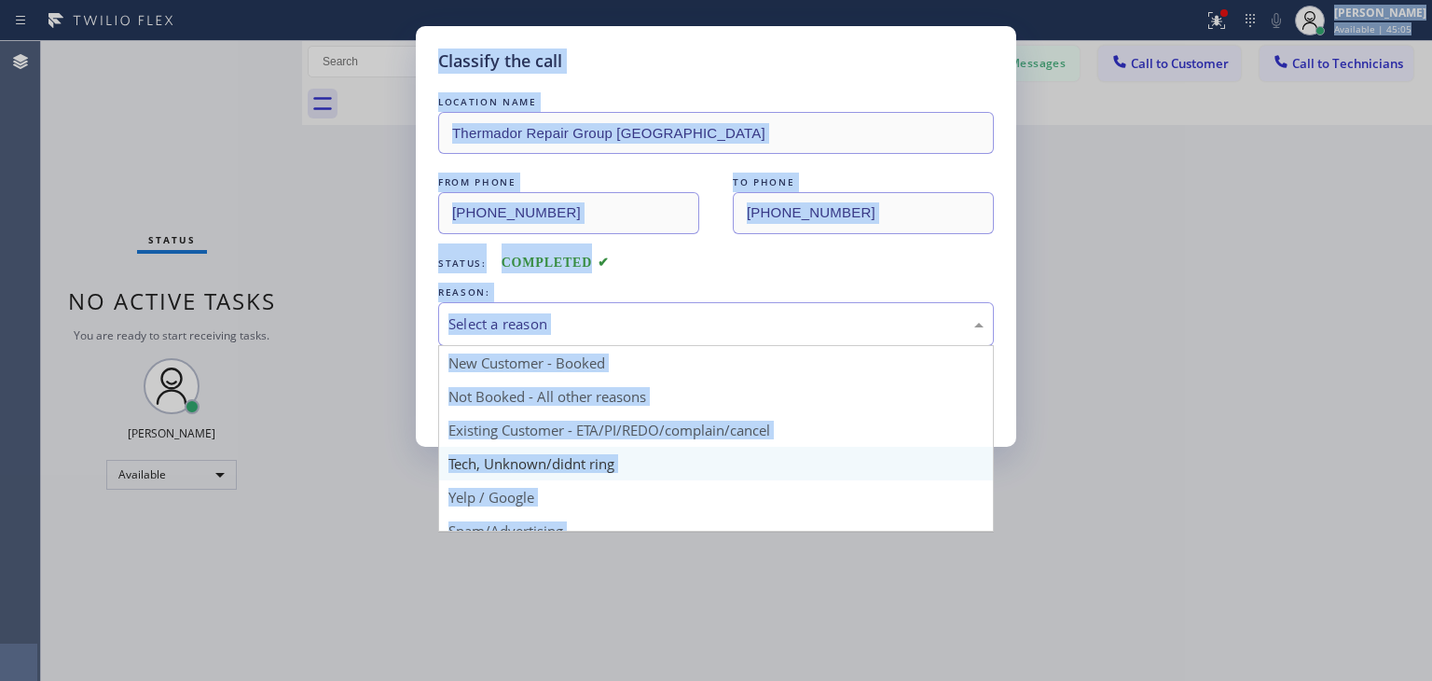
drag, startPoint x: 874, startPoint y: 304, endPoint x: 686, endPoint y: 454, distance: 240.2
click at [686, 346] on div "Select a reason New Customer - Booked Not Booked - All other reasons Existing C…" at bounding box center [716, 324] width 556 height 44
drag, startPoint x: 801, startPoint y: 311, endPoint x: 736, endPoint y: 451, distance: 155.2
click at [736, 346] on div "Tech, Unknown/didnt ring New Customer - Booked Not Booked - All other reasons E…" at bounding box center [716, 324] width 556 height 44
drag, startPoint x: 819, startPoint y: 318, endPoint x: 774, endPoint y: 419, distance: 110.2
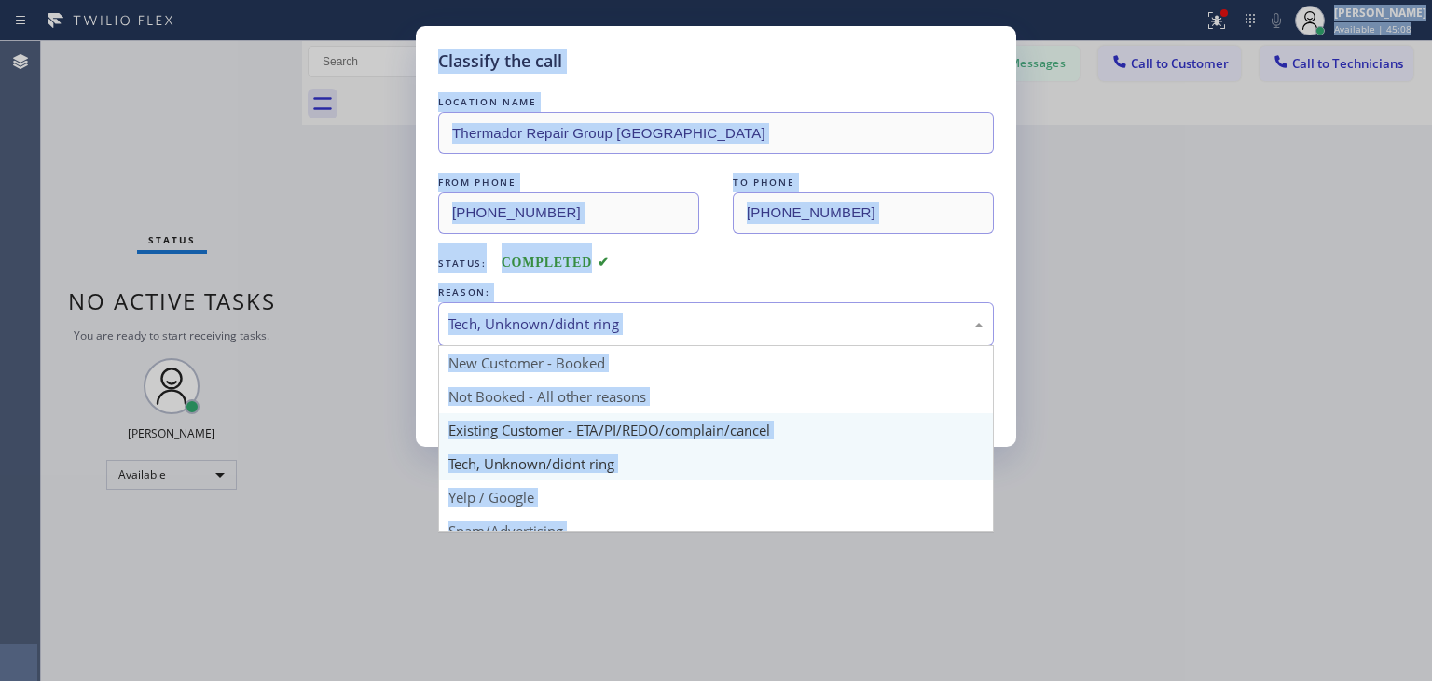
click at [774, 346] on div "Tech, Unknown/didnt ring New Customer - Booked Not Booked - All other reasons E…" at bounding box center [716, 324] width 556 height 44
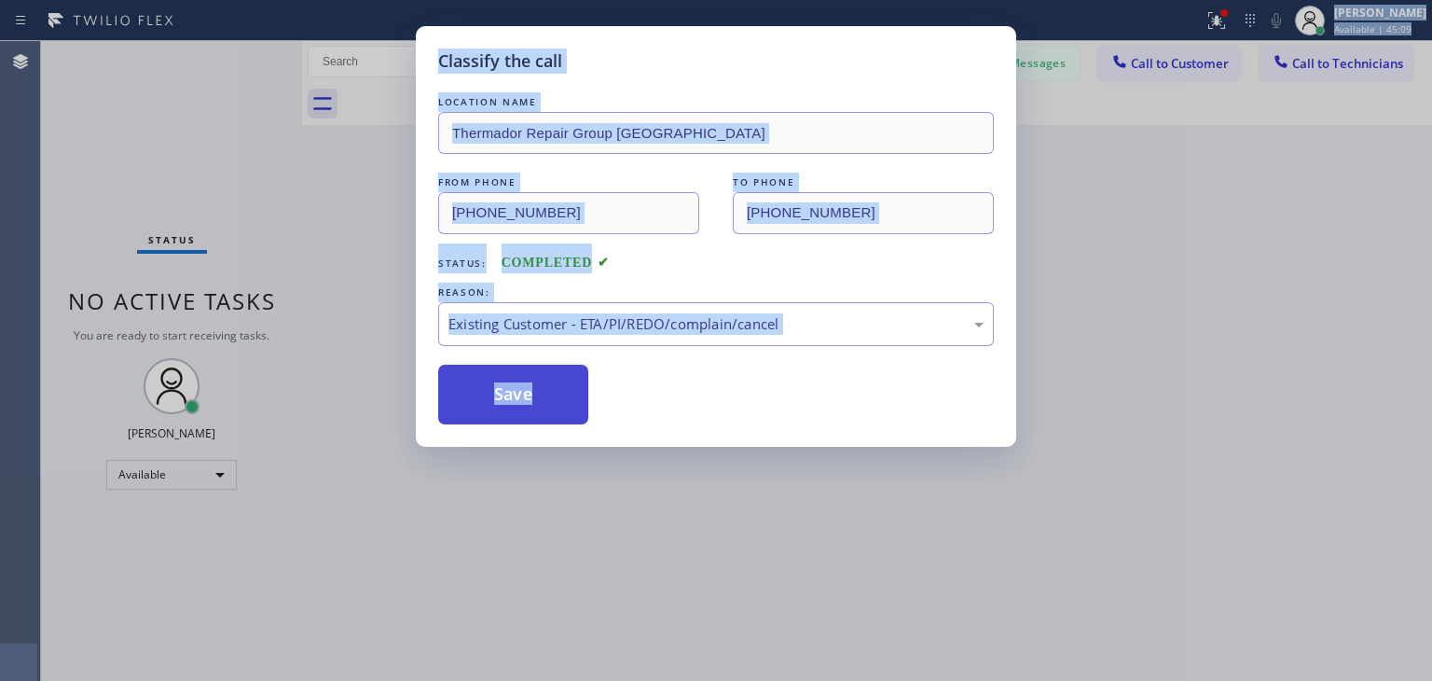
click at [526, 411] on button "Save" at bounding box center [513, 395] width 150 height 60
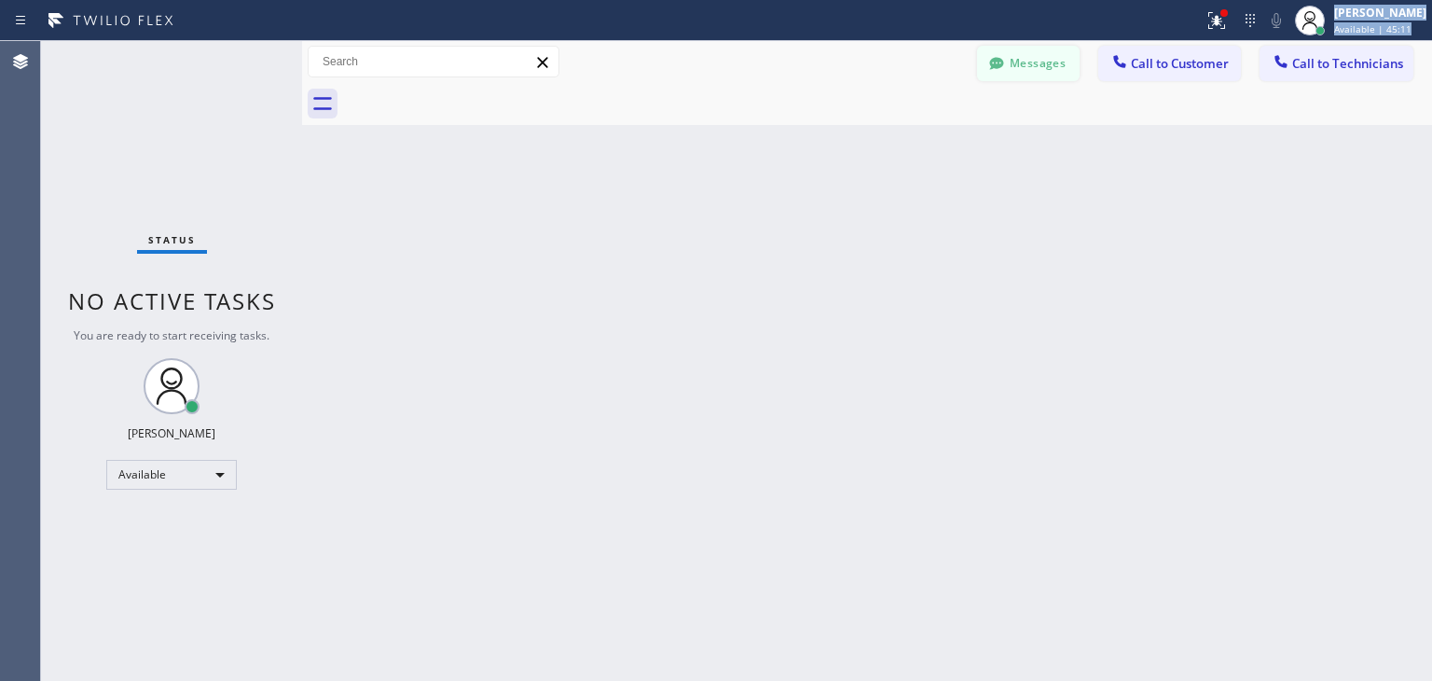
click at [1013, 60] on button "Messages" at bounding box center [1028, 63] width 103 height 35
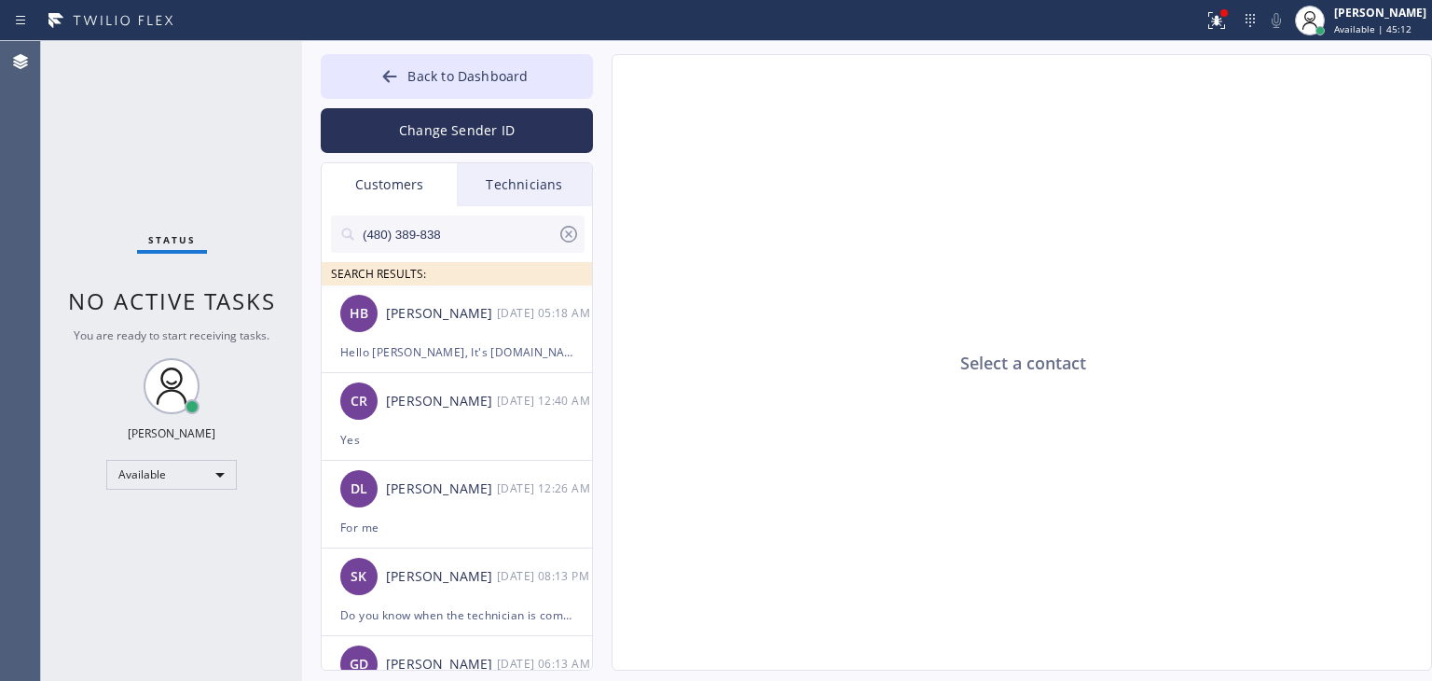
click at [505, 236] on input "(480) 389-838" at bounding box center [459, 233] width 197 height 37
click at [505, 236] on input "text" at bounding box center [473, 233] width 224 height 37
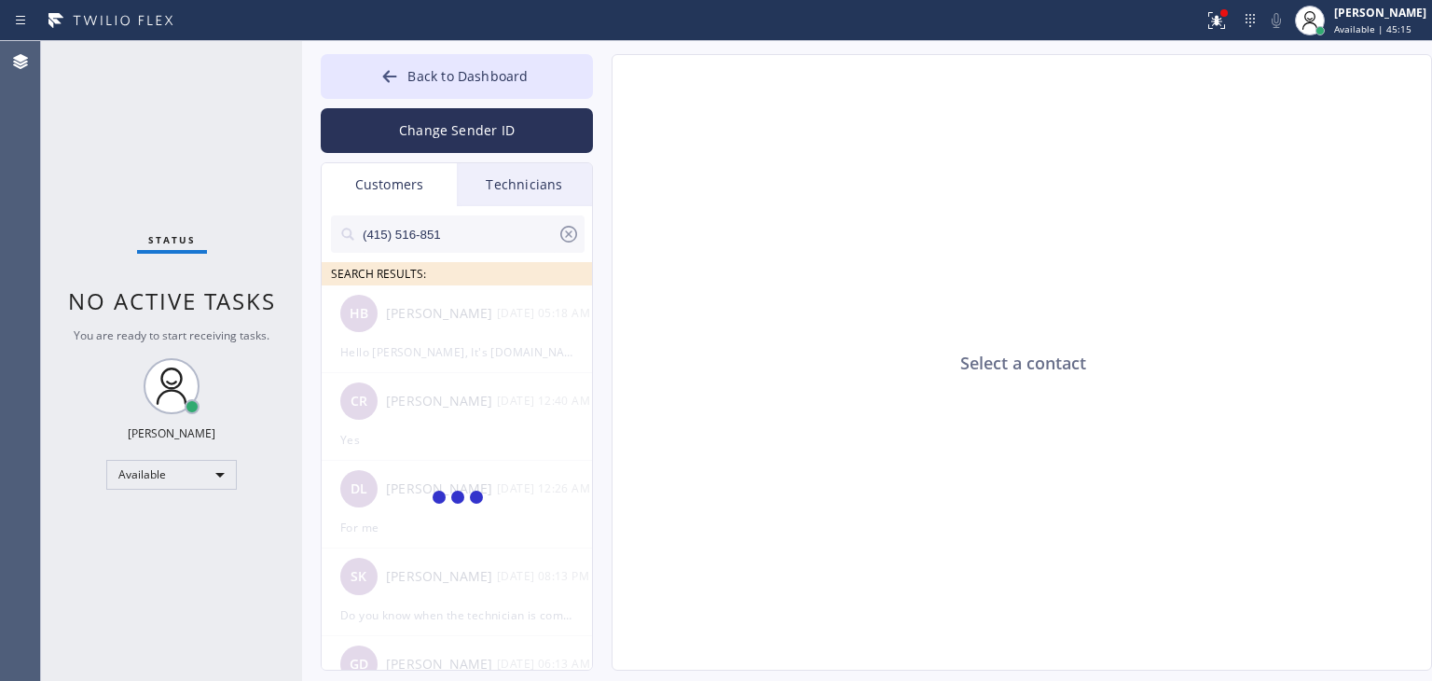
click at [505, 236] on input "(415) 516-851" at bounding box center [459, 233] width 197 height 37
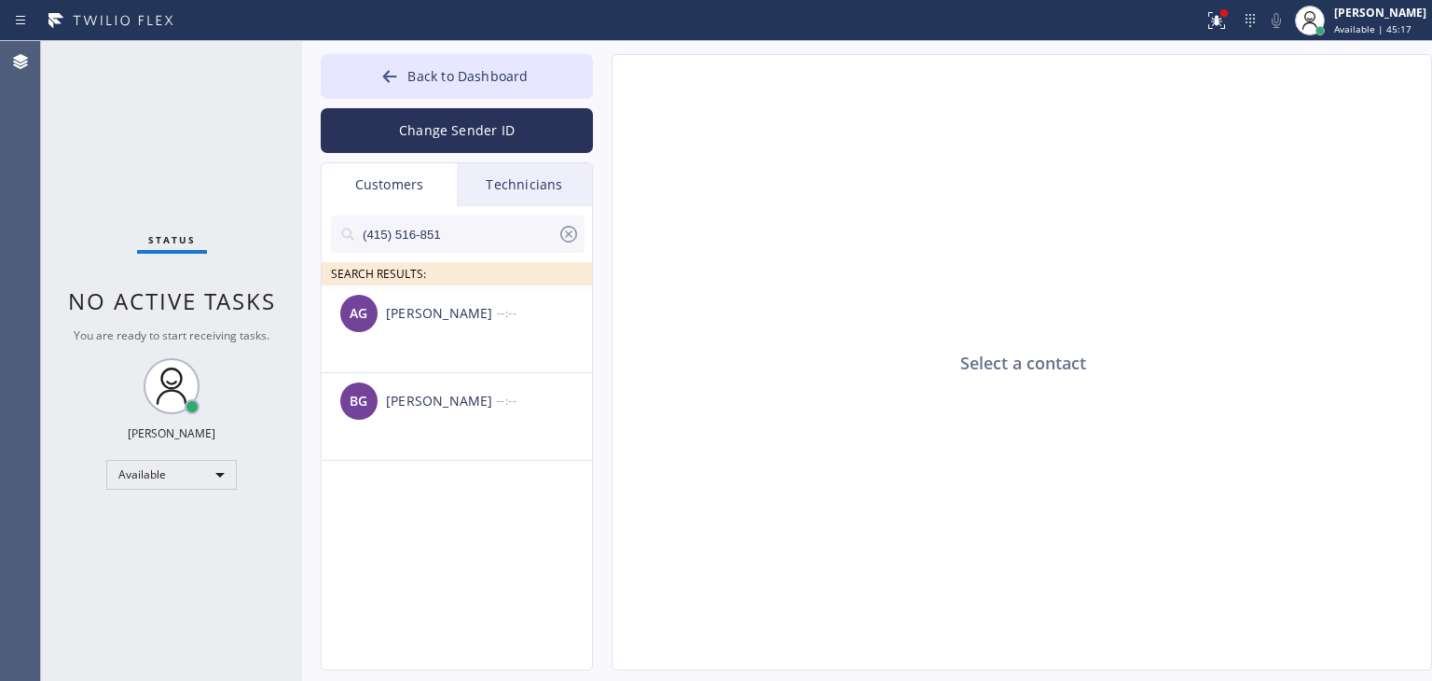
type input "(415) 516-851"
click at [550, 314] on div "--:--" at bounding box center [545, 312] width 97 height 21
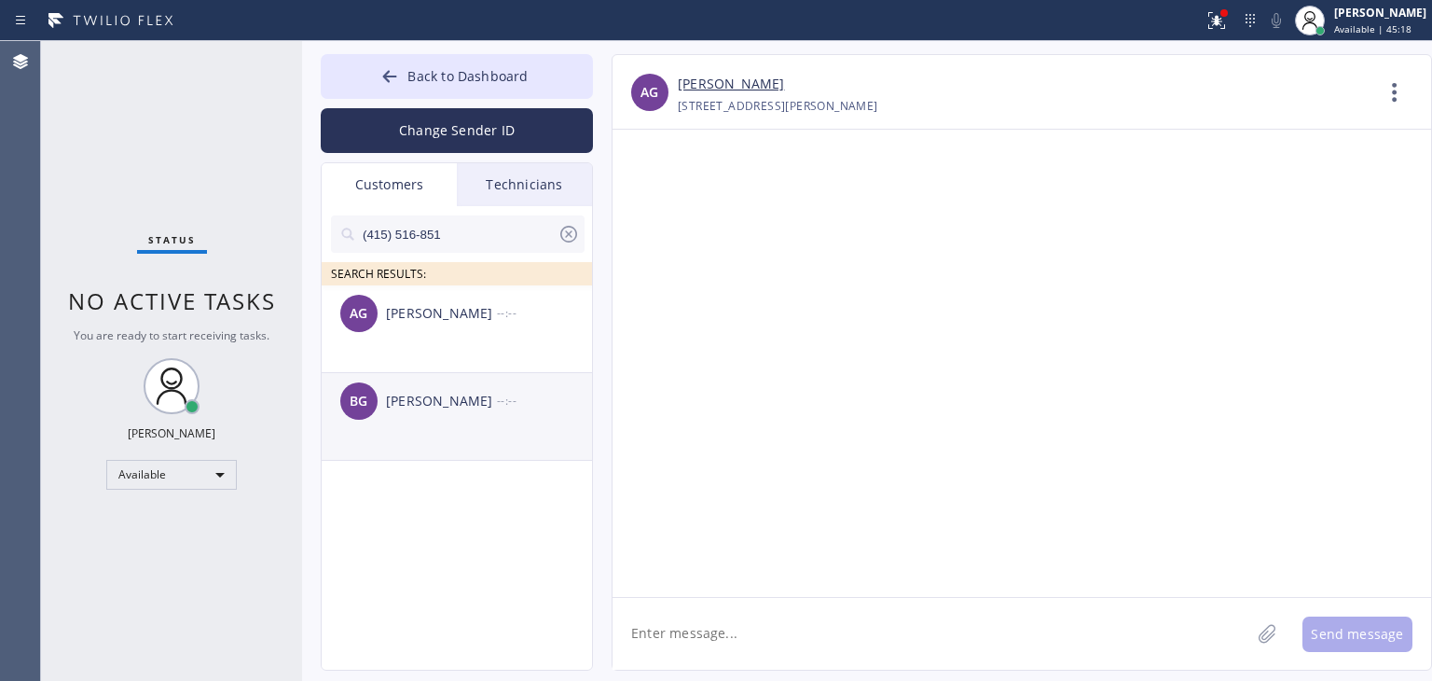
click at [533, 412] on div "BG [PERSON_NAME] --:--" at bounding box center [458, 401] width 272 height 56
click at [798, 636] on textarea at bounding box center [932, 634] width 638 height 72
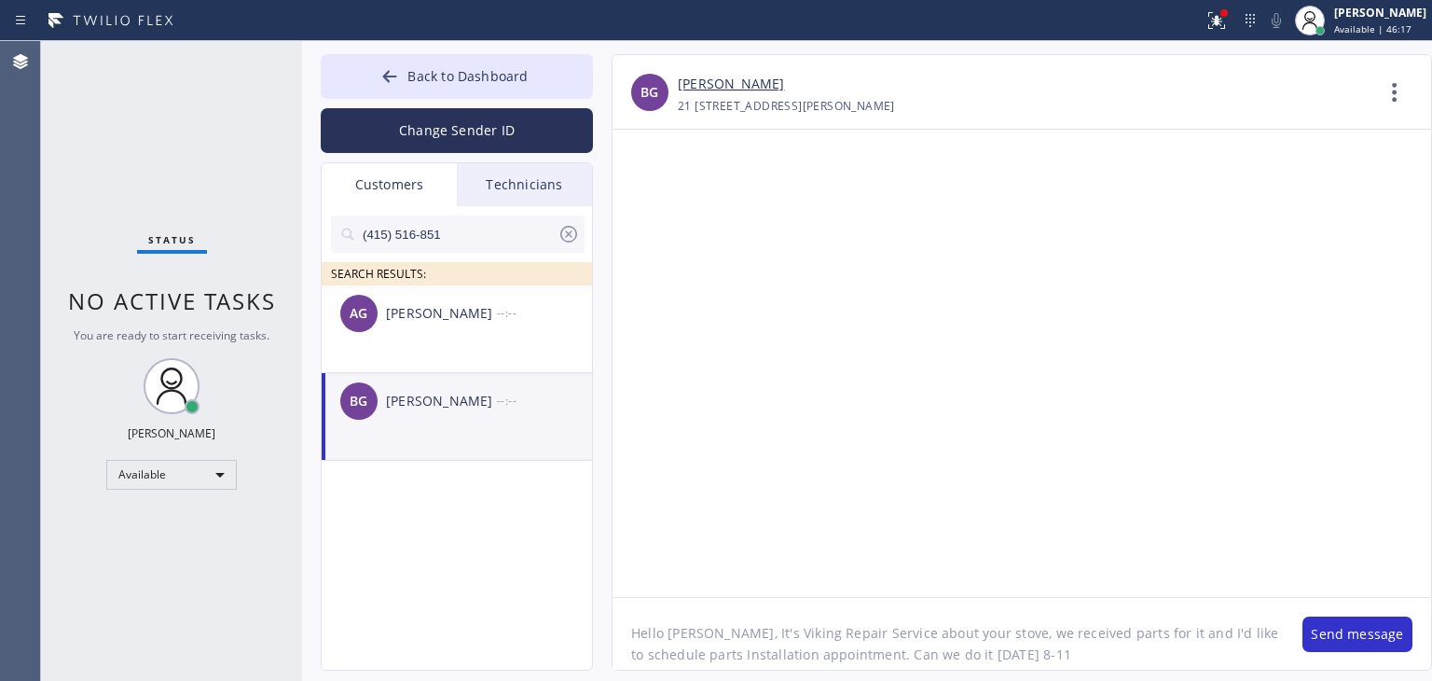
type textarea "Hello [PERSON_NAME], It's Viking Repair Service about your stove, we received p…"
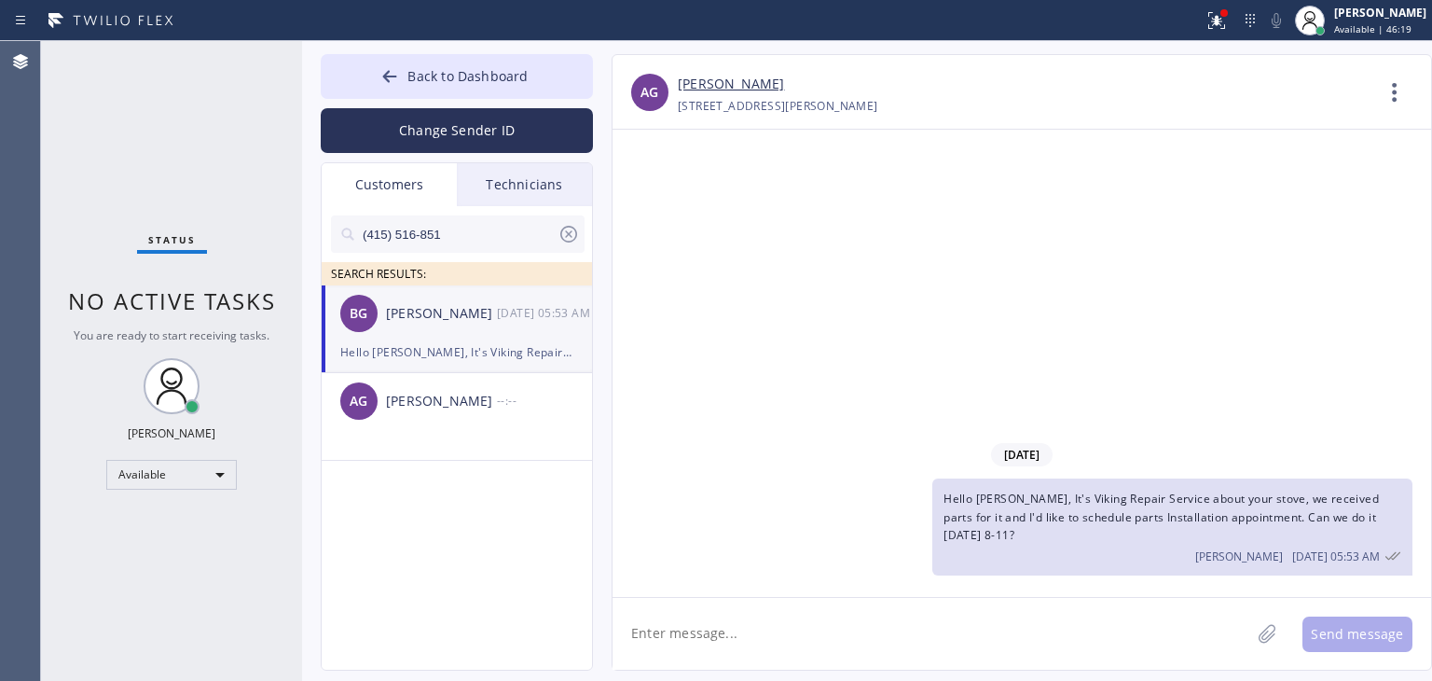
click at [845, 640] on textarea at bounding box center [932, 634] width 638 height 72
type textarea "in the morning"
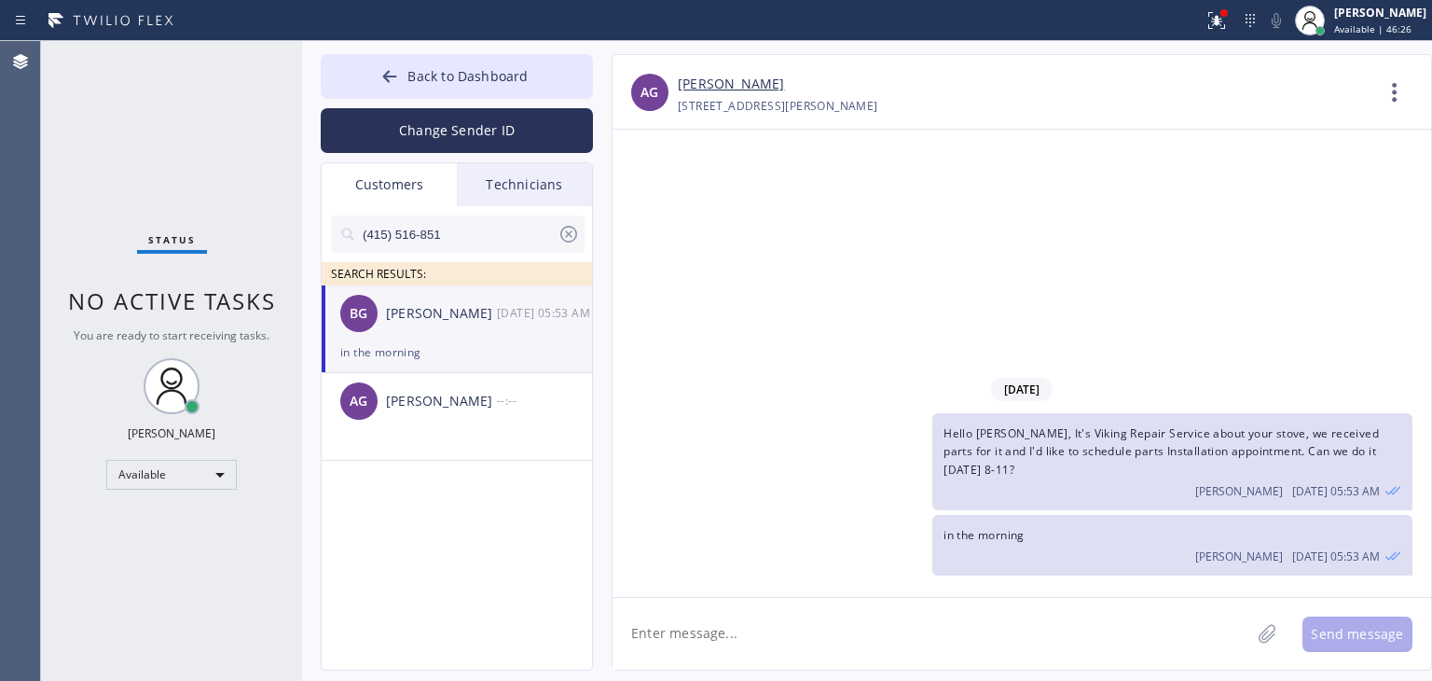
click at [462, 329] on div "BG [PERSON_NAME] [DATE] 05:53 AM" at bounding box center [458, 313] width 272 height 56
click at [423, 61] on button "Back to Dashboard" at bounding box center [457, 76] width 272 height 45
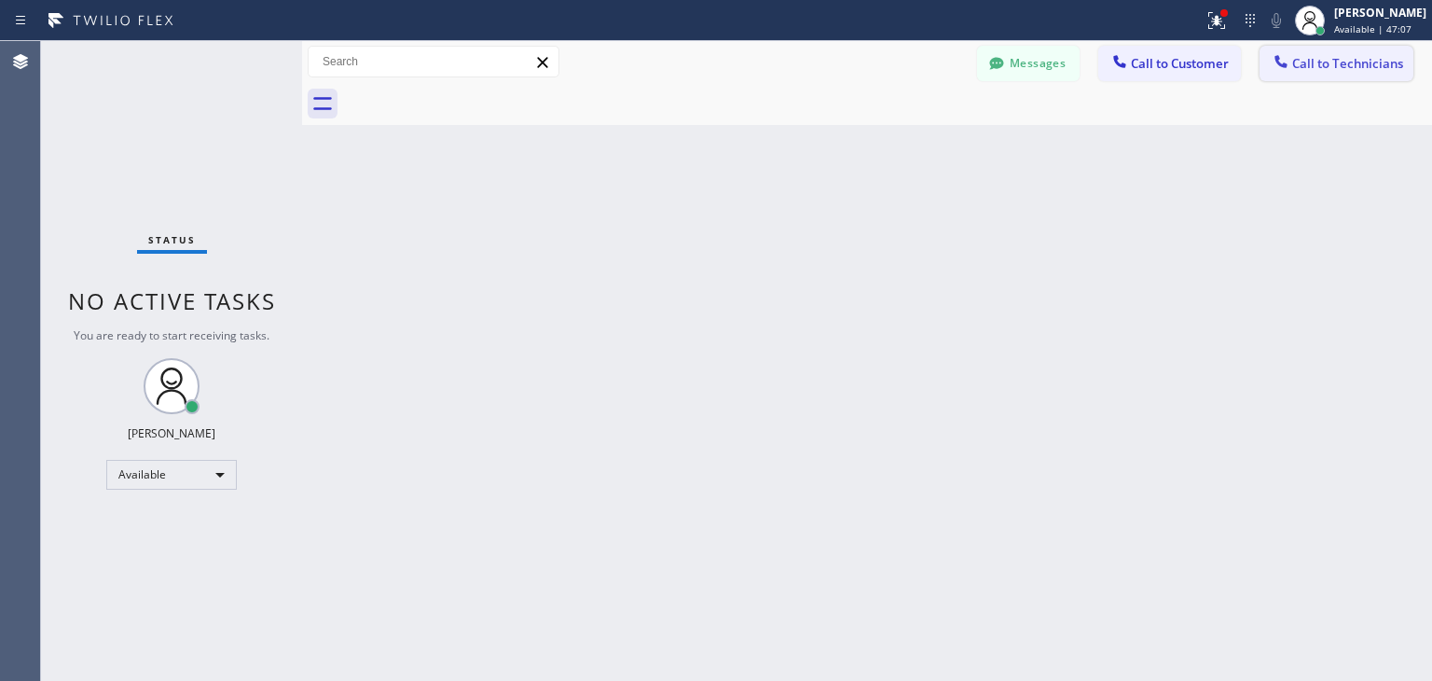
click at [1362, 55] on span "Call to Technicians" at bounding box center [1348, 63] width 111 height 17
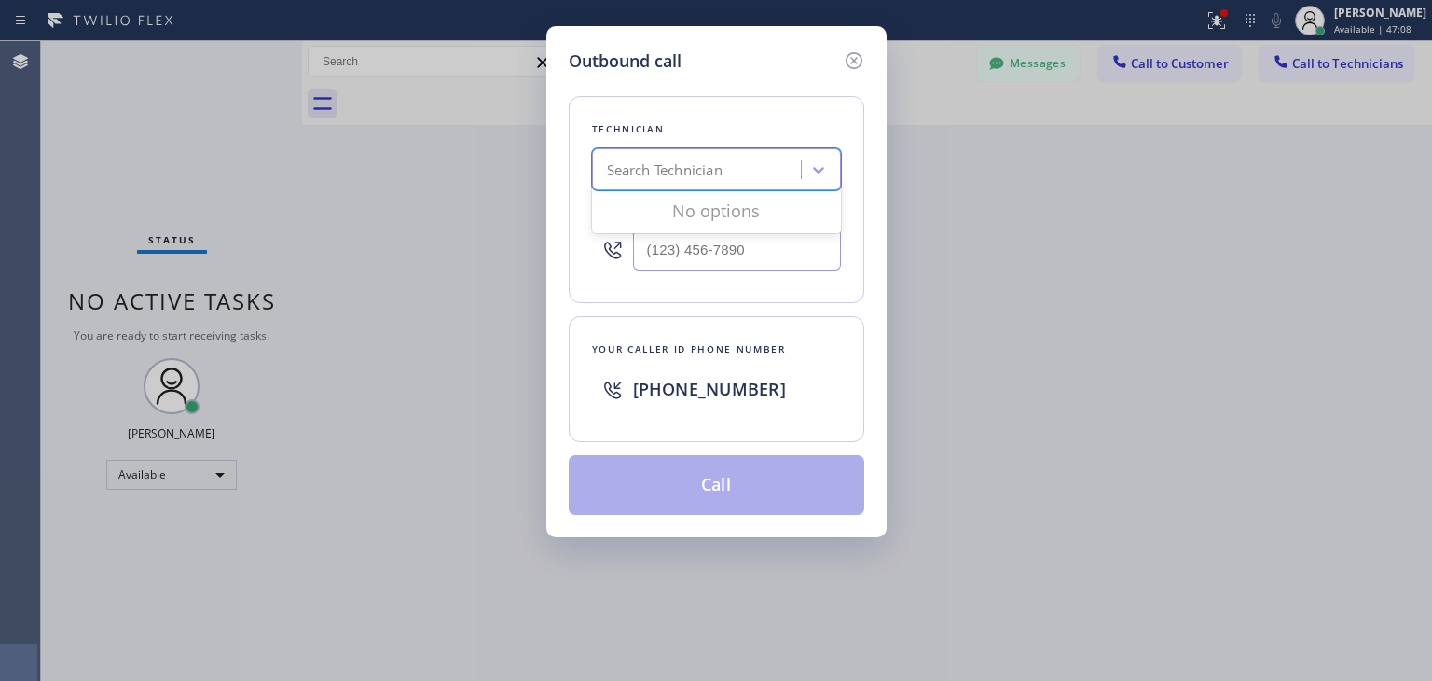
click at [729, 183] on div "Search Technician" at bounding box center [699, 170] width 203 height 33
type input "[PERSON_NAME]"
click at [847, 53] on icon at bounding box center [854, 60] width 22 height 22
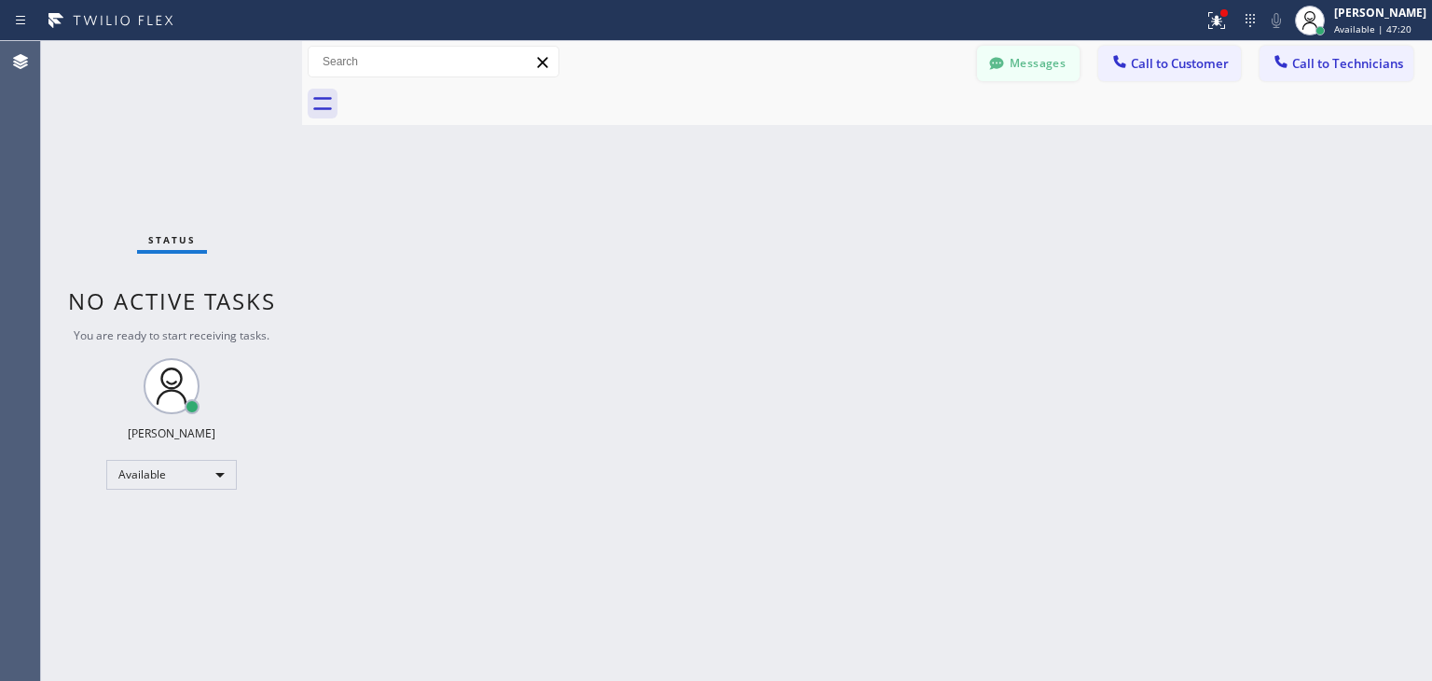
click at [1063, 74] on button "Messages" at bounding box center [1028, 63] width 103 height 35
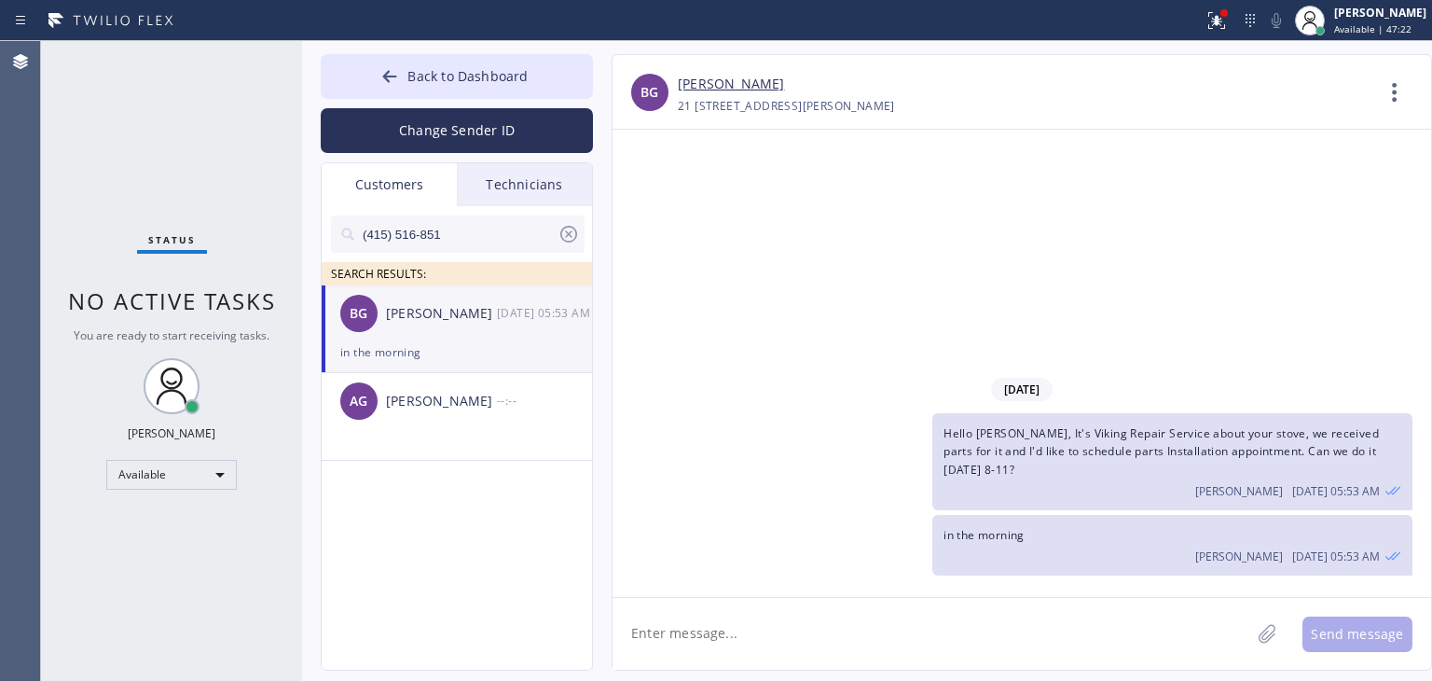
click at [574, 233] on icon at bounding box center [569, 234] width 22 height 22
click at [533, 229] on input "text" at bounding box center [473, 233] width 224 height 37
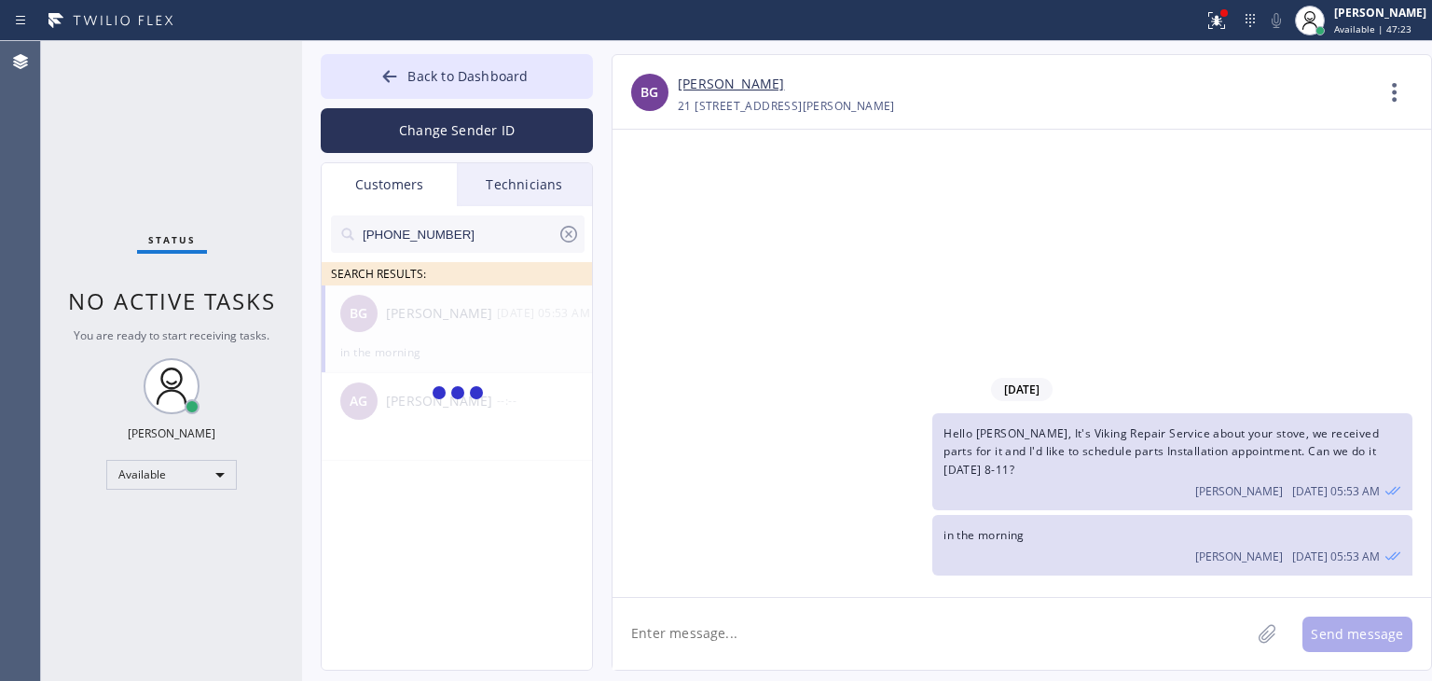
click at [533, 229] on input "[PHONE_NUMBER]" at bounding box center [459, 233] width 197 height 37
click at [533, 229] on input "(650) 218-140" at bounding box center [459, 233] width 197 height 37
type input "(650) 218-140"
click at [477, 326] on div "CW [PERSON_NAME] --:--" at bounding box center [458, 313] width 272 height 56
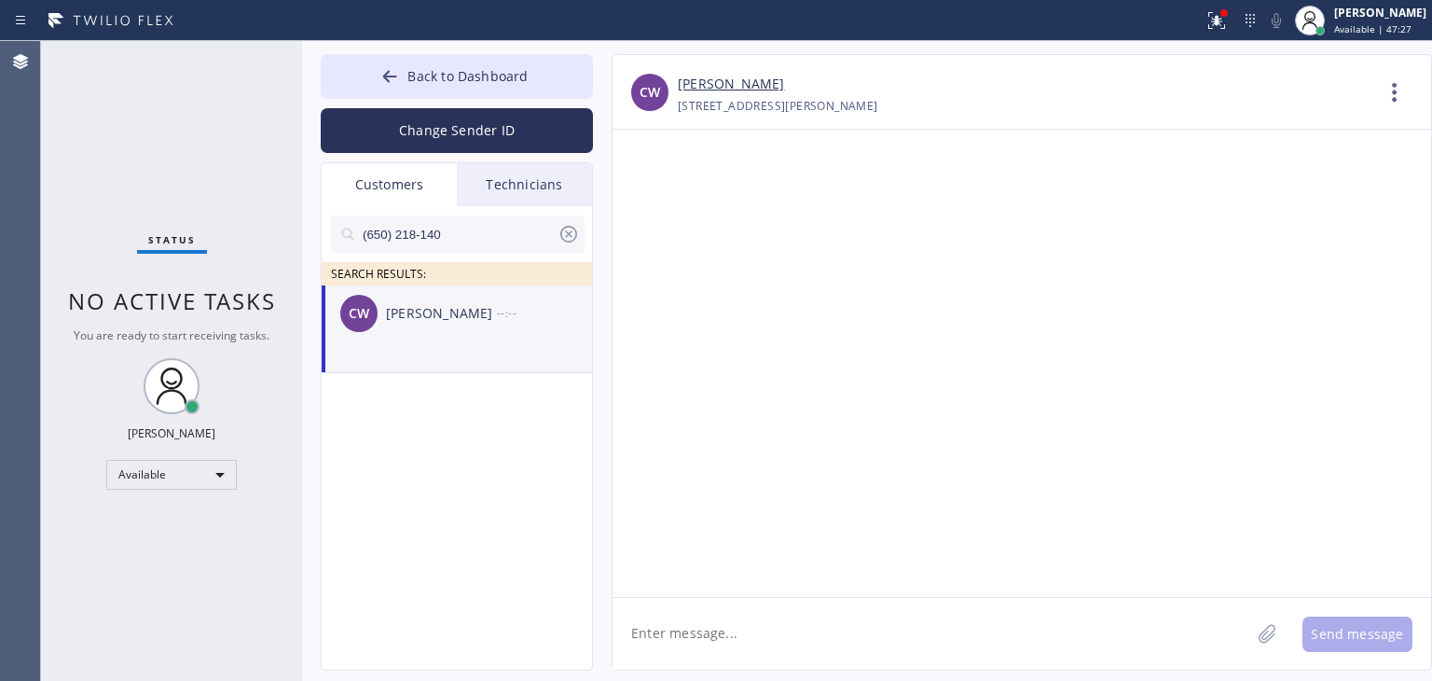
click at [737, 647] on textarea at bounding box center [932, 634] width 638 height 72
paste textarea "Thermador Repair Group"
click at [981, 613] on textarea "Hello [PERSON_NAME], It's Thermador Repair Group" at bounding box center [948, 634] width 671 height 72
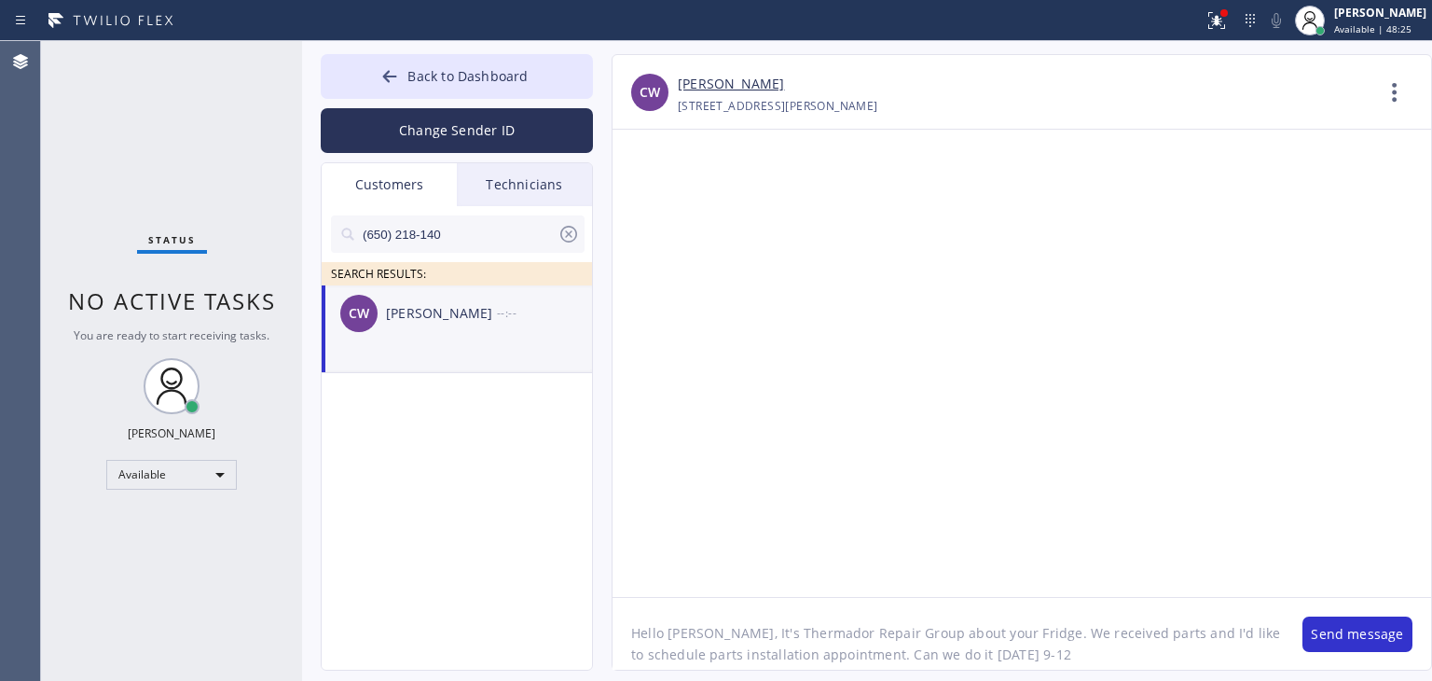
type textarea "Hello [PERSON_NAME], It's Thermador Repair Group about your Fridge. We received…"
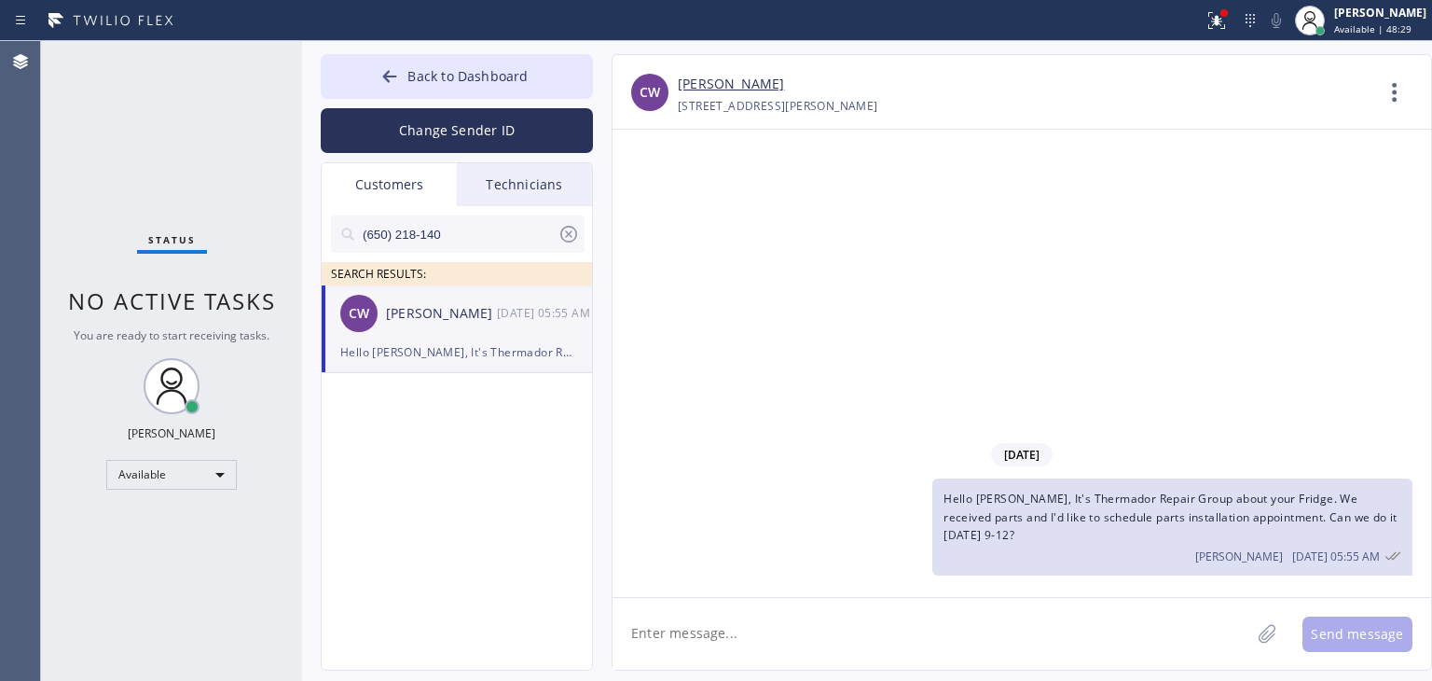
click at [560, 240] on icon at bounding box center [569, 234] width 22 height 22
drag, startPoint x: 533, startPoint y: 135, endPoint x: 542, endPoint y: 117, distance: 20.5
click at [542, 117] on button "Change Sender ID" at bounding box center [457, 130] width 272 height 45
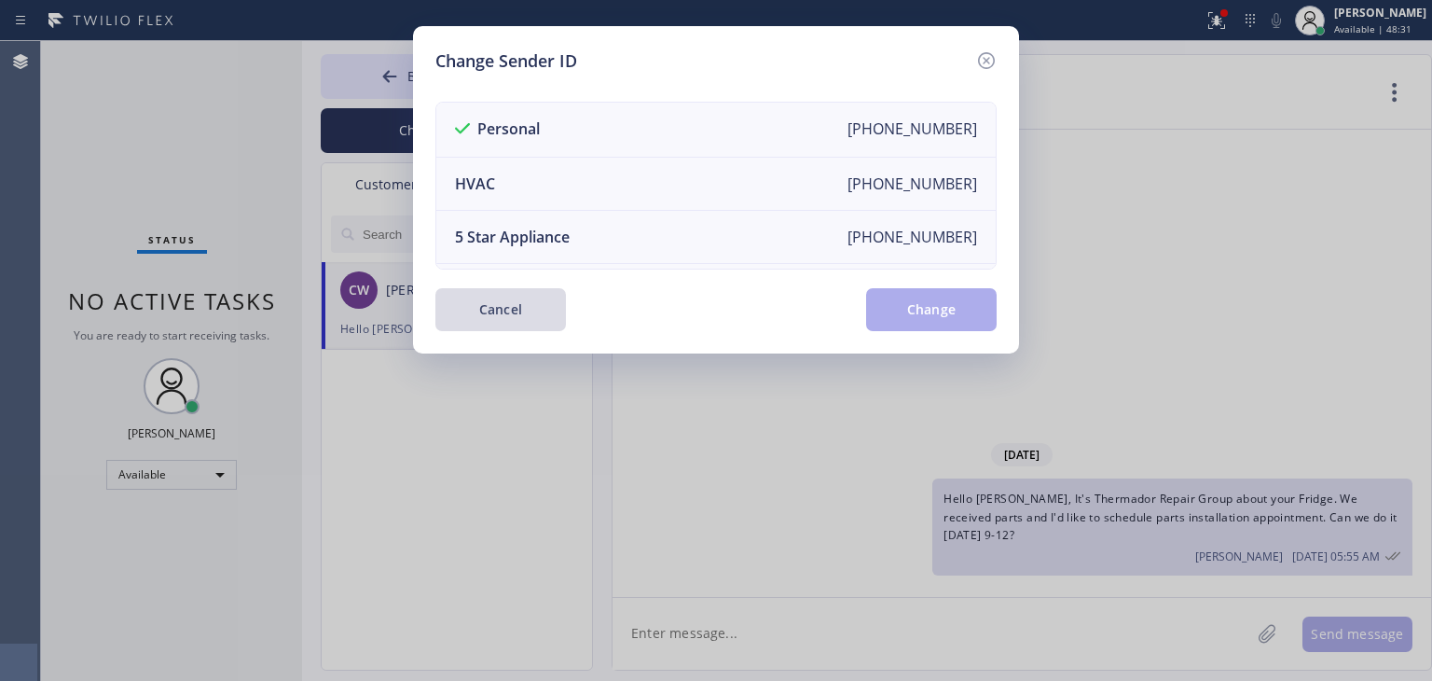
click at [455, 324] on button "Cancel" at bounding box center [501, 309] width 131 height 43
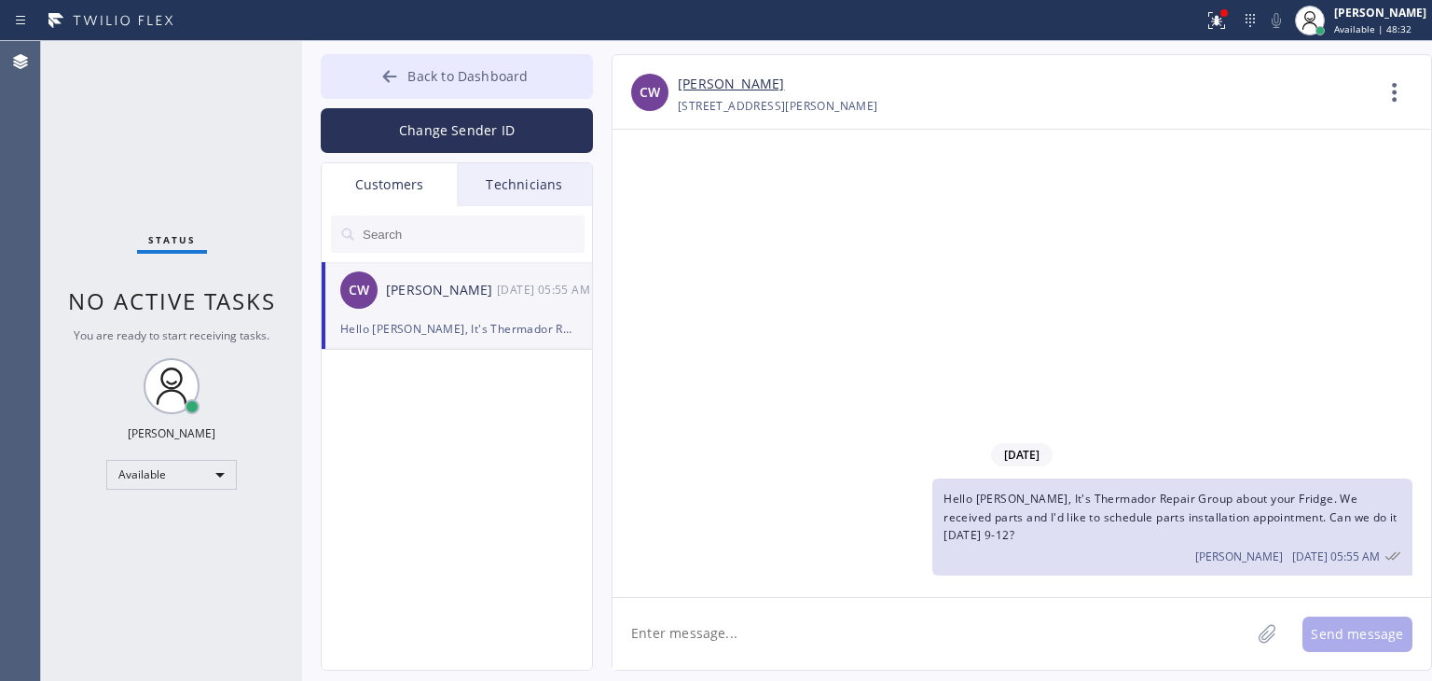
click at [488, 84] on span "Back to Dashboard" at bounding box center [468, 76] width 120 height 18
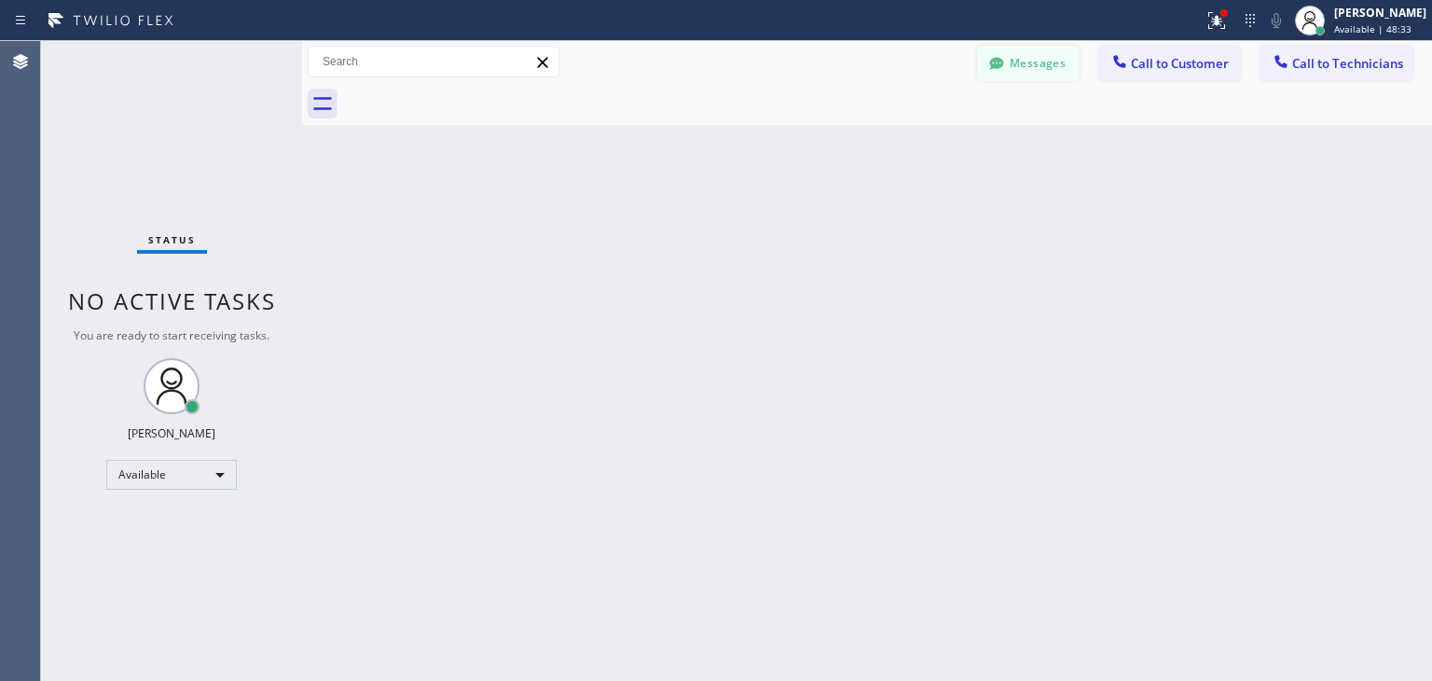
click at [1061, 66] on button "Messages" at bounding box center [1028, 63] width 103 height 35
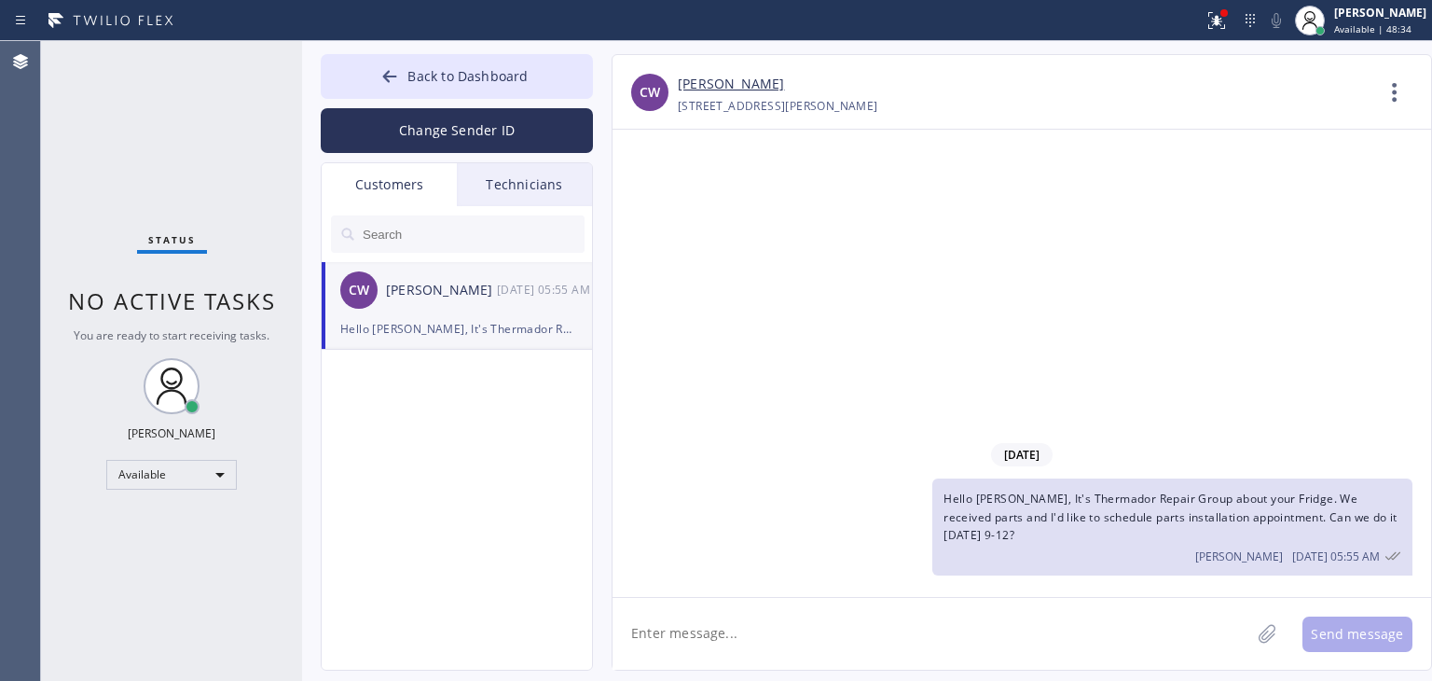
click at [551, 175] on div "Technicians" at bounding box center [524, 184] width 135 height 43
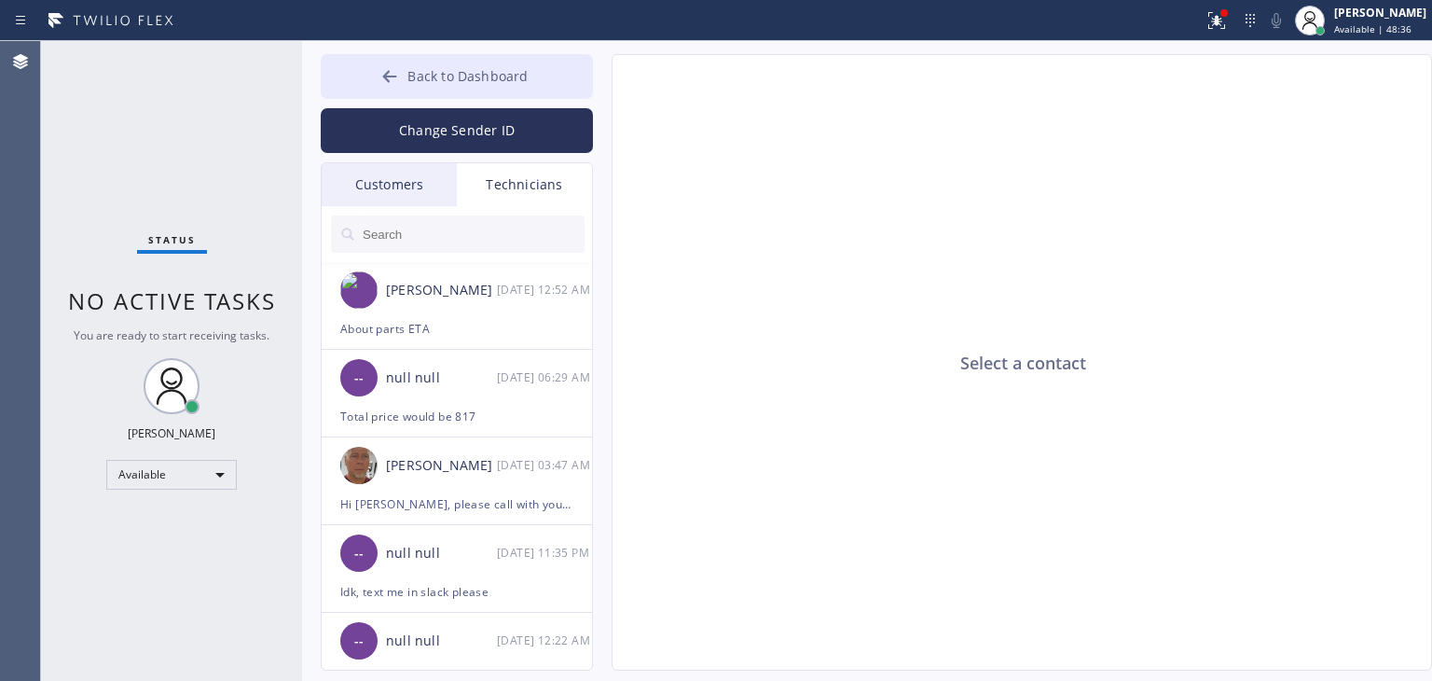
click at [506, 72] on span "Back to Dashboard" at bounding box center [468, 76] width 120 height 18
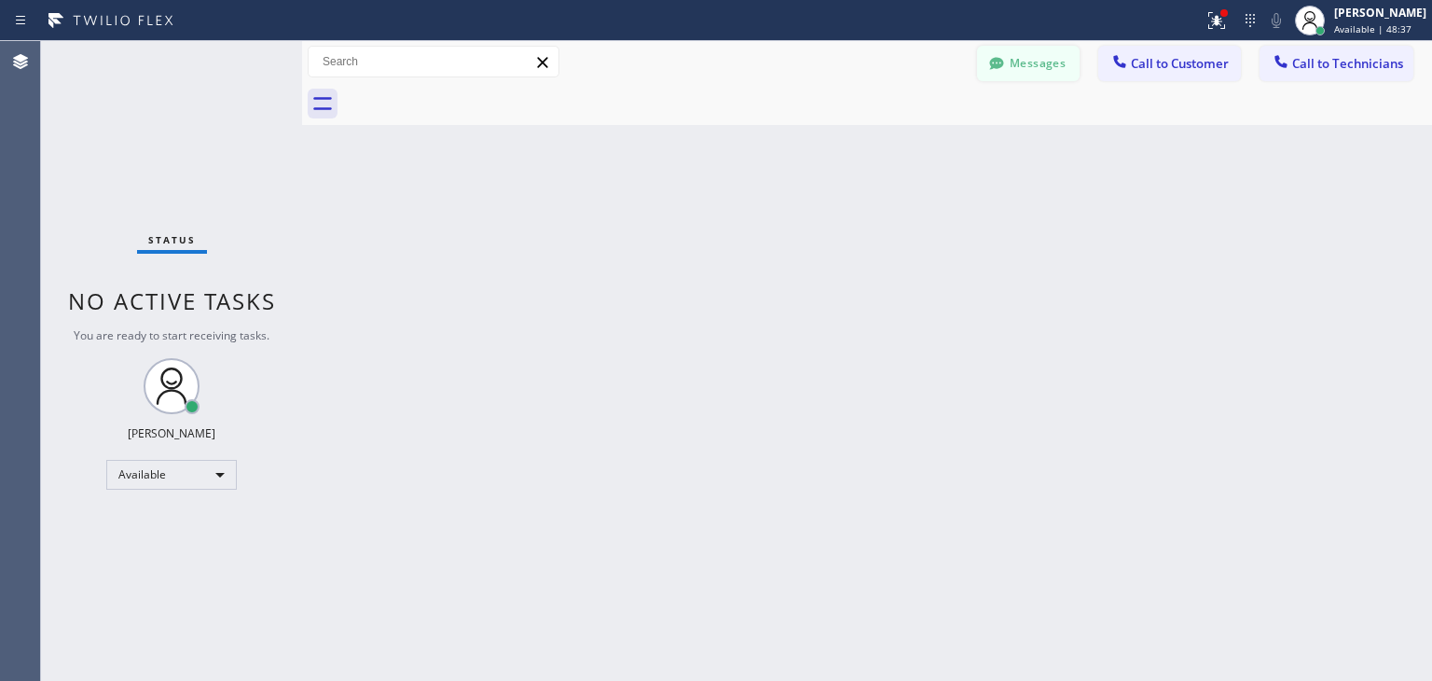
click at [1042, 73] on button "Messages" at bounding box center [1028, 63] width 103 height 35
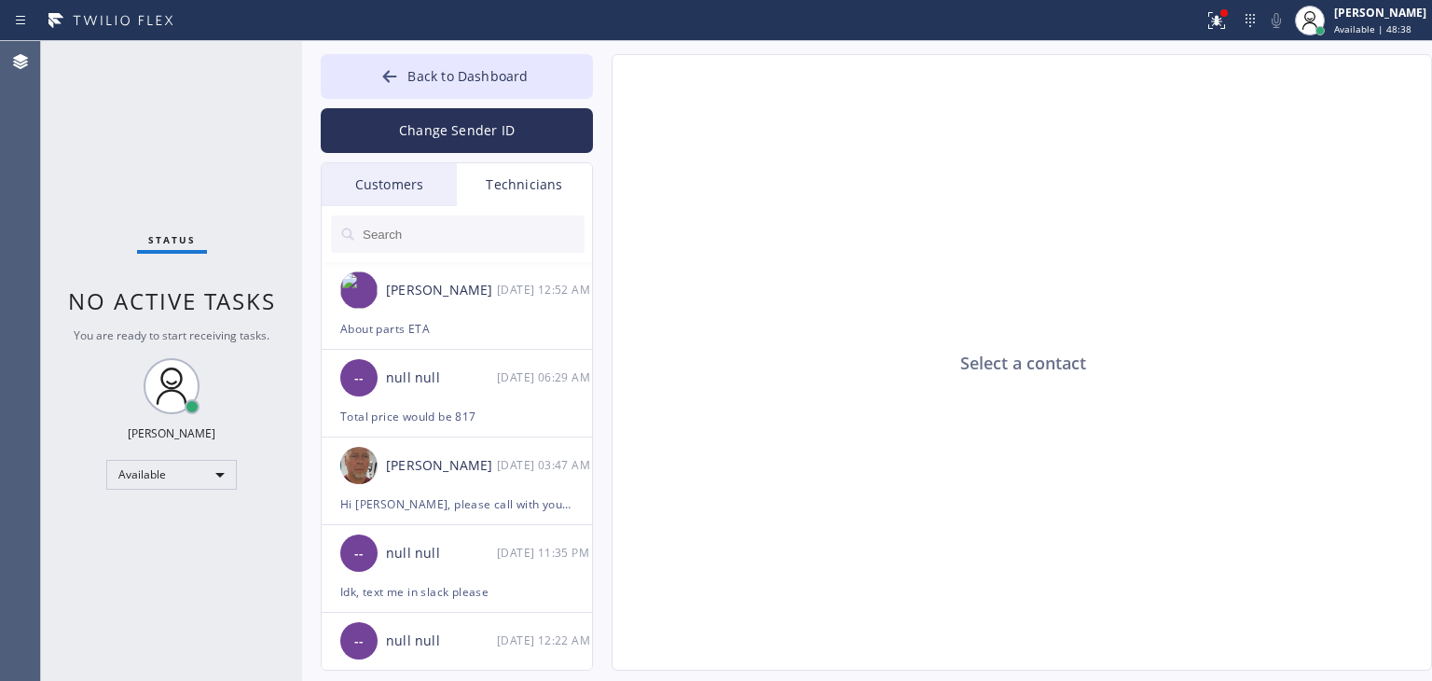
click at [395, 181] on div "Customers" at bounding box center [389, 184] width 135 height 43
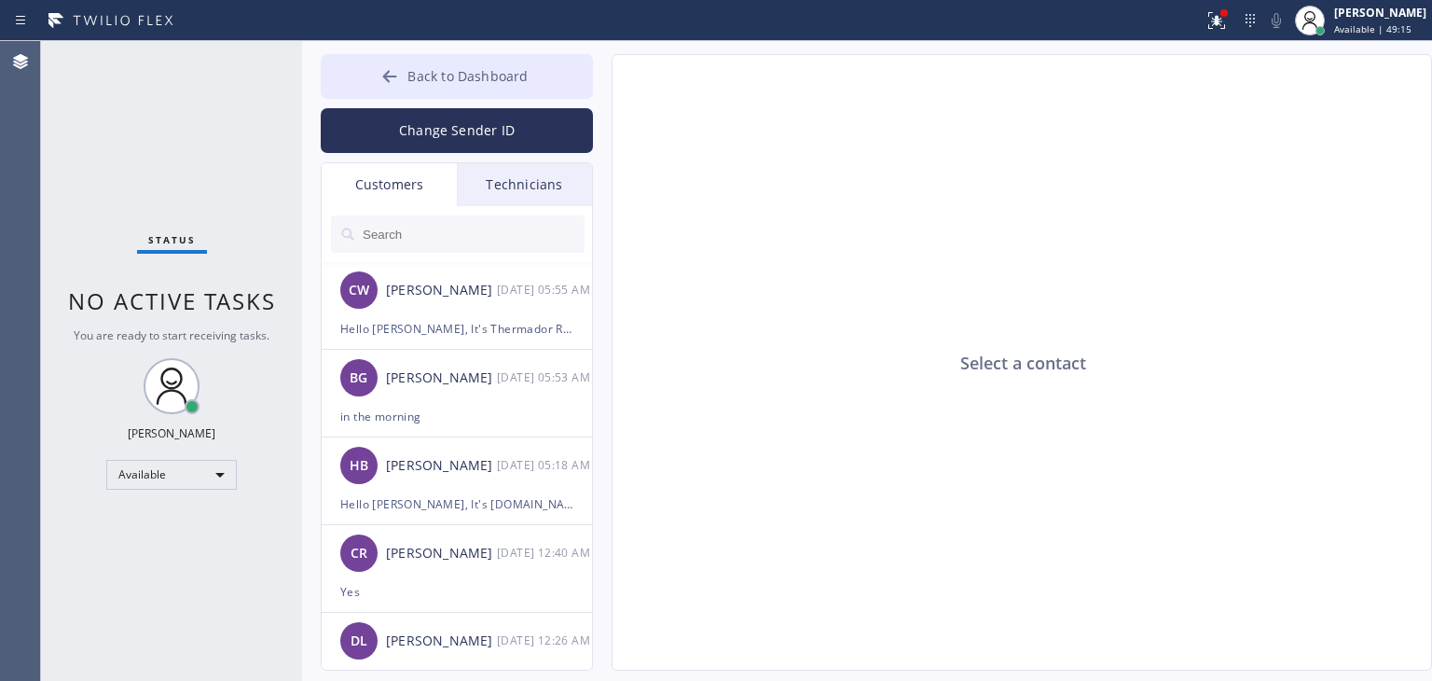
click at [532, 57] on button "Back to Dashboard" at bounding box center [457, 76] width 272 height 45
